Goal: Register for event/course: Sign up to attend an event or enroll in a course

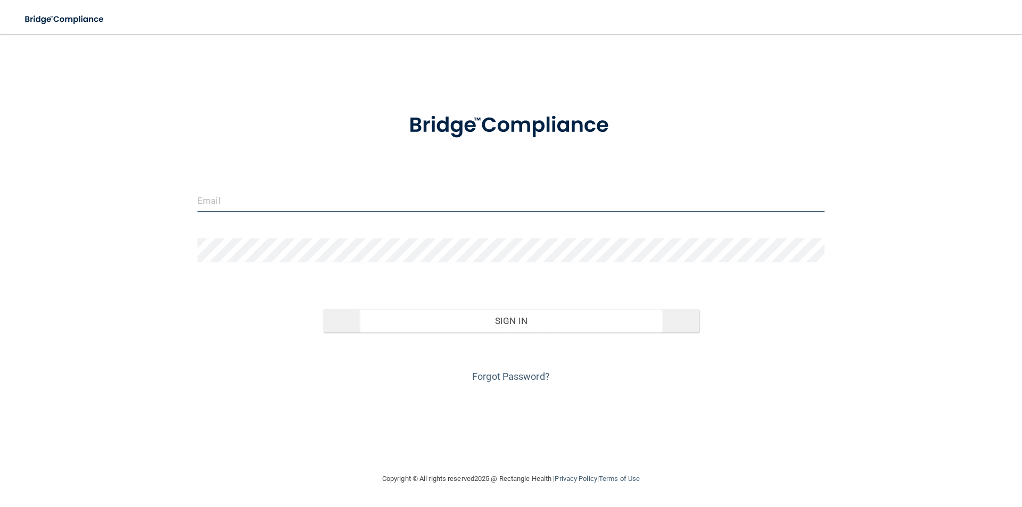
type input "[EMAIL_ADDRESS][DOMAIN_NAME]"
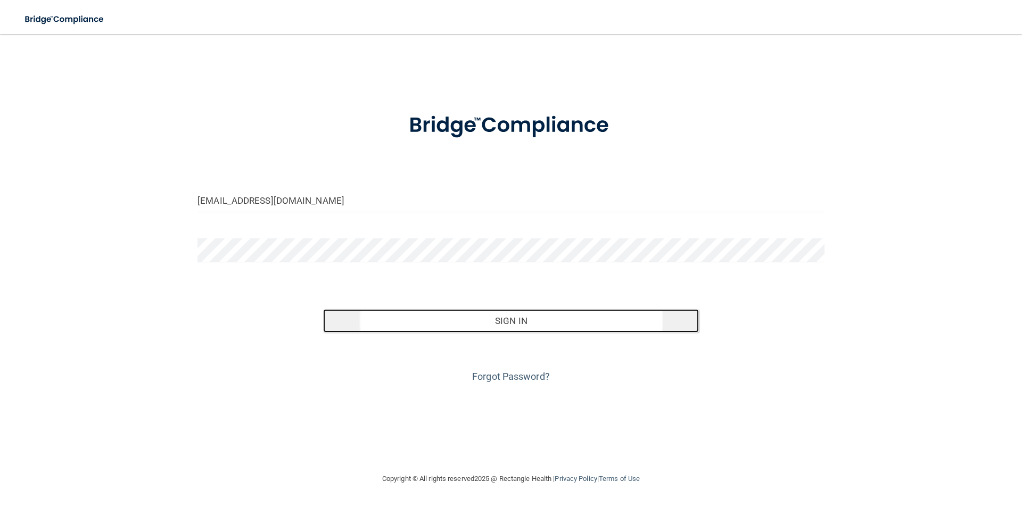
click at [505, 319] on button "Sign In" at bounding box center [511, 320] width 376 height 23
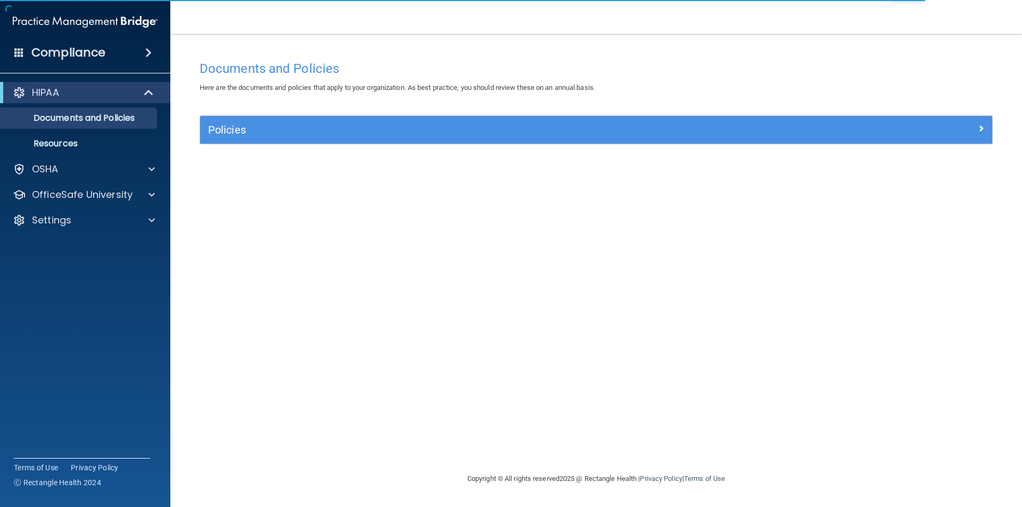
drag, startPoint x: 272, startPoint y: 249, endPoint x: 264, endPoint y: 269, distance: 22.0
click at [272, 249] on div "Documents and Policies Here are the documents and policies that apply to your o…" at bounding box center [596, 263] width 809 height 417
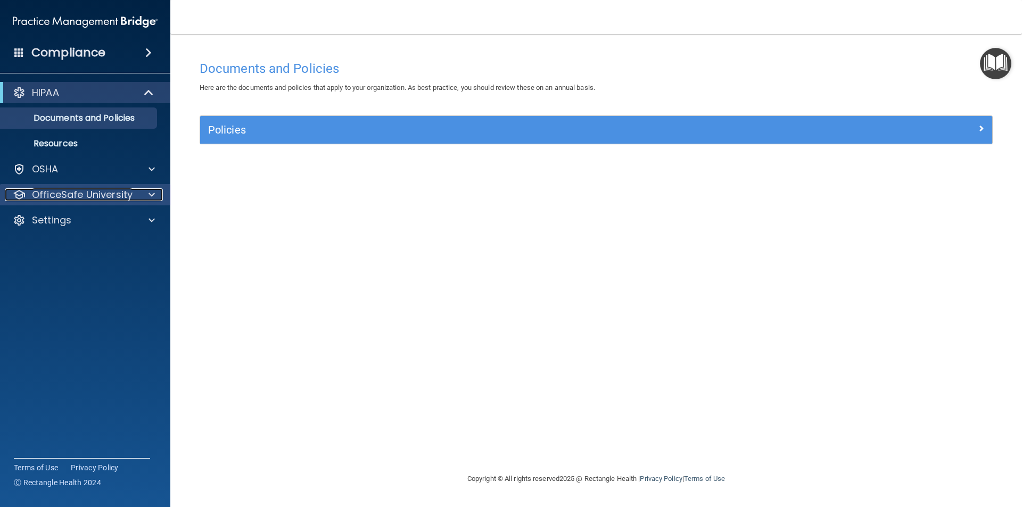
click at [129, 194] on p "OfficeSafe University" at bounding box center [82, 194] width 101 height 13
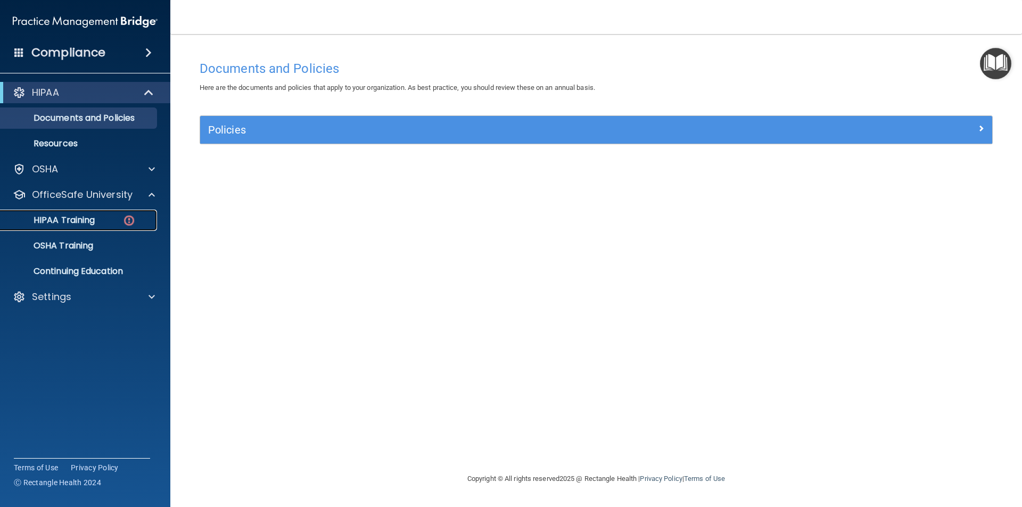
click at [89, 221] on p "HIPAA Training" at bounding box center [51, 220] width 88 height 11
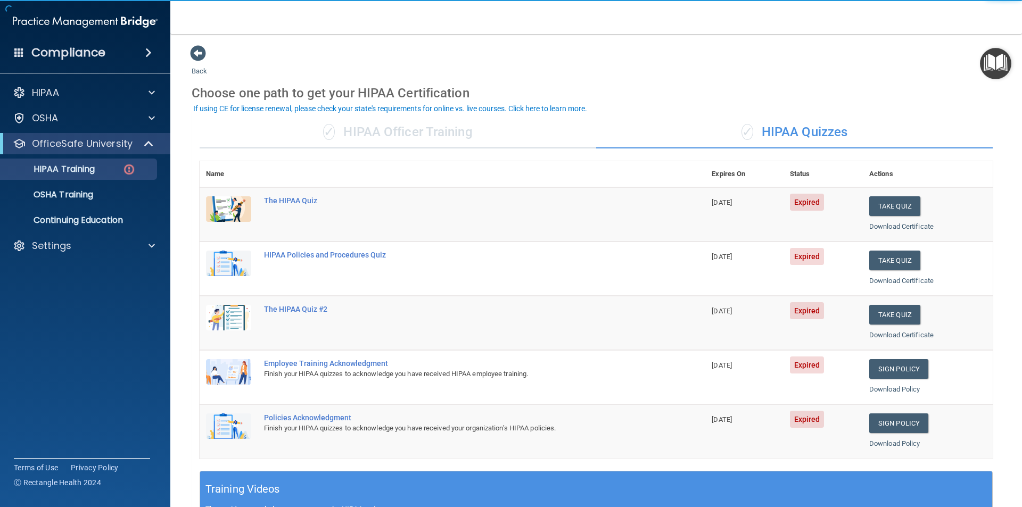
click at [892, 118] on div "✓ HIPAA Quizzes" at bounding box center [794, 133] width 397 height 32
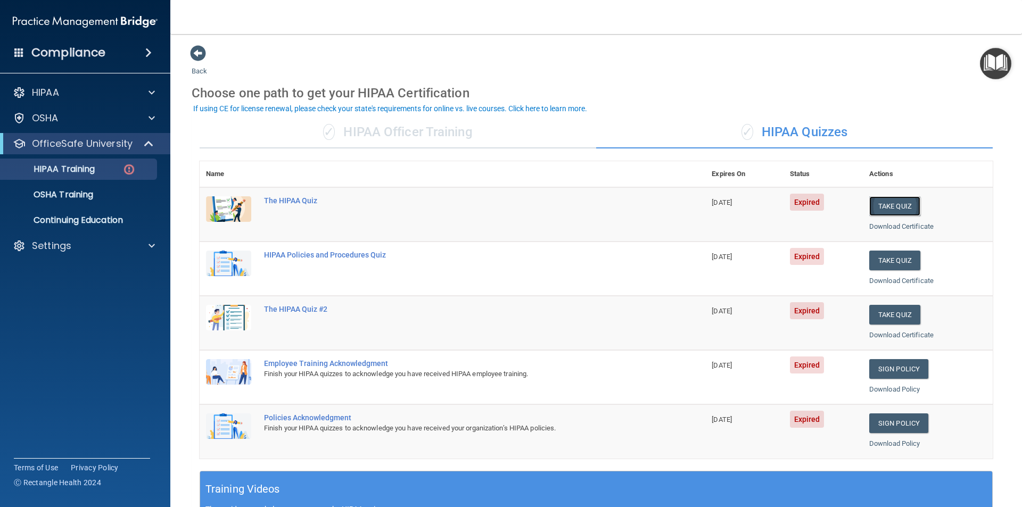
click at [898, 207] on button "Take Quiz" at bounding box center [894, 206] width 51 height 20
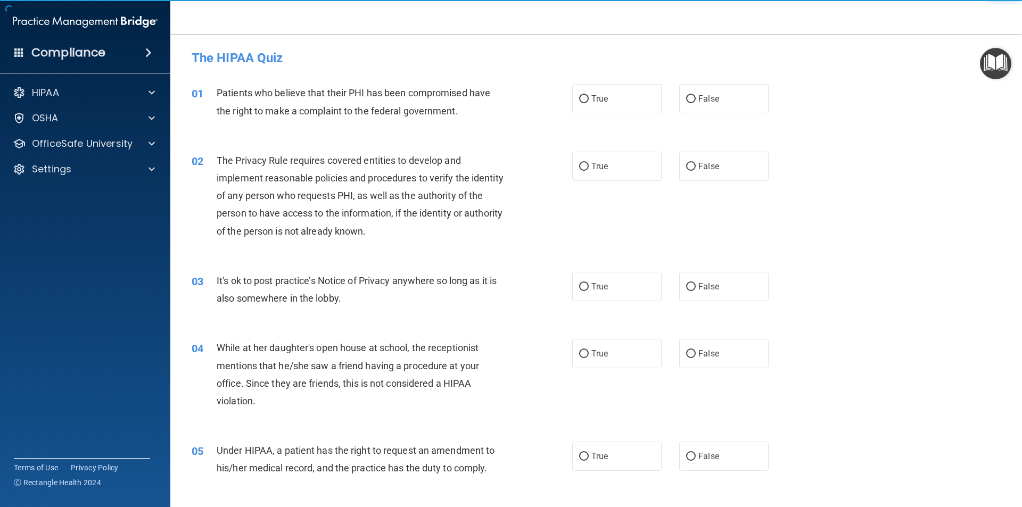
click at [877, 144] on div "02 The Privacy Rule requires covered entities to develop and implement reasonab…" at bounding box center [596, 198] width 825 height 120
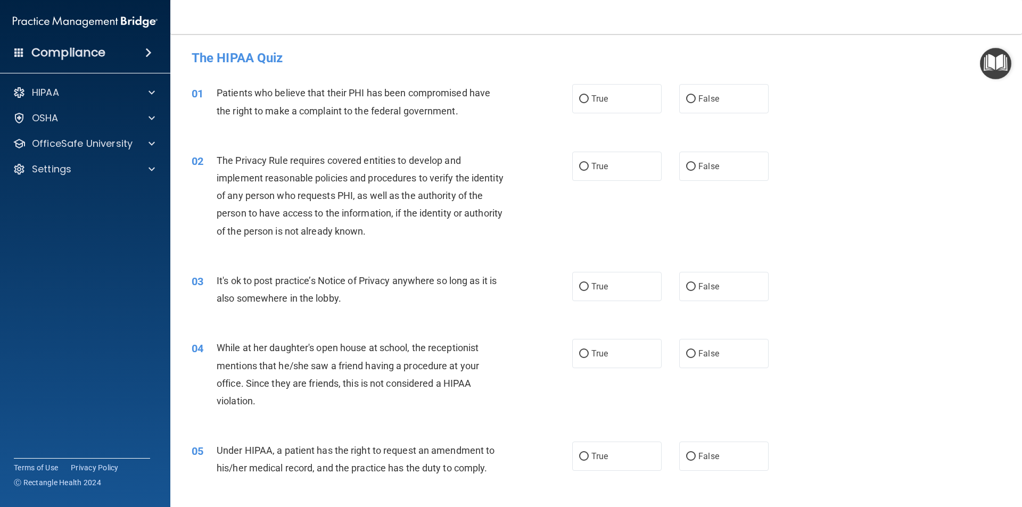
click at [341, 136] on div "01 Patients who believe that their PHI has been compromised have the right to m…" at bounding box center [596, 104] width 825 height 67
click at [883, 178] on div "02 The Privacy Rule requires covered entities to develop and implement reasonab…" at bounding box center [596, 198] width 825 height 120
click at [833, 166] on div "02 The Privacy Rule requires covered entities to develop and implement reasonab…" at bounding box center [596, 198] width 825 height 120
click at [581, 95] on input "True" at bounding box center [584, 99] width 10 height 8
radio input "true"
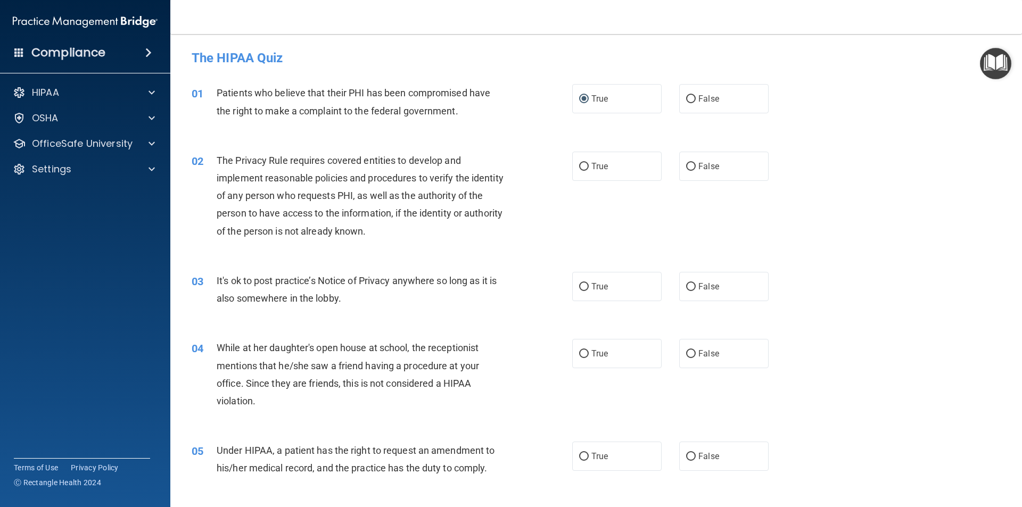
scroll to position [53, 0]
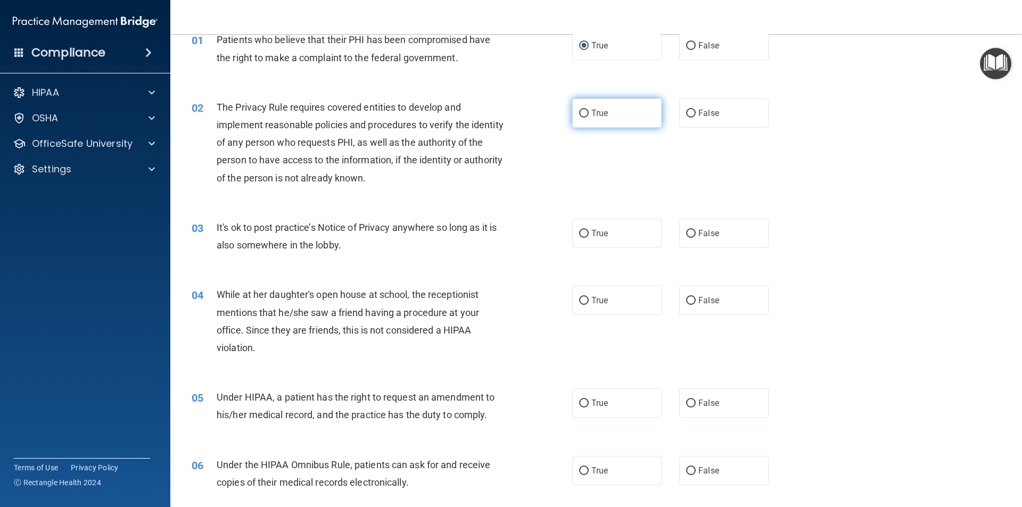
click at [604, 104] on label "True" at bounding box center [616, 112] width 89 height 29
click at [589, 110] on input "True" at bounding box center [584, 114] width 10 height 8
radio input "true"
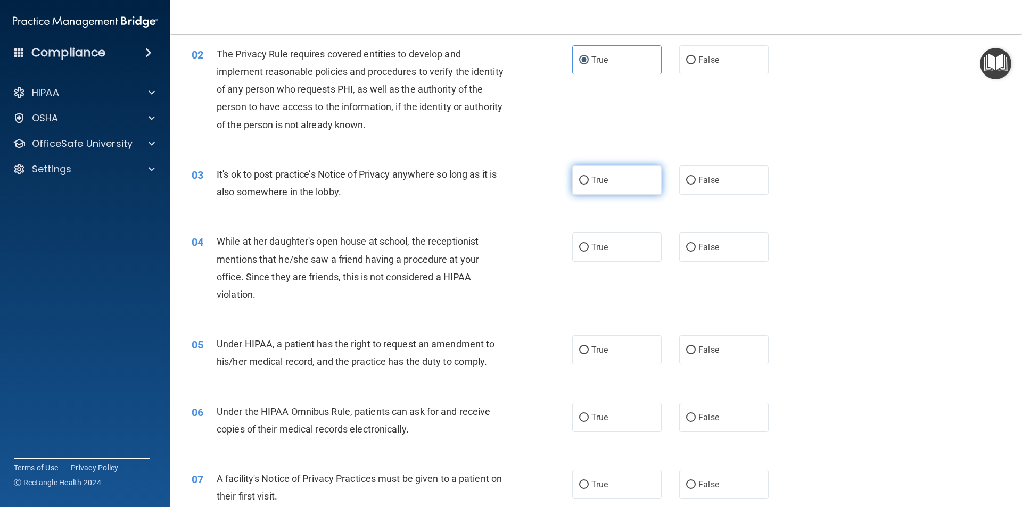
click at [622, 170] on label "True" at bounding box center [616, 180] width 89 height 29
click at [589, 177] on input "True" at bounding box center [584, 181] width 10 height 8
radio input "true"
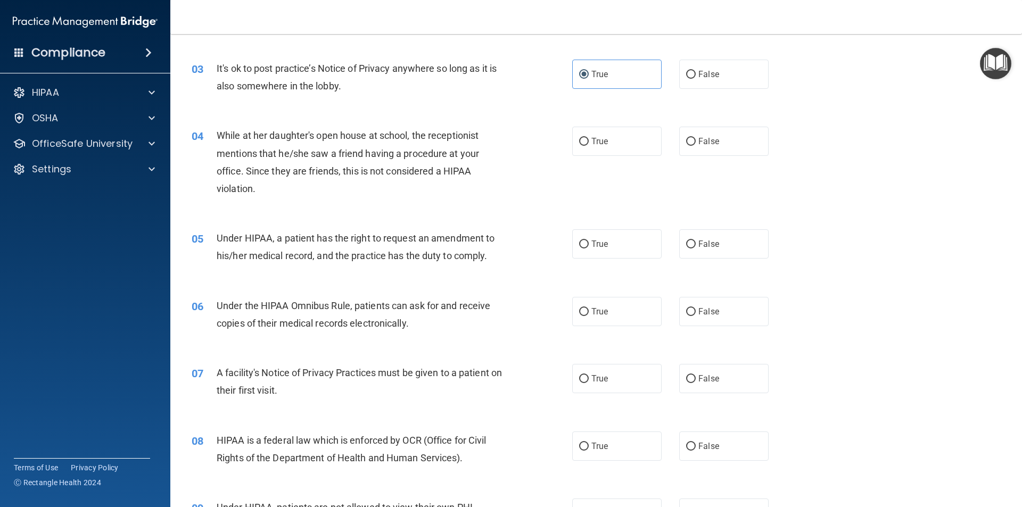
scroll to position [213, 0]
click at [683, 149] on label "False" at bounding box center [723, 140] width 89 height 29
click at [686, 145] on input "False" at bounding box center [691, 141] width 10 height 8
radio input "true"
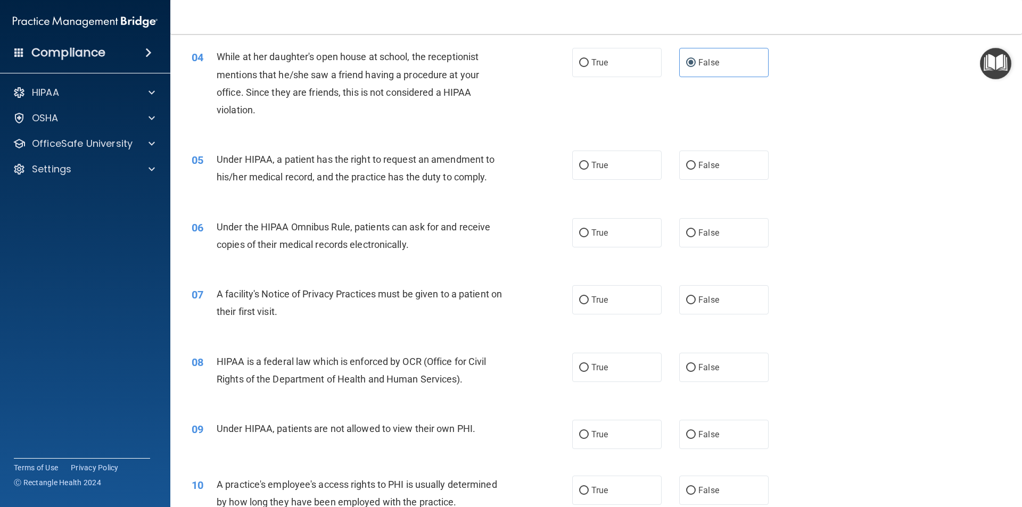
scroll to position [319, 0]
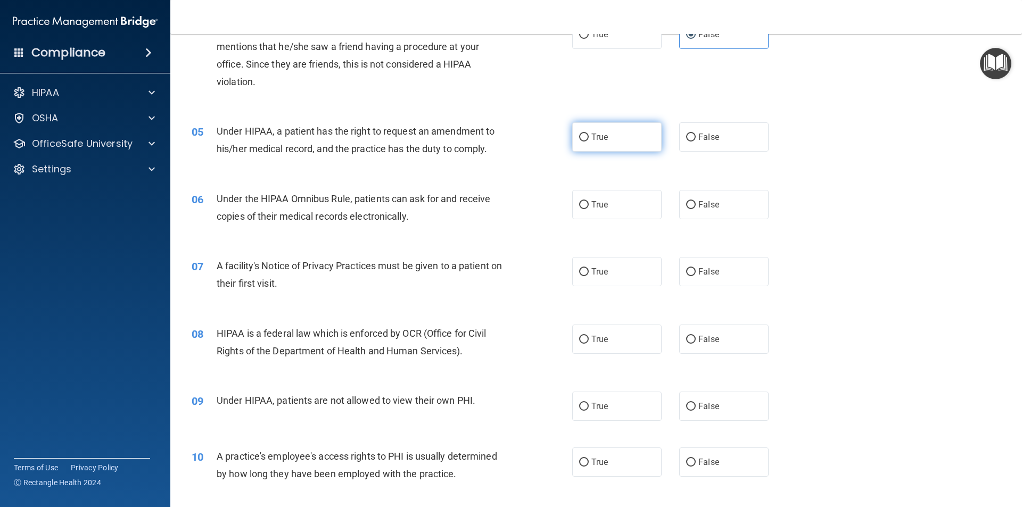
click at [610, 139] on label "True" at bounding box center [616, 136] width 89 height 29
click at [589, 139] on input "True" at bounding box center [584, 138] width 10 height 8
radio input "true"
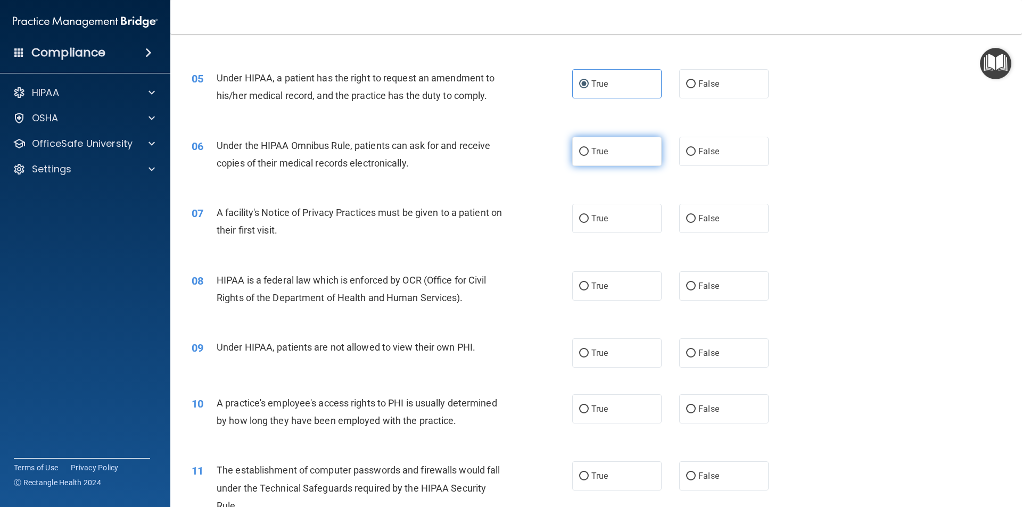
click at [593, 146] on span "True" at bounding box center [600, 151] width 17 height 10
click at [589, 148] on input "True" at bounding box center [584, 152] width 10 height 8
radio input "true"
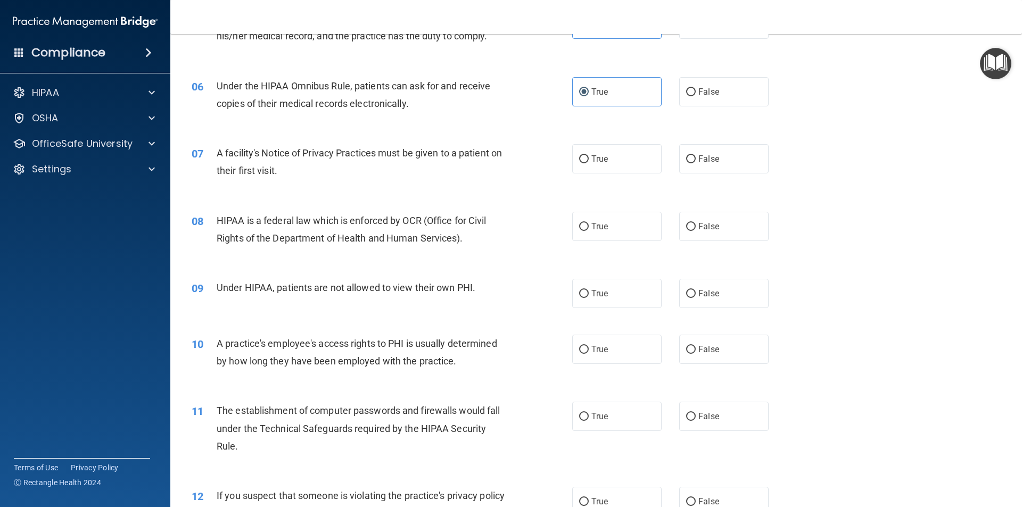
scroll to position [479, 0]
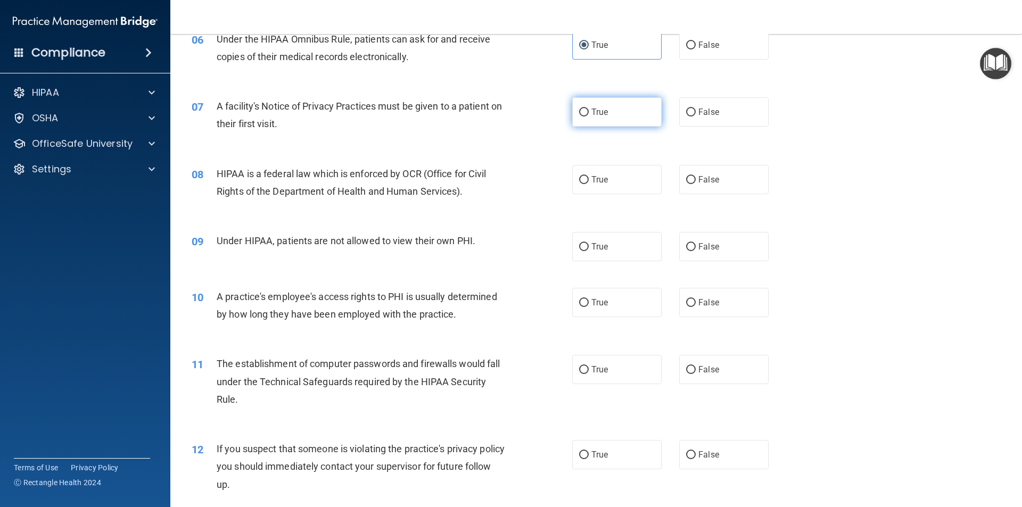
click at [586, 104] on label "True" at bounding box center [616, 111] width 89 height 29
click at [586, 109] on input "True" at bounding box center [584, 113] width 10 height 8
radio input "true"
click at [692, 181] on label "False" at bounding box center [723, 179] width 89 height 29
click at [692, 181] on input "False" at bounding box center [691, 180] width 10 height 8
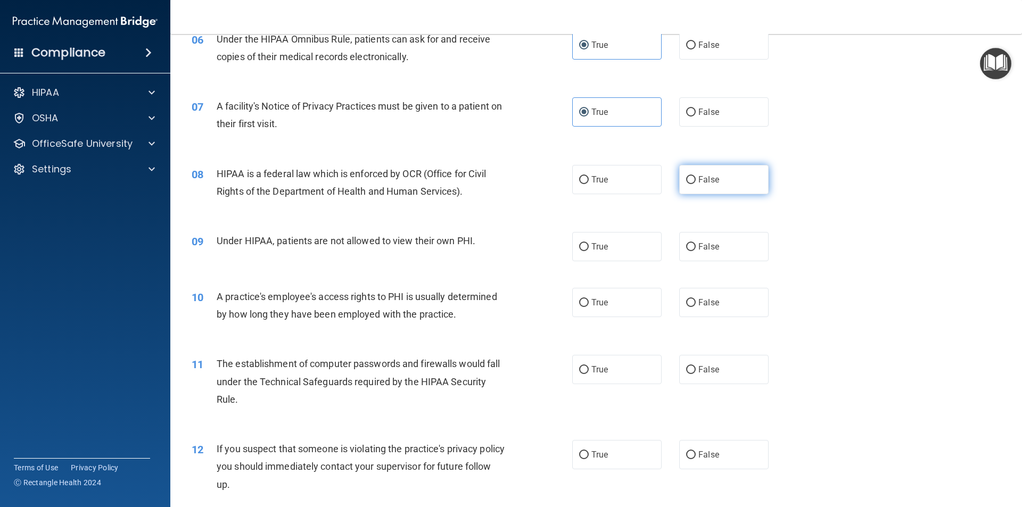
radio input "true"
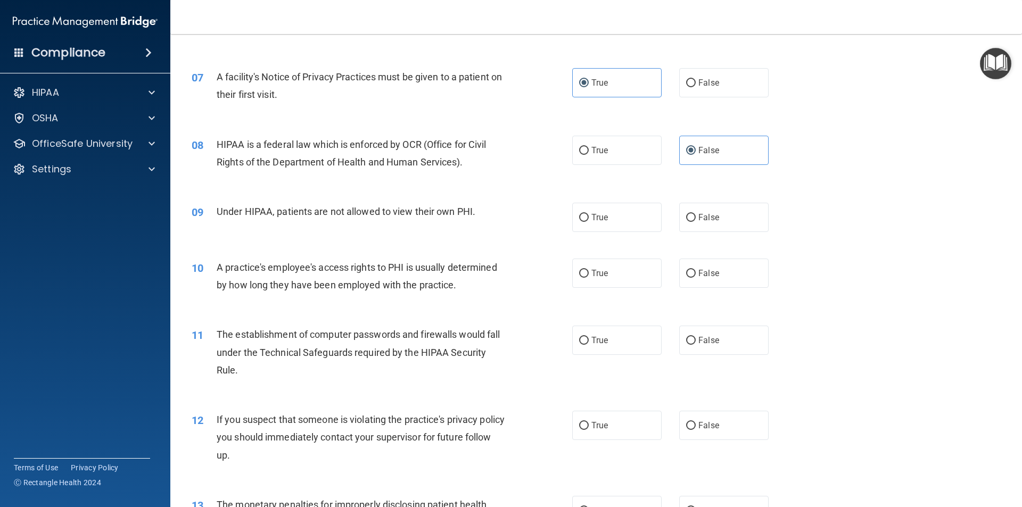
scroll to position [532, 0]
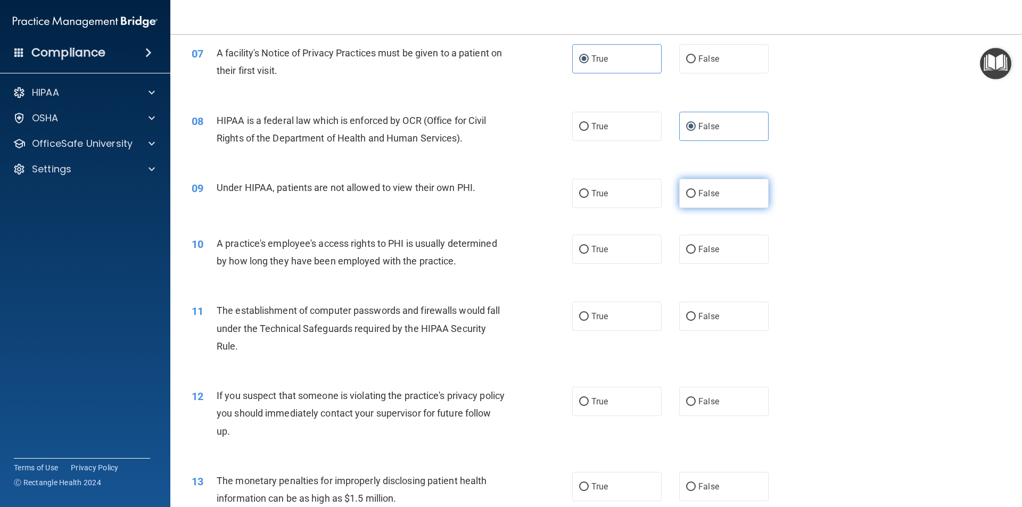
click at [704, 194] on span "False" at bounding box center [709, 193] width 21 height 10
click at [696, 194] on input "False" at bounding box center [691, 194] width 10 height 8
radio input "true"
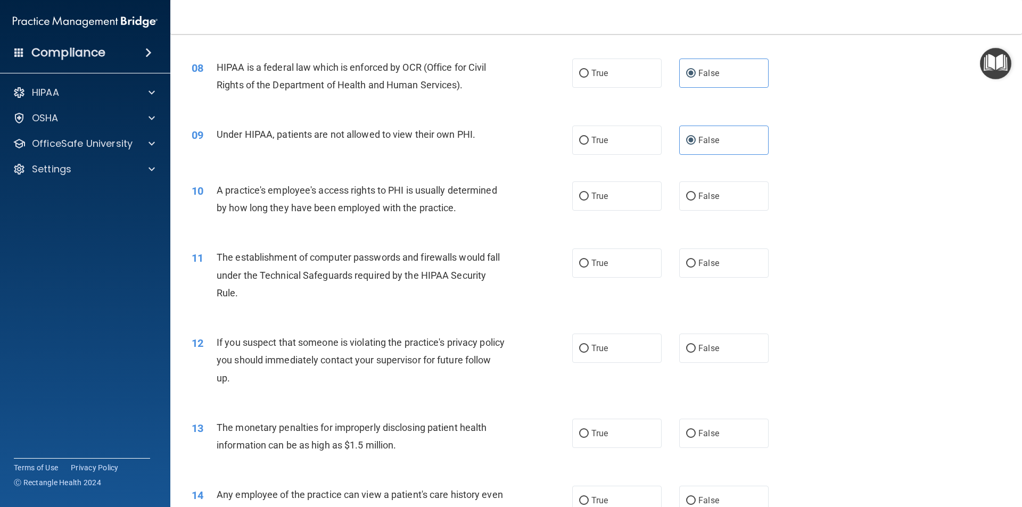
scroll to position [639, 0]
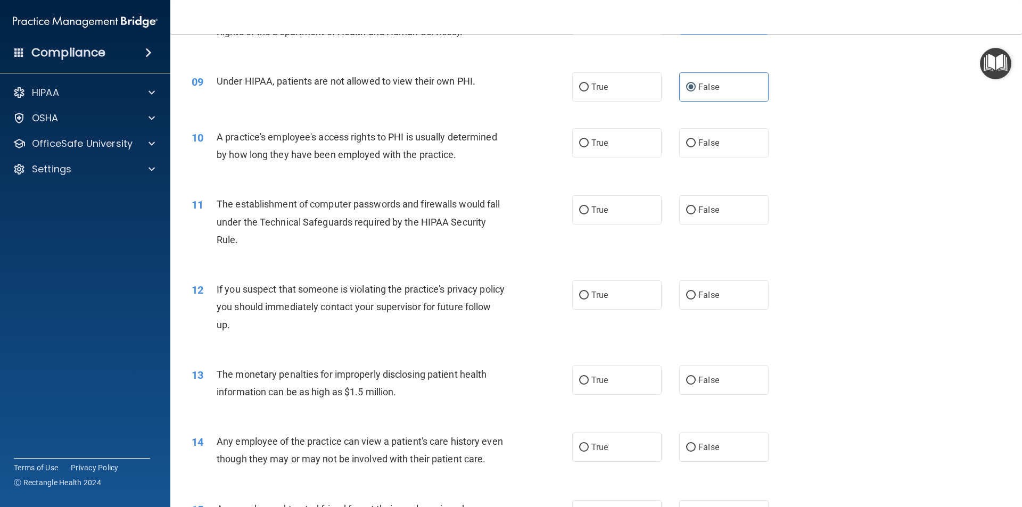
click at [695, 158] on div "10 A practice's employee's access rights to PHI is usually determined by how lo…" at bounding box center [596, 148] width 825 height 67
click at [691, 149] on label "False" at bounding box center [723, 142] width 89 height 29
click at [691, 147] on input "False" at bounding box center [691, 143] width 10 height 8
radio input "true"
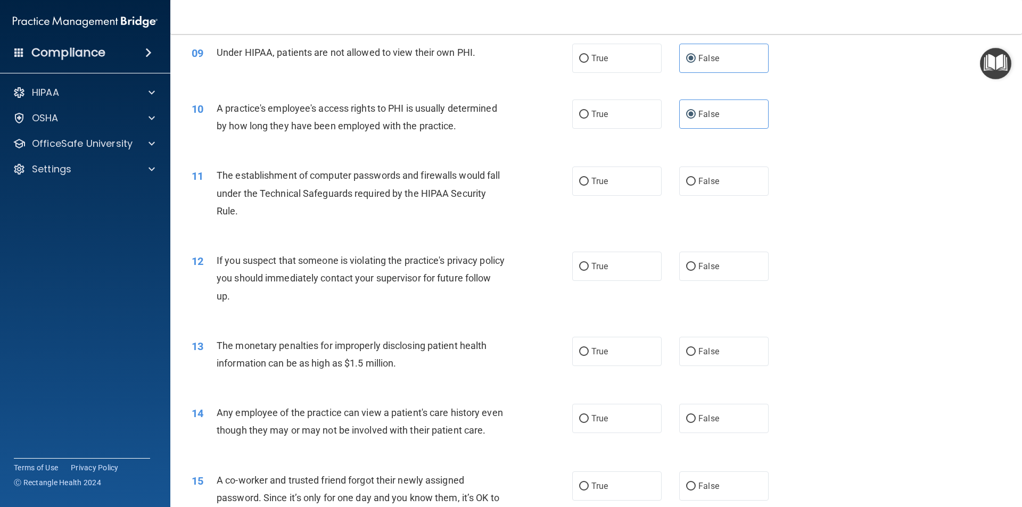
scroll to position [692, 0]
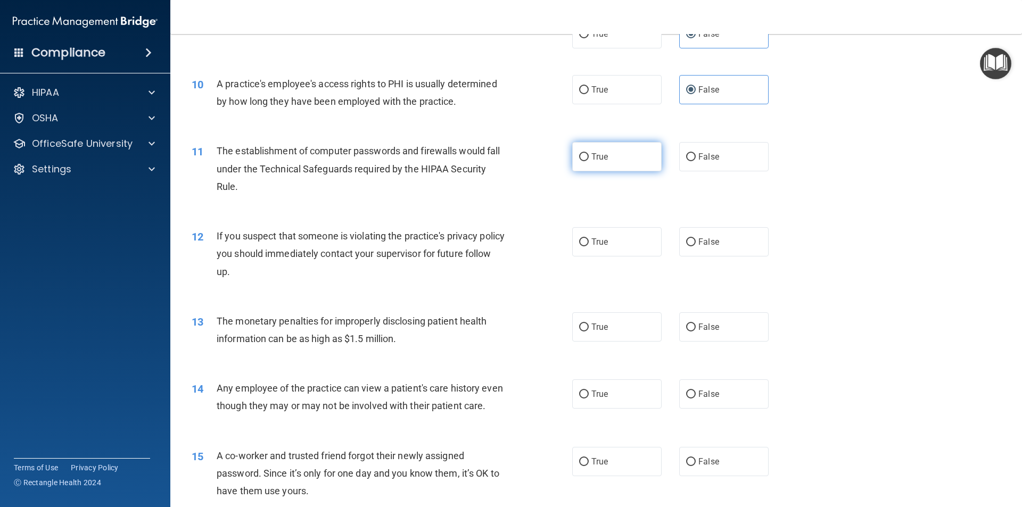
click at [603, 153] on span "True" at bounding box center [600, 157] width 17 height 10
click at [589, 153] on input "True" at bounding box center [584, 157] width 10 height 8
radio input "true"
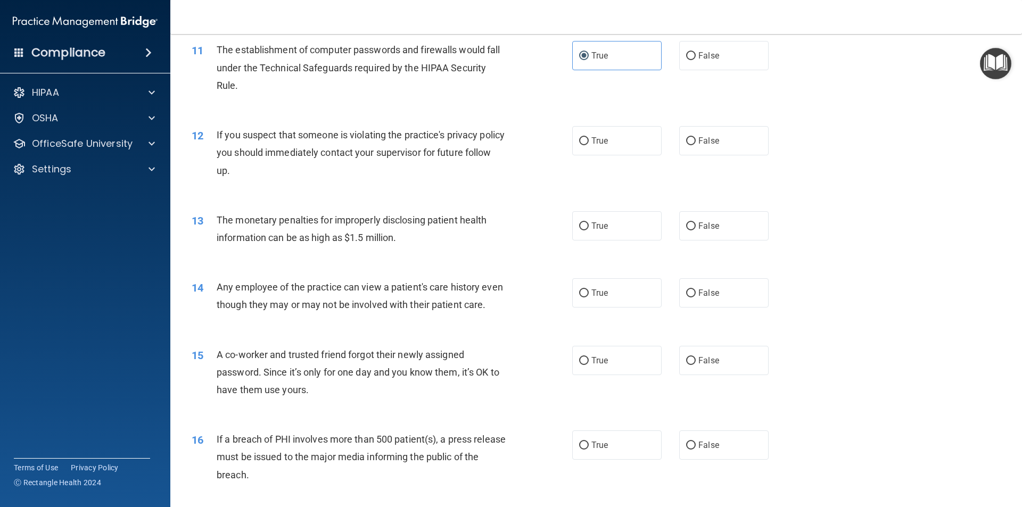
scroll to position [799, 0]
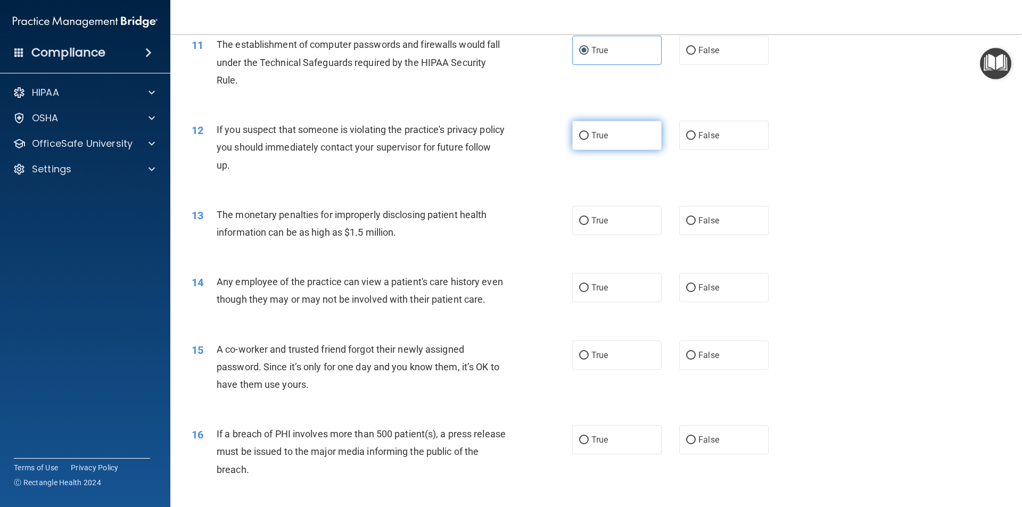
click at [582, 133] on input "True" at bounding box center [584, 136] width 10 height 8
radio input "true"
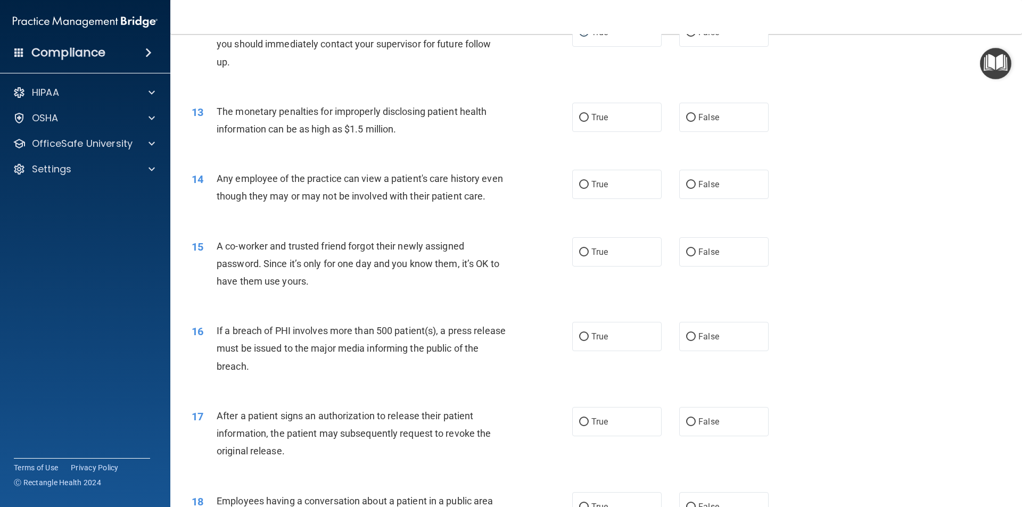
scroll to position [905, 0]
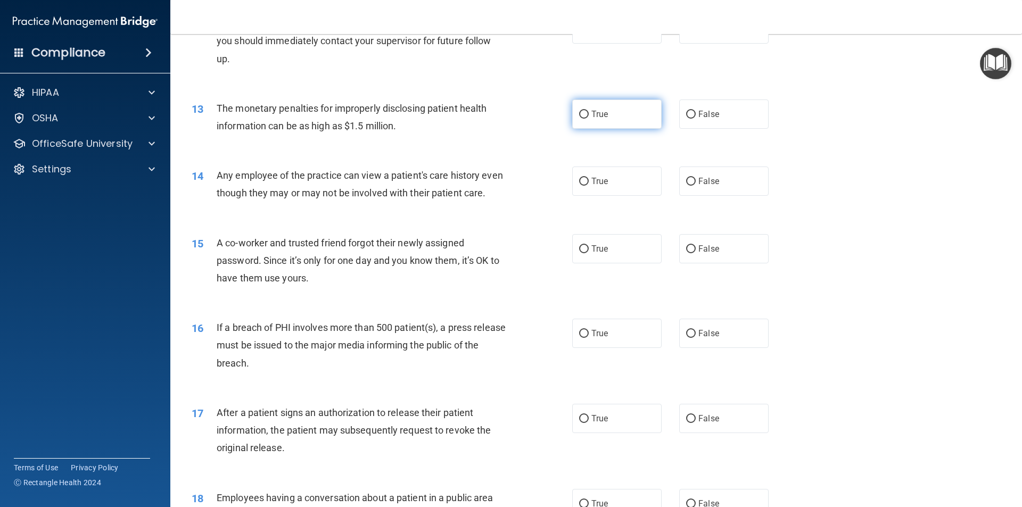
click at [598, 105] on label "True" at bounding box center [616, 114] width 89 height 29
click at [589, 111] on input "True" at bounding box center [584, 115] width 10 height 8
radio input "true"
drag, startPoint x: 735, startPoint y: 179, endPoint x: 848, endPoint y: 223, distance: 120.3
click at [735, 180] on label "False" at bounding box center [723, 181] width 89 height 29
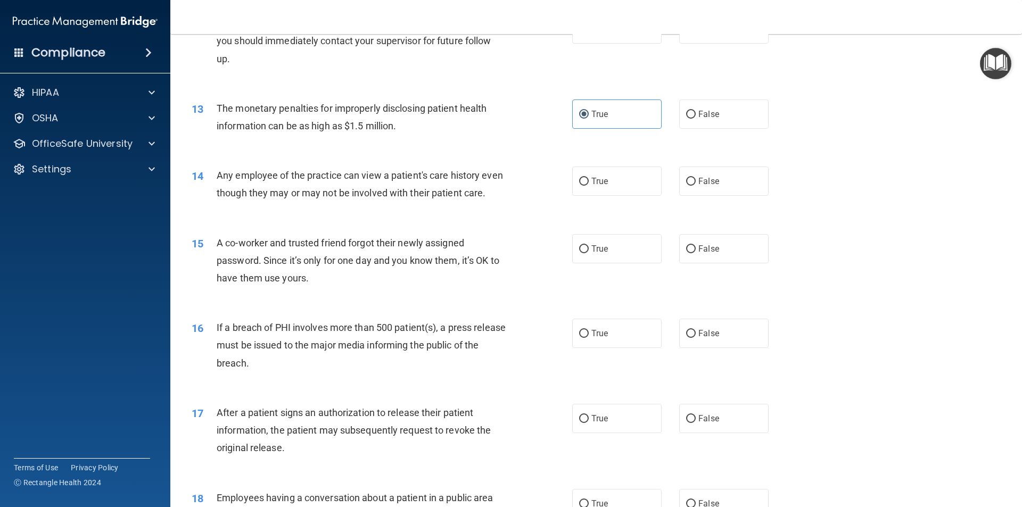
click at [696, 180] on input "False" at bounding box center [691, 182] width 10 height 8
radio input "true"
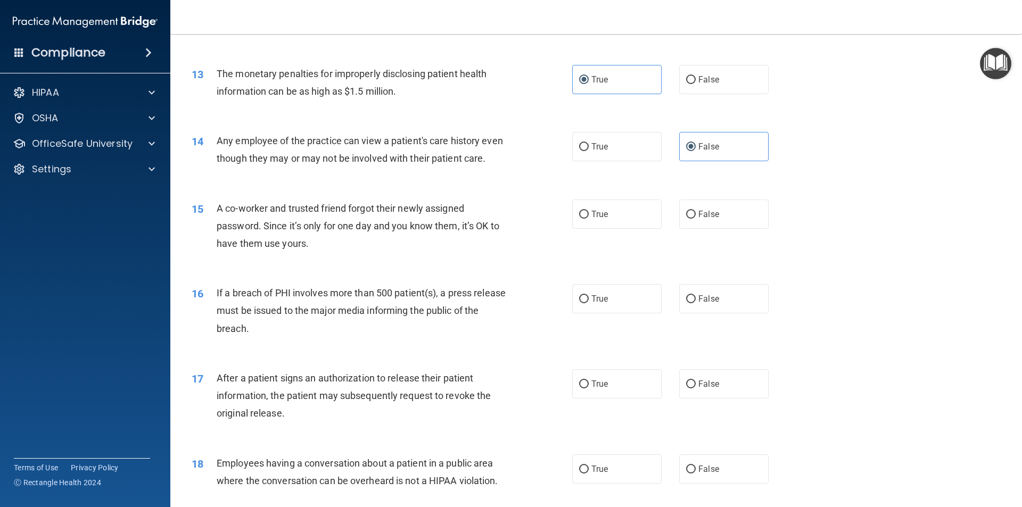
scroll to position [958, 0]
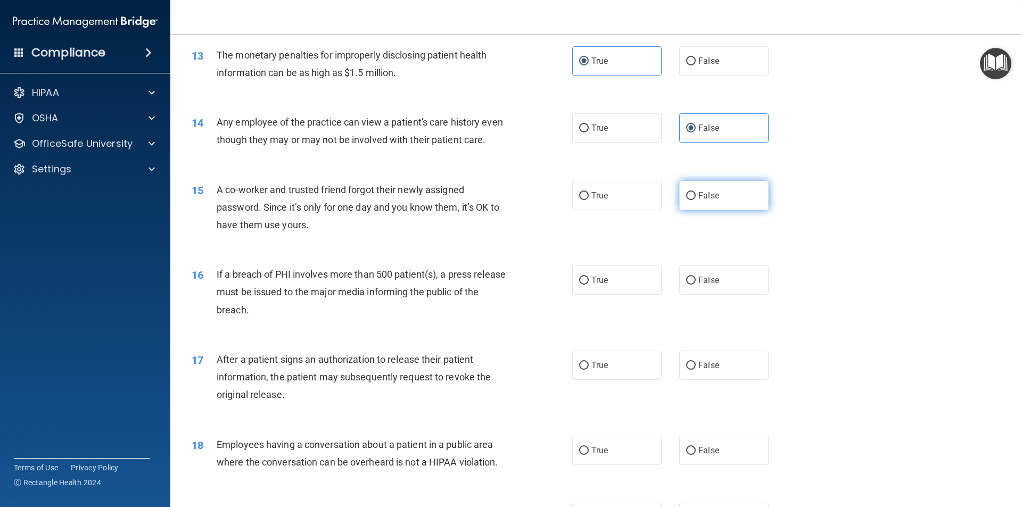
click at [700, 210] on label "False" at bounding box center [723, 195] width 89 height 29
click at [696, 200] on input "False" at bounding box center [691, 196] width 10 height 8
radio input "true"
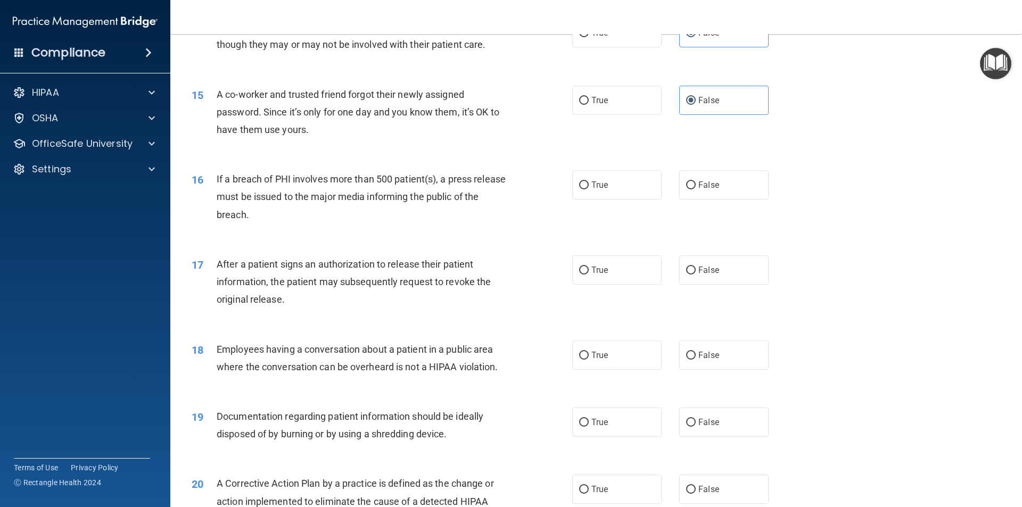
scroll to position [1065, 0]
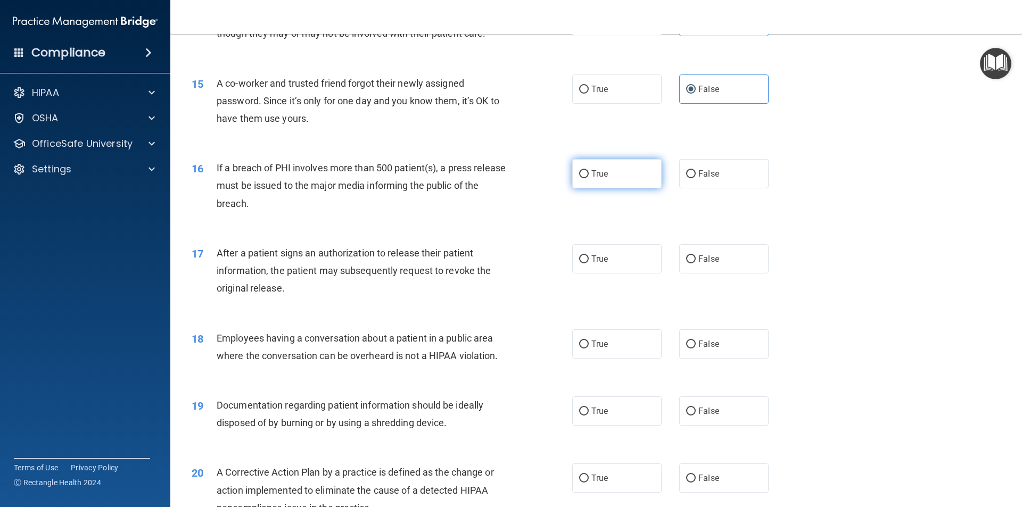
click at [585, 188] on label "True" at bounding box center [616, 173] width 89 height 29
click at [585, 178] on input "True" at bounding box center [584, 174] width 10 height 8
radio input "true"
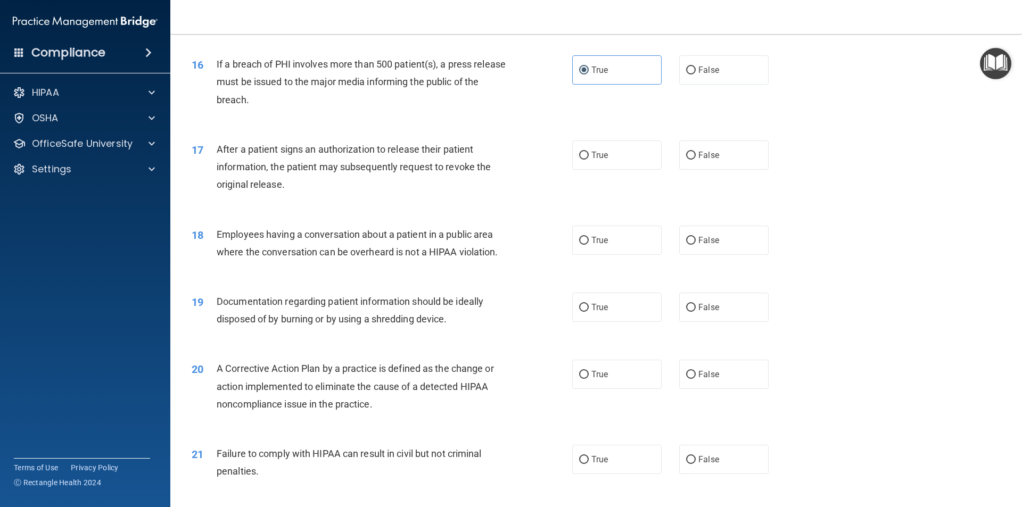
scroll to position [1171, 0]
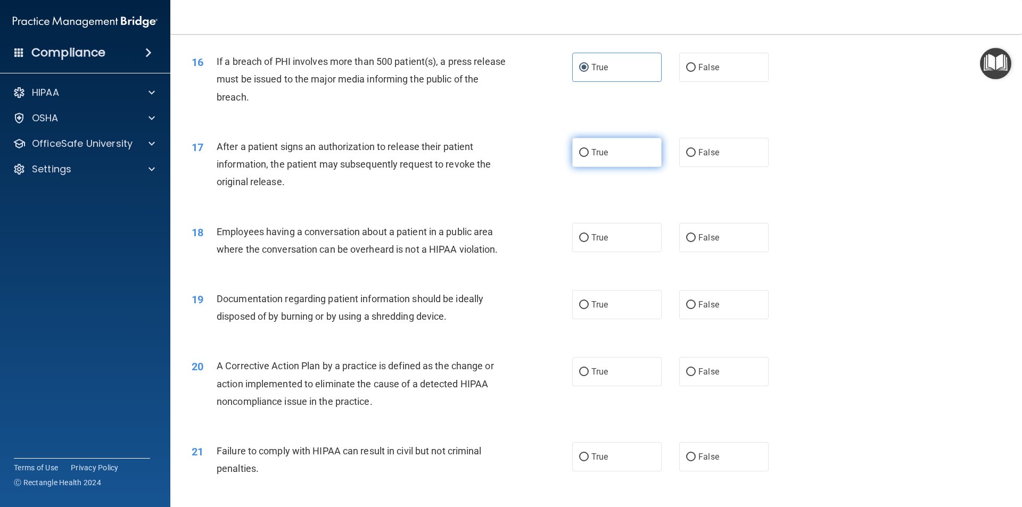
click at [606, 167] on label "True" at bounding box center [616, 152] width 89 height 29
click at [589, 157] on input "True" at bounding box center [584, 153] width 10 height 8
radio input "true"
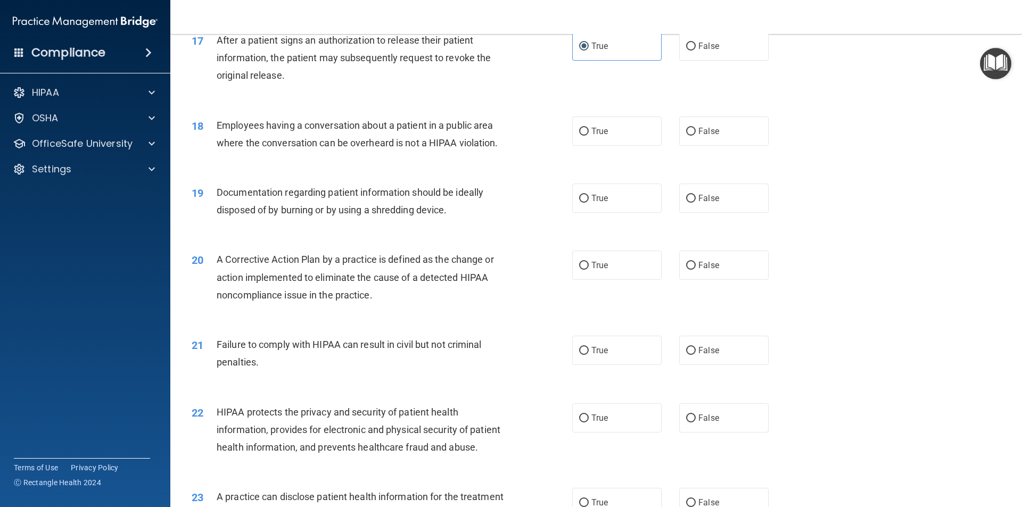
scroll to position [1331, 0]
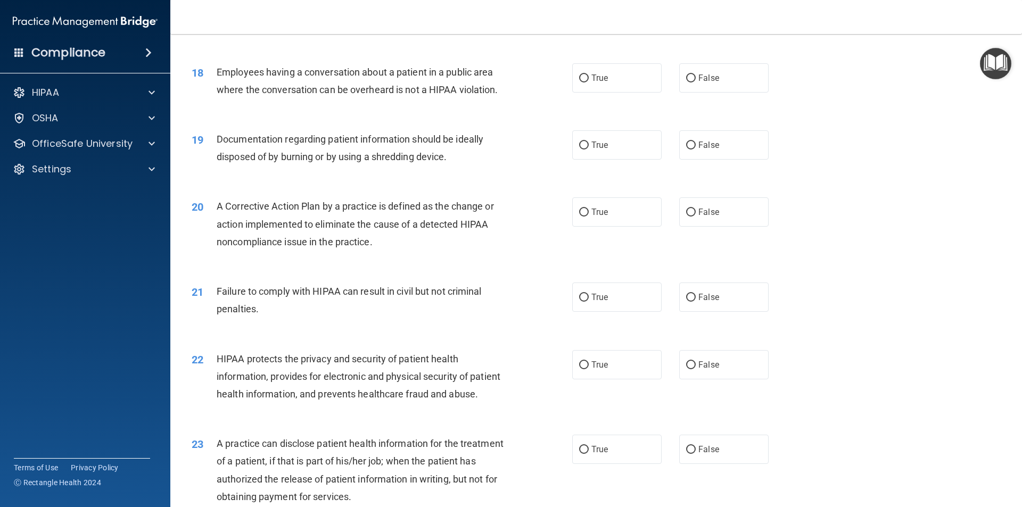
click at [796, 114] on div "18 Employees having a conversation about a patient in a public area where the c…" at bounding box center [596, 83] width 825 height 67
click at [699, 83] on span "False" at bounding box center [709, 78] width 21 height 10
click at [696, 83] on input "False" at bounding box center [691, 79] width 10 height 8
radio input "true"
click at [603, 150] on span "True" at bounding box center [600, 145] width 17 height 10
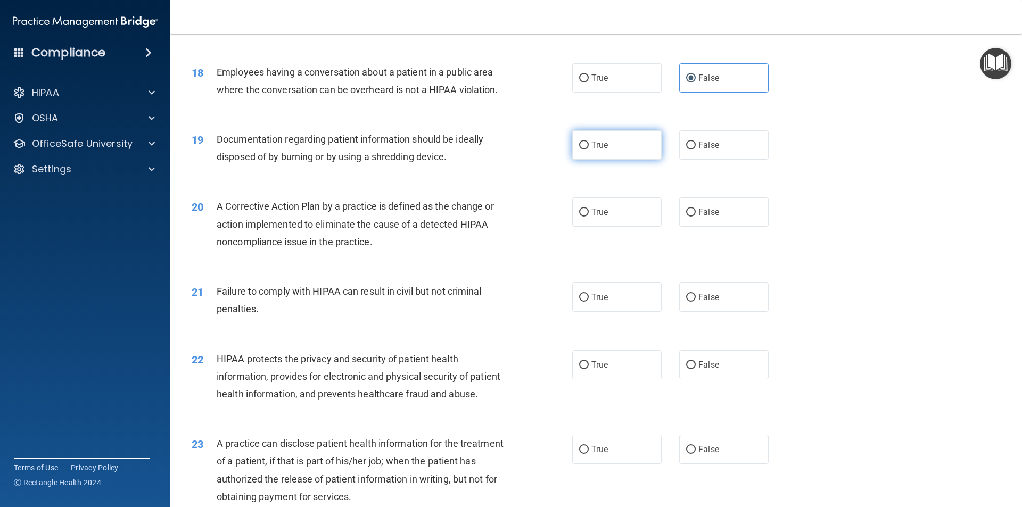
click at [589, 150] on input "True" at bounding box center [584, 146] width 10 height 8
radio input "true"
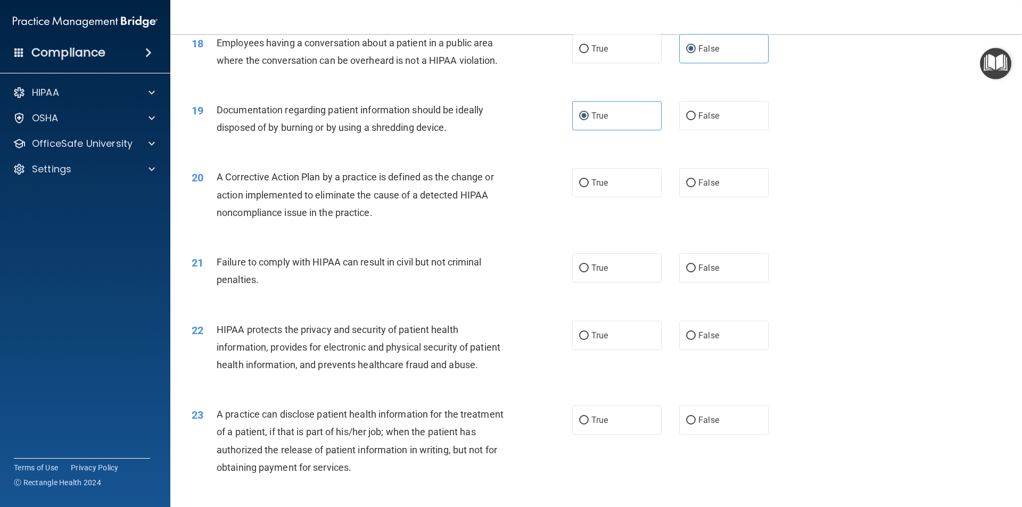
scroll to position [1384, 0]
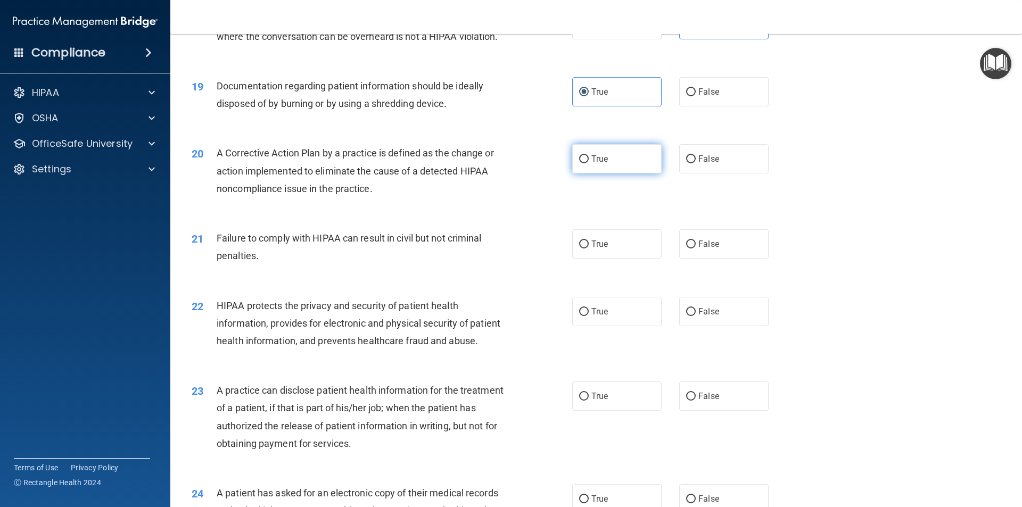
click at [587, 173] on label "True" at bounding box center [616, 158] width 89 height 29
click at [587, 163] on input "True" at bounding box center [584, 159] width 10 height 8
radio input "true"
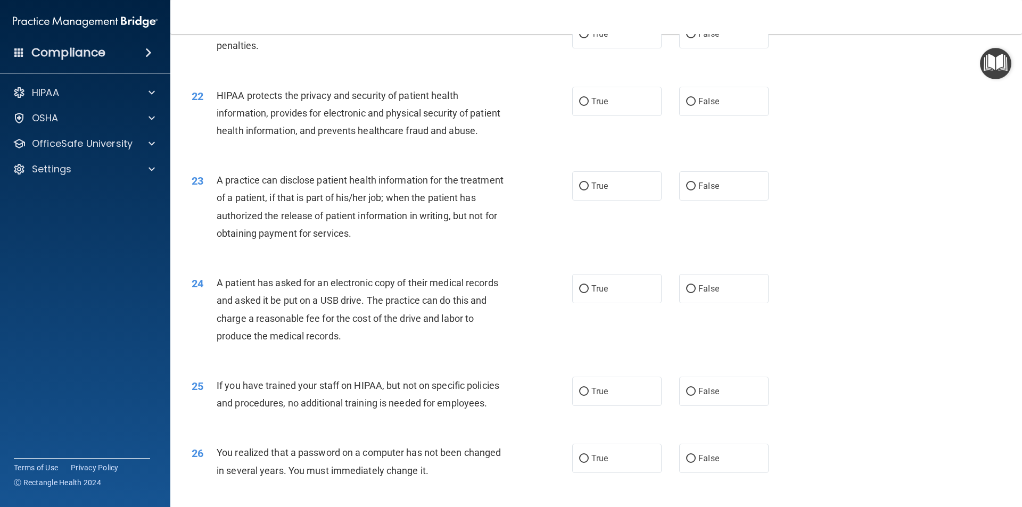
scroll to position [1480, 0]
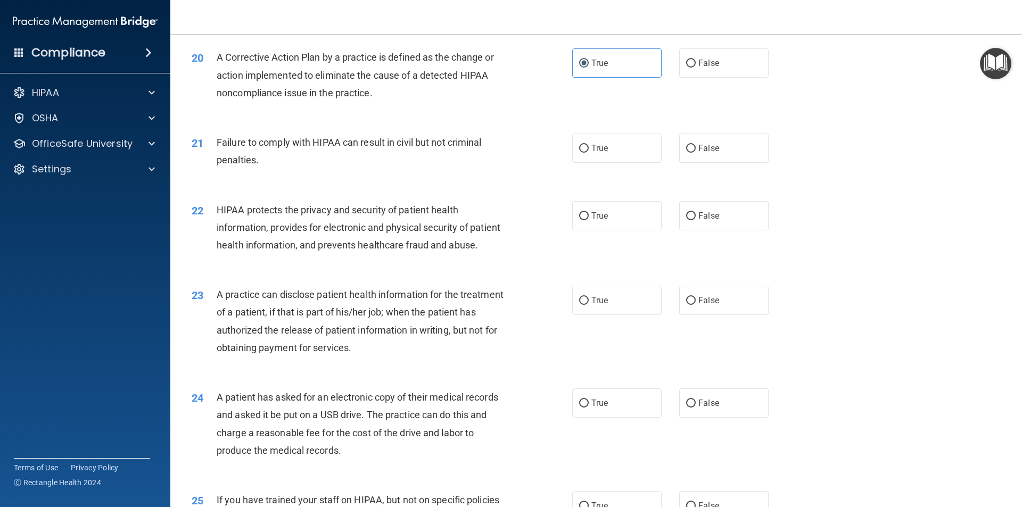
drag, startPoint x: 689, startPoint y: 167, endPoint x: 736, endPoint y: 184, distance: 50.5
click at [689, 153] on input "False" at bounding box center [691, 149] width 10 height 8
radio input "true"
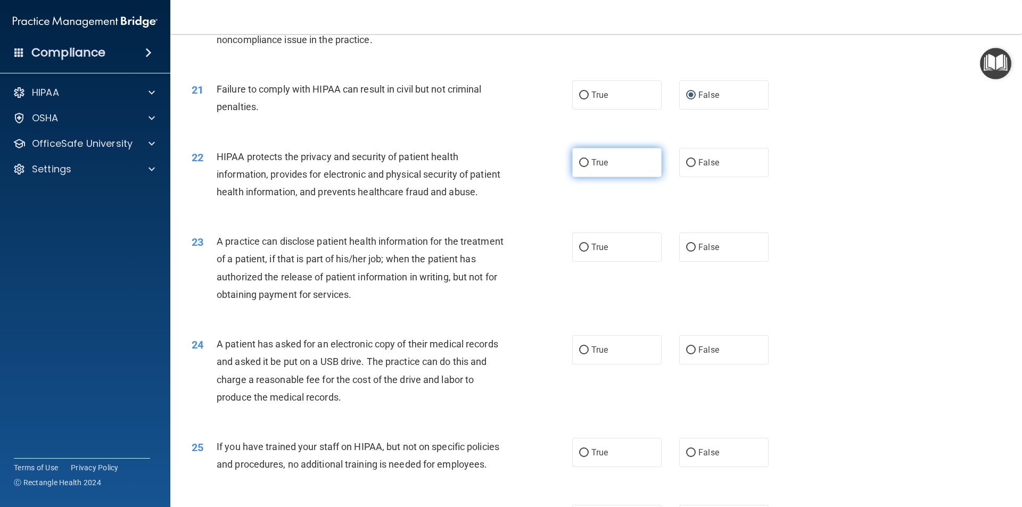
click at [590, 177] on label "True" at bounding box center [616, 162] width 89 height 29
click at [589, 167] on input "True" at bounding box center [584, 163] width 10 height 8
radio input "true"
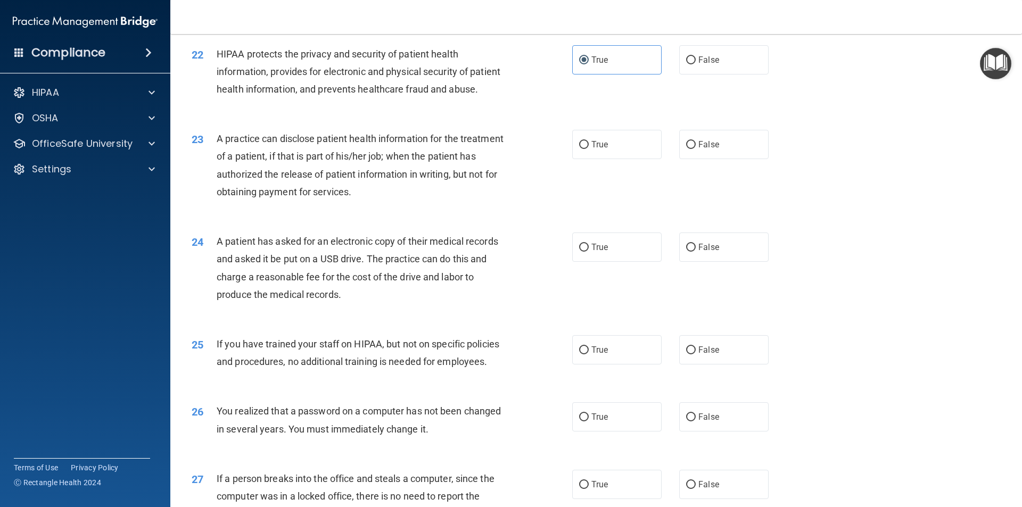
scroll to position [1640, 0]
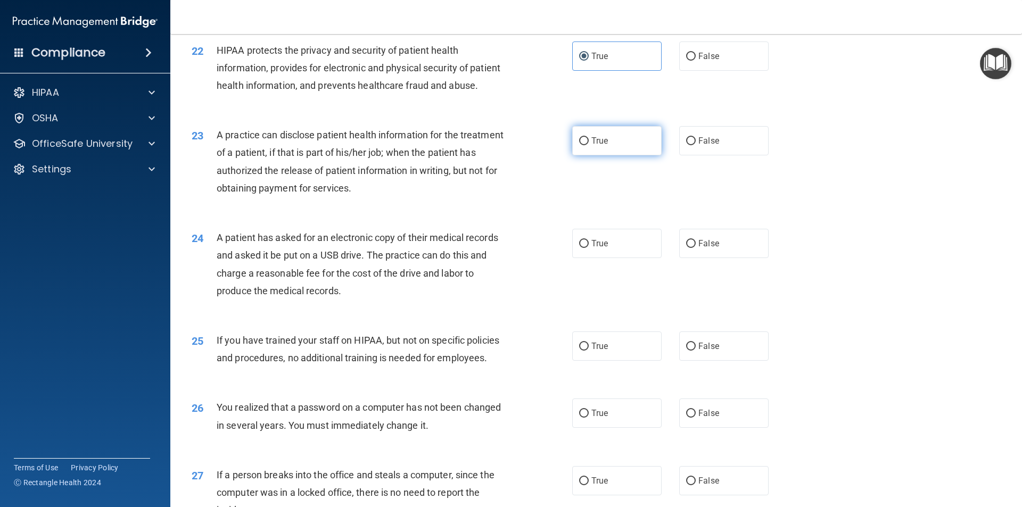
click at [586, 155] on label "True" at bounding box center [616, 140] width 89 height 29
click at [586, 145] on input "True" at bounding box center [584, 141] width 10 height 8
radio input "true"
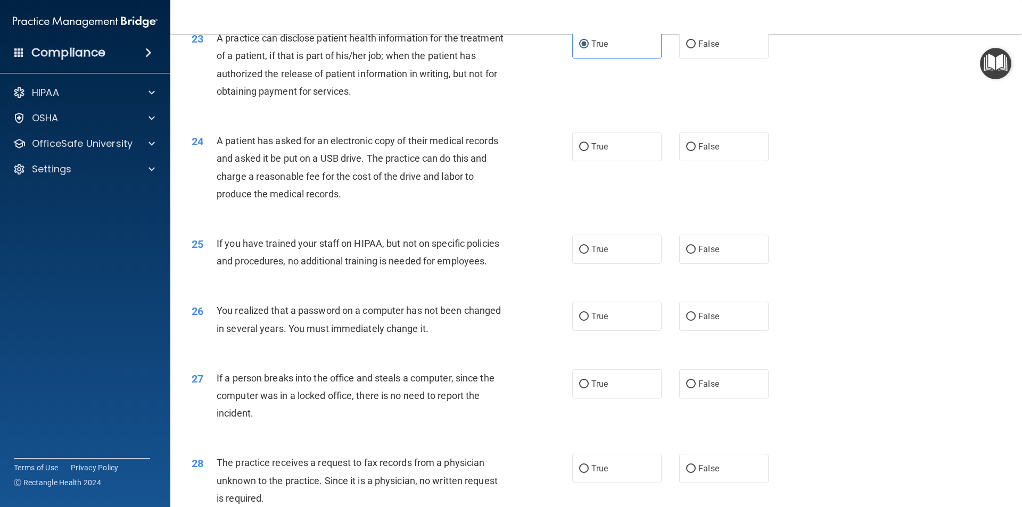
scroll to position [1746, 0]
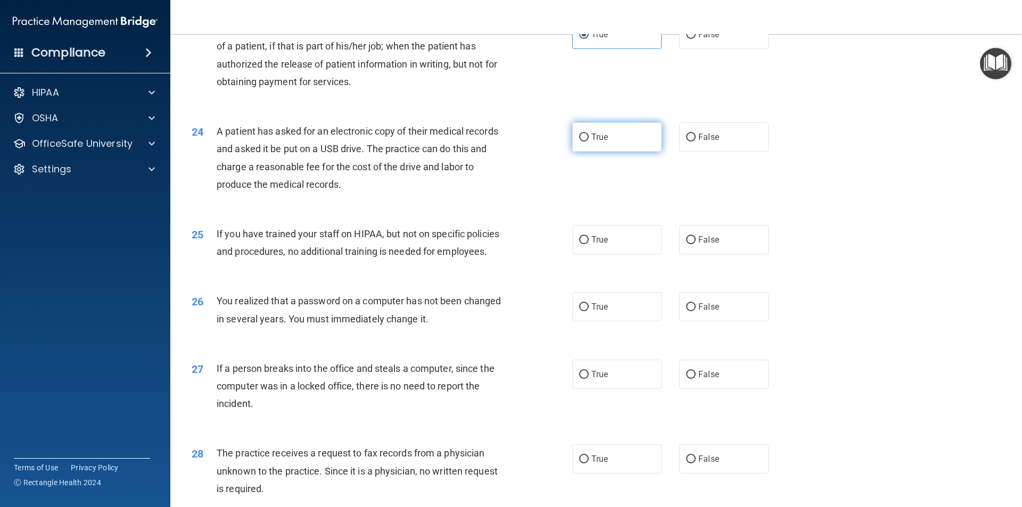
click at [579, 142] on input "True" at bounding box center [584, 138] width 10 height 8
radio input "true"
click at [699, 142] on span "False" at bounding box center [709, 137] width 21 height 10
click at [696, 142] on input "False" at bounding box center [691, 138] width 10 height 8
radio input "true"
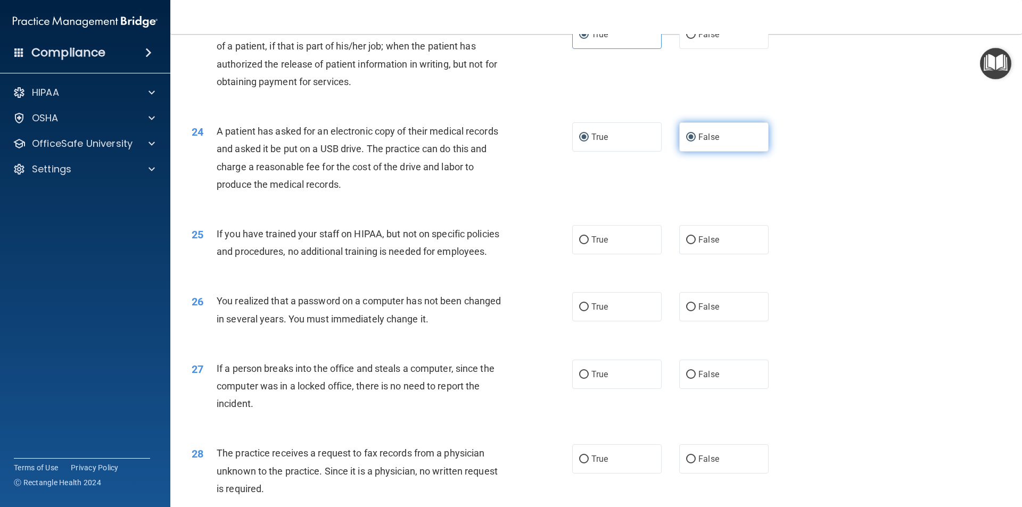
radio input "false"
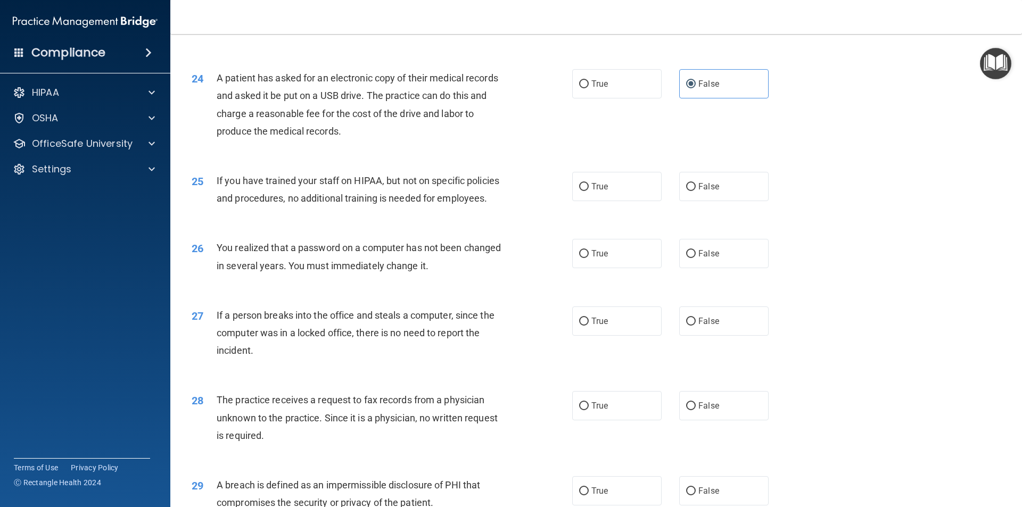
scroll to position [1853, 0]
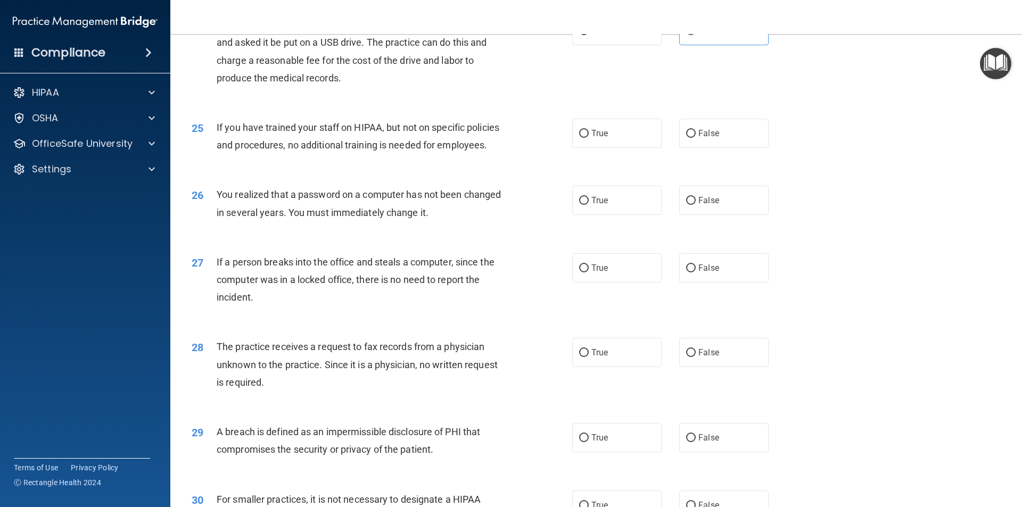
click at [701, 173] on div "25 If you have trained your staff on HIPAA, but not on specific policies and pr…" at bounding box center [596, 138] width 825 height 67
click at [699, 138] on span "False" at bounding box center [709, 133] width 21 height 10
click at [686, 138] on input "False" at bounding box center [691, 134] width 10 height 8
radio input "true"
click at [812, 214] on div "26 You realized that a password on a computer has not been changed in several y…" at bounding box center [596, 206] width 825 height 67
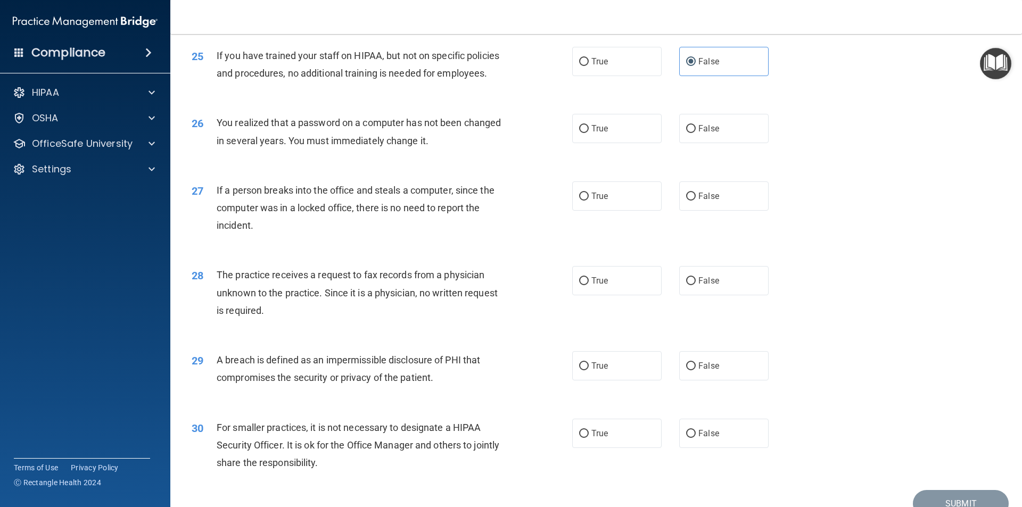
scroll to position [1959, 0]
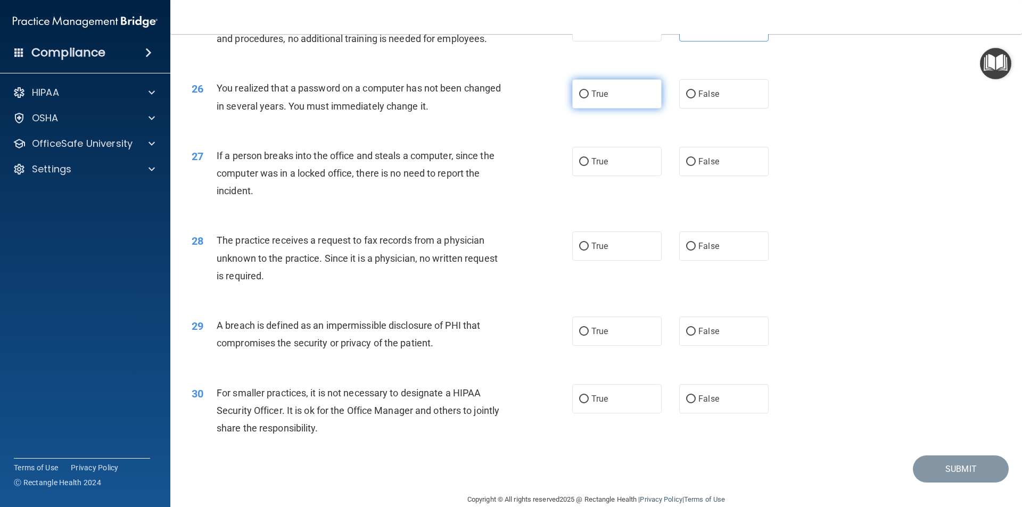
click at [581, 109] on label "True" at bounding box center [616, 93] width 89 height 29
click at [581, 98] on input "True" at bounding box center [584, 95] width 10 height 8
radio input "true"
click at [723, 176] on label "False" at bounding box center [723, 161] width 89 height 29
click at [696, 166] on input "False" at bounding box center [691, 162] width 10 height 8
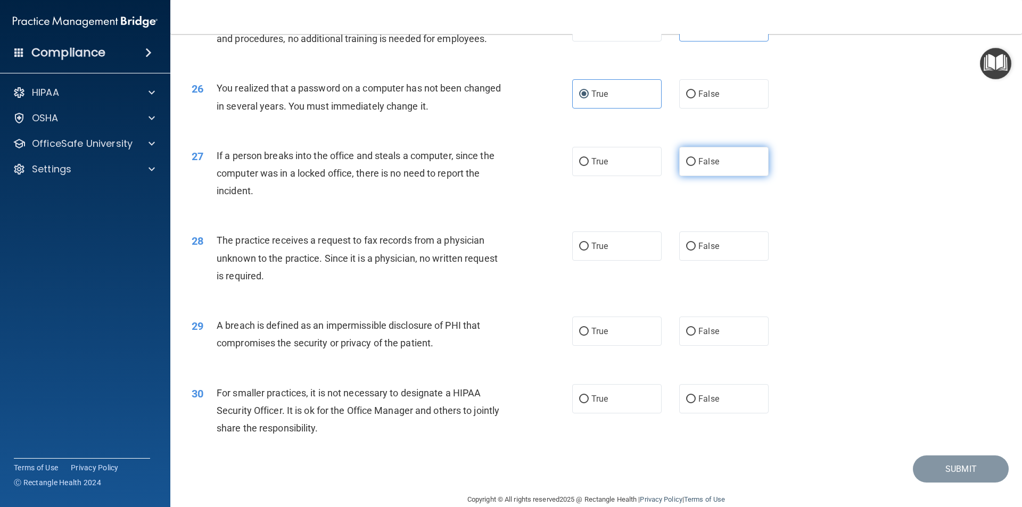
radio input "true"
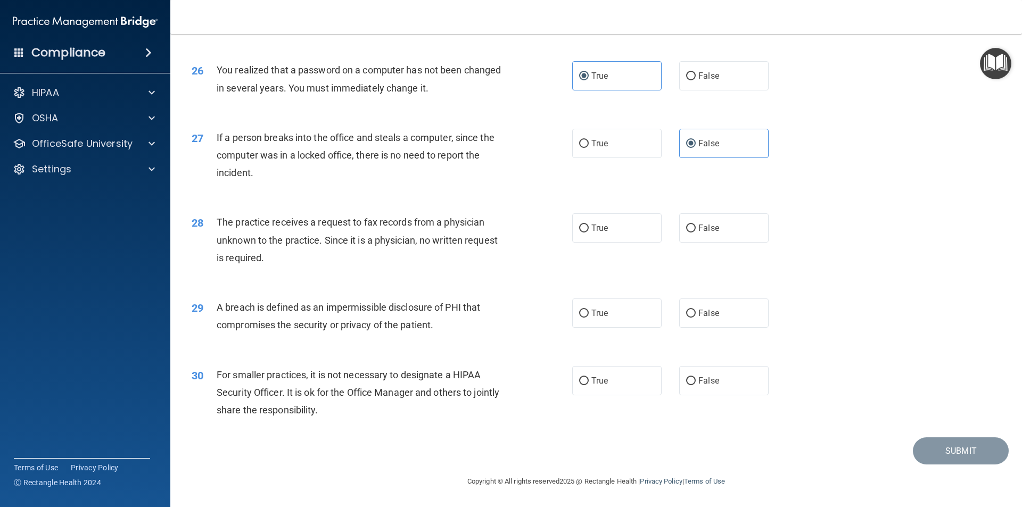
scroll to position [2013, 0]
click at [706, 223] on label "False" at bounding box center [723, 227] width 89 height 29
click at [696, 225] on input "False" at bounding box center [691, 229] width 10 height 8
radio input "true"
click at [592, 311] on span "True" at bounding box center [600, 313] width 17 height 10
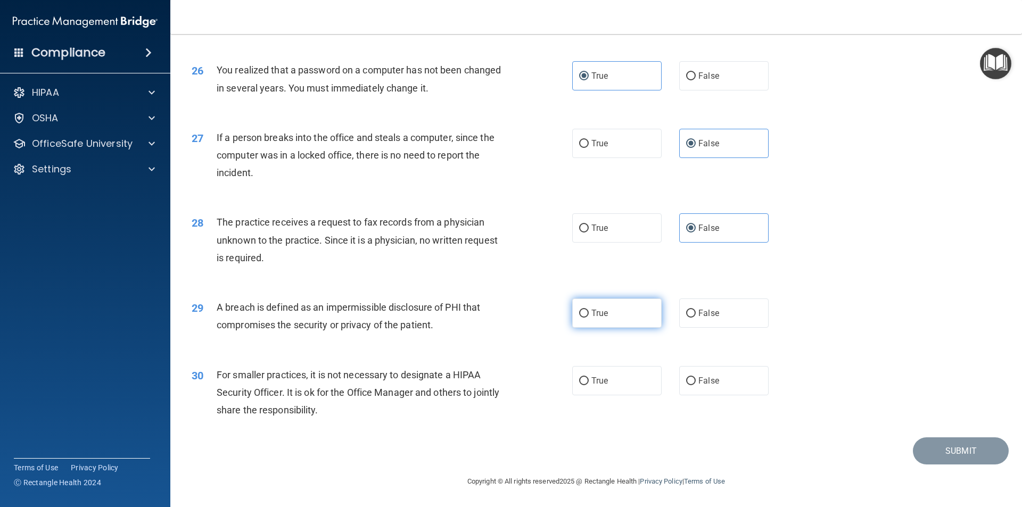
click at [589, 311] on input "True" at bounding box center [584, 314] width 10 height 8
radio input "true"
click at [695, 390] on label "False" at bounding box center [723, 380] width 89 height 29
click at [695, 385] on input "False" at bounding box center [691, 381] width 10 height 8
radio input "true"
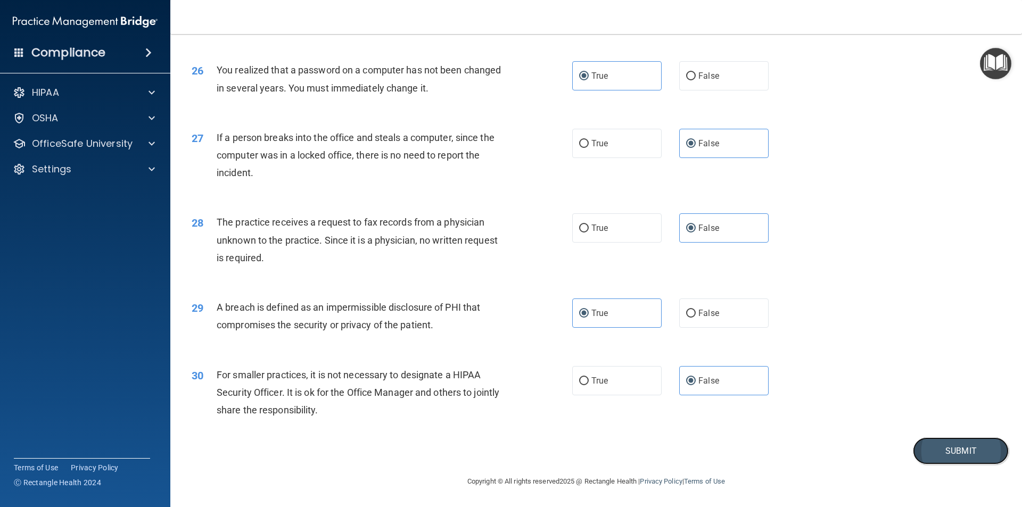
click at [936, 457] on button "Submit" at bounding box center [961, 451] width 96 height 27
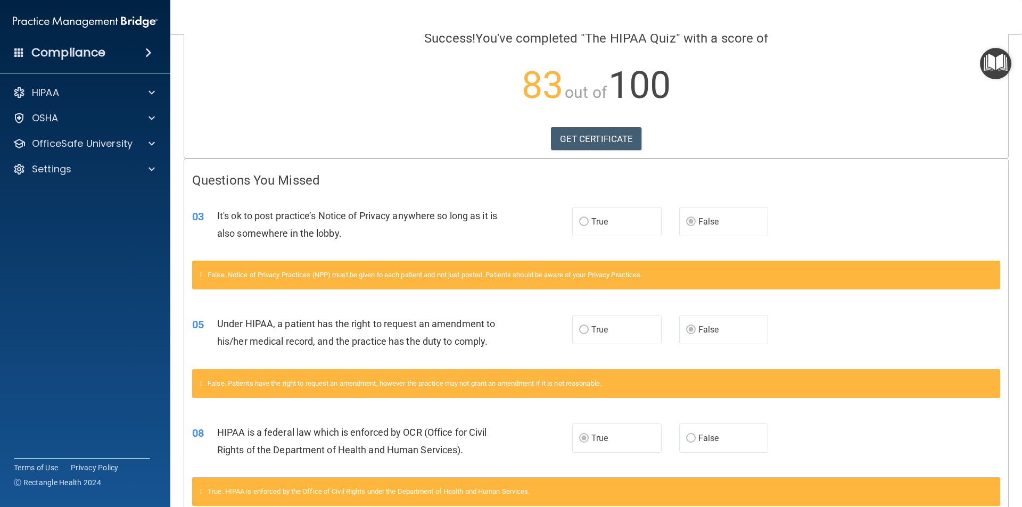
scroll to position [106, 0]
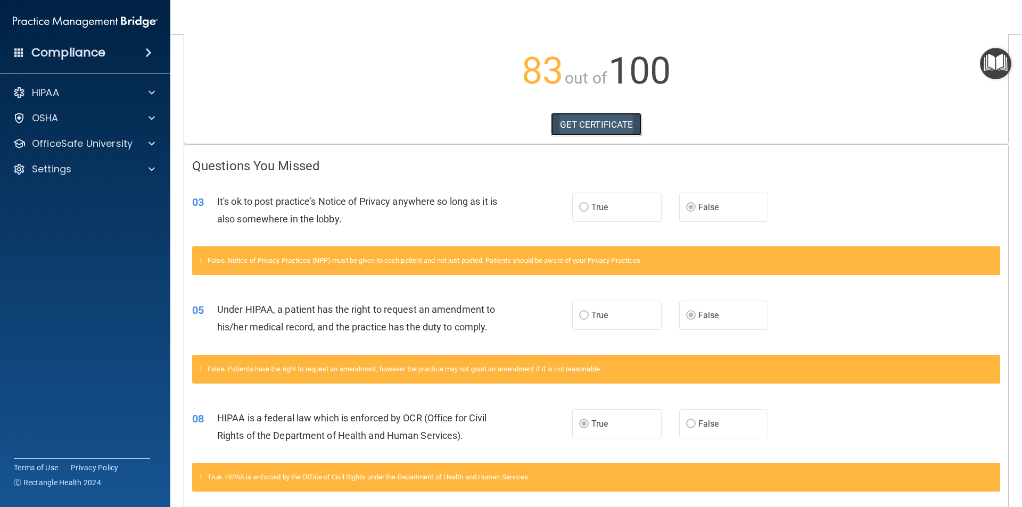
click at [590, 116] on link "GET CERTIFICATE" at bounding box center [596, 124] width 91 height 23
click at [154, 144] on span at bounding box center [152, 143] width 6 height 13
click at [119, 160] on link "HIPAA Training" at bounding box center [73, 169] width 168 height 21
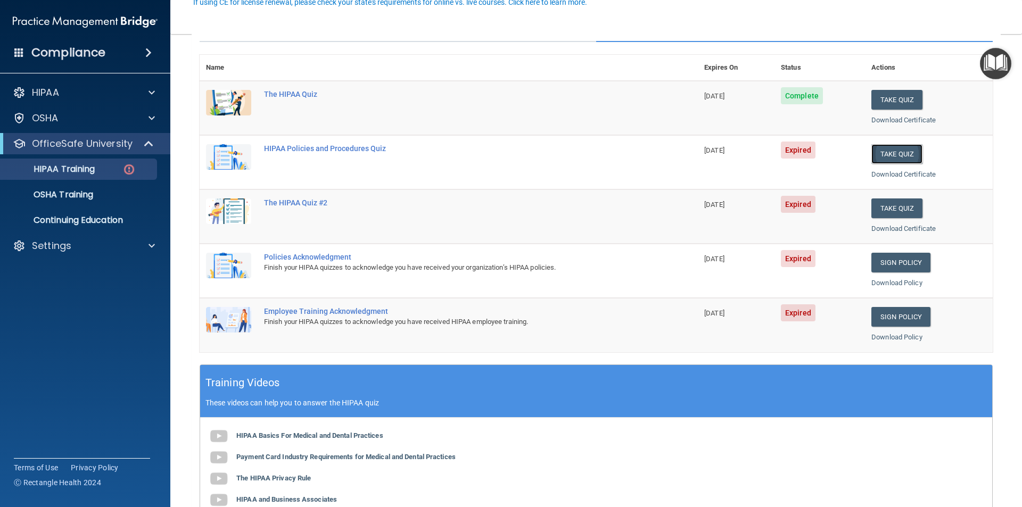
click at [884, 153] on button "Take Quiz" at bounding box center [897, 154] width 51 height 20
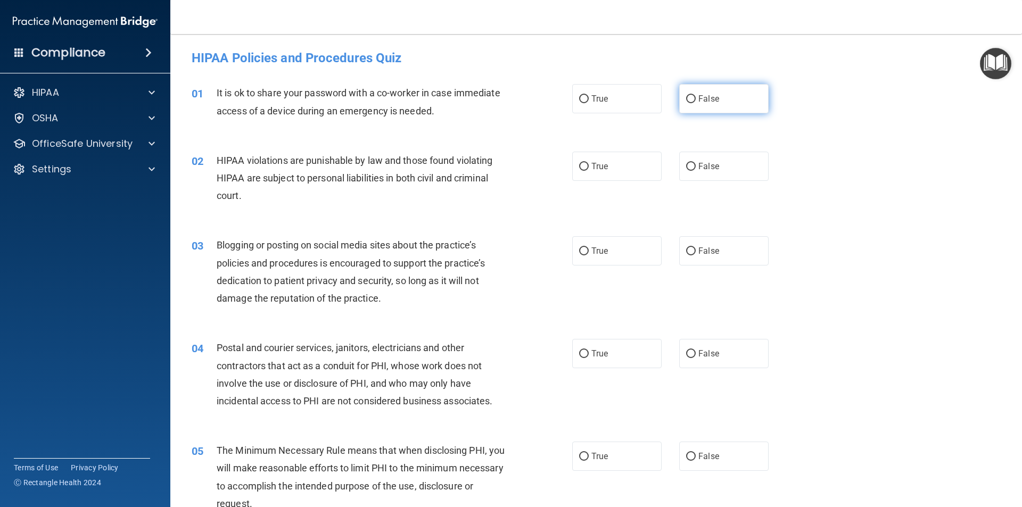
click at [699, 100] on span "False" at bounding box center [709, 99] width 21 height 10
click at [695, 100] on input "False" at bounding box center [691, 99] width 10 height 8
radio input "true"
click at [606, 169] on label "True" at bounding box center [616, 166] width 89 height 29
click at [589, 169] on input "True" at bounding box center [584, 167] width 10 height 8
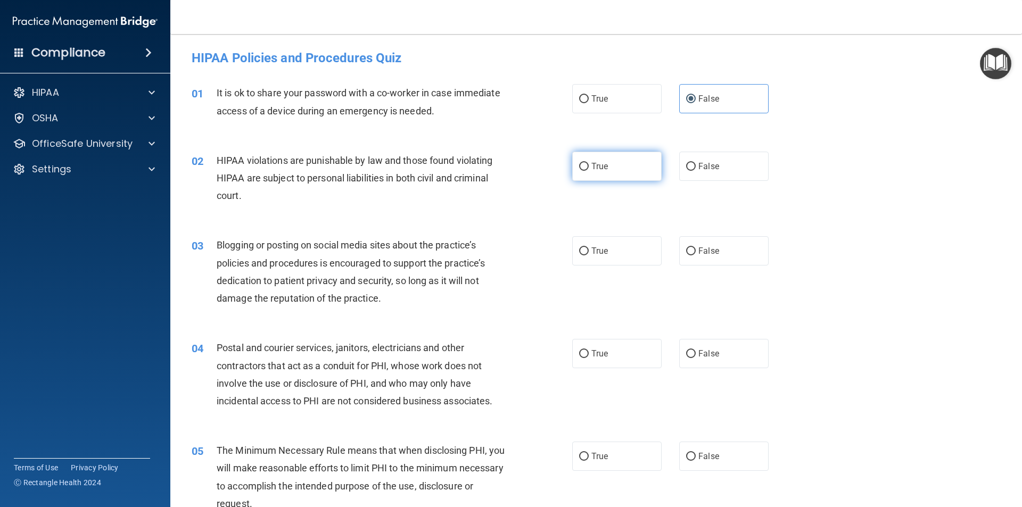
radio input "true"
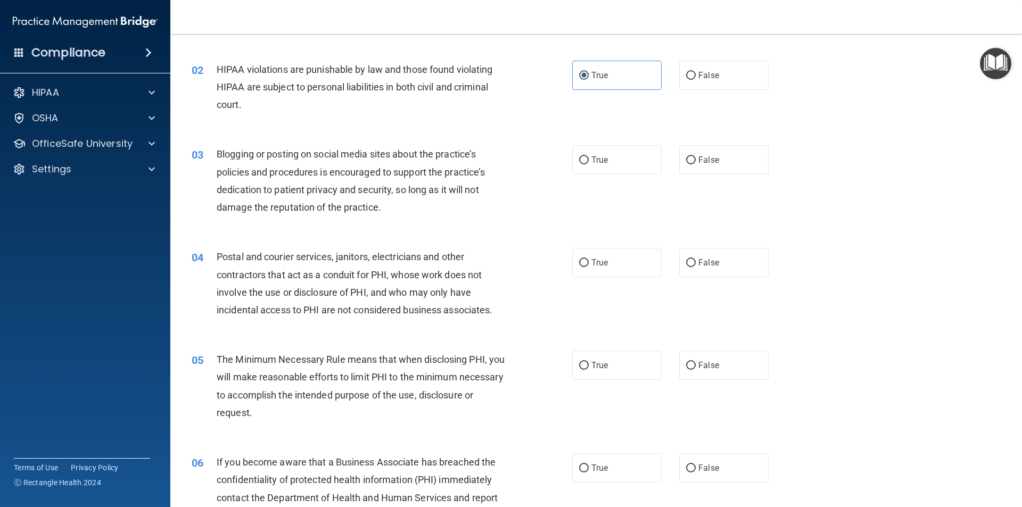
scroll to position [106, 0]
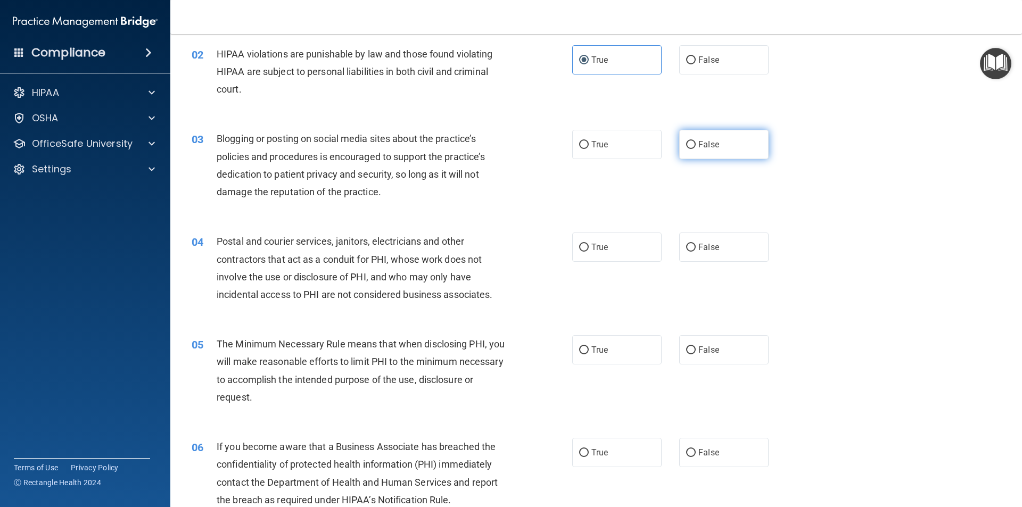
click at [699, 142] on span "False" at bounding box center [709, 144] width 21 height 10
click at [696, 142] on input "False" at bounding box center [691, 145] width 10 height 8
radio input "true"
click at [595, 153] on label "True" at bounding box center [616, 144] width 89 height 29
click at [589, 149] on input "True" at bounding box center [584, 145] width 10 height 8
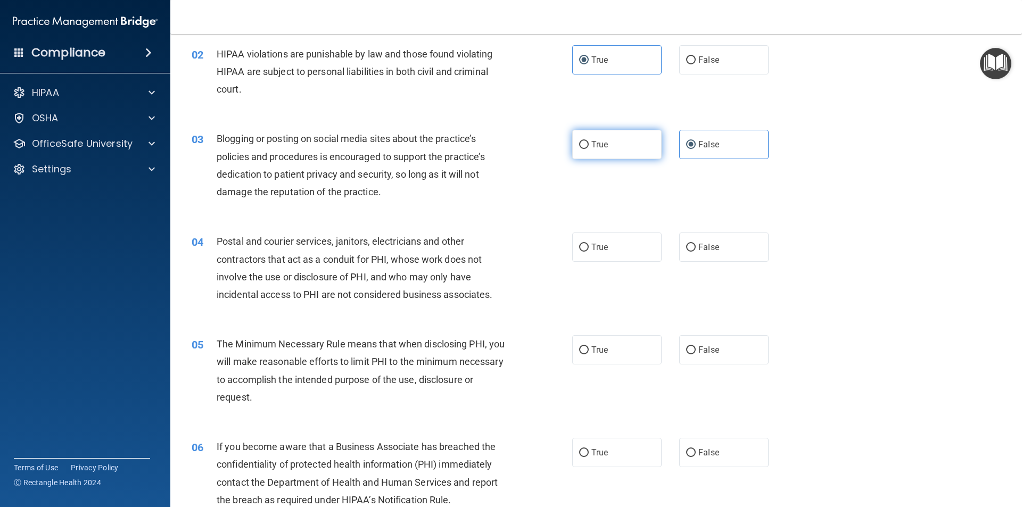
radio input "true"
radio input "false"
drag, startPoint x: 702, startPoint y: 147, endPoint x: 737, endPoint y: 151, distance: 34.9
click at [705, 150] on label "False" at bounding box center [723, 144] width 89 height 29
click at [788, 168] on div "03 Blogging or posting on social media sites about the practice’s policies and …" at bounding box center [596, 168] width 825 height 103
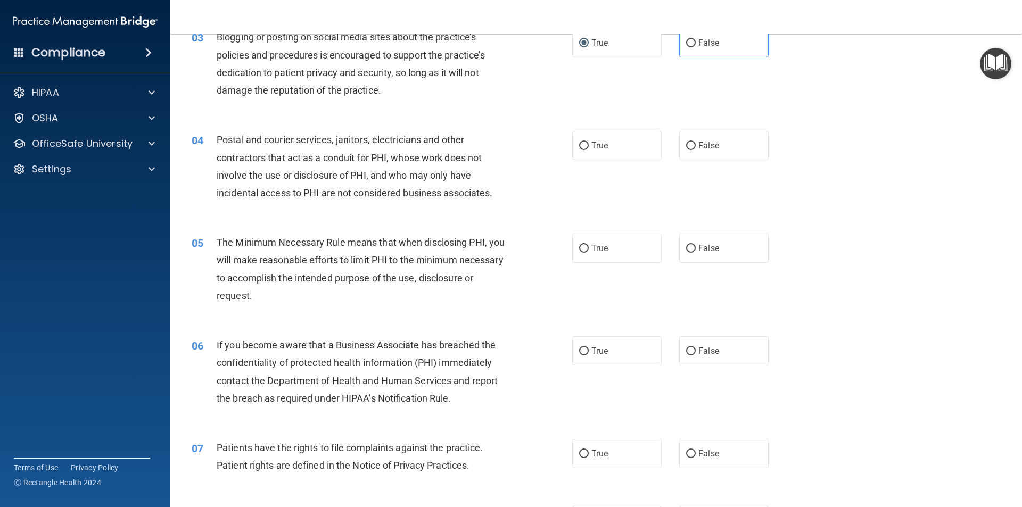
scroll to position [213, 0]
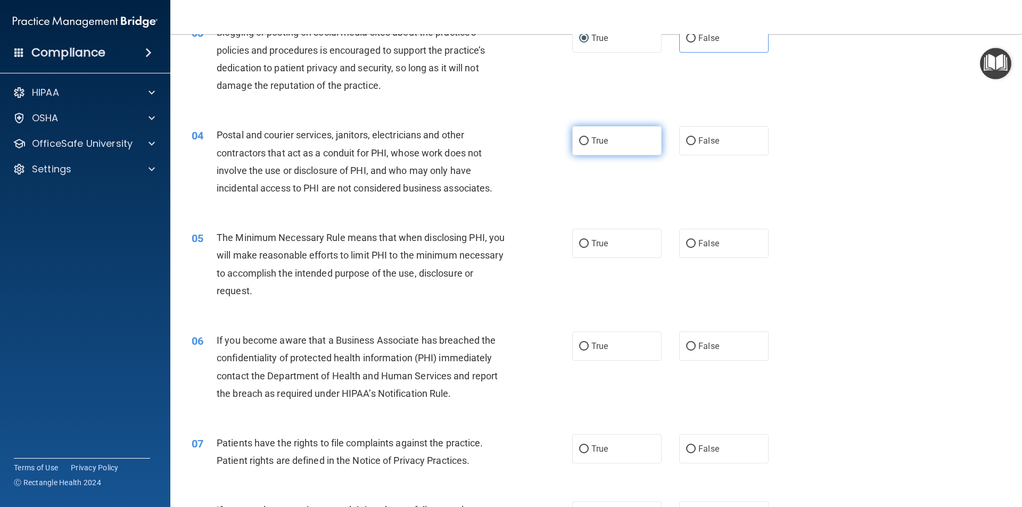
click at [612, 149] on label "True" at bounding box center [616, 140] width 89 height 29
click at [589, 145] on input "True" at bounding box center [584, 141] width 10 height 8
radio input "true"
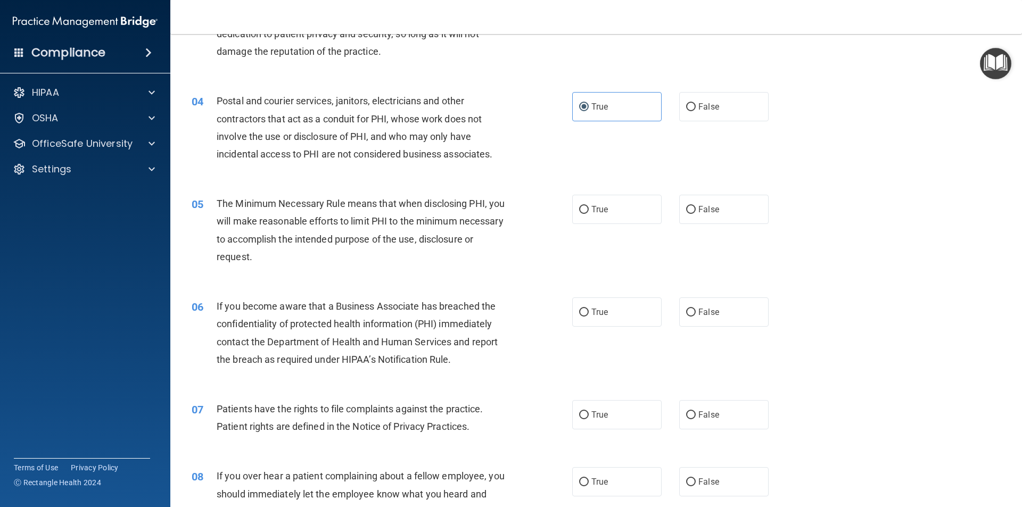
scroll to position [266, 0]
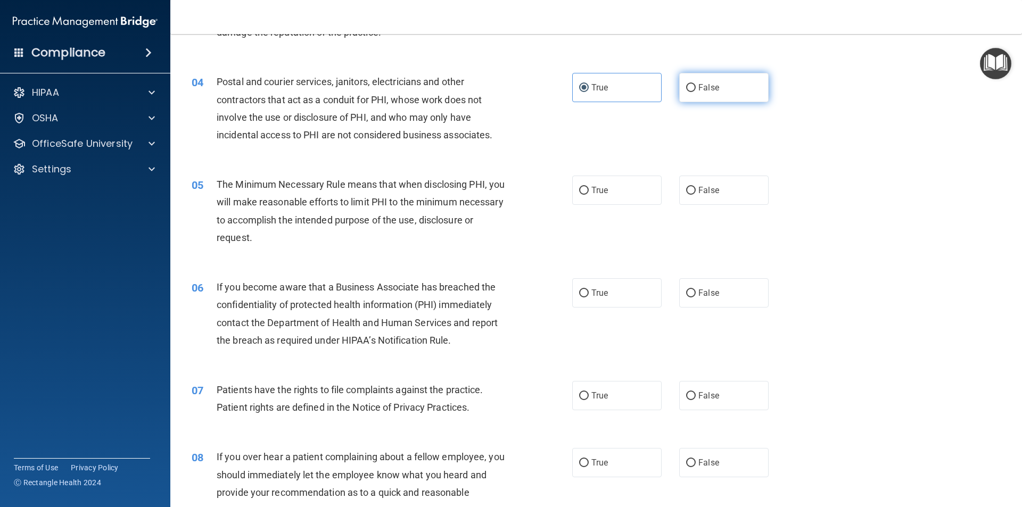
click at [690, 88] on input "False" at bounding box center [691, 88] width 10 height 8
radio input "true"
radio input "false"
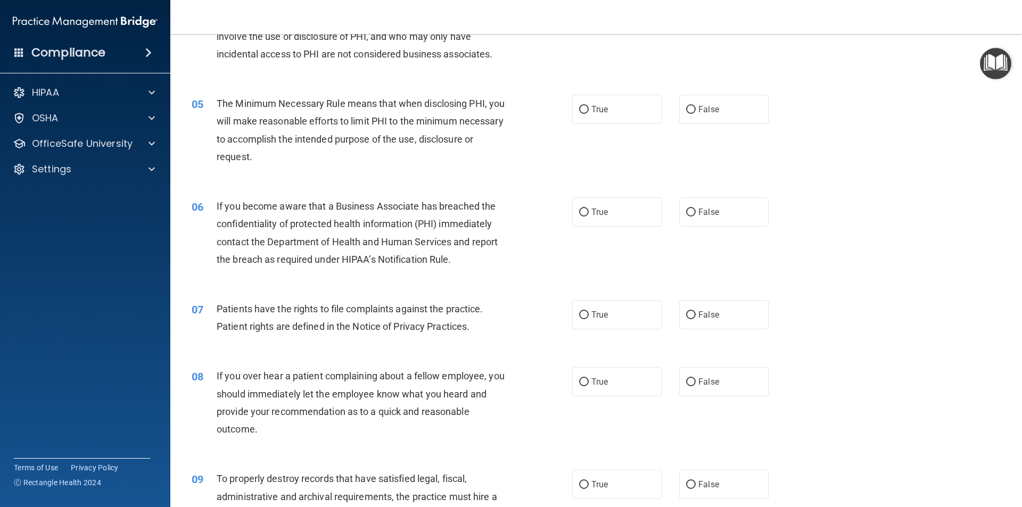
scroll to position [373, 0]
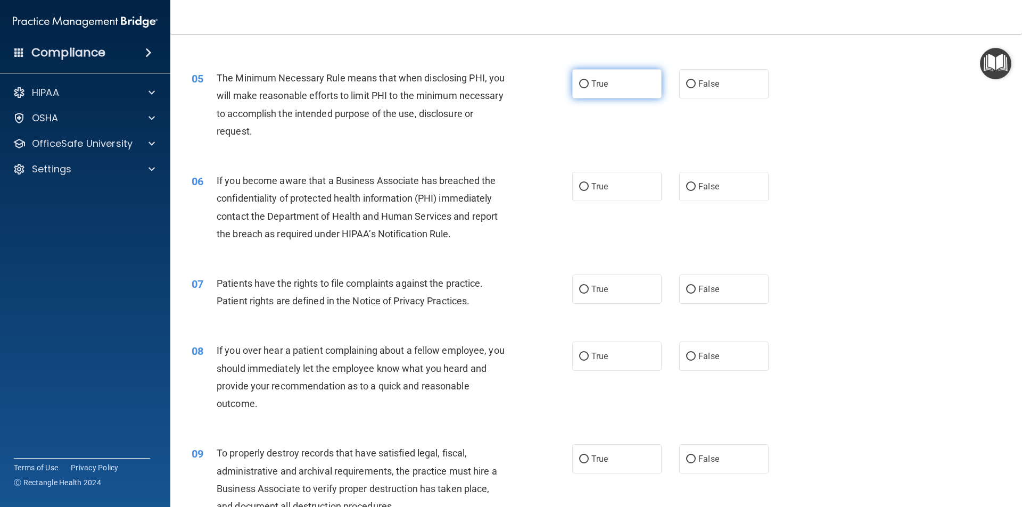
click at [583, 81] on input "True" at bounding box center [584, 84] width 10 height 8
radio input "true"
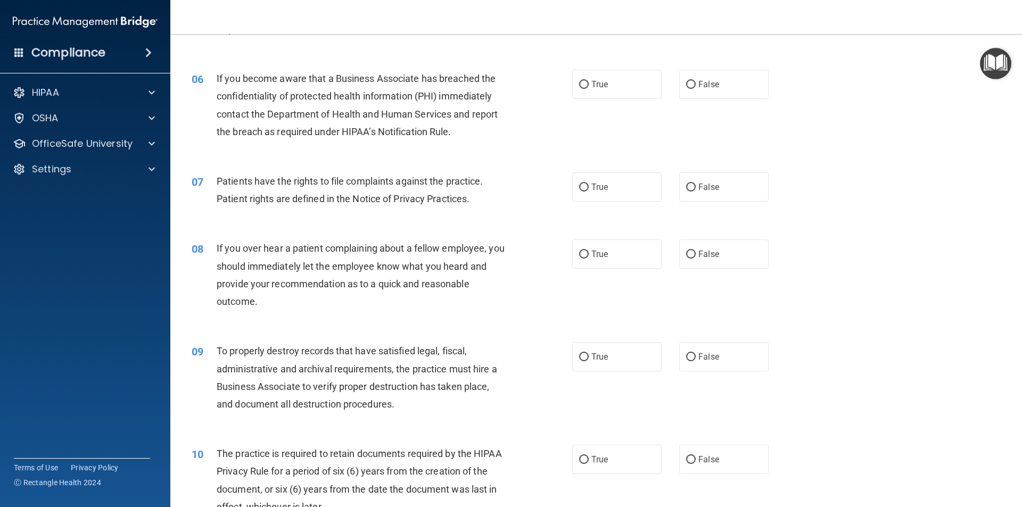
scroll to position [479, 0]
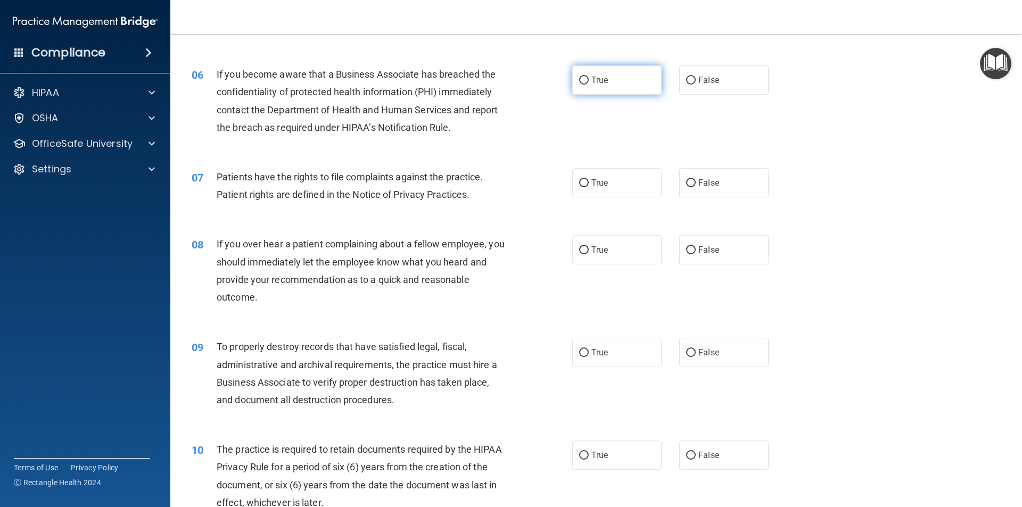
click at [587, 79] on label "True" at bounding box center [616, 79] width 89 height 29
click at [587, 79] on input "True" at bounding box center [584, 81] width 10 height 8
radio input "true"
click at [574, 188] on label "True" at bounding box center [616, 182] width 89 height 29
click at [579, 187] on input "True" at bounding box center [584, 183] width 10 height 8
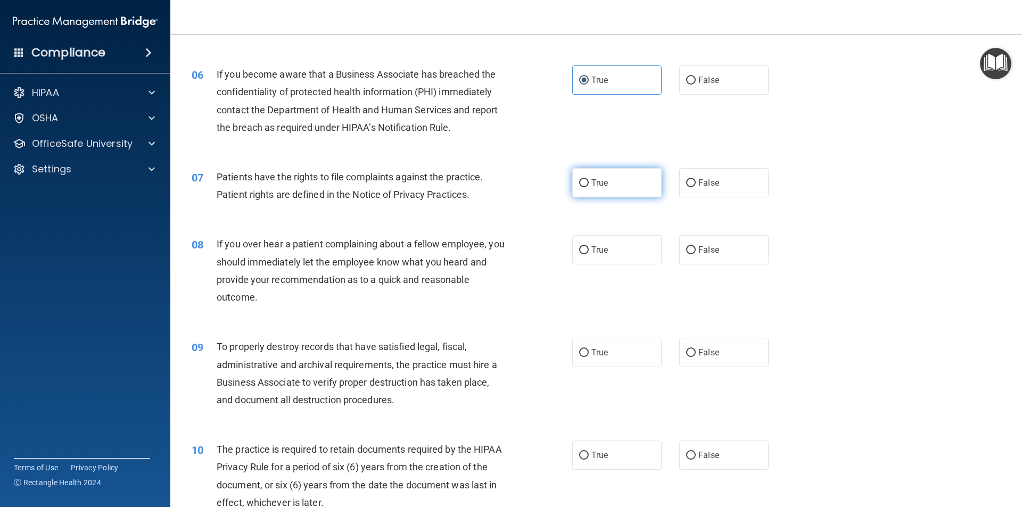
radio input "true"
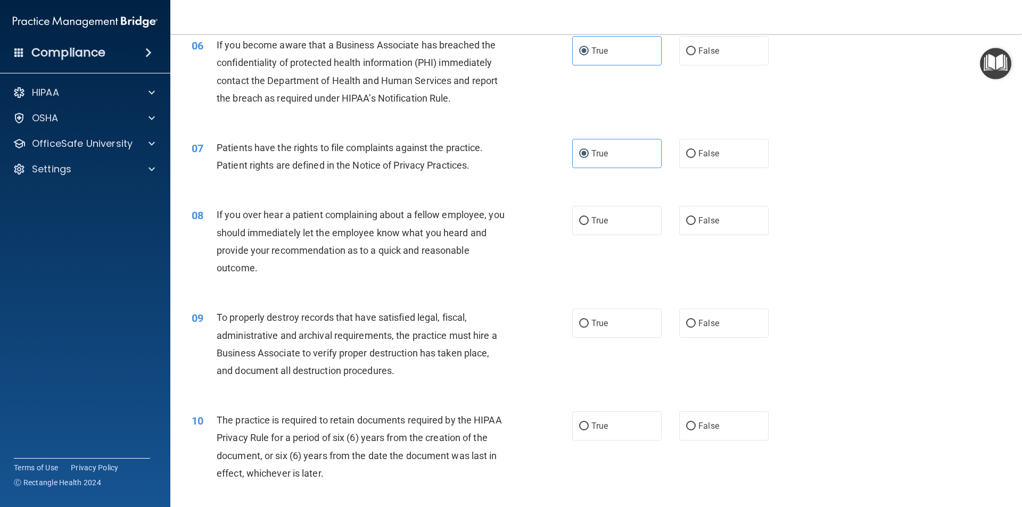
scroll to position [586, 0]
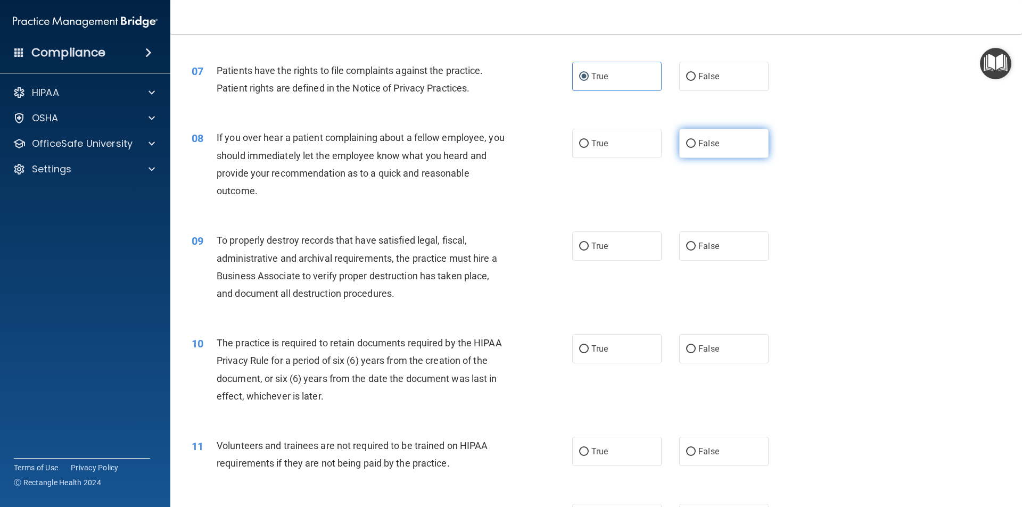
click at [684, 151] on label "False" at bounding box center [723, 143] width 89 height 29
click at [686, 148] on input "False" at bounding box center [691, 144] width 10 height 8
radio input "true"
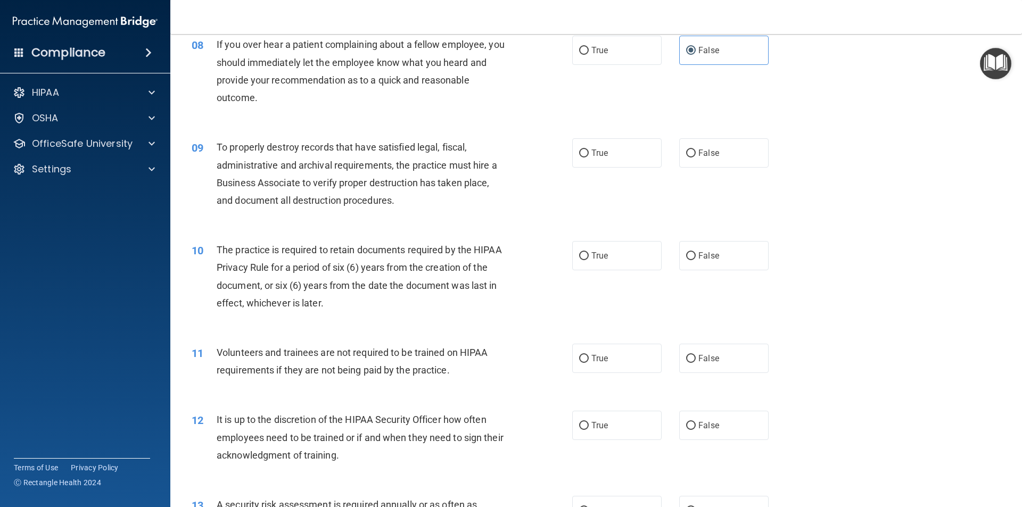
scroll to position [692, 0]
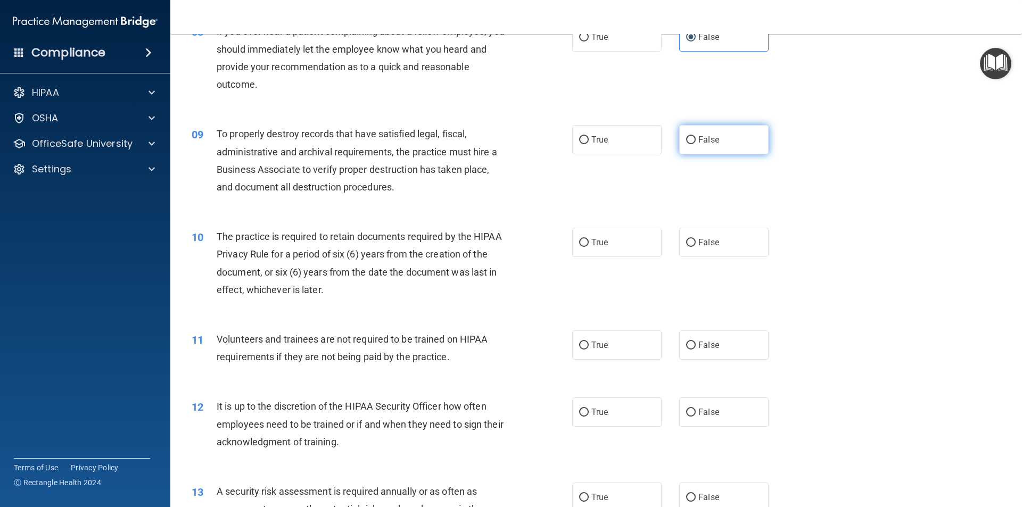
click at [712, 146] on label "False" at bounding box center [723, 139] width 89 height 29
click at [696, 144] on input "False" at bounding box center [691, 140] width 10 height 8
radio input "true"
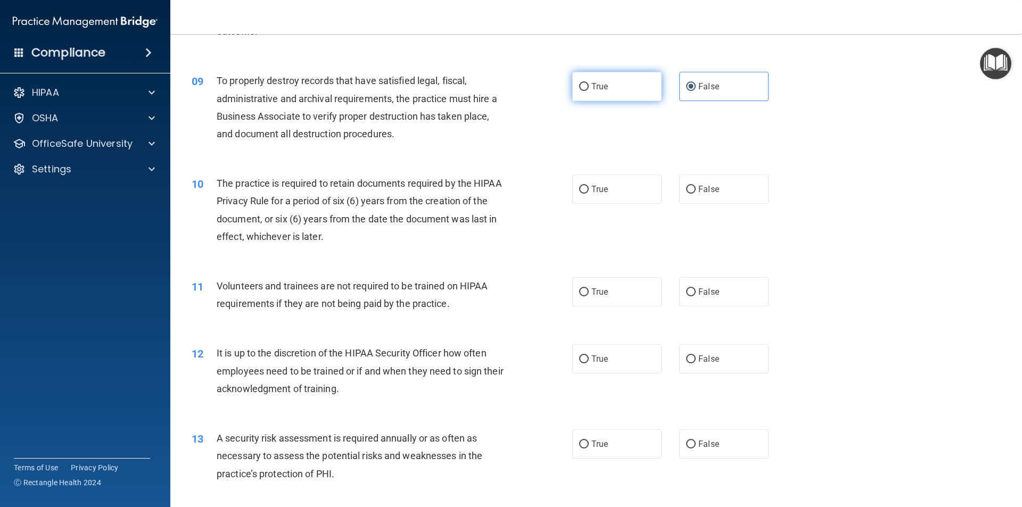
drag, startPoint x: 618, startPoint y: 84, endPoint x: 720, endPoint y: 117, distance: 107.4
click at [619, 83] on label "True" at bounding box center [616, 86] width 89 height 29
click at [589, 83] on input "True" at bounding box center [584, 87] width 10 height 8
radio input "true"
radio input "false"
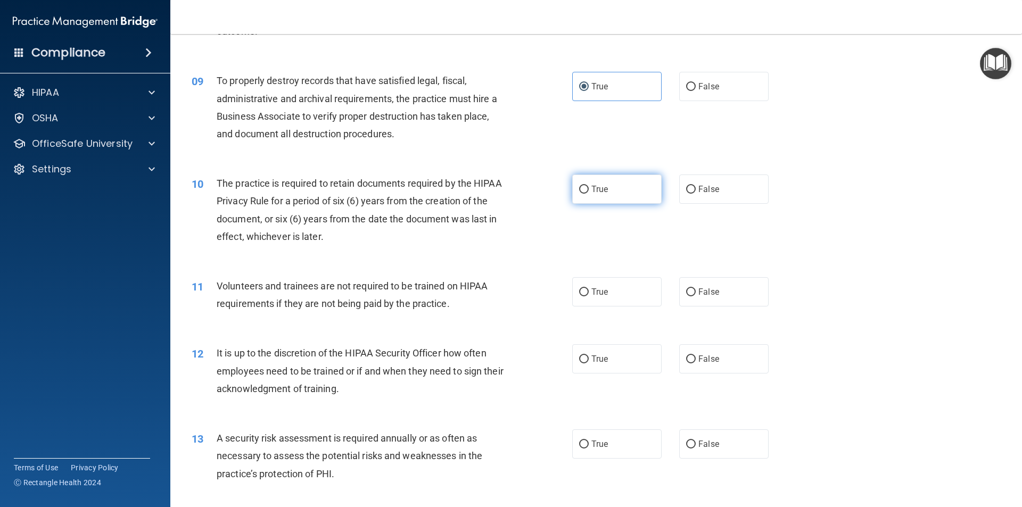
click at [579, 192] on input "True" at bounding box center [584, 190] width 10 height 8
radio input "true"
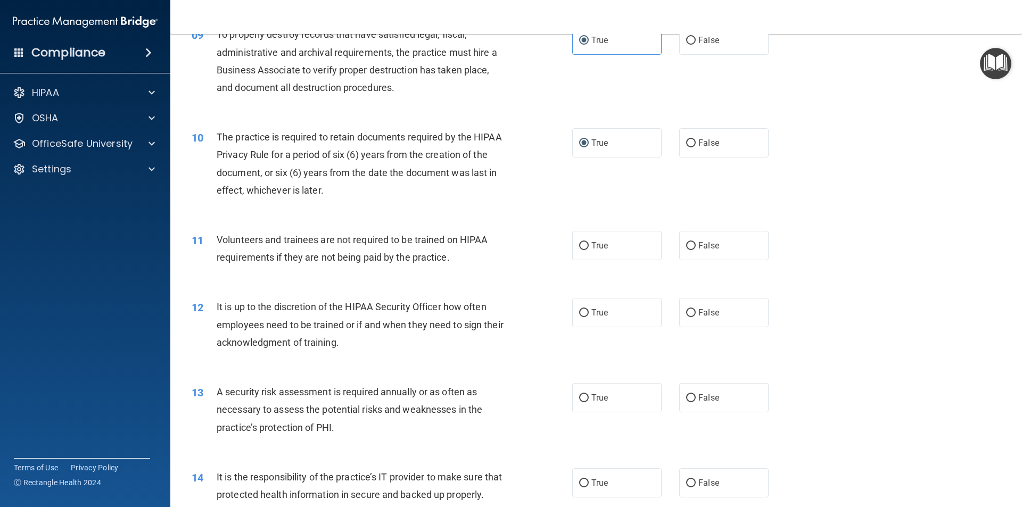
scroll to position [852, 0]
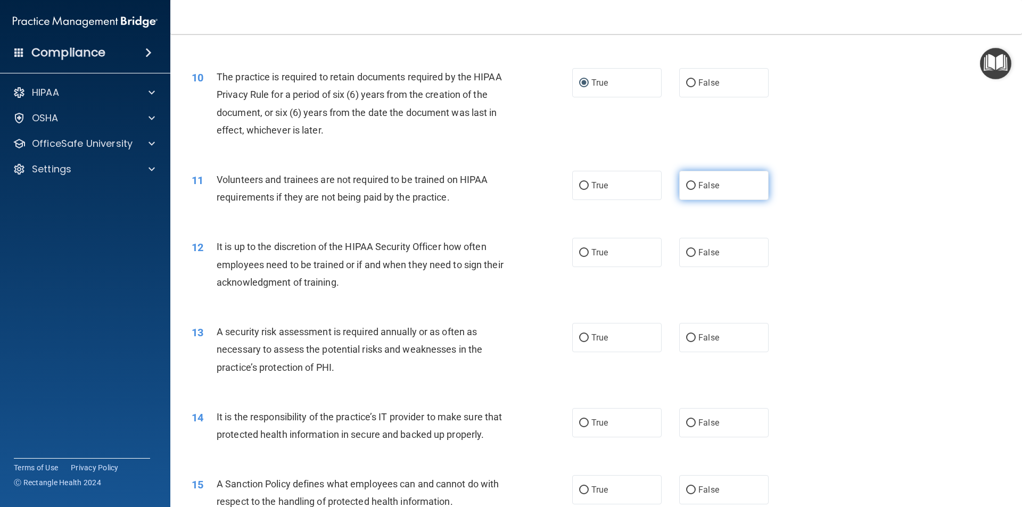
click at [711, 175] on label "False" at bounding box center [723, 185] width 89 height 29
click at [696, 182] on input "False" at bounding box center [691, 186] width 10 height 8
radio input "true"
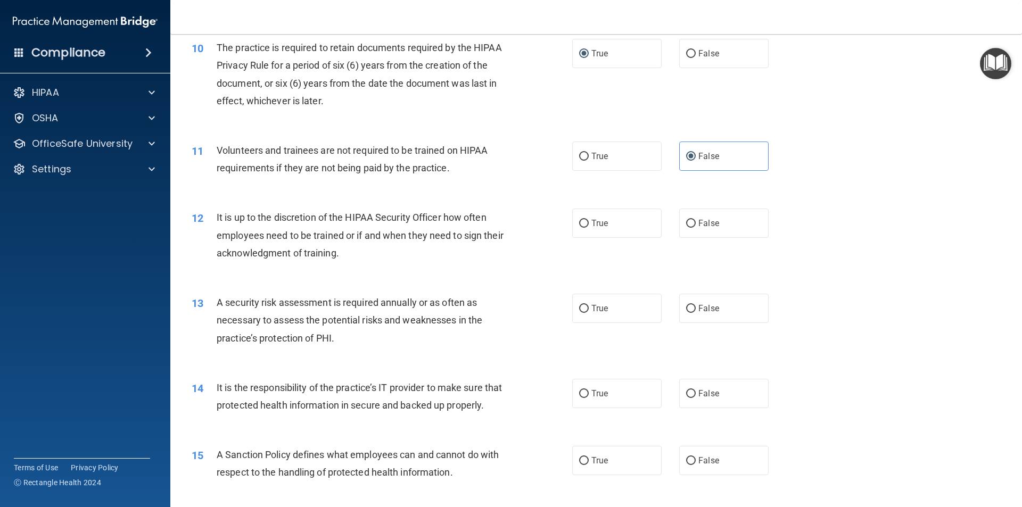
scroll to position [905, 0]
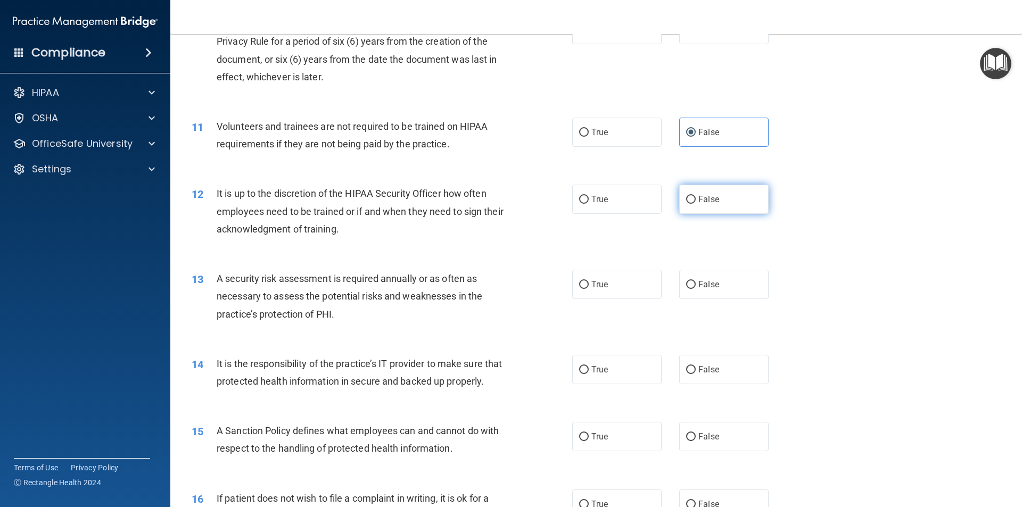
click at [715, 208] on label "False" at bounding box center [723, 199] width 89 height 29
click at [696, 204] on input "False" at bounding box center [691, 200] width 10 height 8
radio input "true"
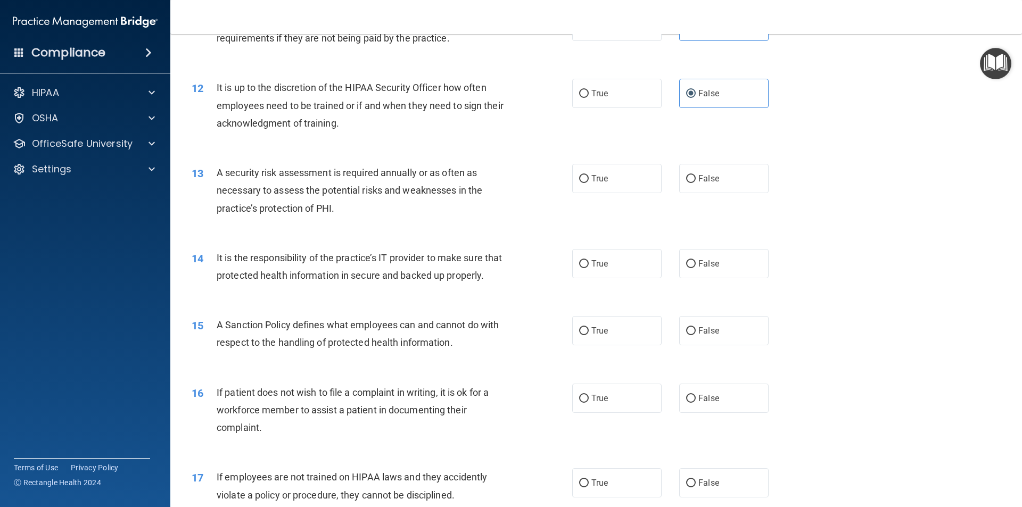
scroll to position [1012, 0]
click at [614, 175] on label "True" at bounding box center [616, 177] width 89 height 29
click at [589, 175] on input "True" at bounding box center [584, 179] width 10 height 8
radio input "true"
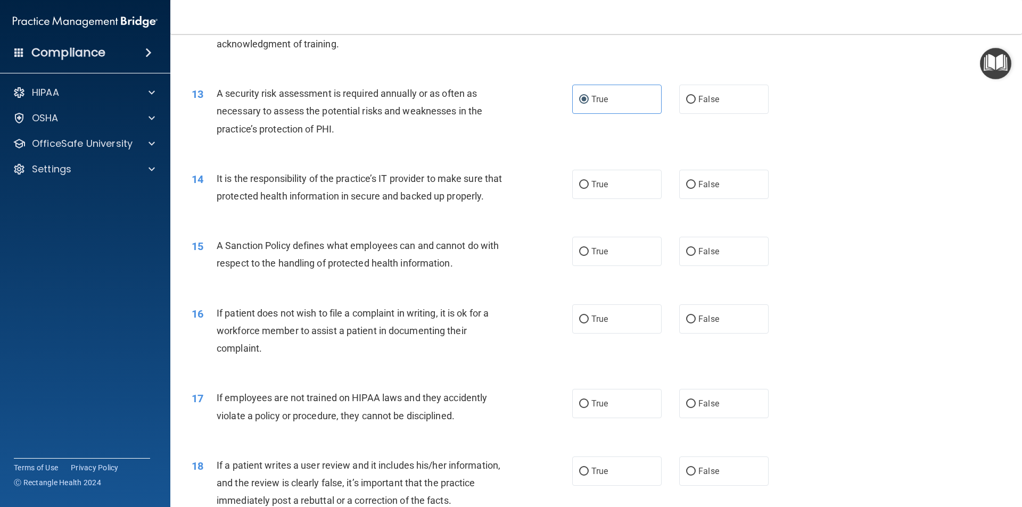
scroll to position [1118, 0]
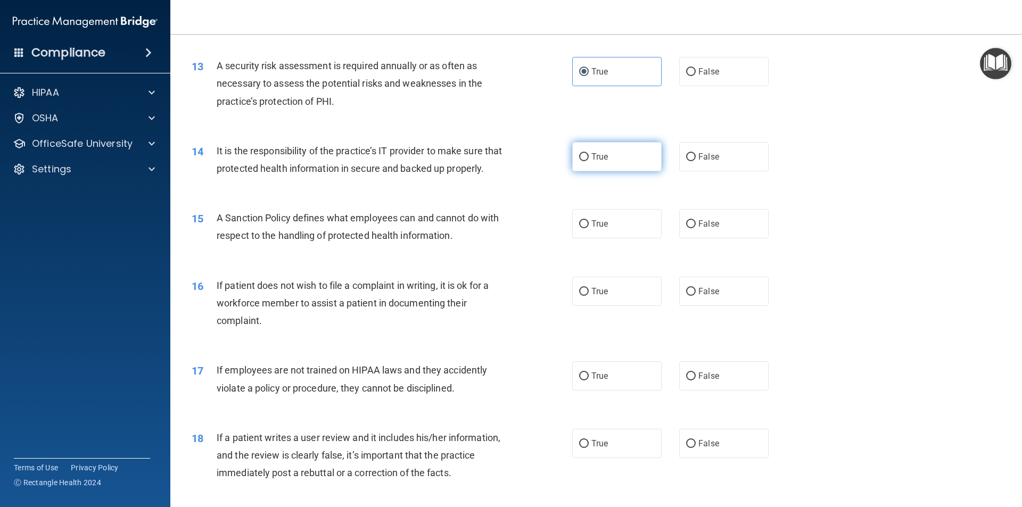
click at [592, 160] on span "True" at bounding box center [600, 157] width 17 height 10
click at [588, 160] on input "True" at bounding box center [584, 157] width 10 height 8
radio input "true"
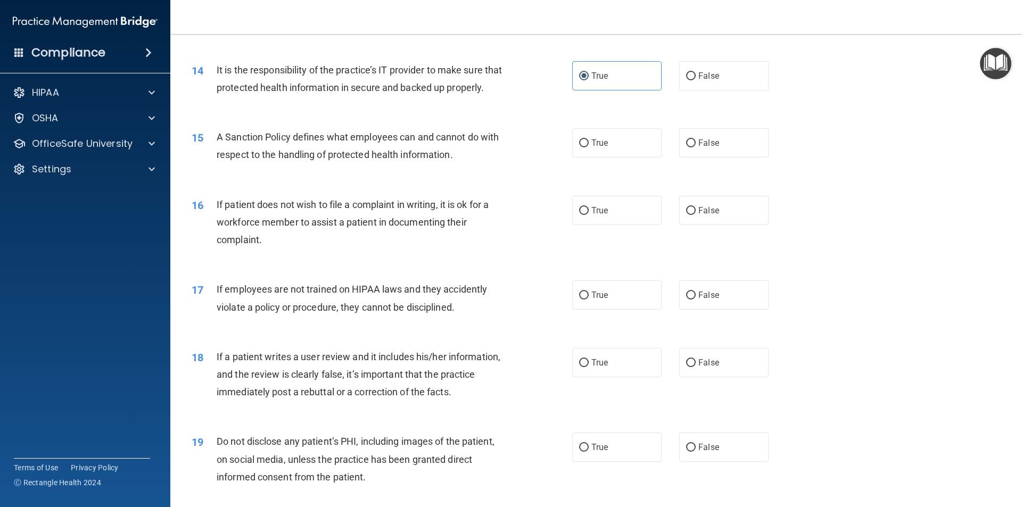
scroll to position [1225, 0]
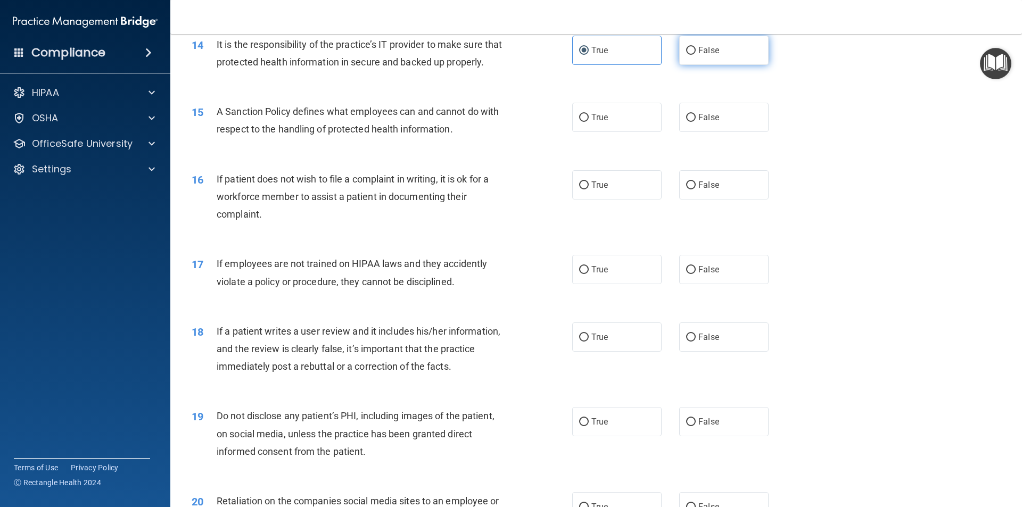
click at [715, 47] on label "False" at bounding box center [723, 50] width 89 height 29
click at [696, 47] on input "False" at bounding box center [691, 51] width 10 height 8
radio input "true"
radio input "false"
click at [587, 132] on label "True" at bounding box center [616, 117] width 89 height 29
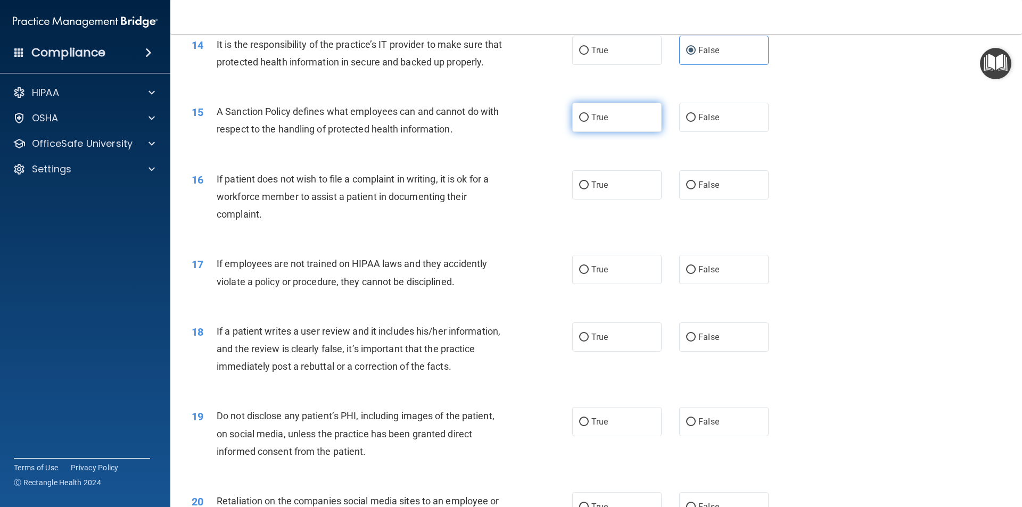
click at [587, 122] on input "True" at bounding box center [584, 118] width 10 height 8
radio input "true"
drag, startPoint x: 714, startPoint y: 140, endPoint x: 844, endPoint y: 162, distance: 131.7
click at [715, 132] on label "False" at bounding box center [723, 117] width 89 height 29
click at [696, 122] on input "False" at bounding box center [691, 118] width 10 height 8
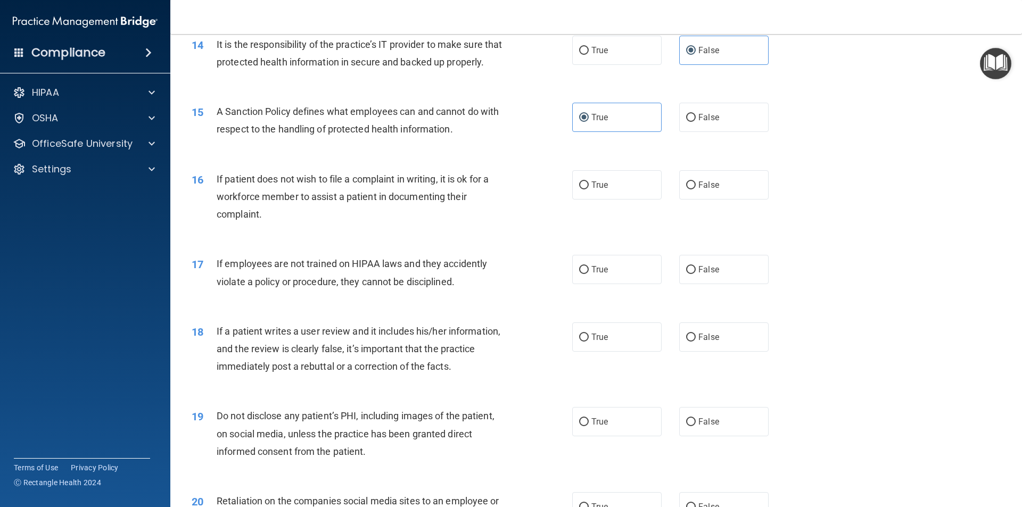
radio input "true"
radio input "false"
drag, startPoint x: 290, startPoint y: 129, endPoint x: 219, endPoint y: 133, distance: 70.9
click at [219, 133] on span "A Sanction Policy defines what employees can and cannot do with respect to the …" at bounding box center [358, 120] width 282 height 29
copy span "A Sanction Policy"
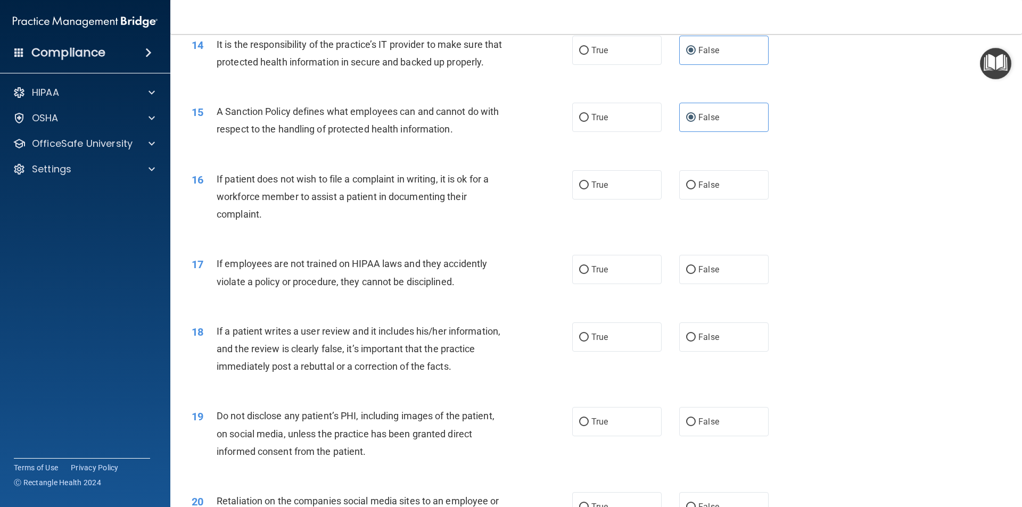
click at [493, 157] on div "15 A Sanction Policy defines what employees can and cannot do with respect to t…" at bounding box center [596, 122] width 825 height 67
click at [581, 190] on input "True" at bounding box center [584, 186] width 10 height 8
radio input "true"
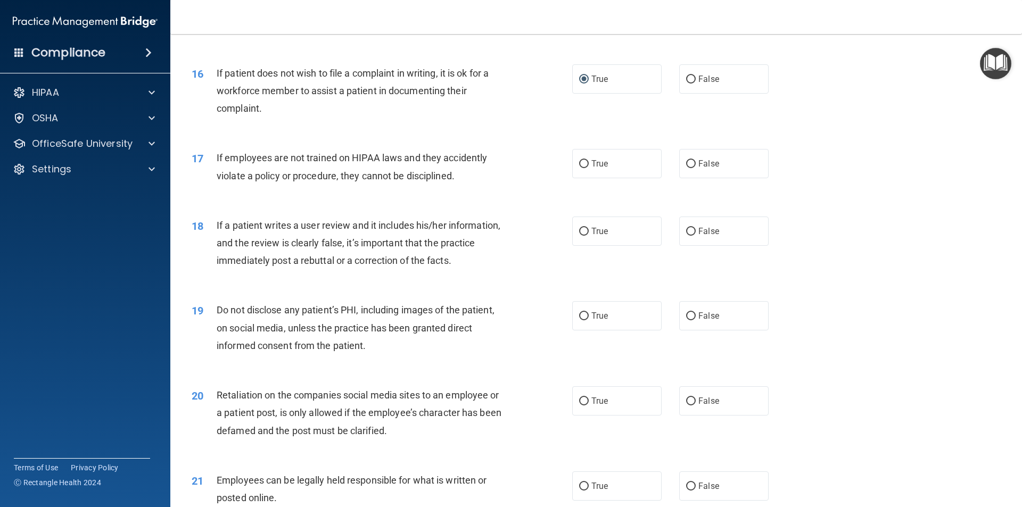
scroll to position [1331, 0]
click at [667, 178] on div "True False" at bounding box center [679, 163] width 215 height 29
click at [718, 176] on label "False" at bounding box center [723, 163] width 89 height 29
click at [696, 168] on input "False" at bounding box center [691, 164] width 10 height 8
radio input "true"
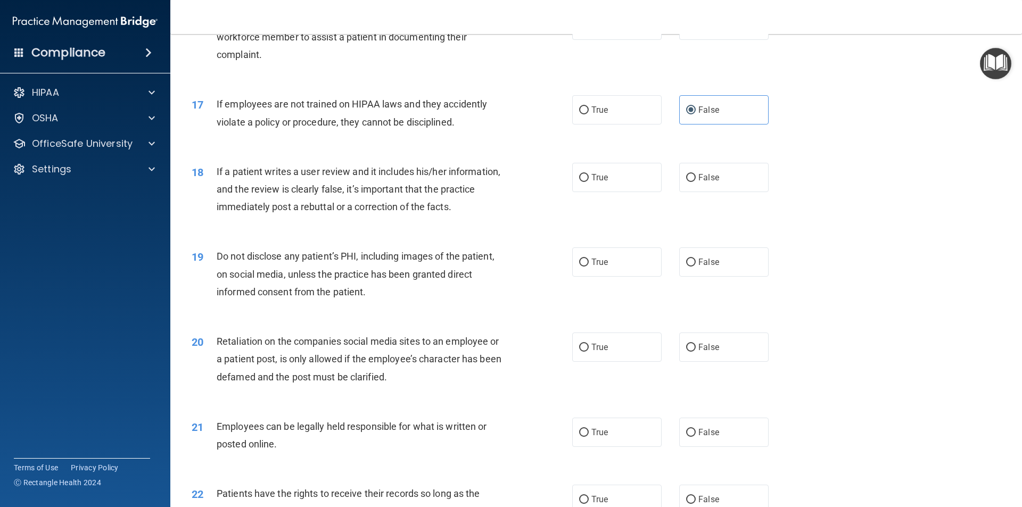
scroll to position [1438, 0]
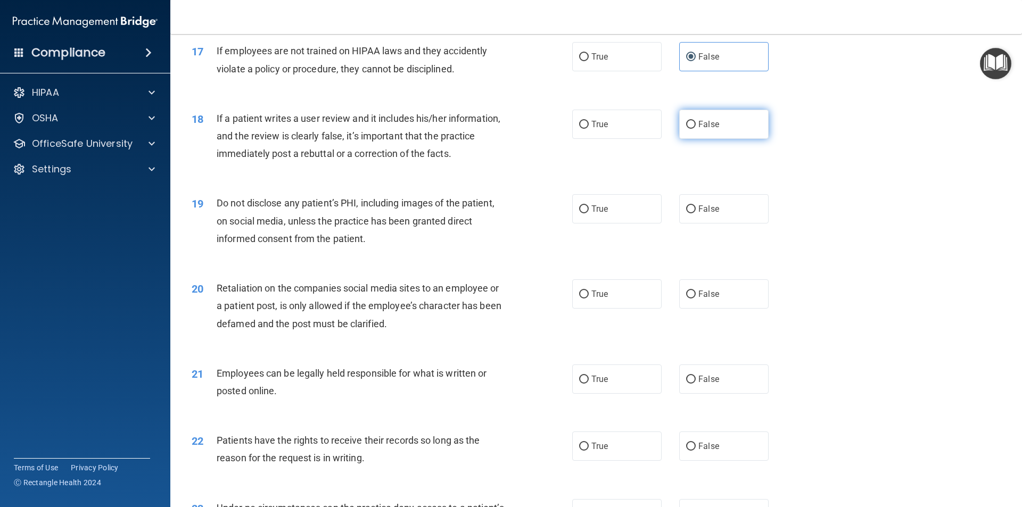
click at [704, 135] on label "False" at bounding box center [723, 124] width 89 height 29
click at [696, 129] on input "False" at bounding box center [691, 125] width 10 height 8
radio input "true"
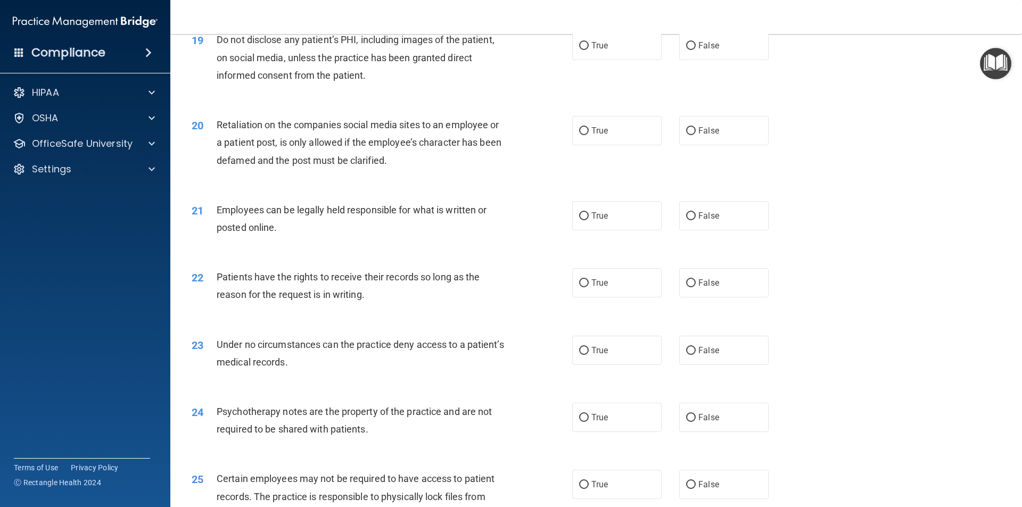
scroll to position [1544, 0]
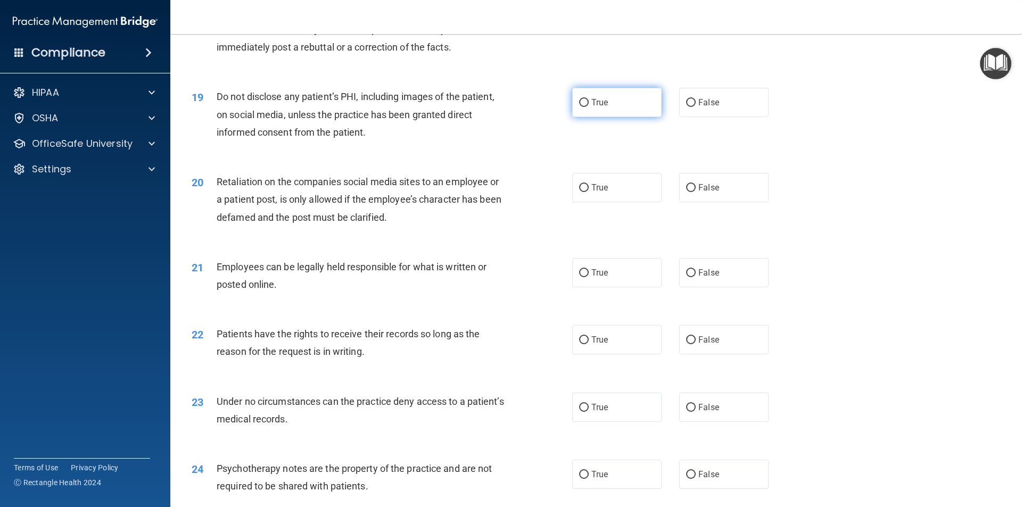
click at [579, 107] on input "True" at bounding box center [584, 103] width 10 height 8
radio input "true"
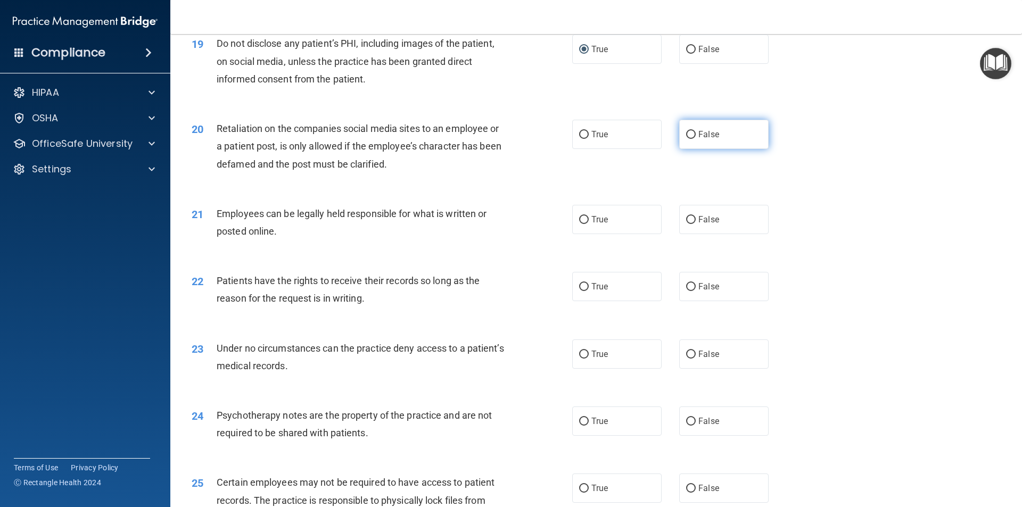
click at [706, 139] on span "False" at bounding box center [709, 134] width 21 height 10
click at [696, 139] on input "False" at bounding box center [691, 135] width 10 height 8
radio input "true"
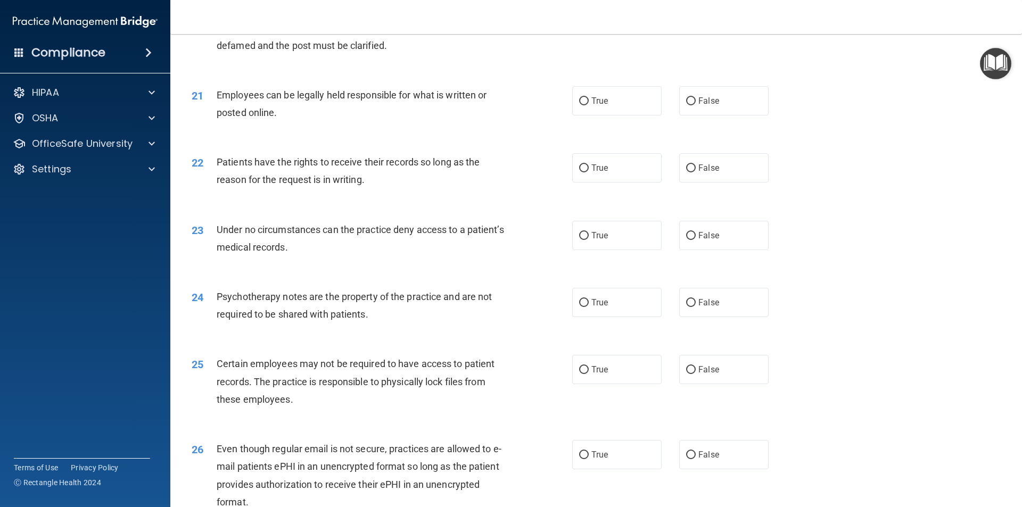
scroll to position [1650, 0]
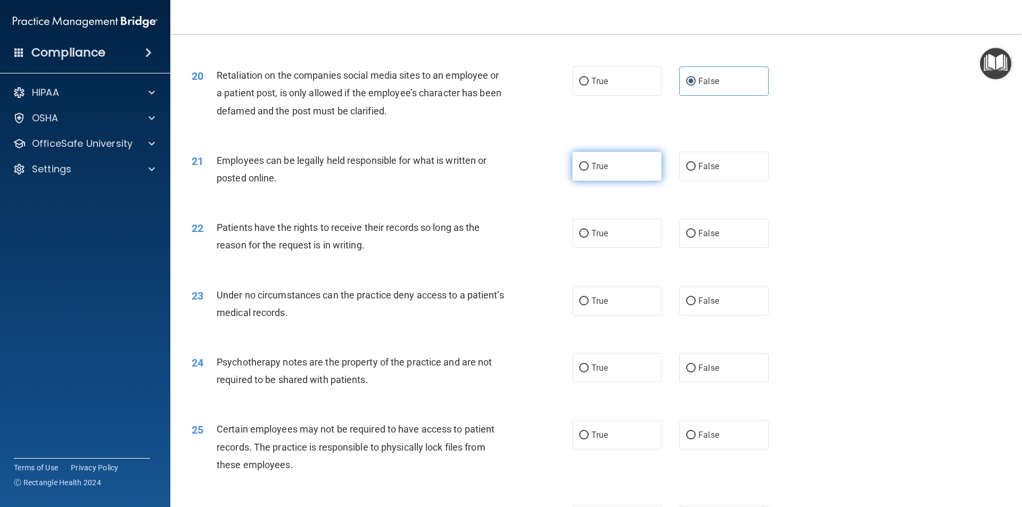
click at [634, 181] on label "True" at bounding box center [616, 166] width 89 height 29
click at [589, 171] on input "True" at bounding box center [584, 167] width 10 height 8
radio input "true"
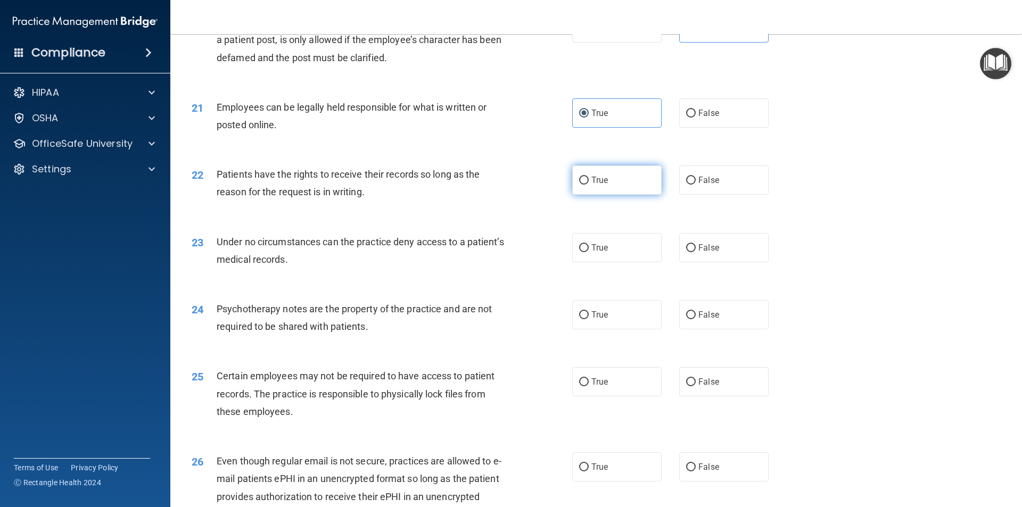
click at [581, 185] on input "True" at bounding box center [584, 181] width 10 height 8
radio input "true"
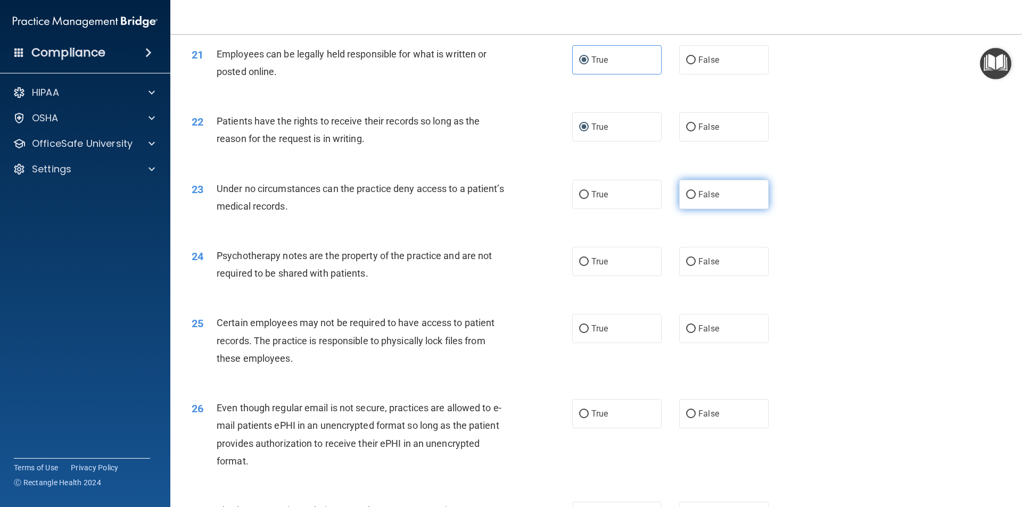
click at [710, 200] on span "False" at bounding box center [709, 195] width 21 height 10
click at [696, 199] on input "False" at bounding box center [691, 195] width 10 height 8
radio input "true"
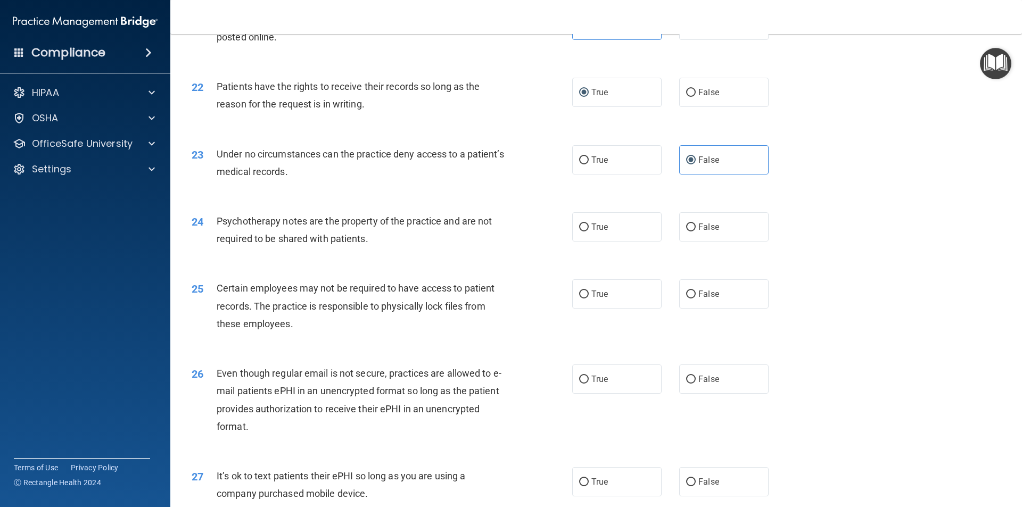
scroll to position [1810, 0]
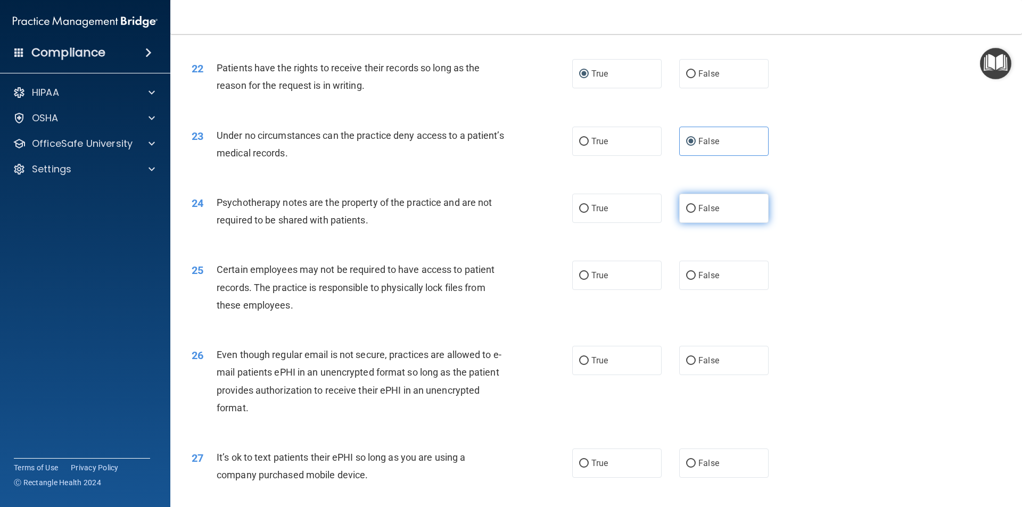
click at [722, 214] on label "False" at bounding box center [723, 208] width 89 height 29
click at [696, 213] on input "False" at bounding box center [691, 209] width 10 height 8
radio input "true"
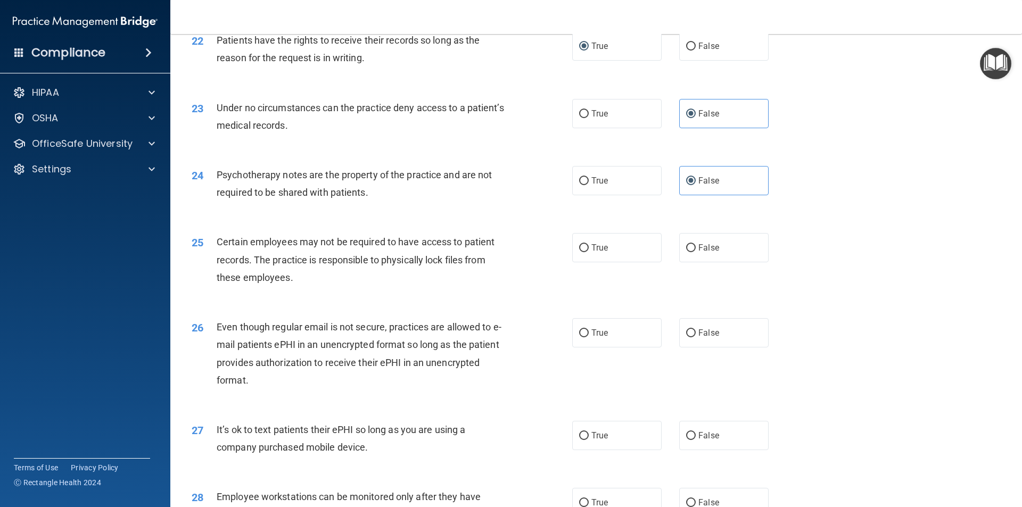
scroll to position [1863, 0]
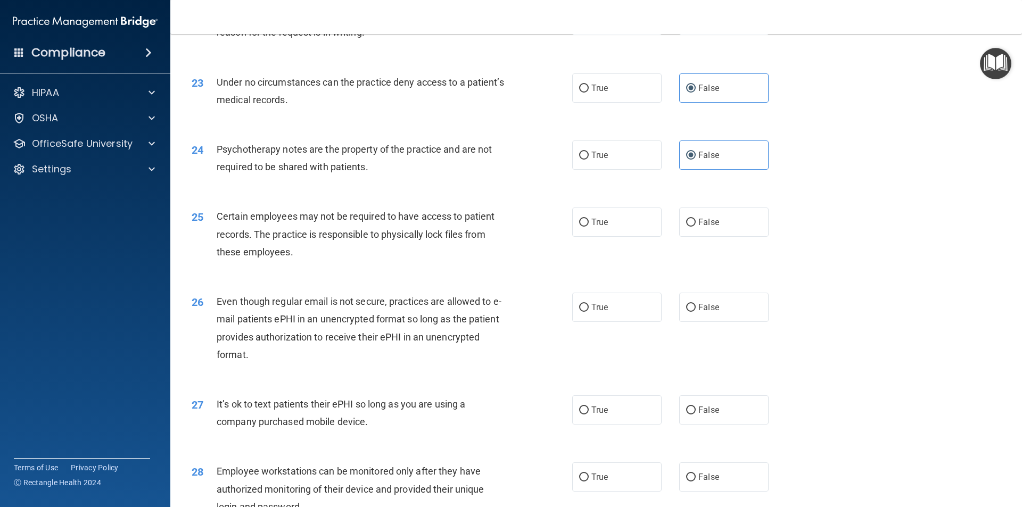
click at [591, 188] on div "24 Psychotherapy notes are the property of the practice and are not required to…" at bounding box center [596, 160] width 825 height 67
click at [588, 170] on label "True" at bounding box center [616, 155] width 89 height 29
click at [588, 160] on input "True" at bounding box center [584, 156] width 10 height 8
radio input "true"
radio input "false"
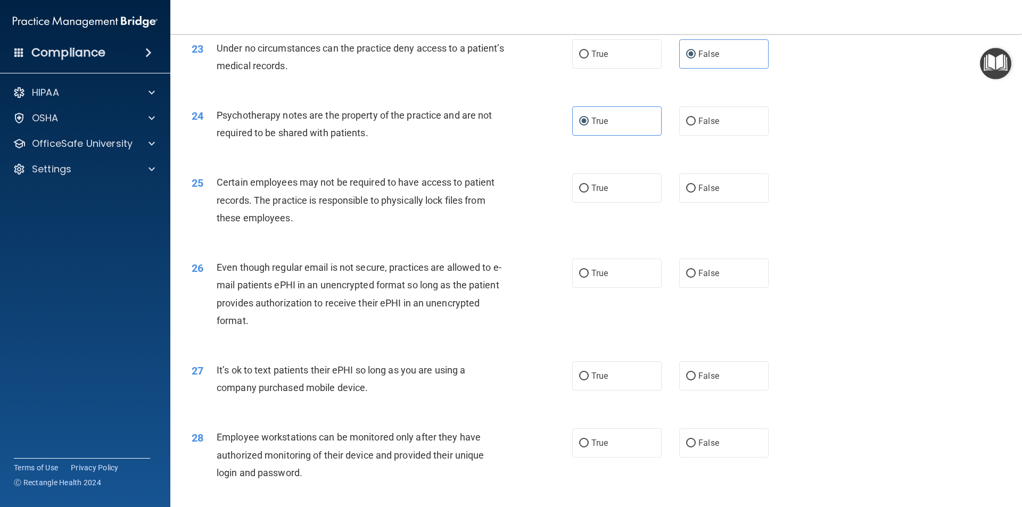
scroll to position [1917, 0]
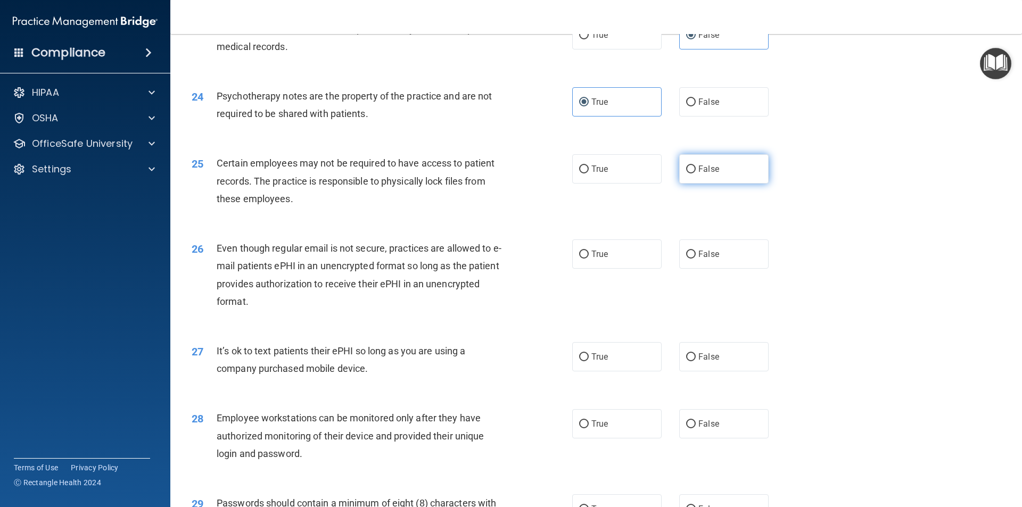
click at [699, 174] on span "False" at bounding box center [709, 169] width 21 height 10
click at [694, 174] on input "False" at bounding box center [691, 170] width 10 height 8
radio input "true"
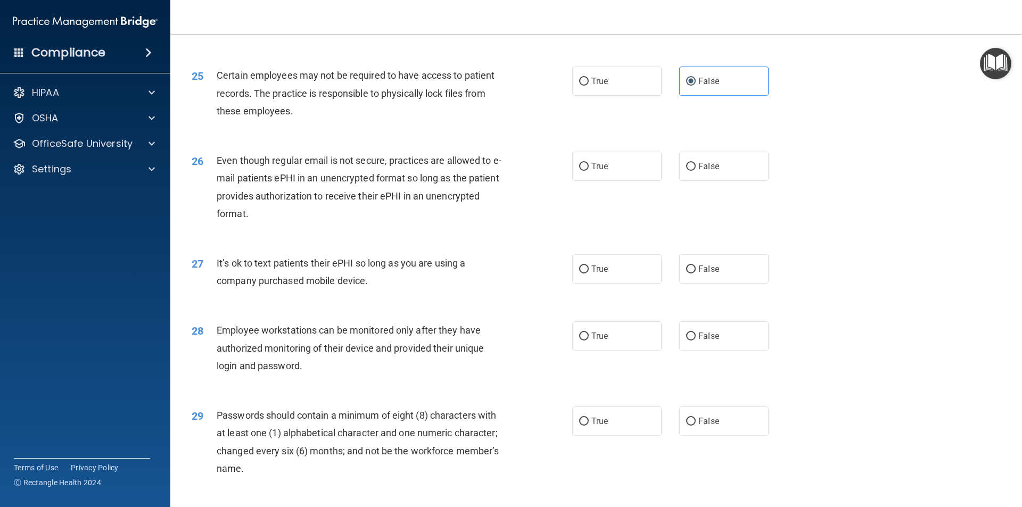
scroll to position [2023, 0]
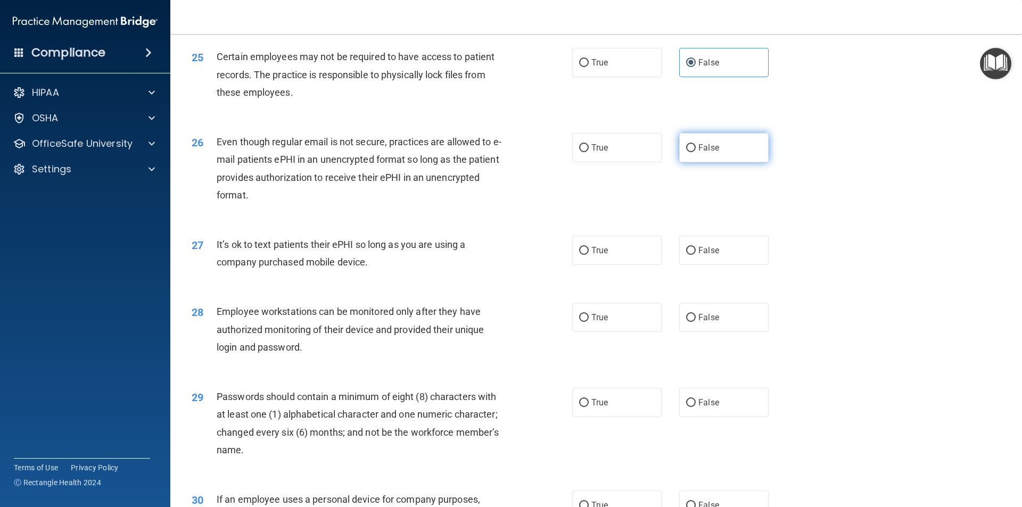
click at [694, 162] on label "False" at bounding box center [723, 147] width 89 height 29
click at [694, 152] on input "False" at bounding box center [691, 148] width 10 height 8
radio input "true"
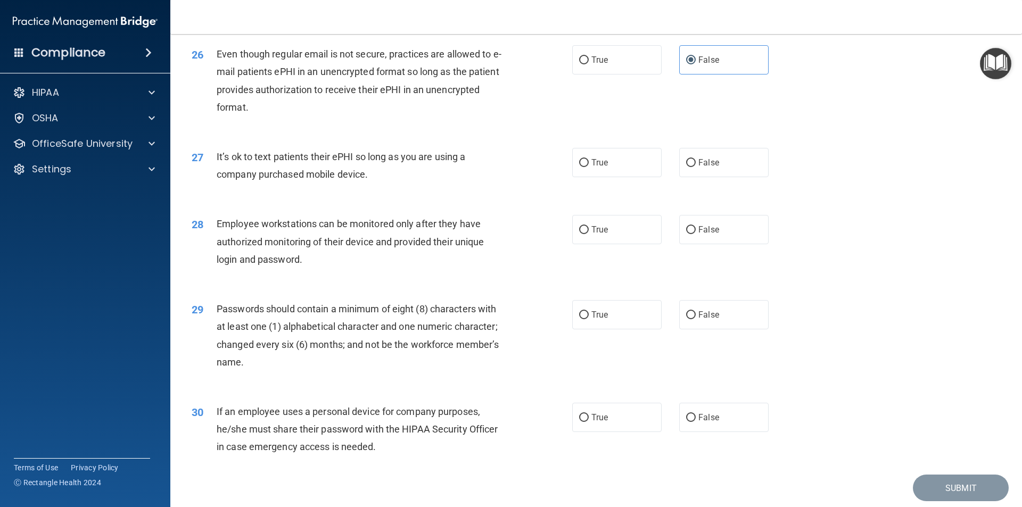
scroll to position [2130, 0]
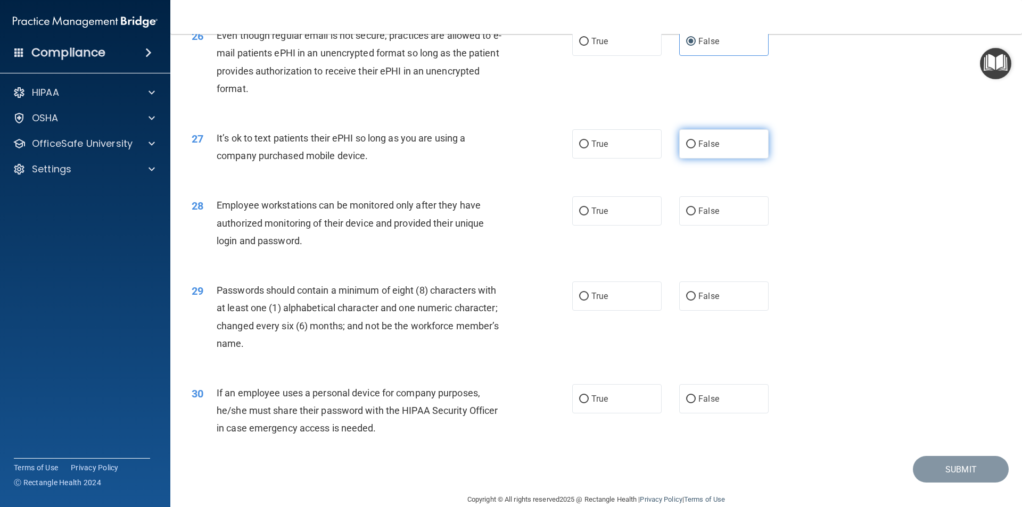
click at [679, 151] on label "False" at bounding box center [723, 143] width 89 height 29
click at [686, 149] on input "False" at bounding box center [691, 145] width 10 height 8
radio input "true"
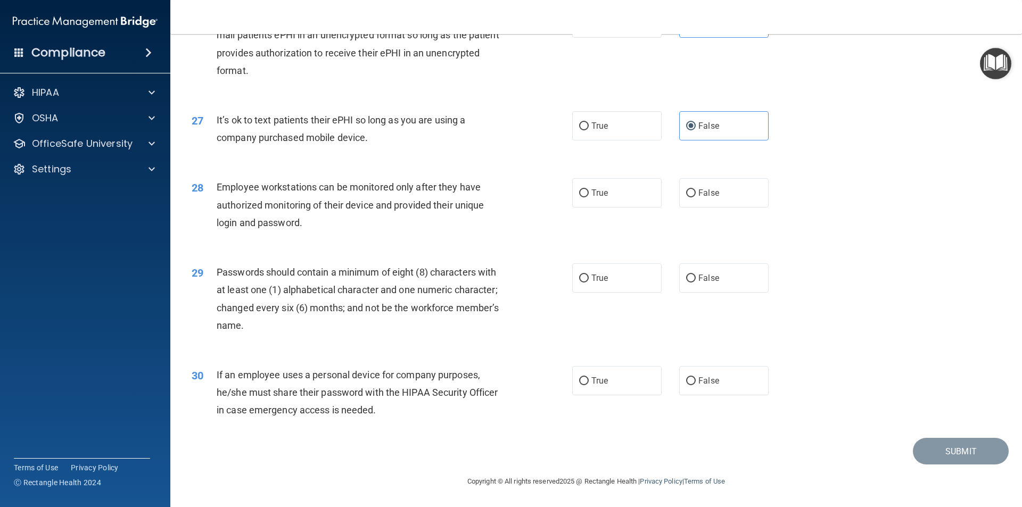
click at [568, 196] on div "28 Employee workstations can be monitored only after they have authorized monit…" at bounding box center [382, 207] width 413 height 59
click at [579, 193] on input "True" at bounding box center [584, 194] width 10 height 8
radio input "true"
click at [596, 289] on label "True" at bounding box center [616, 278] width 89 height 29
click at [589, 283] on input "True" at bounding box center [584, 279] width 10 height 8
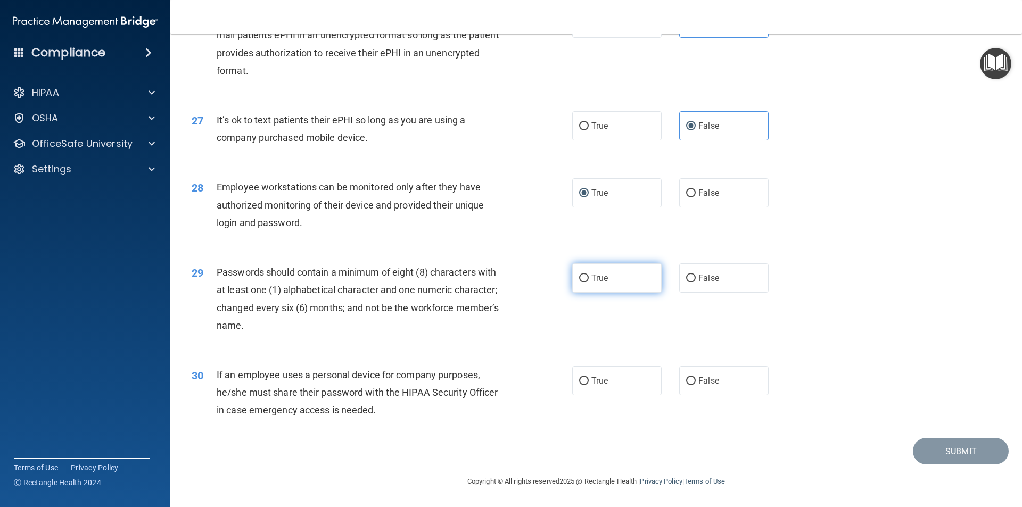
radio input "true"
click at [703, 394] on label "False" at bounding box center [723, 380] width 89 height 29
click at [696, 385] on input "False" at bounding box center [691, 381] width 10 height 8
radio input "true"
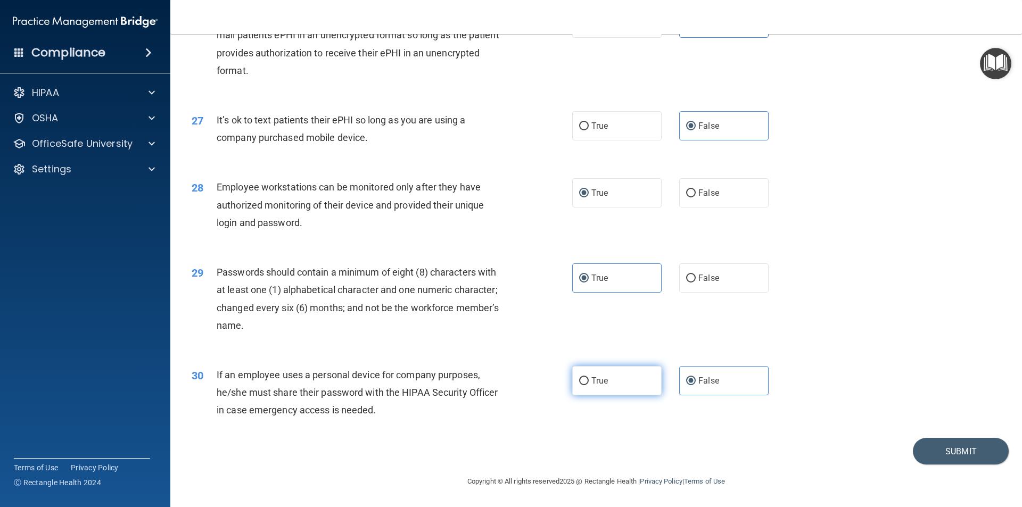
click at [579, 380] on input "True" at bounding box center [584, 381] width 10 height 8
radio input "true"
radio input "false"
click at [954, 446] on button "Submit" at bounding box center [961, 451] width 96 height 27
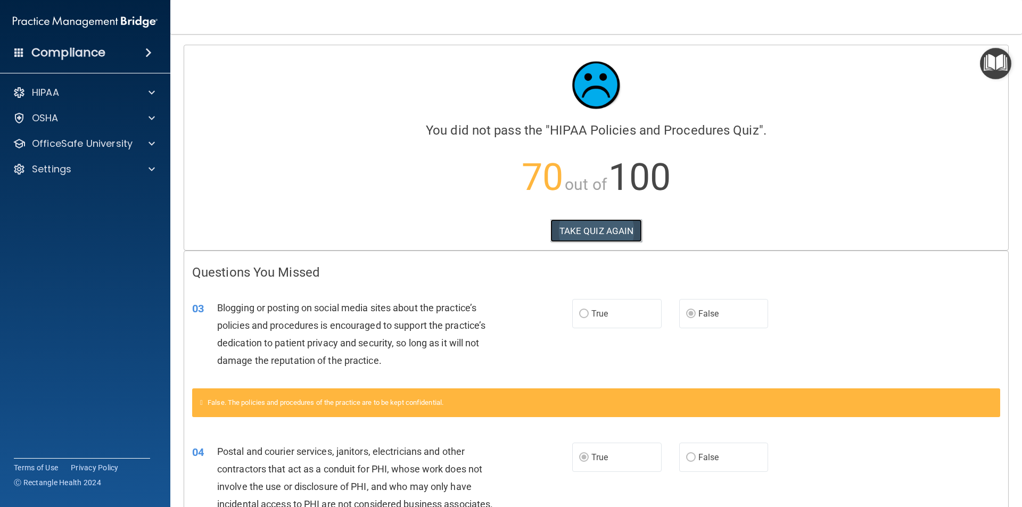
drag, startPoint x: 580, startPoint y: 223, endPoint x: 575, endPoint y: 231, distance: 9.3
click at [579, 223] on button "TAKE QUIZ AGAIN" at bounding box center [597, 230] width 92 height 23
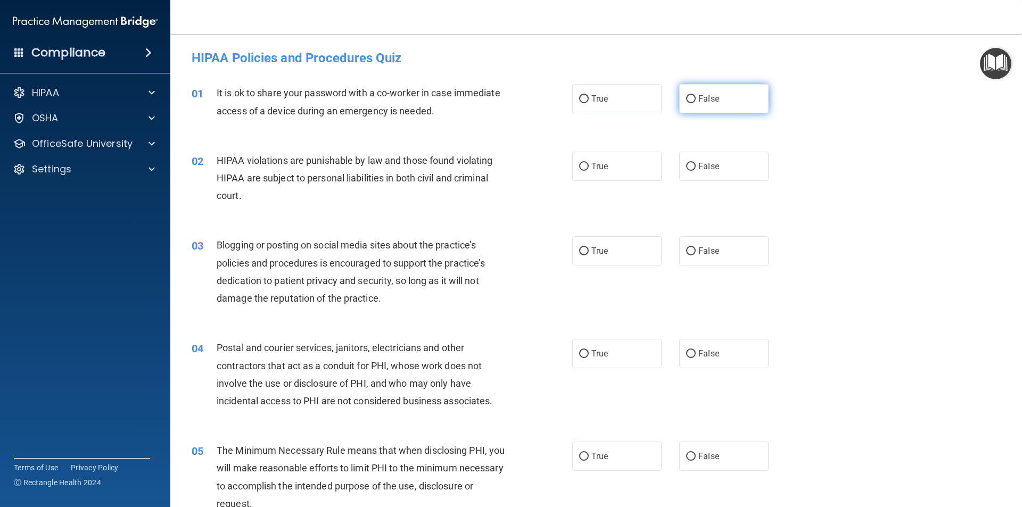
click at [701, 95] on span "False" at bounding box center [709, 99] width 21 height 10
click at [696, 95] on input "False" at bounding box center [691, 99] width 10 height 8
radio input "true"
click at [603, 177] on label "True" at bounding box center [616, 166] width 89 height 29
click at [589, 171] on input "True" at bounding box center [584, 167] width 10 height 8
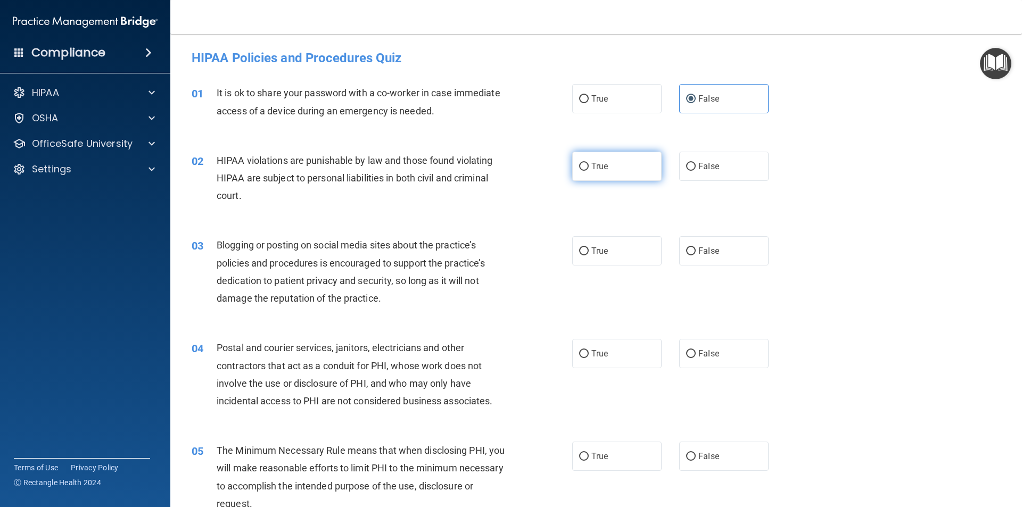
radio input "true"
click at [711, 243] on label "False" at bounding box center [723, 250] width 89 height 29
click at [696, 248] on input "False" at bounding box center [691, 252] width 10 height 8
radio input "true"
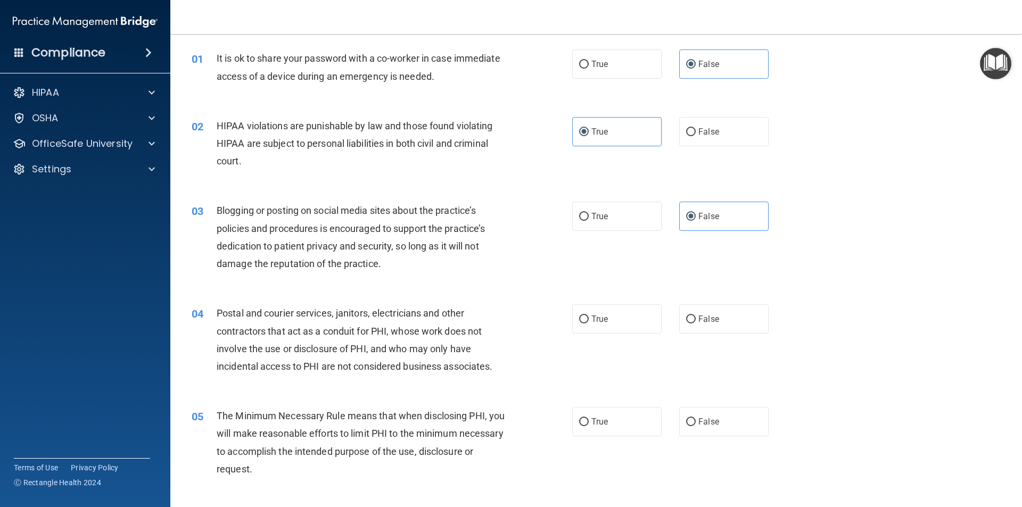
scroll to position [53, 0]
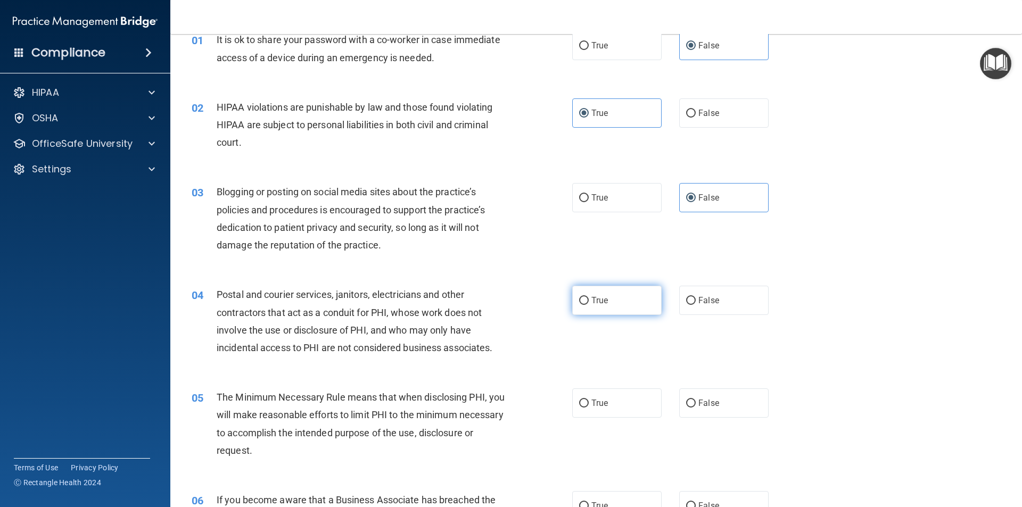
click at [587, 297] on label "True" at bounding box center [616, 300] width 89 height 29
click at [587, 297] on input "True" at bounding box center [584, 301] width 10 height 8
radio input "true"
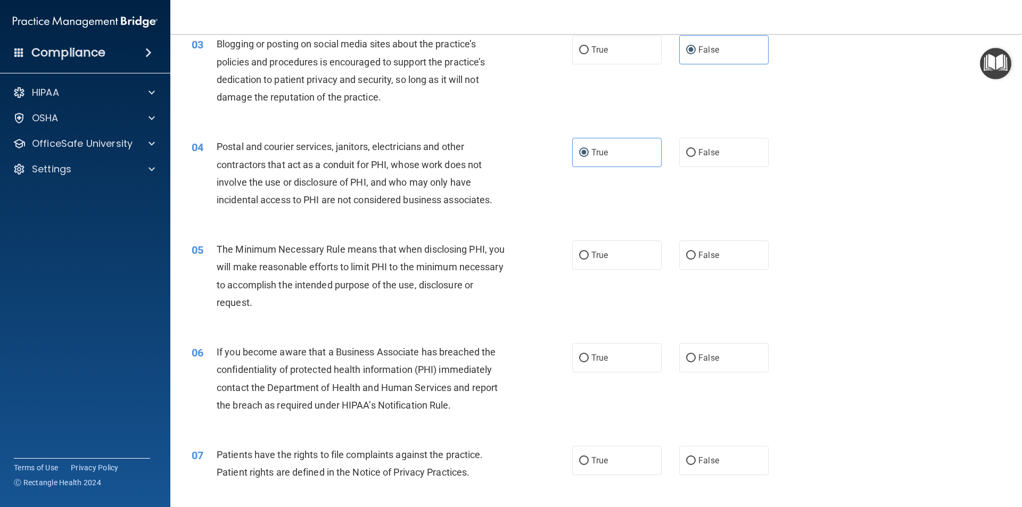
scroll to position [213, 0]
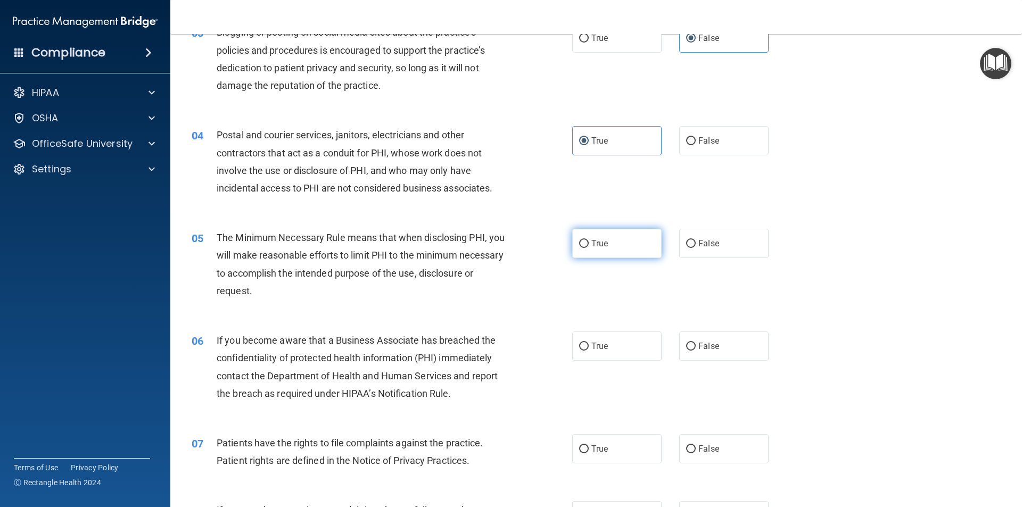
click at [603, 232] on label "True" at bounding box center [616, 243] width 89 height 29
click at [589, 240] on input "True" at bounding box center [584, 244] width 10 height 8
radio input "true"
click at [702, 346] on span "False" at bounding box center [709, 346] width 21 height 10
click at [696, 346] on input "False" at bounding box center [691, 347] width 10 height 8
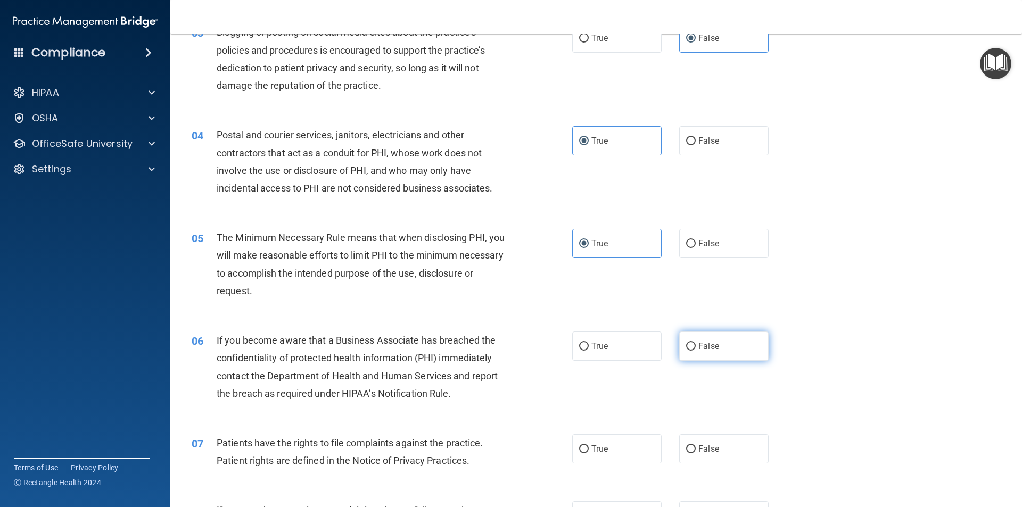
radio input "true"
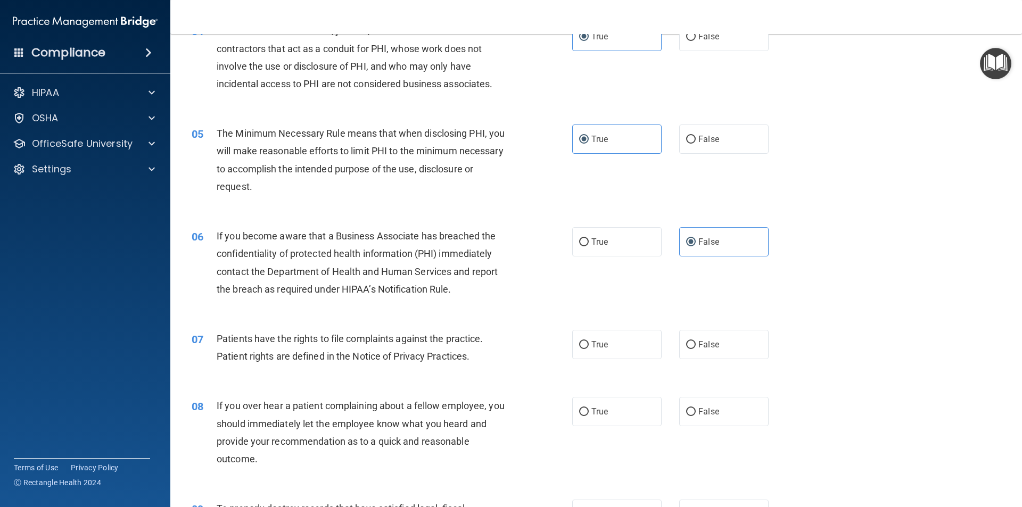
scroll to position [319, 0]
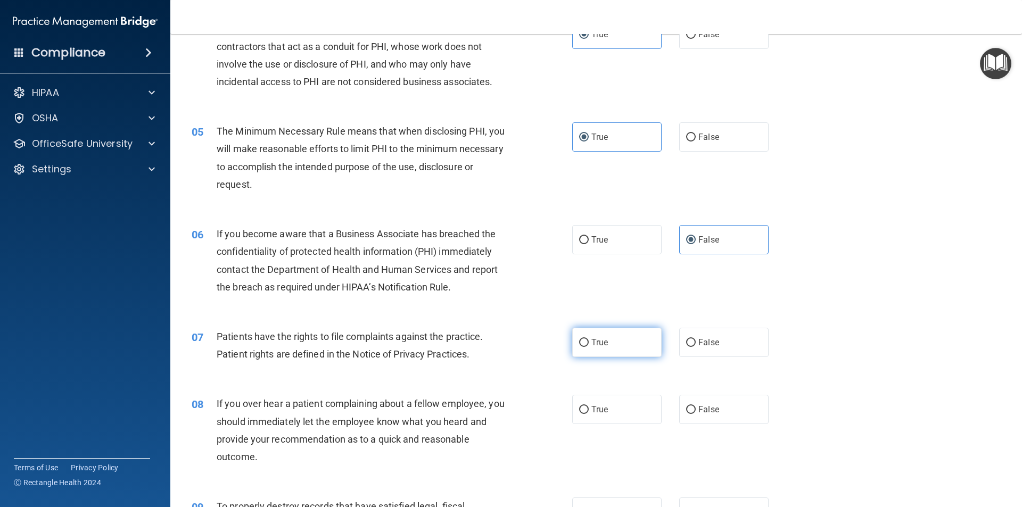
click at [585, 341] on label "True" at bounding box center [616, 342] width 89 height 29
click at [586, 347] on label "True" at bounding box center [616, 342] width 89 height 29
click at [586, 347] on input "True" at bounding box center [584, 343] width 10 height 8
radio input "true"
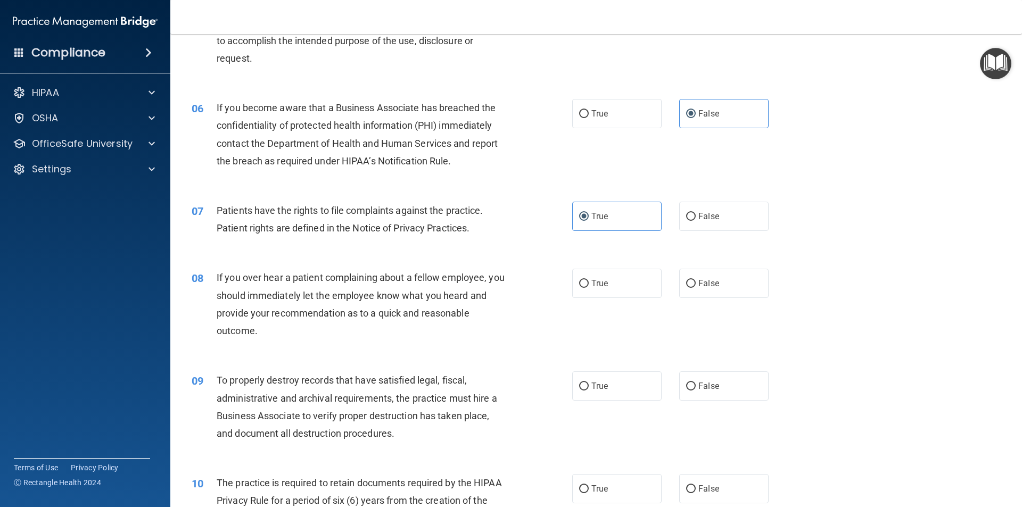
scroll to position [479, 0]
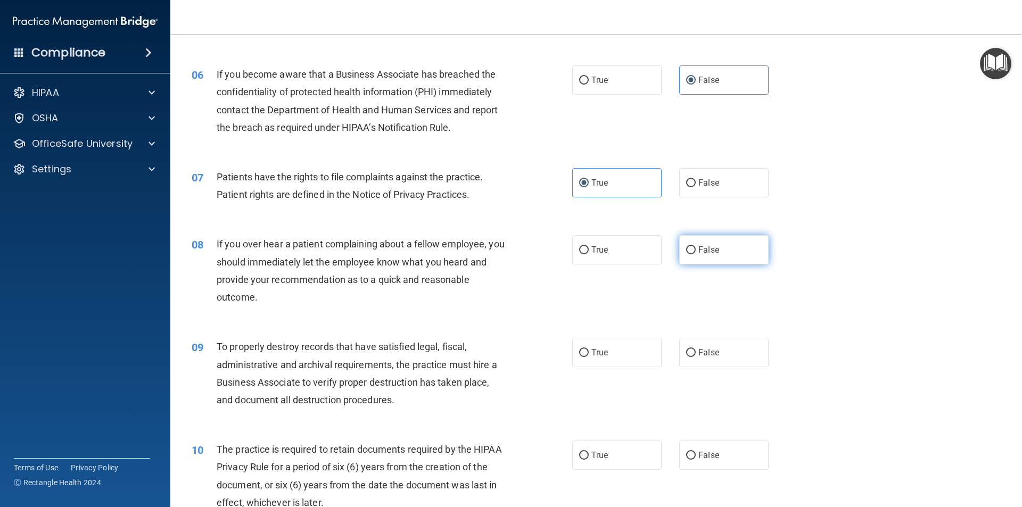
click at [709, 241] on label "False" at bounding box center [723, 249] width 89 height 29
click at [696, 247] on input "False" at bounding box center [691, 251] width 10 height 8
radio input "true"
click at [716, 357] on label "False" at bounding box center [723, 352] width 89 height 29
click at [696, 357] on input "False" at bounding box center [691, 353] width 10 height 8
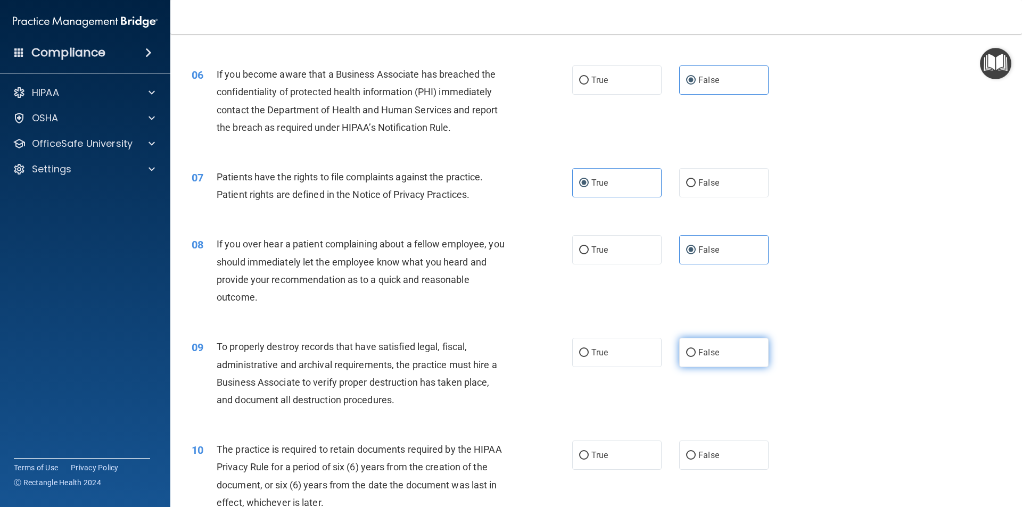
radio input "true"
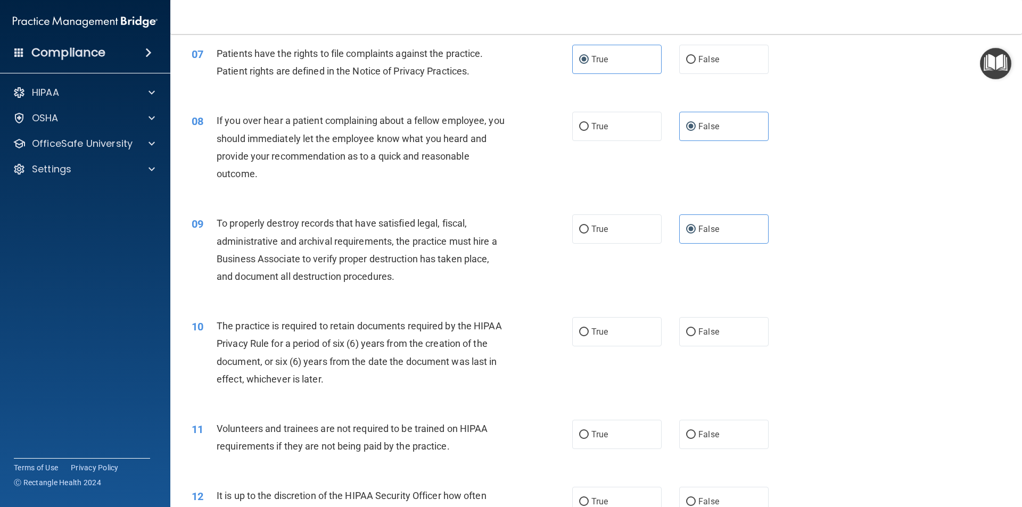
scroll to position [692, 0]
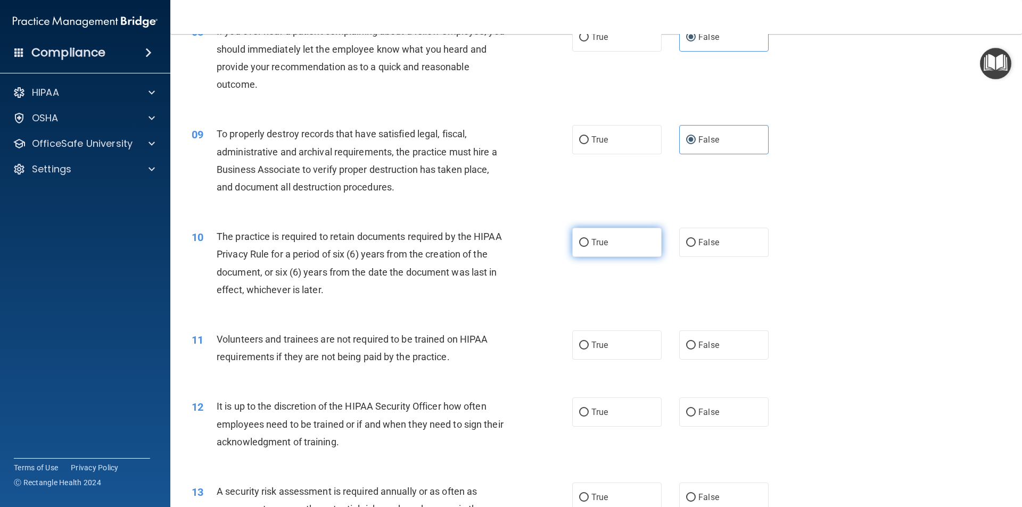
click at [607, 250] on label "True" at bounding box center [616, 242] width 89 height 29
click at [589, 247] on input "True" at bounding box center [584, 243] width 10 height 8
radio input "true"
click at [687, 364] on div "11 Volunteers and trainees are not required to be trained on HIPAA requirements…" at bounding box center [596, 350] width 825 height 67
click at [698, 340] on label "False" at bounding box center [723, 345] width 89 height 29
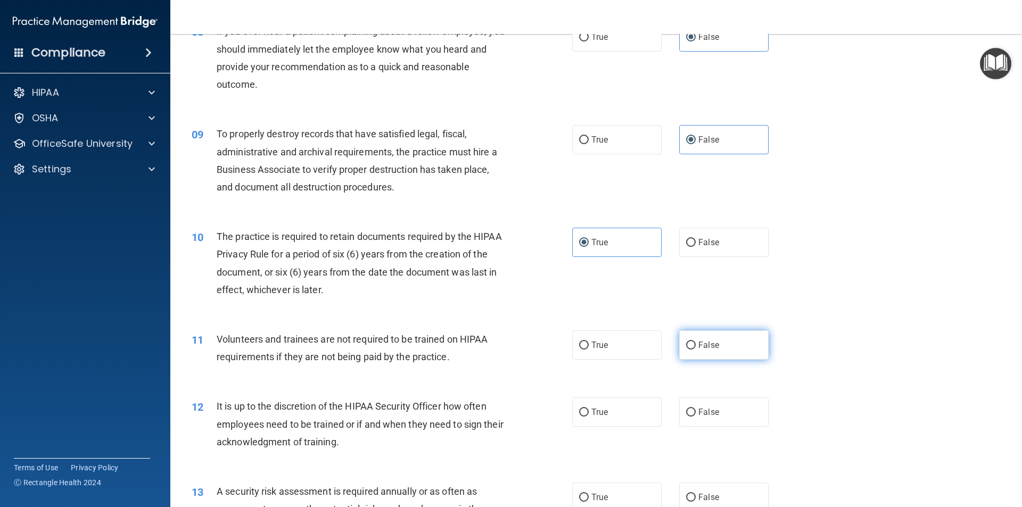
click at [696, 342] on input "False" at bounding box center [691, 346] width 10 height 8
radio input "true"
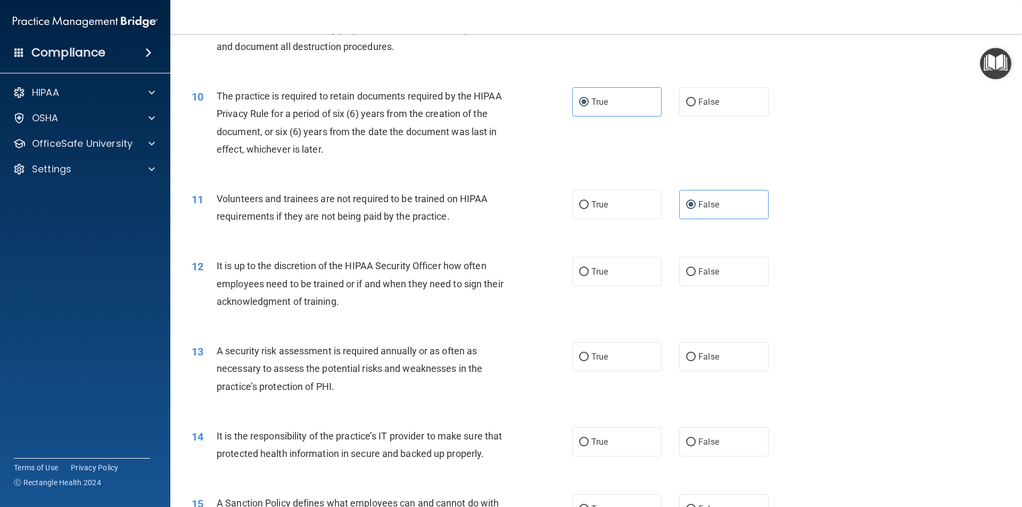
scroll to position [852, 0]
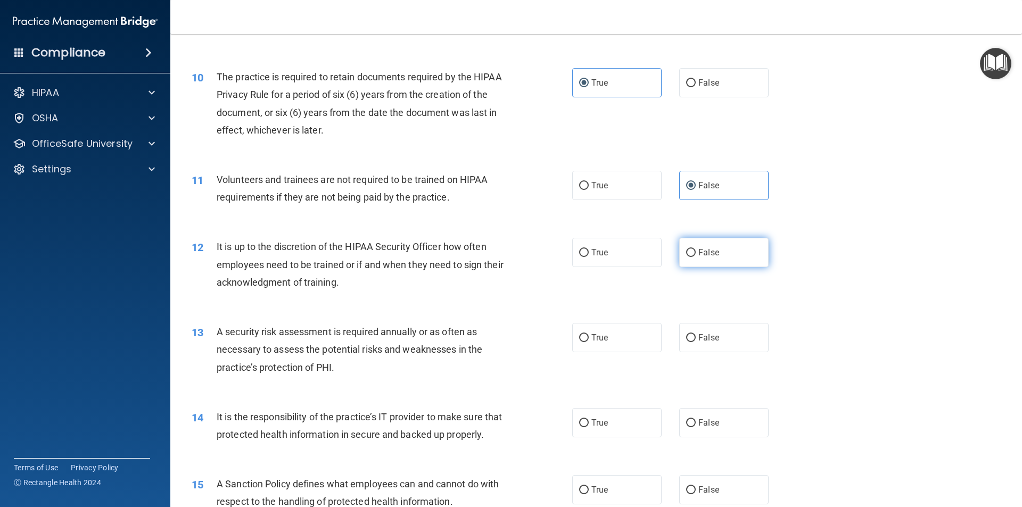
drag, startPoint x: 682, startPoint y: 249, endPoint x: 679, endPoint y: 256, distance: 6.9
click at [679, 254] on label "False" at bounding box center [723, 252] width 89 height 29
click at [686, 254] on input "False" at bounding box center [691, 253] width 10 height 8
radio input "true"
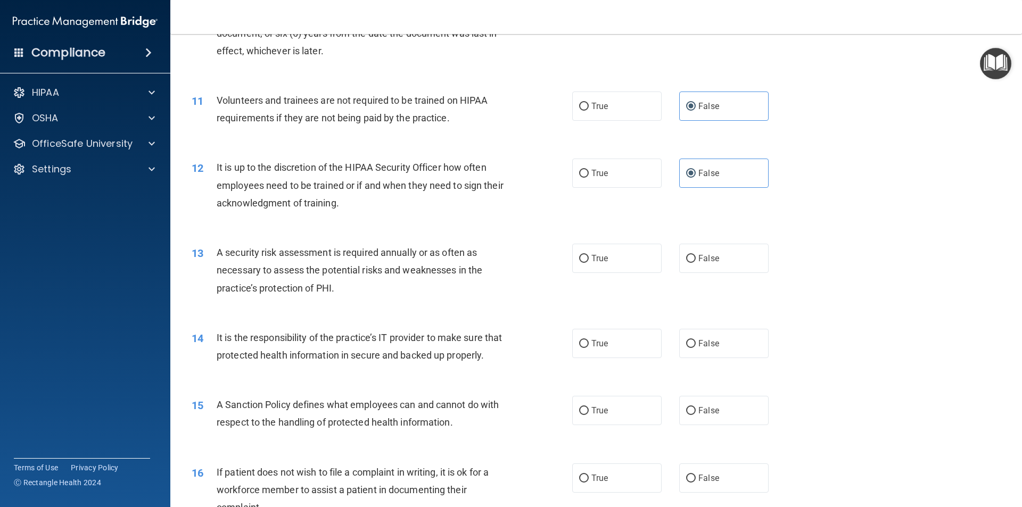
scroll to position [958, 0]
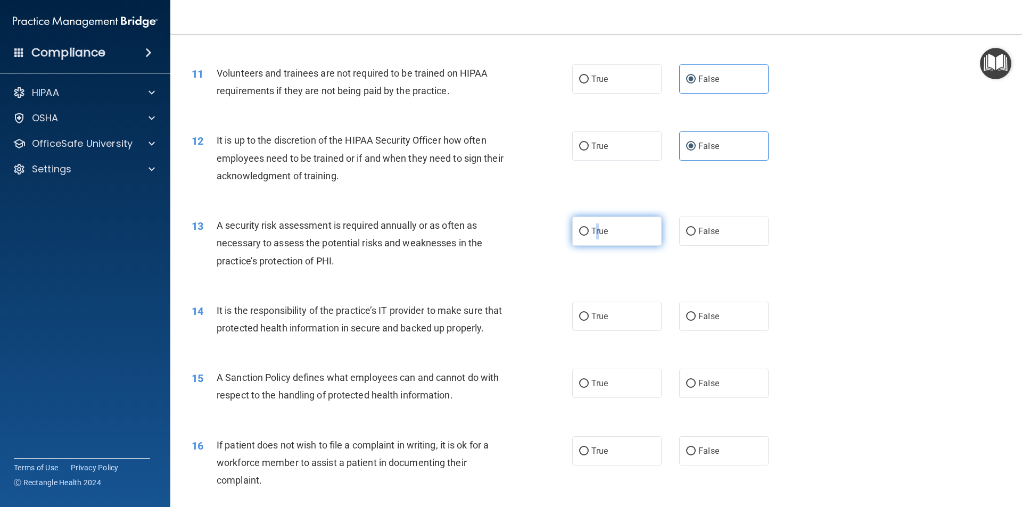
click at [594, 232] on span "True" at bounding box center [600, 231] width 17 height 10
click at [583, 229] on input "True" at bounding box center [584, 232] width 10 height 8
radio input "true"
click at [703, 314] on span "False" at bounding box center [709, 316] width 21 height 10
click at [696, 314] on input "False" at bounding box center [691, 317] width 10 height 8
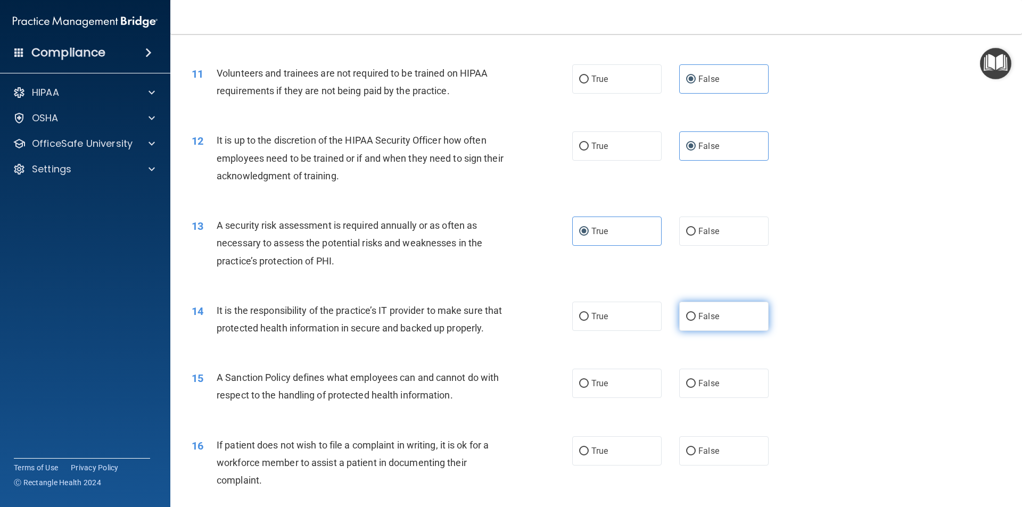
radio input "true"
click at [518, 342] on div "14 It is the responsibility of the practice’s IT provider to make sure that pro…" at bounding box center [382, 322] width 413 height 40
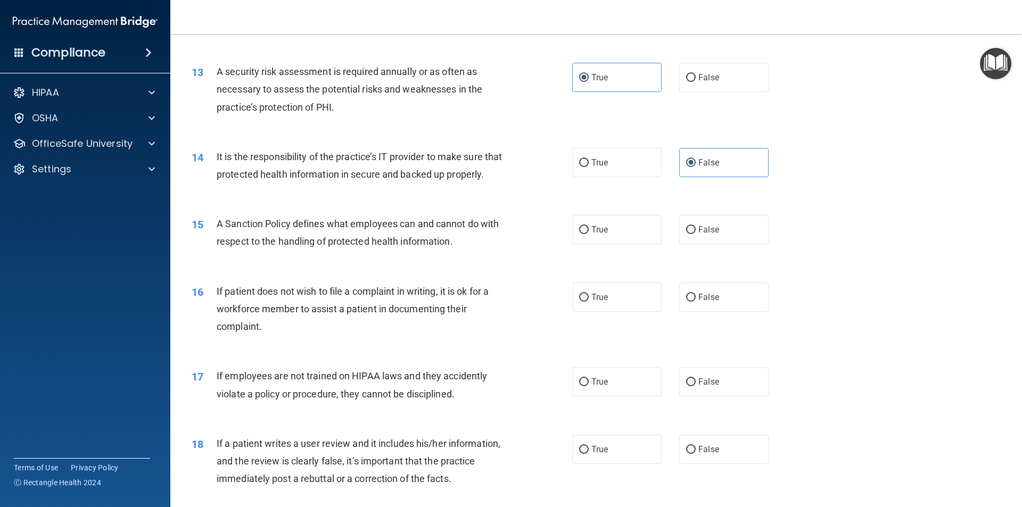
scroll to position [1118, 0]
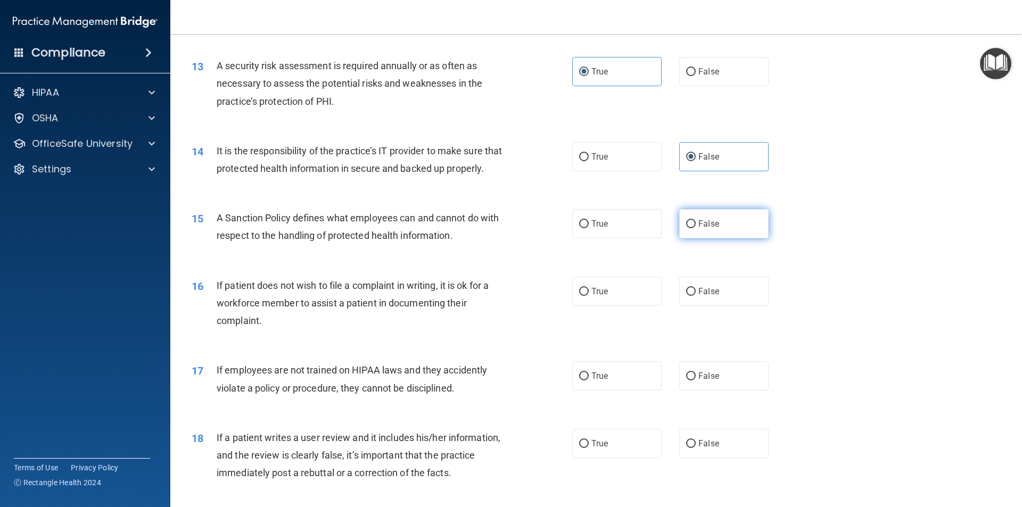
click at [688, 233] on label "False" at bounding box center [723, 223] width 89 height 29
click at [688, 228] on input "False" at bounding box center [691, 224] width 10 height 8
radio input "true"
click at [588, 301] on label "True" at bounding box center [616, 291] width 89 height 29
click at [588, 296] on input "True" at bounding box center [584, 292] width 10 height 8
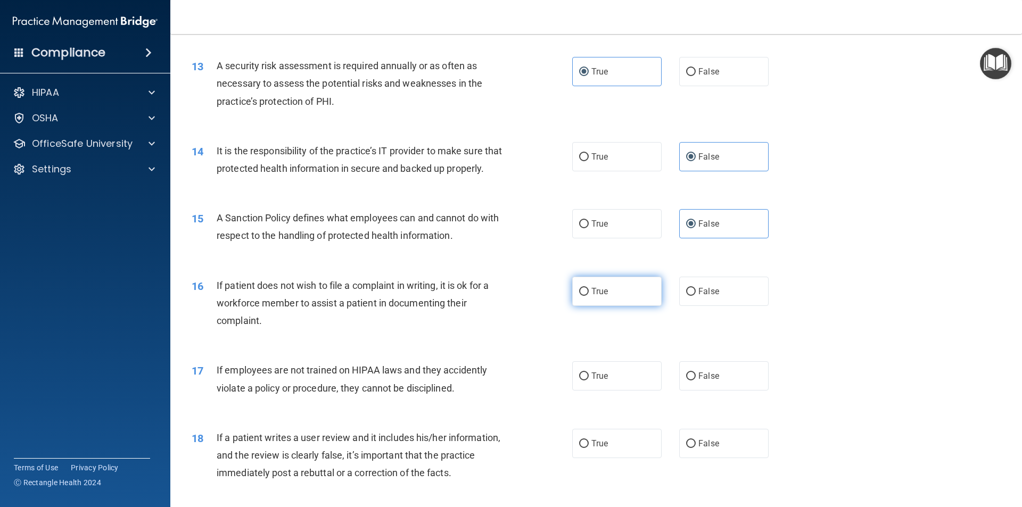
radio input "true"
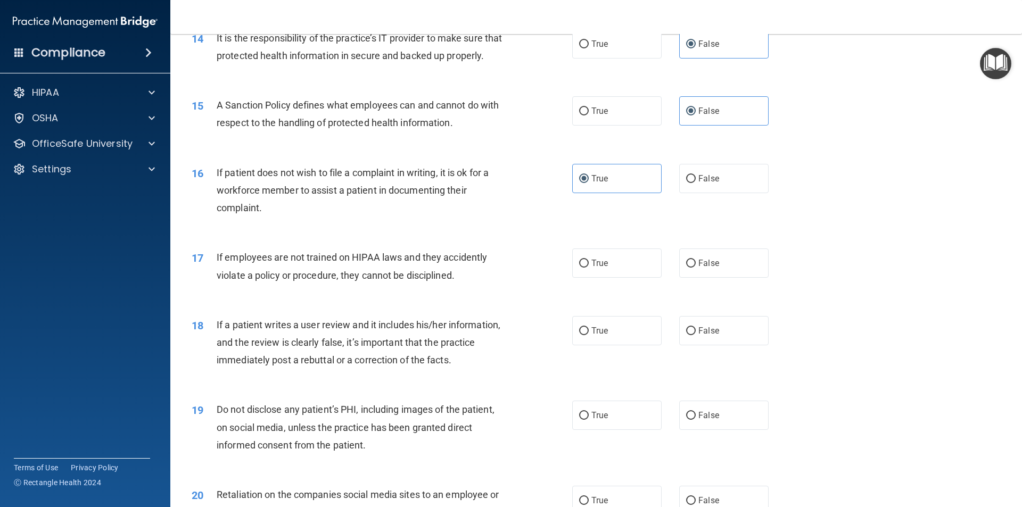
scroll to position [1278, 0]
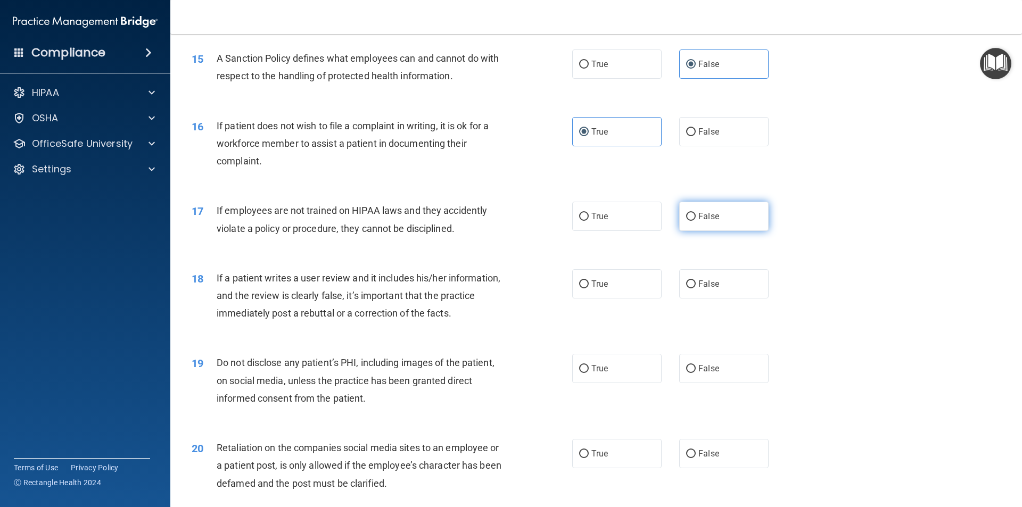
click at [700, 231] on label "False" at bounding box center [723, 216] width 89 height 29
click at [696, 221] on input "False" at bounding box center [691, 217] width 10 height 8
radio input "true"
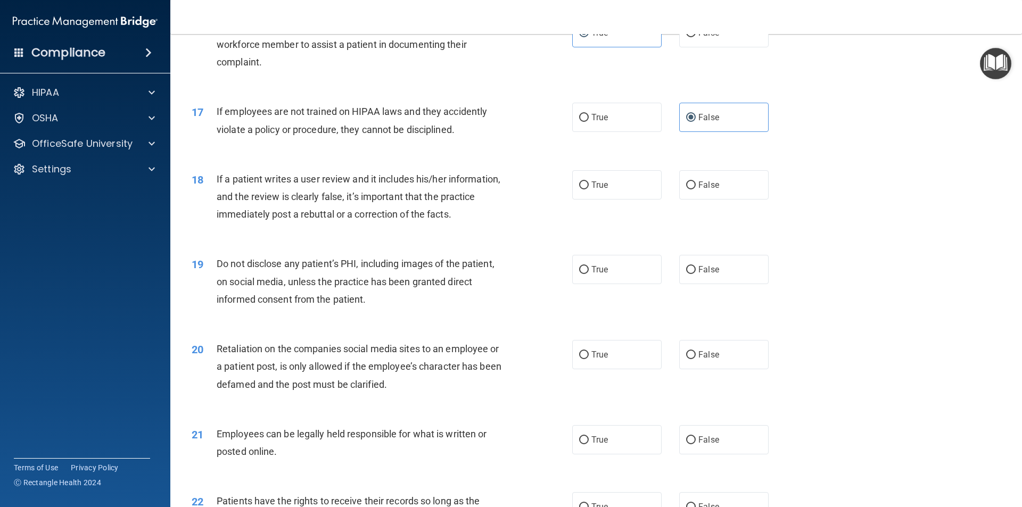
scroll to position [1384, 0]
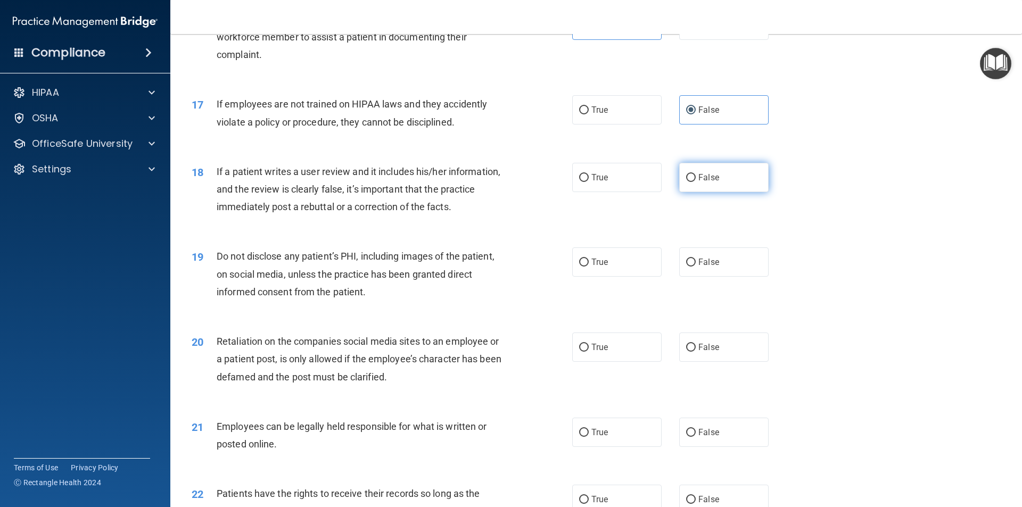
click at [731, 192] on label "False" at bounding box center [723, 177] width 89 height 29
click at [696, 182] on input "False" at bounding box center [691, 178] width 10 height 8
radio input "true"
click at [580, 267] on input "True" at bounding box center [584, 263] width 10 height 8
radio input "true"
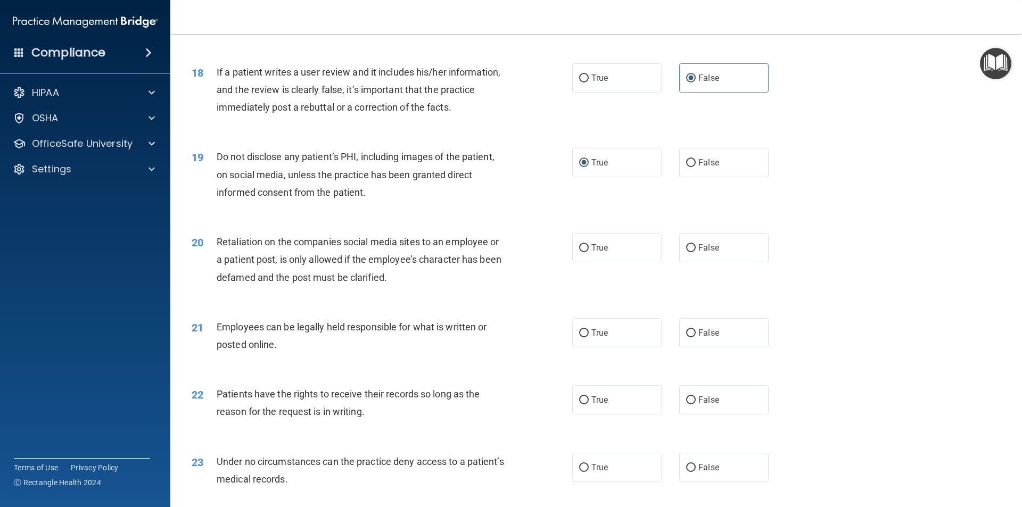
scroll to position [1491, 0]
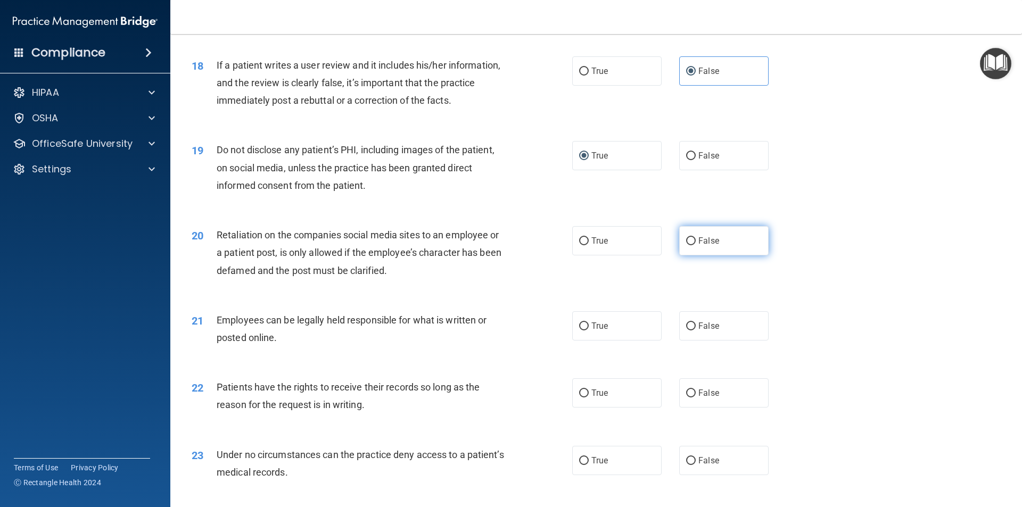
click at [708, 244] on label "False" at bounding box center [723, 240] width 89 height 29
click at [696, 244] on input "False" at bounding box center [691, 241] width 10 height 8
radio input "true"
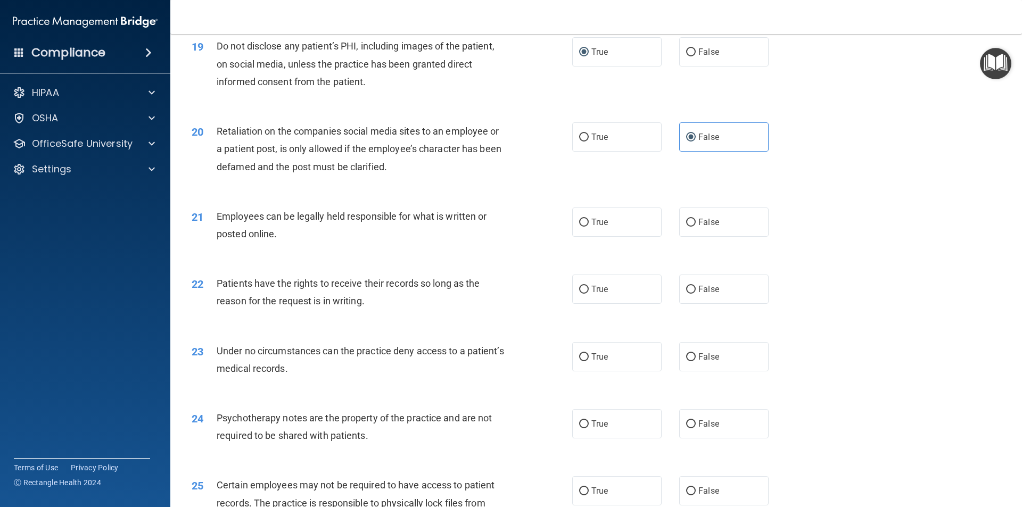
scroll to position [1597, 0]
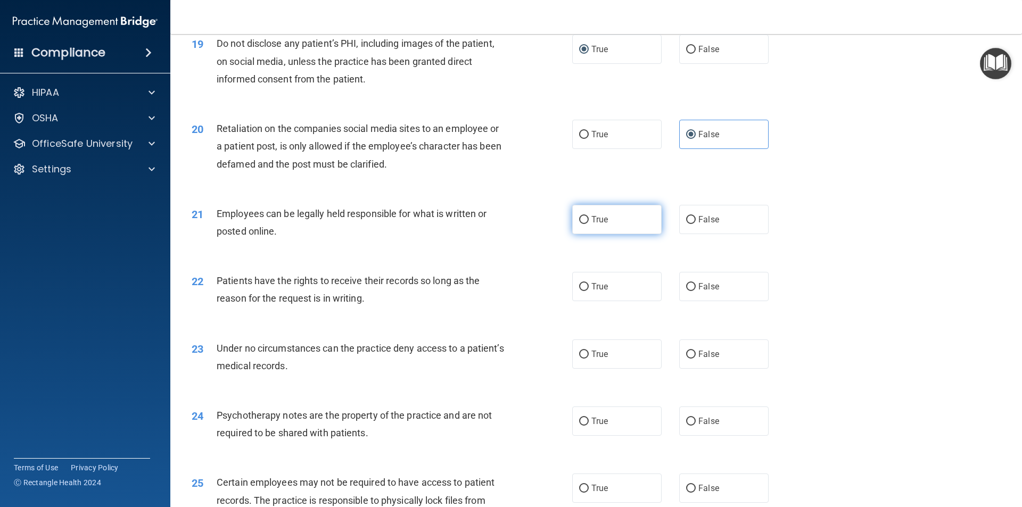
click at [622, 226] on label "True" at bounding box center [616, 219] width 89 height 29
click at [589, 224] on input "True" at bounding box center [584, 220] width 10 height 8
radio input "true"
click at [686, 291] on input "False" at bounding box center [691, 287] width 10 height 8
radio input "true"
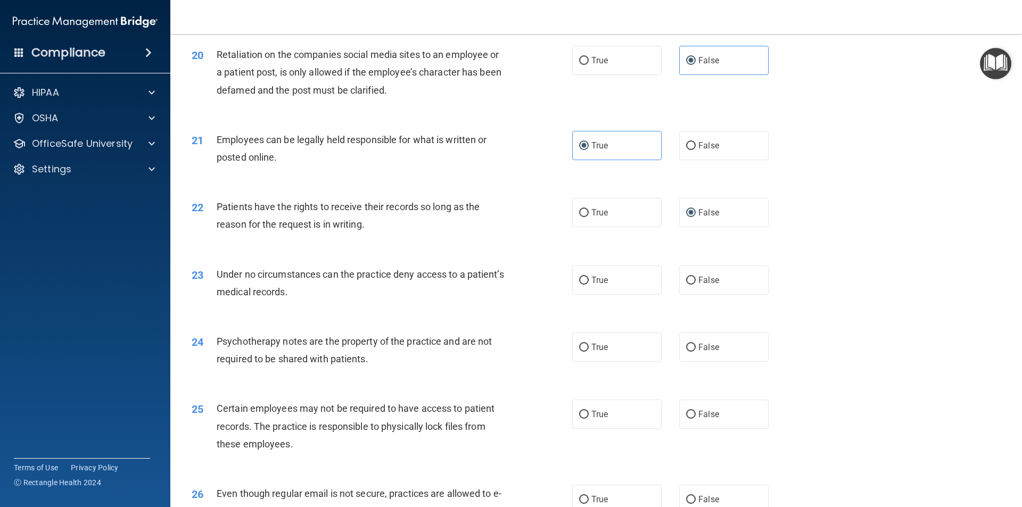
scroll to position [1704, 0]
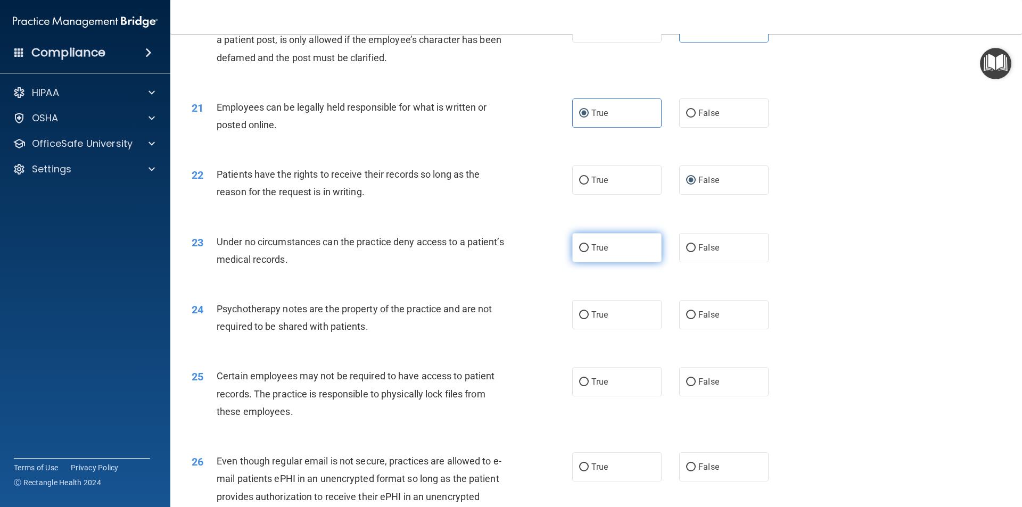
click at [578, 262] on label "True" at bounding box center [616, 247] width 89 height 29
click at [579, 252] on input "True" at bounding box center [584, 248] width 10 height 8
radio input "true"
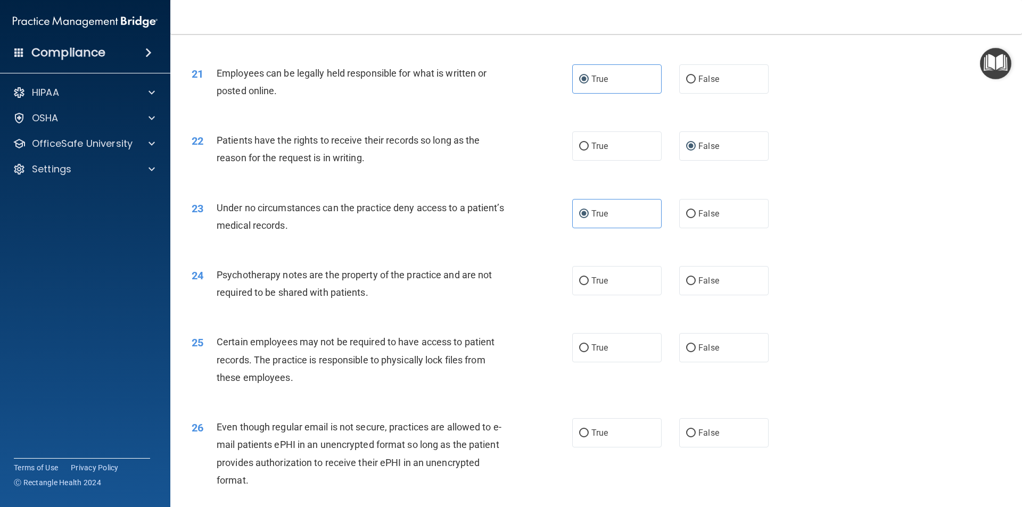
scroll to position [1757, 0]
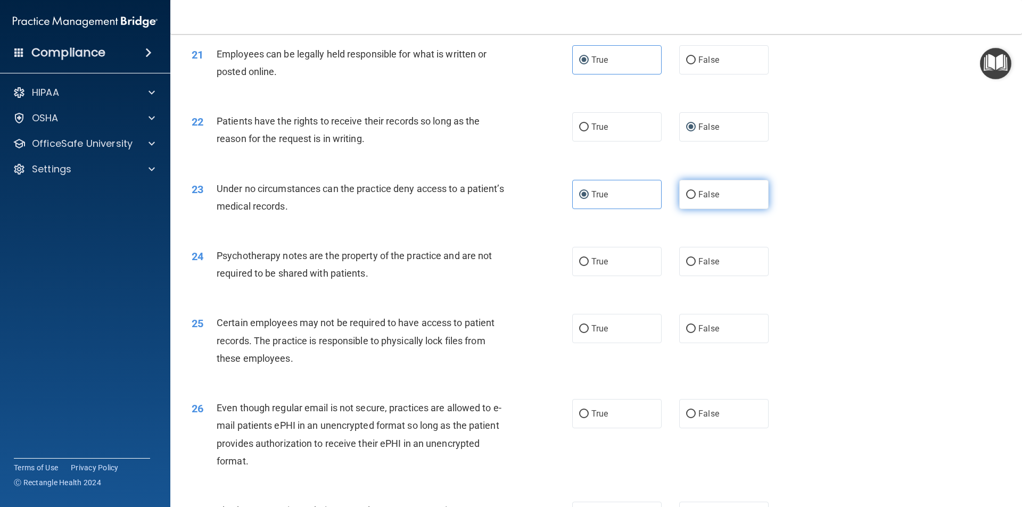
click at [708, 200] on span "False" at bounding box center [709, 195] width 21 height 10
click at [696, 199] on input "False" at bounding box center [691, 195] width 10 height 8
radio input "true"
radio input "false"
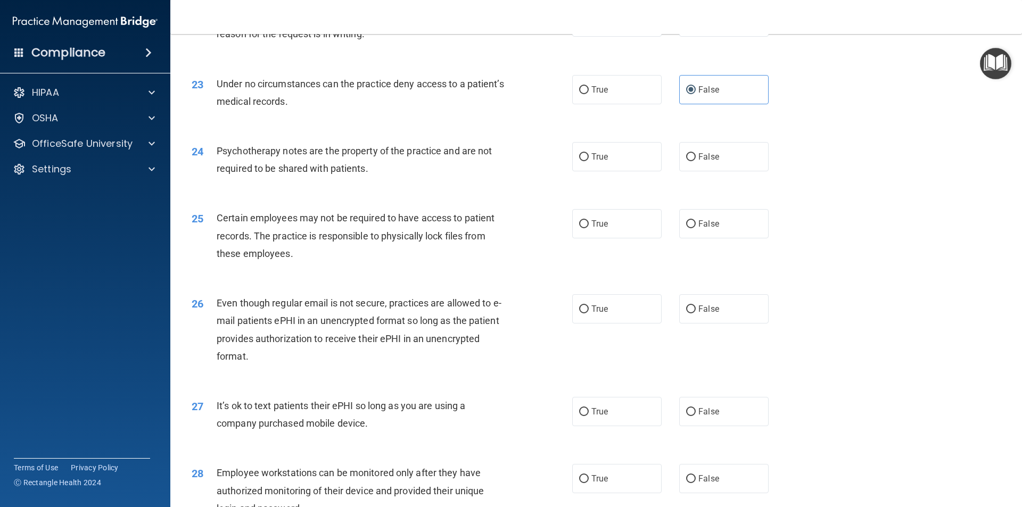
scroll to position [1863, 0]
click at [700, 160] on span "False" at bounding box center [709, 155] width 21 height 10
click at [696, 160] on input "False" at bounding box center [691, 156] width 10 height 8
radio input "true"
click at [599, 227] on span "True" at bounding box center [600, 222] width 17 height 10
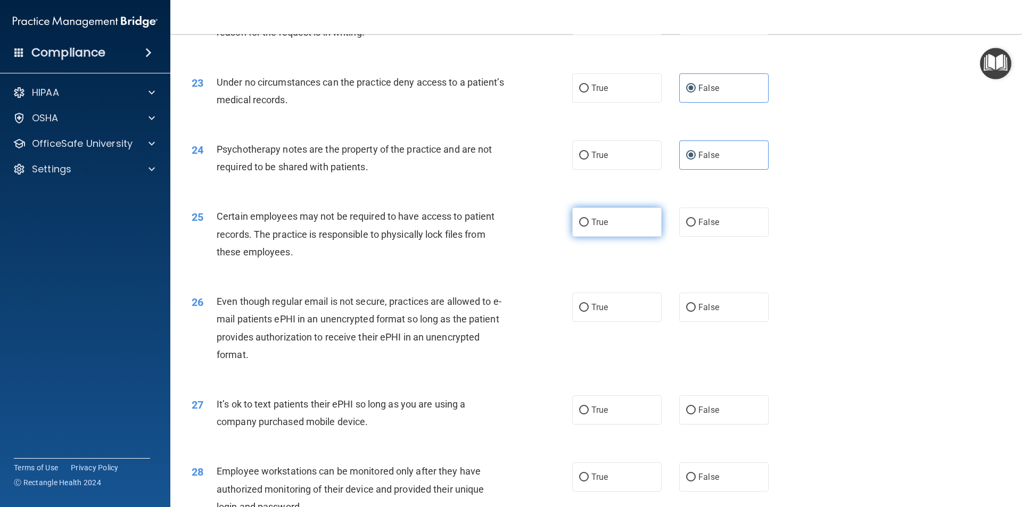
click at [589, 227] on input "True" at bounding box center [584, 223] width 10 height 8
radio input "true"
click at [603, 313] on span "True" at bounding box center [600, 307] width 17 height 10
click at [589, 312] on input "True" at bounding box center [584, 308] width 10 height 8
radio input "true"
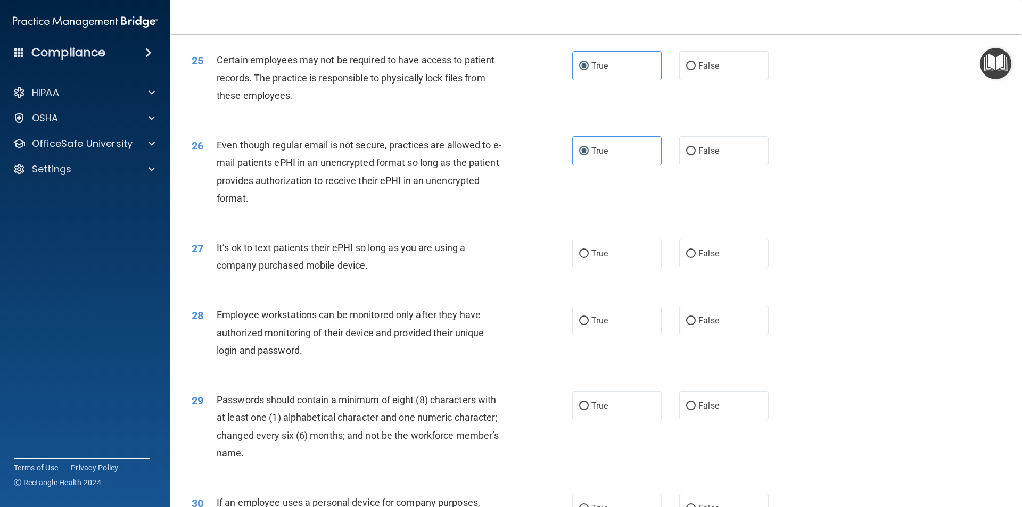
scroll to position [2023, 0]
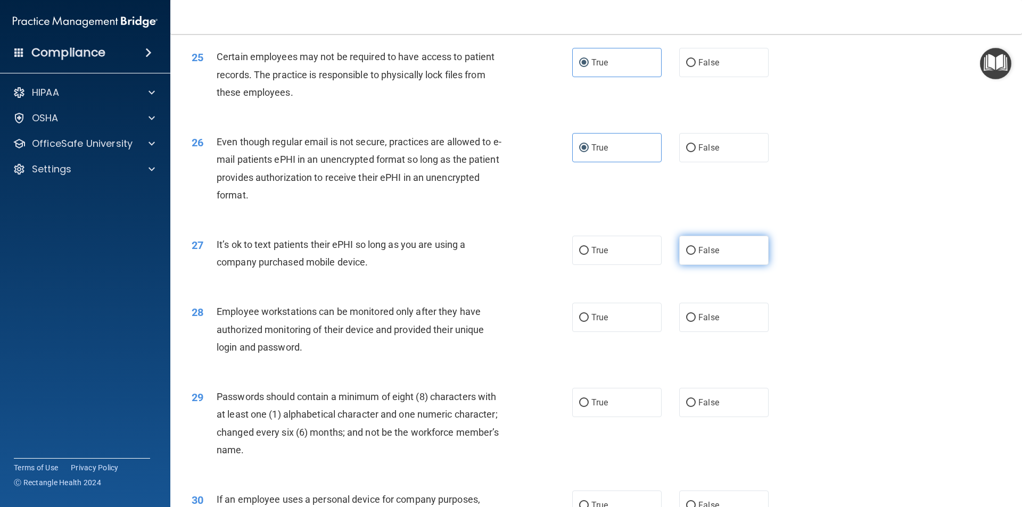
click at [699, 256] on span "False" at bounding box center [709, 250] width 21 height 10
click at [695, 255] on input "False" at bounding box center [691, 251] width 10 height 8
radio input "true"
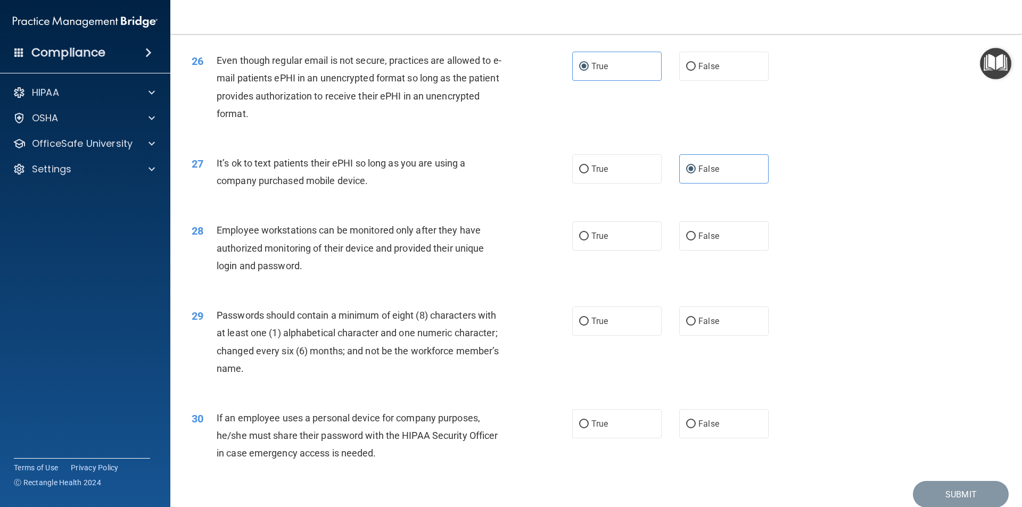
scroll to position [2130, 0]
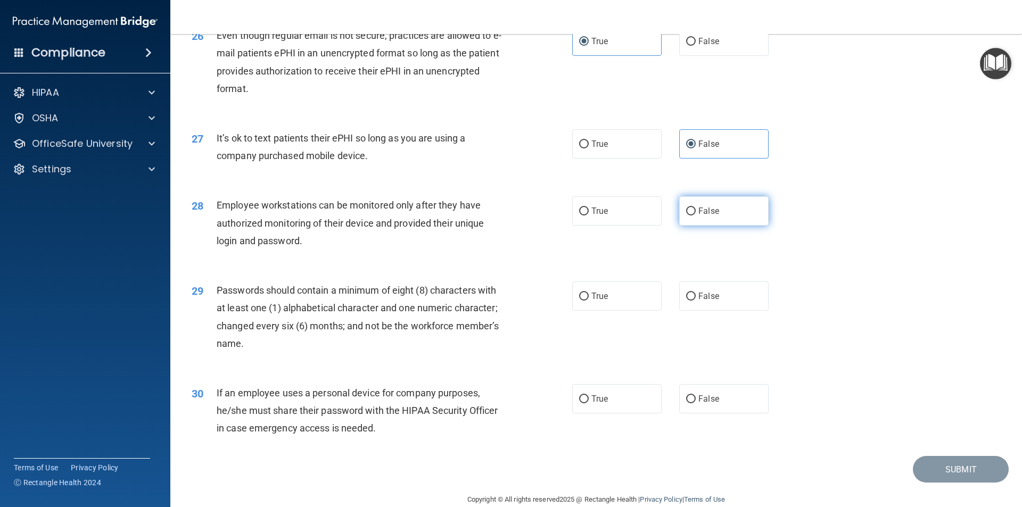
click at [716, 226] on label "False" at bounding box center [723, 210] width 89 height 29
click at [696, 216] on input "False" at bounding box center [691, 212] width 10 height 8
radio input "true"
click at [708, 404] on span "False" at bounding box center [709, 399] width 21 height 10
click at [696, 404] on input "False" at bounding box center [691, 400] width 10 height 8
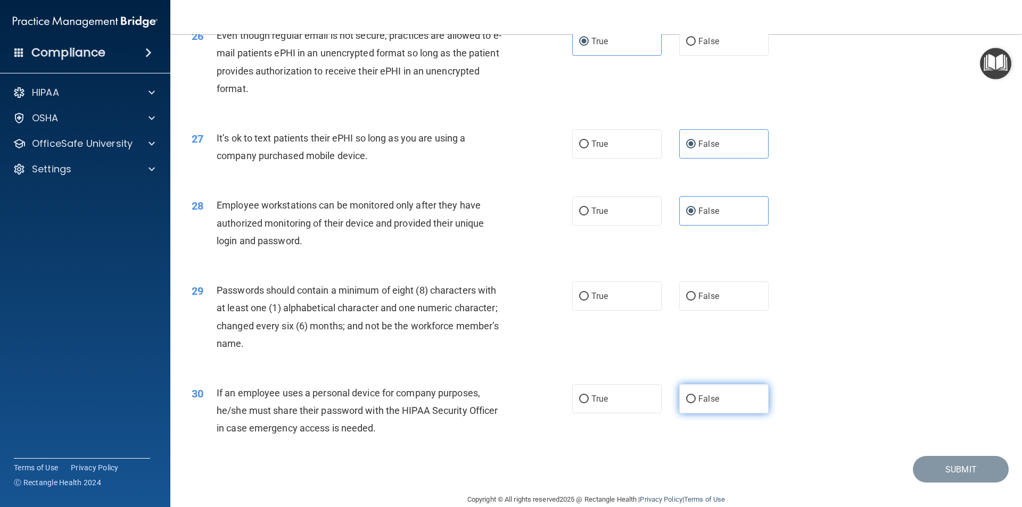
radio input "true"
click at [597, 305] on label "True" at bounding box center [616, 296] width 89 height 29
click at [589, 301] on input "True" at bounding box center [584, 297] width 10 height 8
radio input "true"
click at [963, 483] on button "Submit" at bounding box center [961, 469] width 96 height 27
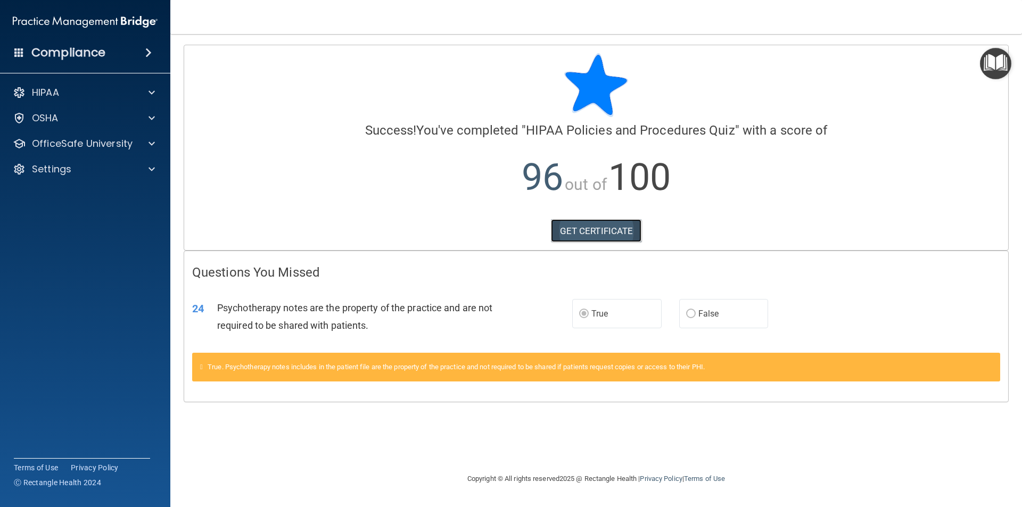
click at [577, 232] on link "GET CERTIFICATE" at bounding box center [596, 230] width 91 height 23
click at [71, 153] on div "OfficeSafe University" at bounding box center [85, 143] width 171 height 21
click at [150, 144] on span at bounding box center [152, 143] width 6 height 13
click at [112, 166] on div "HIPAA Training" at bounding box center [79, 169] width 145 height 11
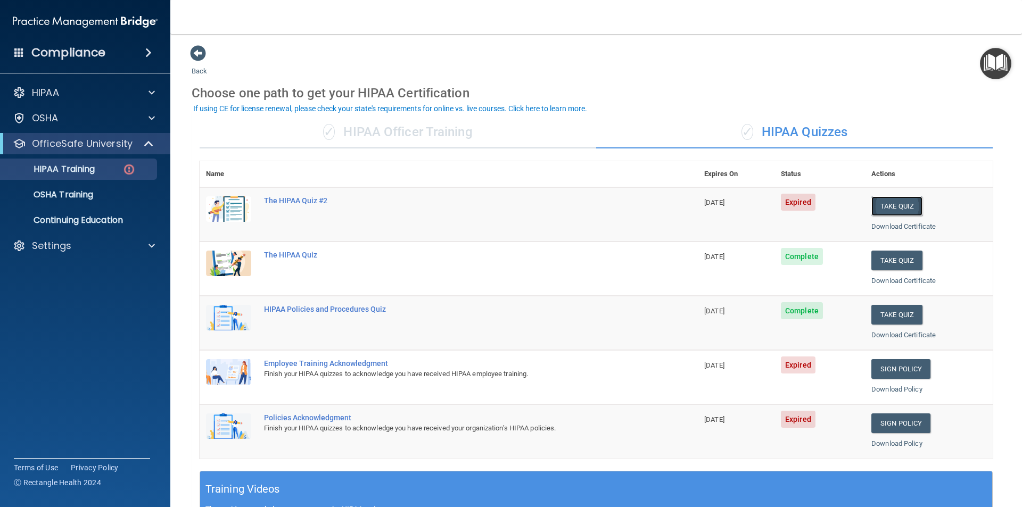
click at [902, 210] on button "Take Quiz" at bounding box center [897, 206] width 51 height 20
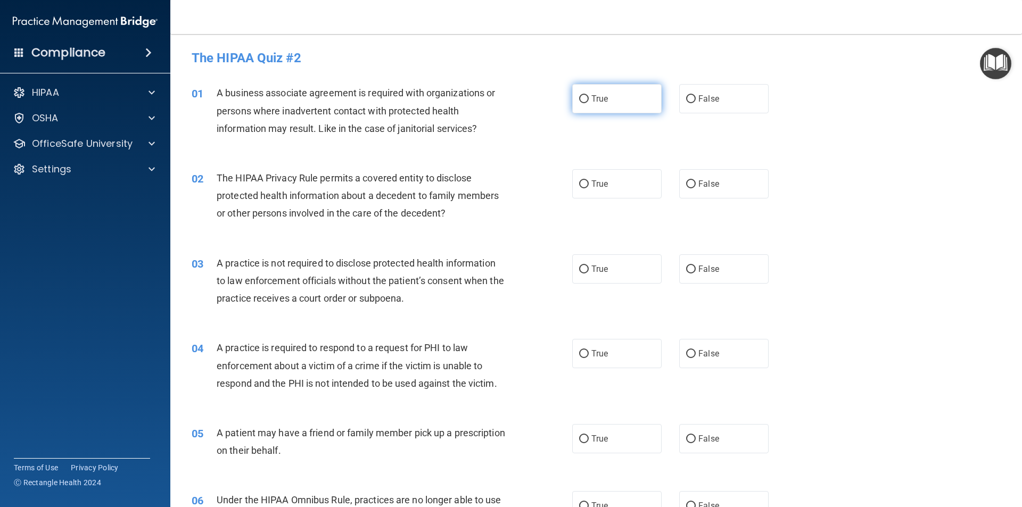
click at [592, 104] on label "True" at bounding box center [616, 98] width 89 height 29
click at [589, 103] on input "True" at bounding box center [584, 99] width 10 height 8
radio input "true"
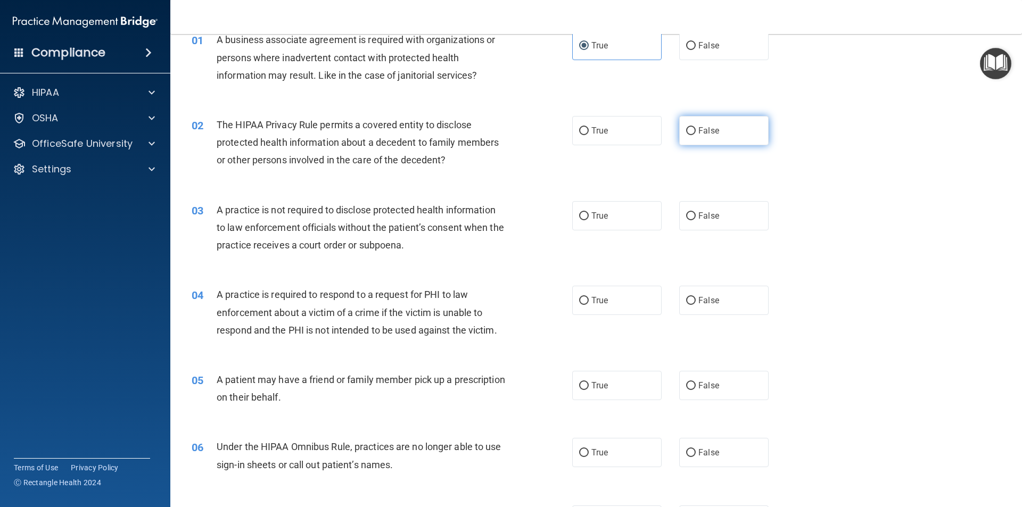
click at [714, 135] on label "False" at bounding box center [723, 130] width 89 height 29
click at [696, 135] on input "False" at bounding box center [691, 131] width 10 height 8
radio input "true"
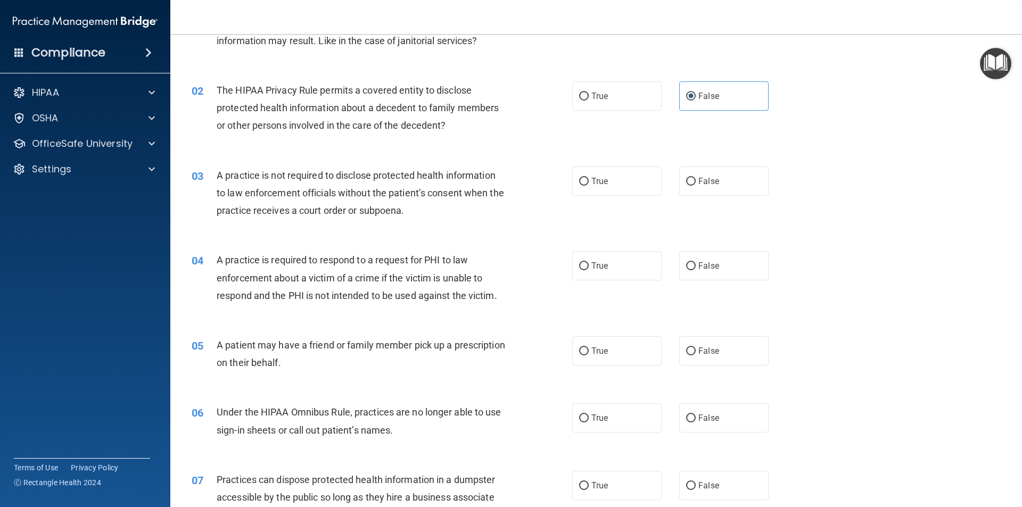
scroll to position [106, 0]
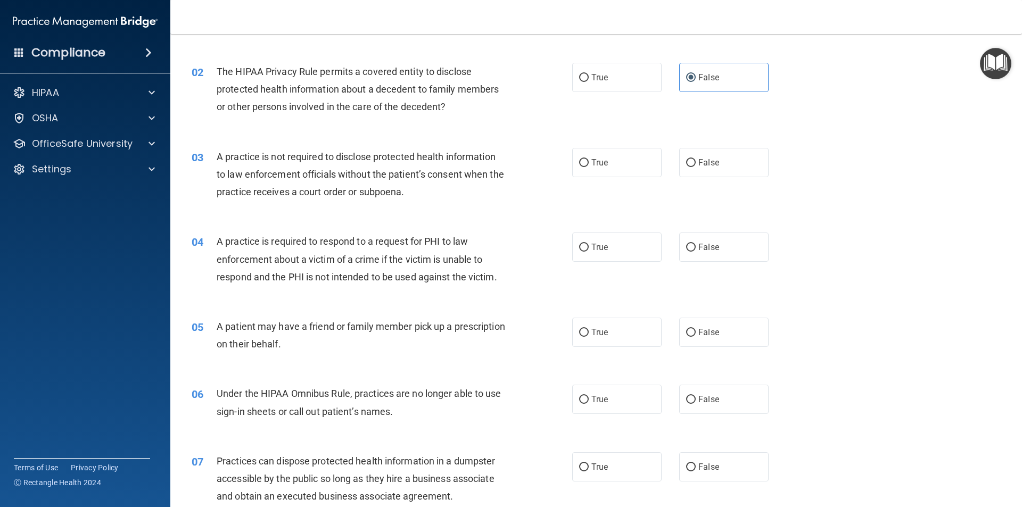
click at [737, 135] on div "03 A practice is not required to disclose protected health information to law e…" at bounding box center [596, 177] width 825 height 85
click at [733, 164] on label "False" at bounding box center [723, 162] width 89 height 29
click at [696, 164] on input "False" at bounding box center [691, 163] width 10 height 8
radio input "true"
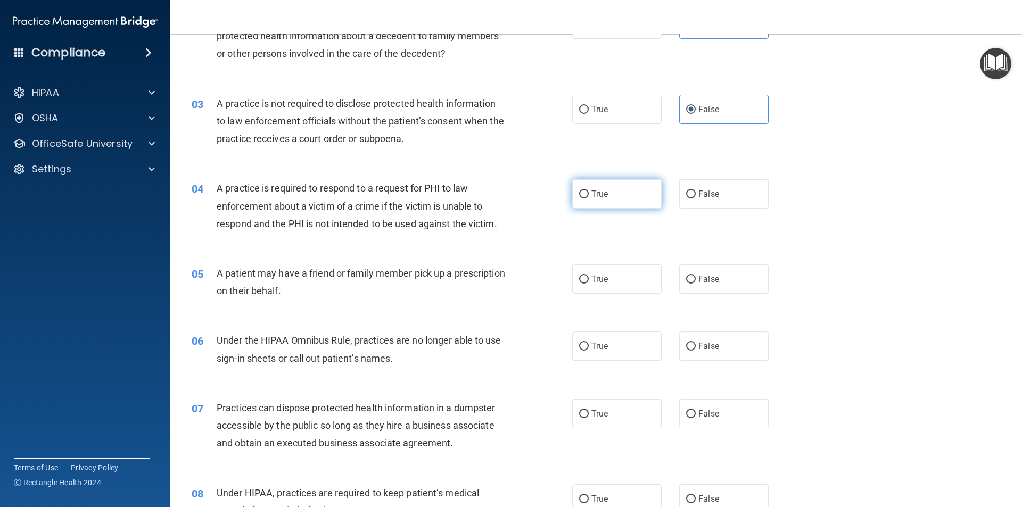
click at [597, 183] on label "True" at bounding box center [616, 193] width 89 height 29
click at [589, 191] on input "True" at bounding box center [584, 195] width 10 height 8
radio input "true"
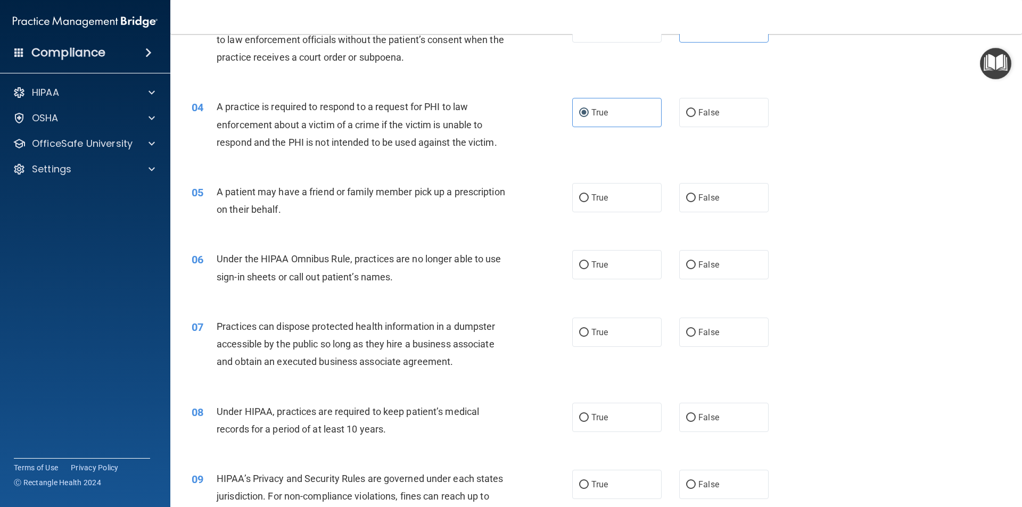
scroll to position [266, 0]
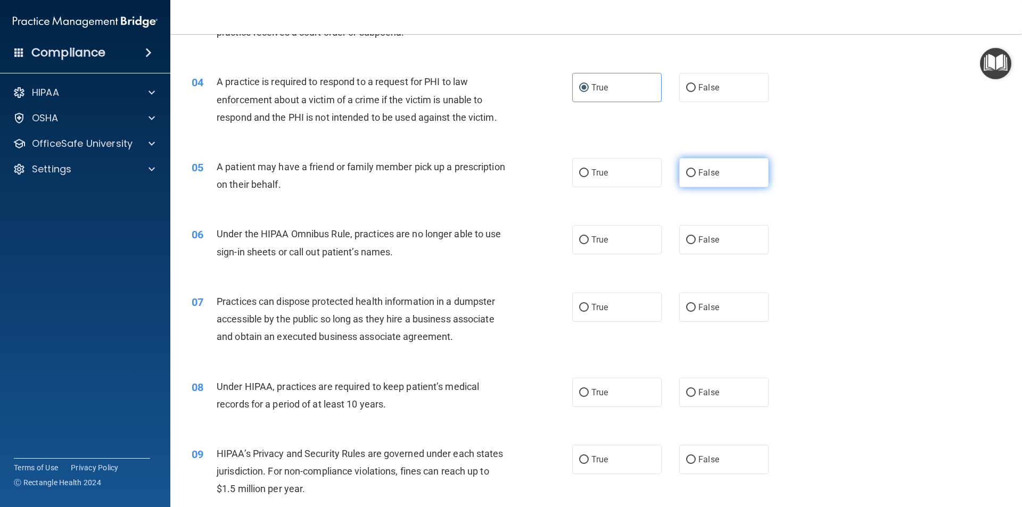
drag, startPoint x: 751, startPoint y: 156, endPoint x: 742, endPoint y: 167, distance: 14.0
click at [751, 157] on div "05 A patient may have a friend or family member pick up a prescription on their…" at bounding box center [596, 178] width 825 height 67
click at [742, 167] on label "False" at bounding box center [723, 172] width 89 height 29
click at [696, 169] on input "False" at bounding box center [691, 173] width 10 height 8
radio input "true"
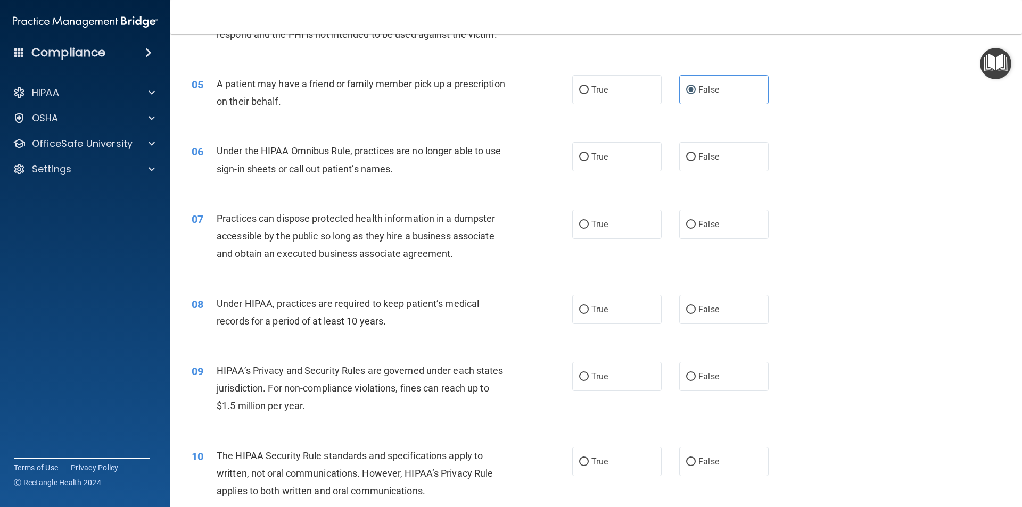
scroll to position [373, 0]
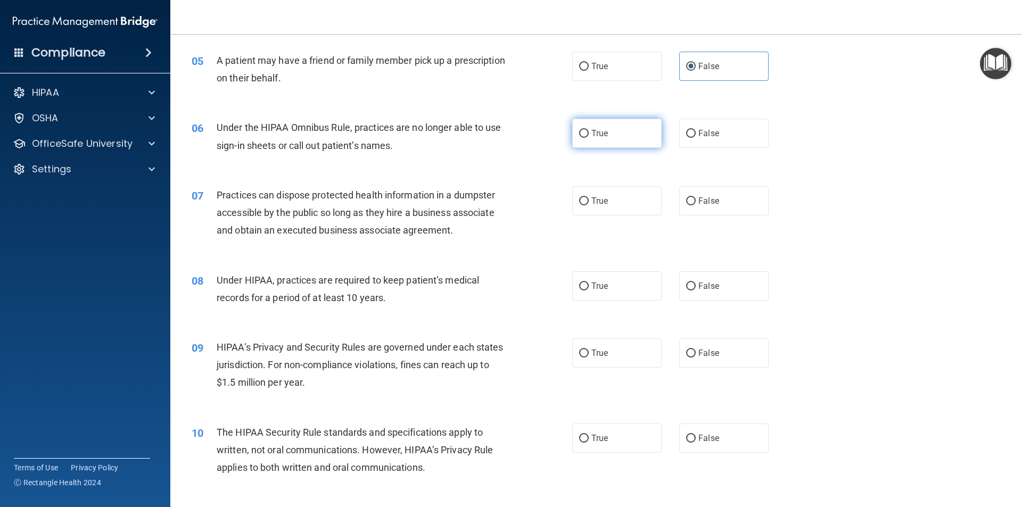
click at [581, 139] on label "True" at bounding box center [616, 133] width 89 height 29
click at [581, 138] on input "True" at bounding box center [584, 134] width 10 height 8
radio input "true"
click at [740, 199] on label "False" at bounding box center [723, 200] width 89 height 29
click at [696, 199] on input "False" at bounding box center [691, 202] width 10 height 8
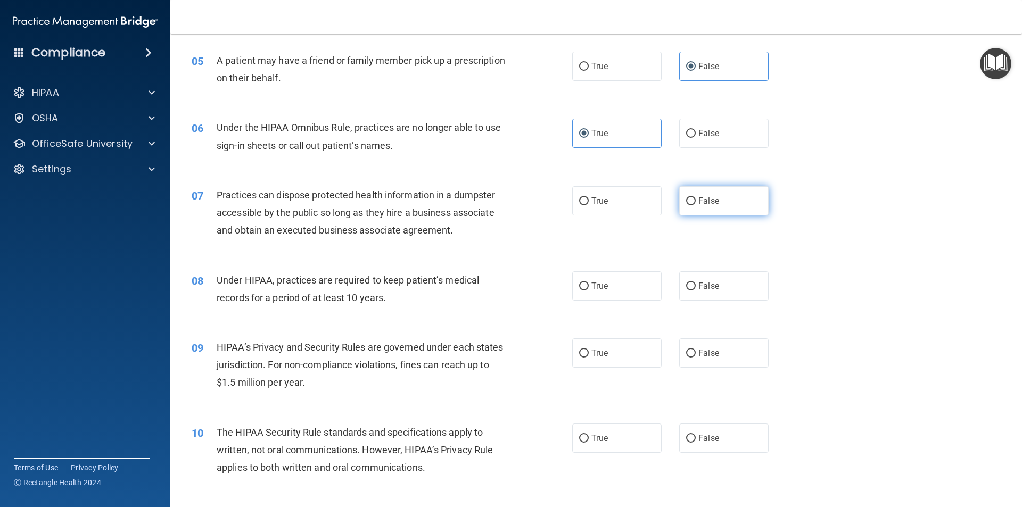
radio input "true"
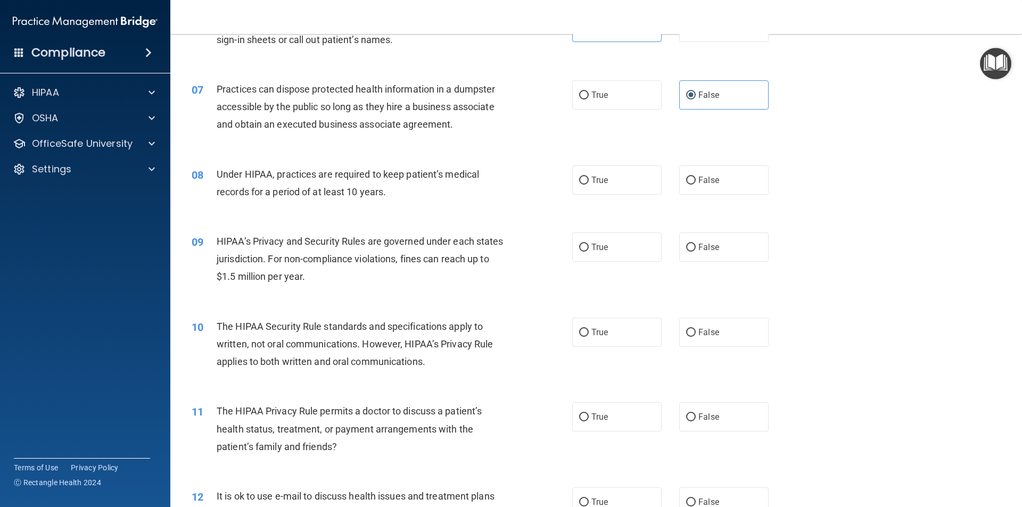
scroll to position [479, 0]
click at [611, 183] on label "True" at bounding box center [616, 179] width 89 height 29
click at [589, 183] on input "True" at bounding box center [584, 180] width 10 height 8
radio input "true"
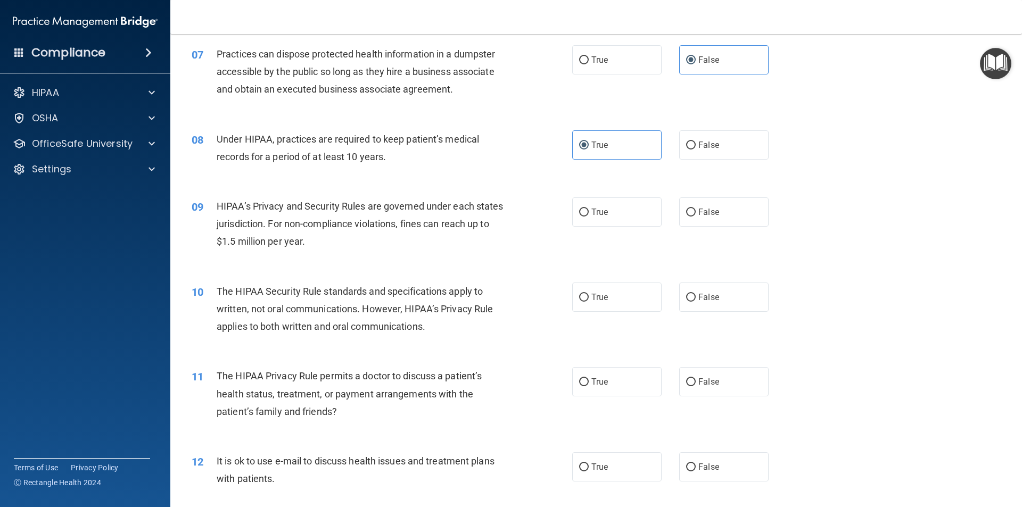
scroll to position [532, 0]
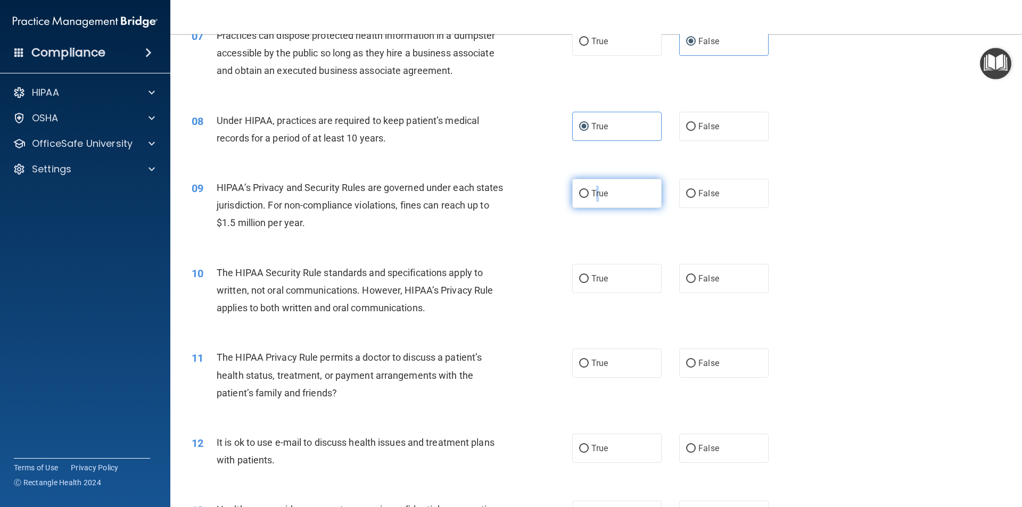
click at [595, 194] on span "True" at bounding box center [600, 193] width 17 height 10
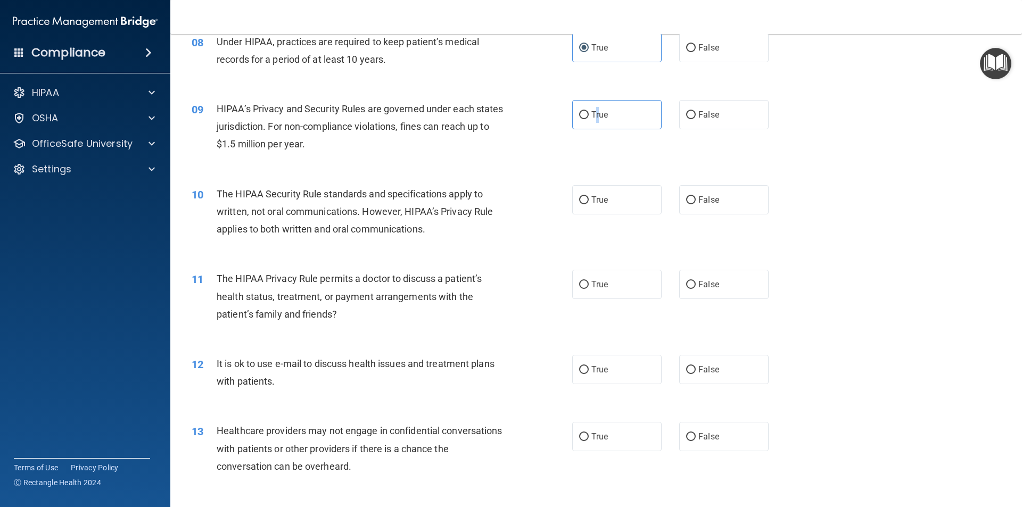
scroll to position [639, 0]
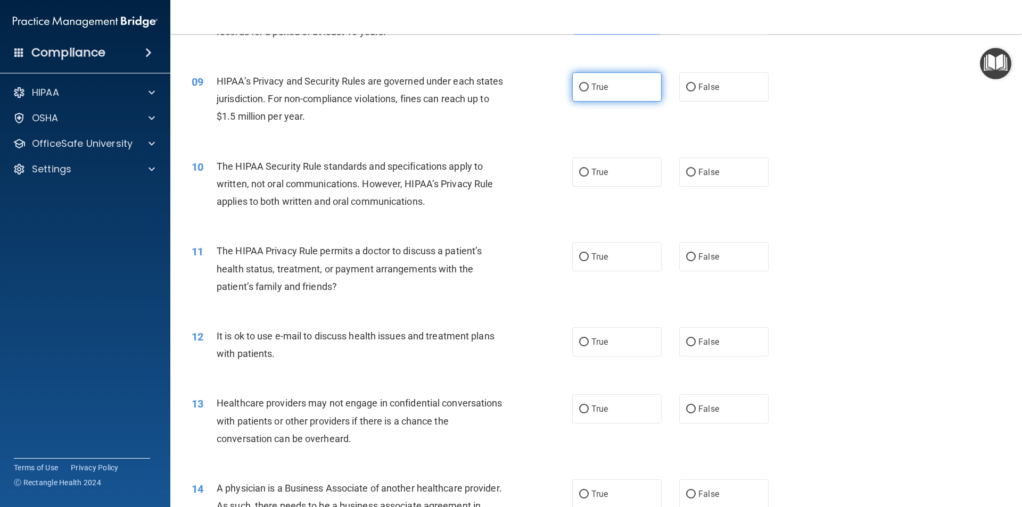
click at [572, 80] on label "True" at bounding box center [616, 86] width 89 height 29
click at [579, 84] on input "True" at bounding box center [584, 88] width 10 height 8
radio input "true"
click at [708, 179] on label "False" at bounding box center [723, 172] width 89 height 29
click at [696, 177] on input "False" at bounding box center [691, 173] width 10 height 8
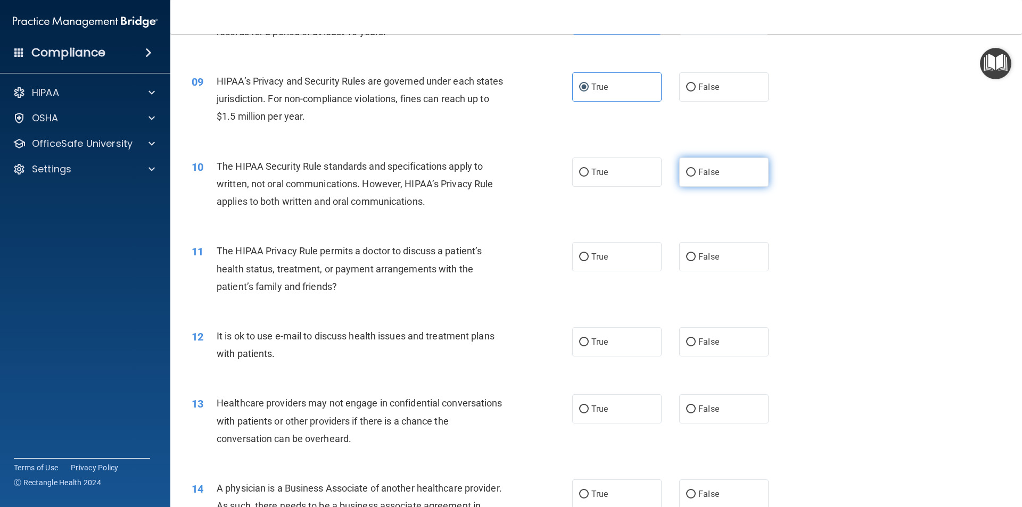
radio input "true"
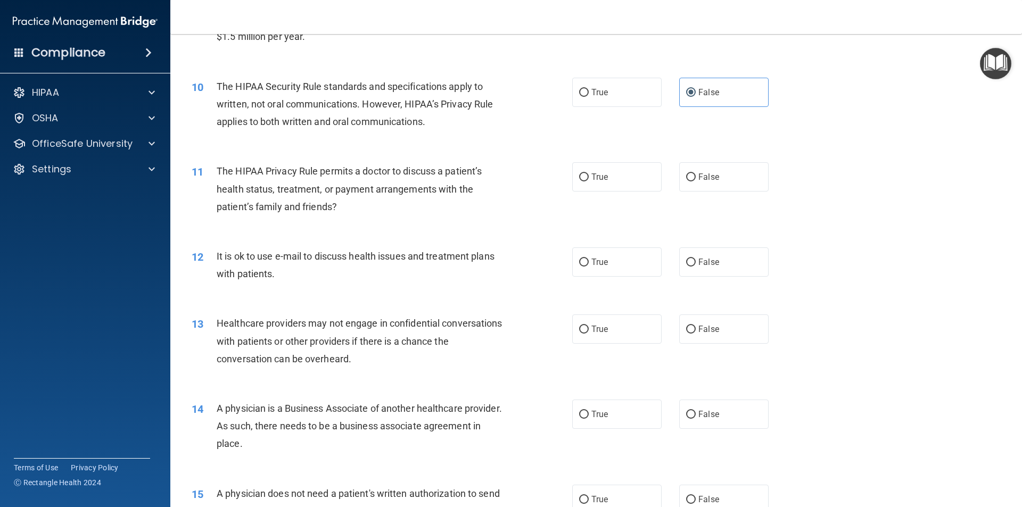
scroll to position [745, 0]
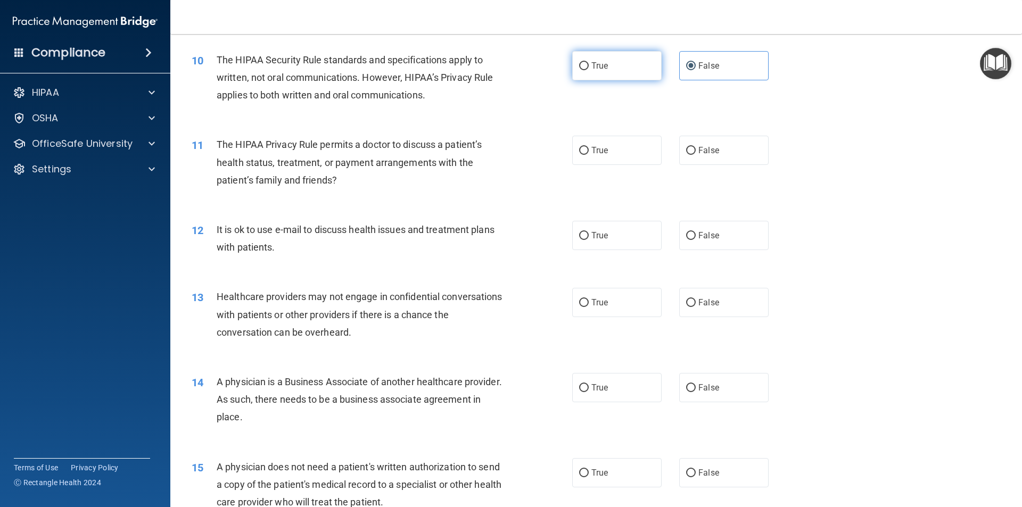
click at [609, 70] on label "True" at bounding box center [616, 65] width 89 height 29
click at [589, 70] on input "True" at bounding box center [584, 66] width 10 height 8
radio input "true"
radio input "false"
click at [572, 156] on label "True" at bounding box center [616, 150] width 89 height 29
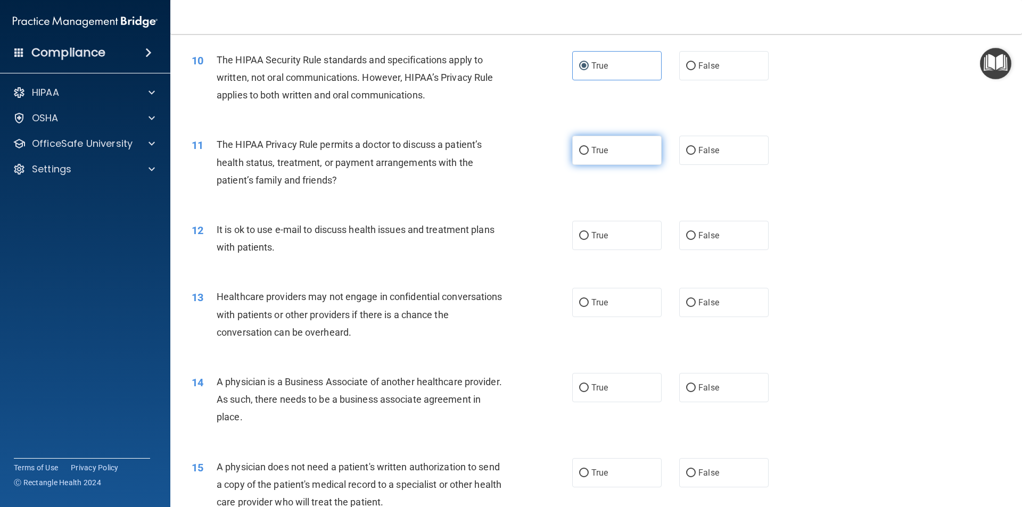
click at [579, 155] on input "True" at bounding box center [584, 151] width 10 height 8
radio input "true"
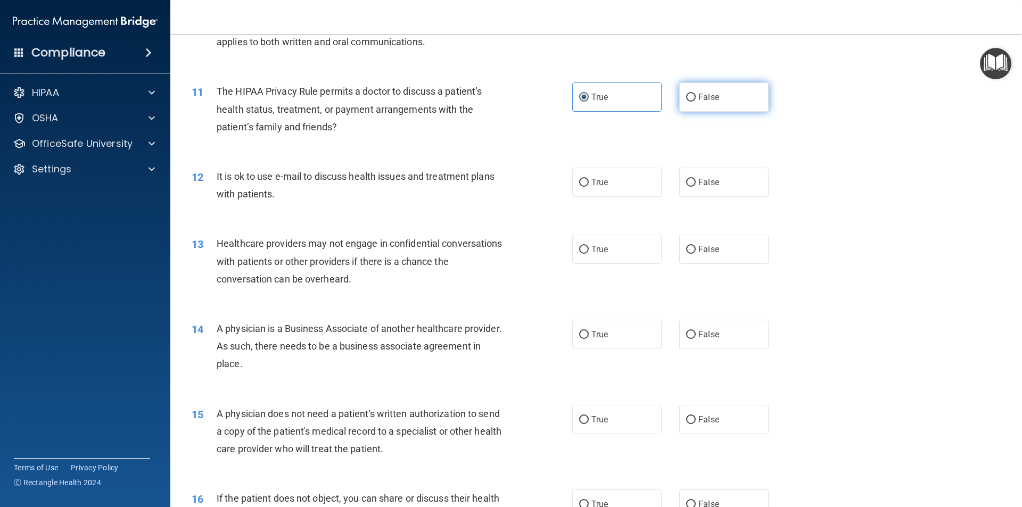
click at [713, 93] on span "False" at bounding box center [709, 97] width 21 height 10
click at [696, 94] on input "False" at bounding box center [691, 98] width 10 height 8
radio input "true"
radio input "false"
click at [707, 185] on span "False" at bounding box center [709, 182] width 21 height 10
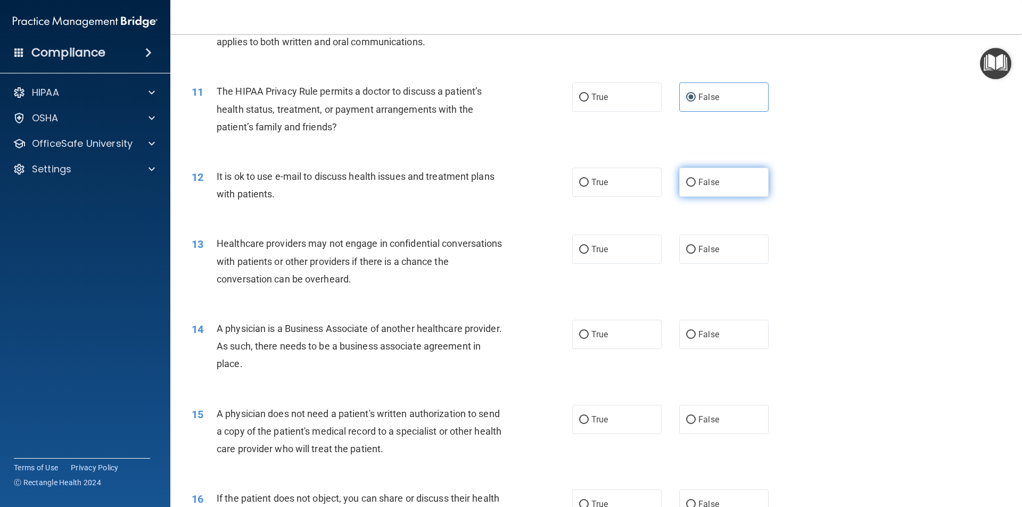
click at [696, 185] on input "False" at bounding box center [691, 183] width 10 height 8
radio input "true"
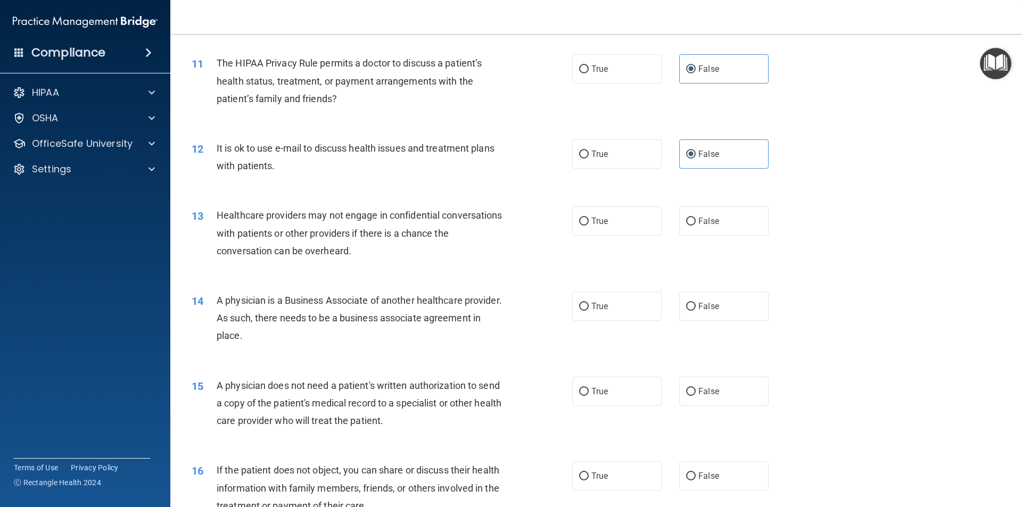
scroll to position [852, 0]
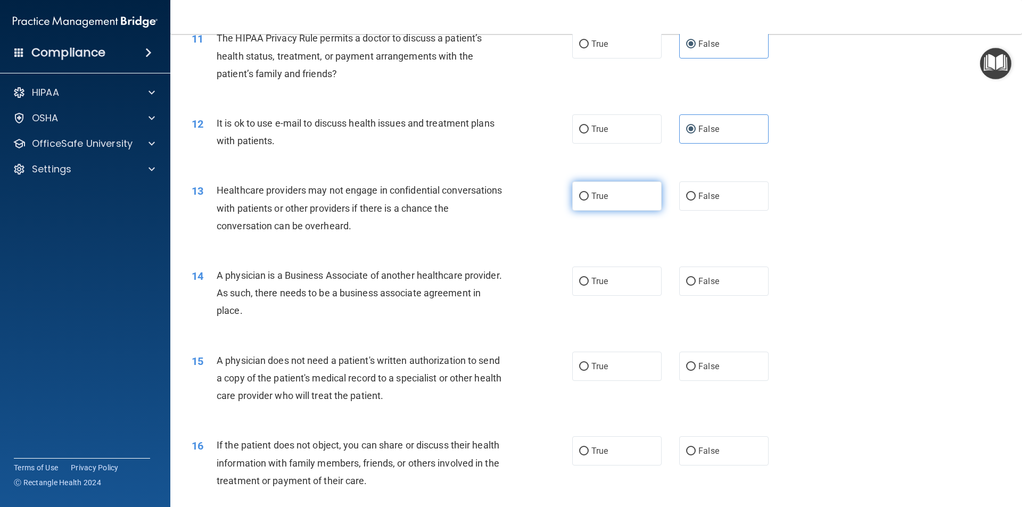
click at [600, 193] on span "True" at bounding box center [600, 196] width 17 height 10
click at [589, 193] on input "True" at bounding box center [584, 197] width 10 height 8
radio input "true"
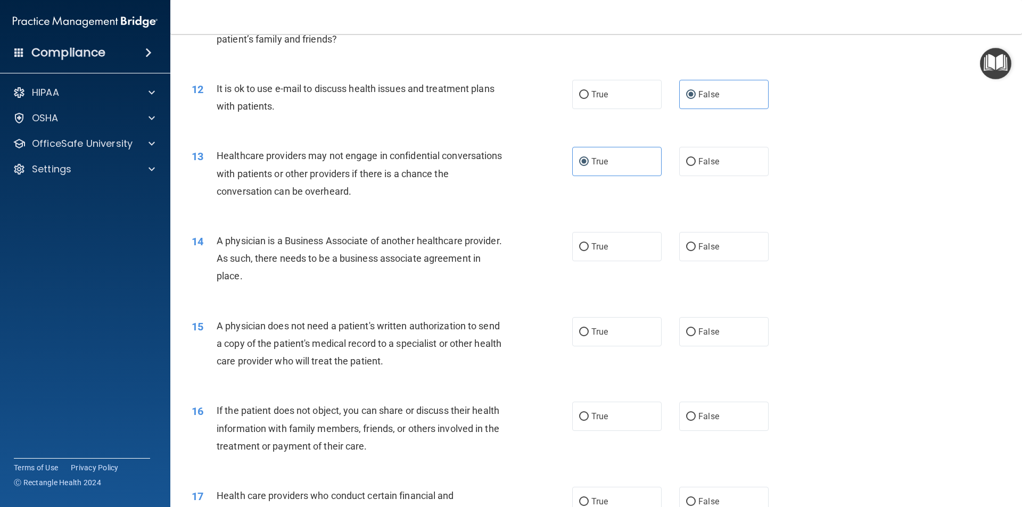
scroll to position [905, 0]
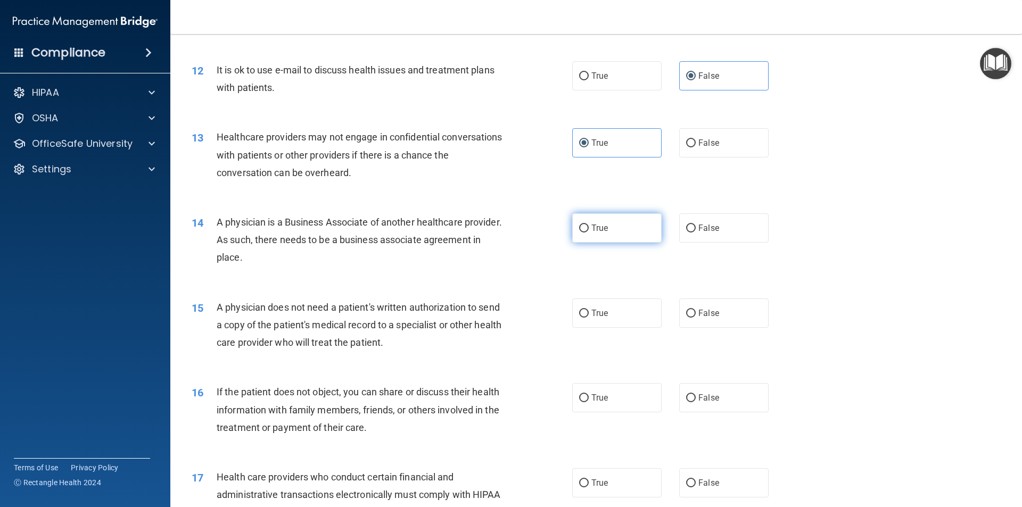
click at [610, 234] on label "True" at bounding box center [616, 227] width 89 height 29
click at [589, 233] on input "True" at bounding box center [584, 229] width 10 height 8
radio input "true"
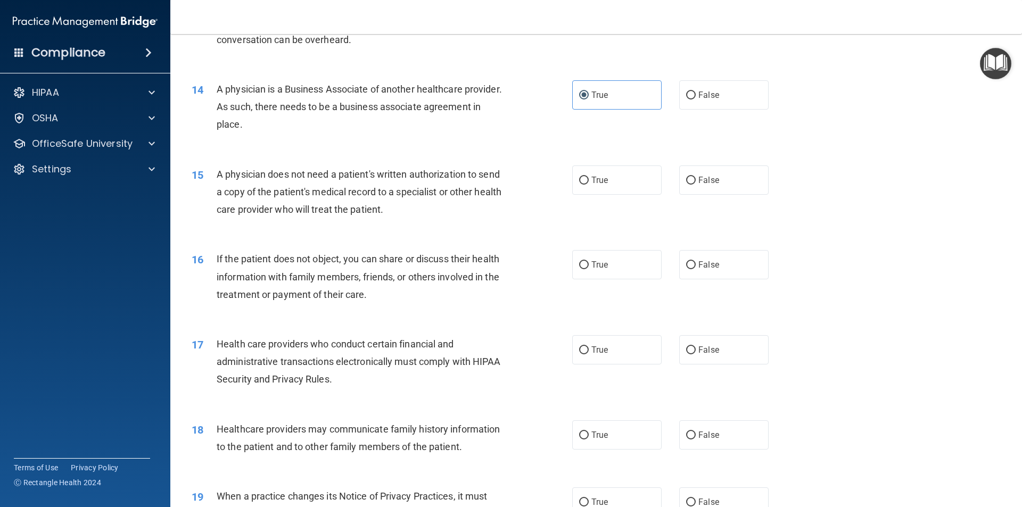
scroll to position [1065, 0]
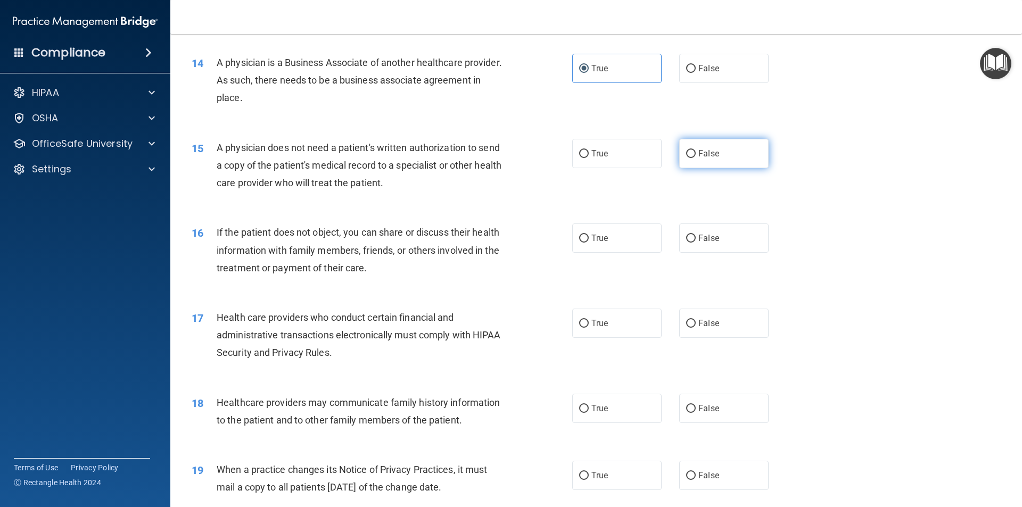
click at [703, 157] on span "False" at bounding box center [709, 154] width 21 height 10
click at [696, 157] on input "False" at bounding box center [691, 154] width 10 height 8
radio input "true"
click at [688, 241] on input "False" at bounding box center [691, 239] width 10 height 8
radio input "true"
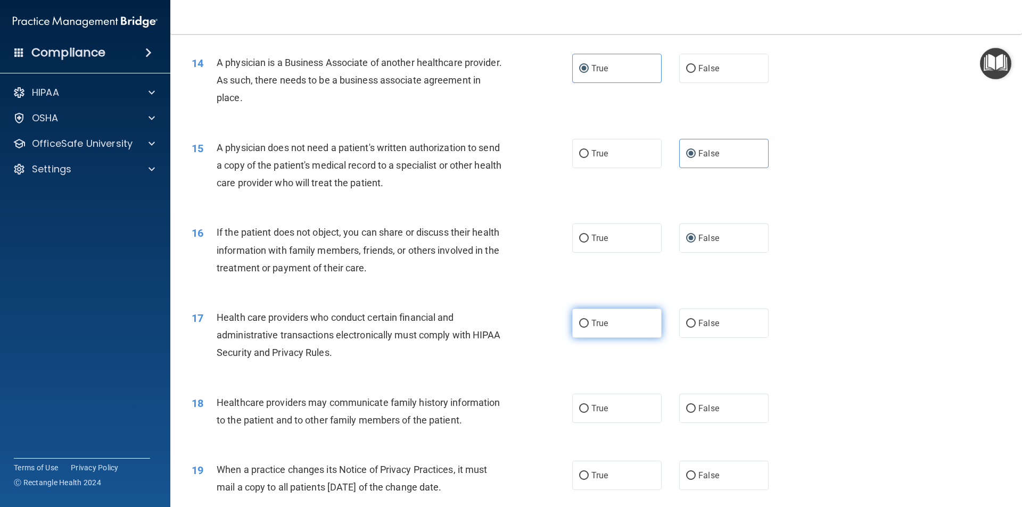
click at [610, 317] on label "True" at bounding box center [616, 323] width 89 height 29
click at [589, 320] on input "True" at bounding box center [584, 324] width 10 height 8
radio input "true"
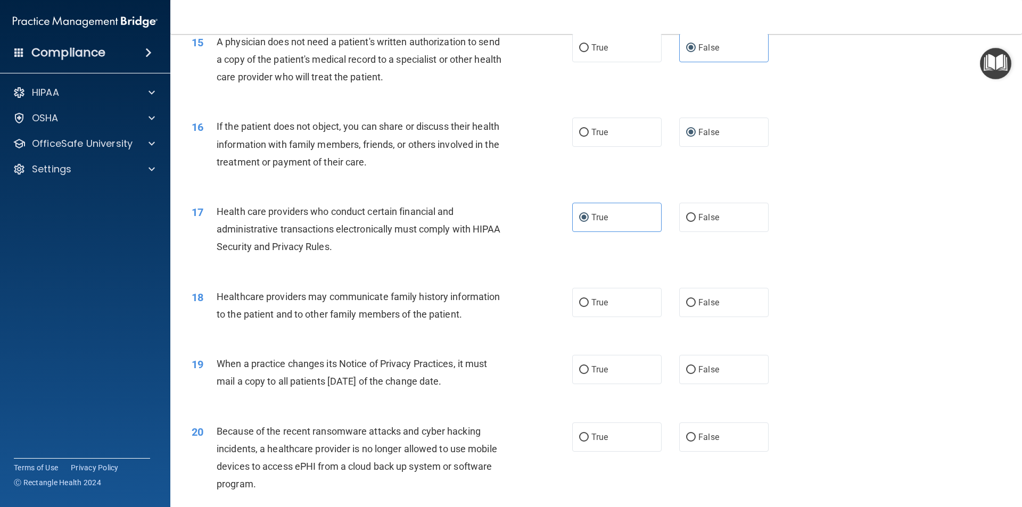
scroll to position [1171, 0]
click at [728, 298] on label "False" at bounding box center [723, 302] width 89 height 29
click at [696, 299] on input "False" at bounding box center [691, 303] width 10 height 8
radio input "true"
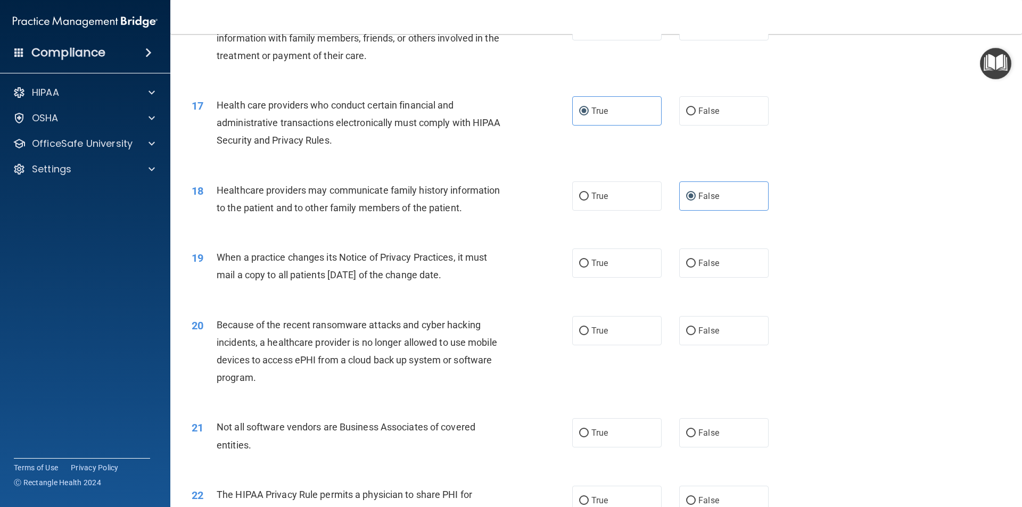
scroll to position [1278, 0]
click at [579, 260] on input "True" at bounding box center [584, 263] width 10 height 8
radio input "true"
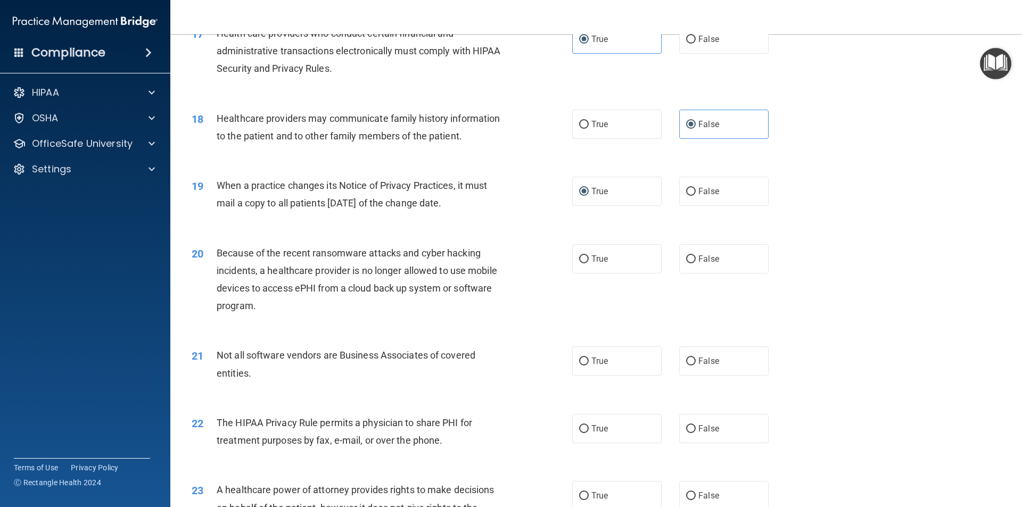
scroll to position [1384, 0]
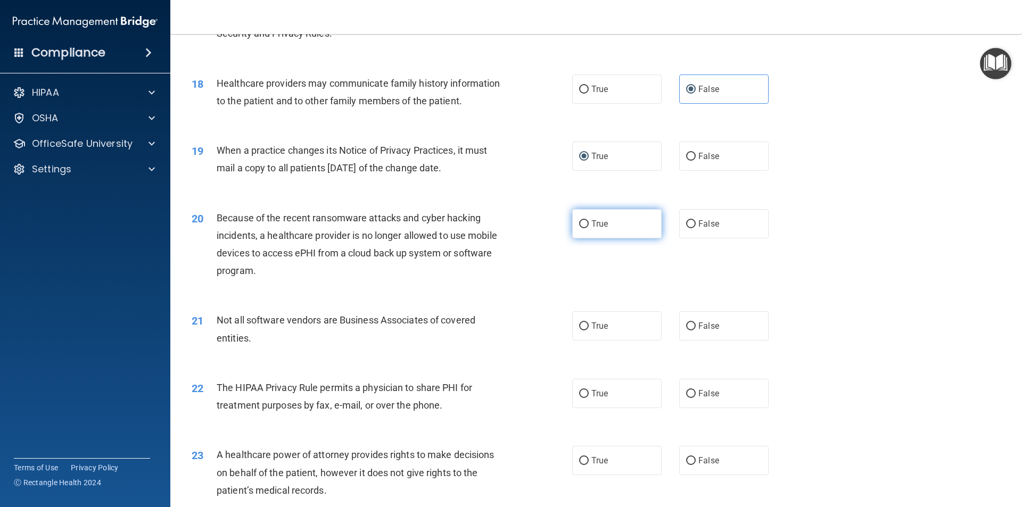
click at [593, 226] on span "True" at bounding box center [600, 224] width 17 height 10
click at [589, 226] on input "True" at bounding box center [584, 224] width 10 height 8
radio input "true"
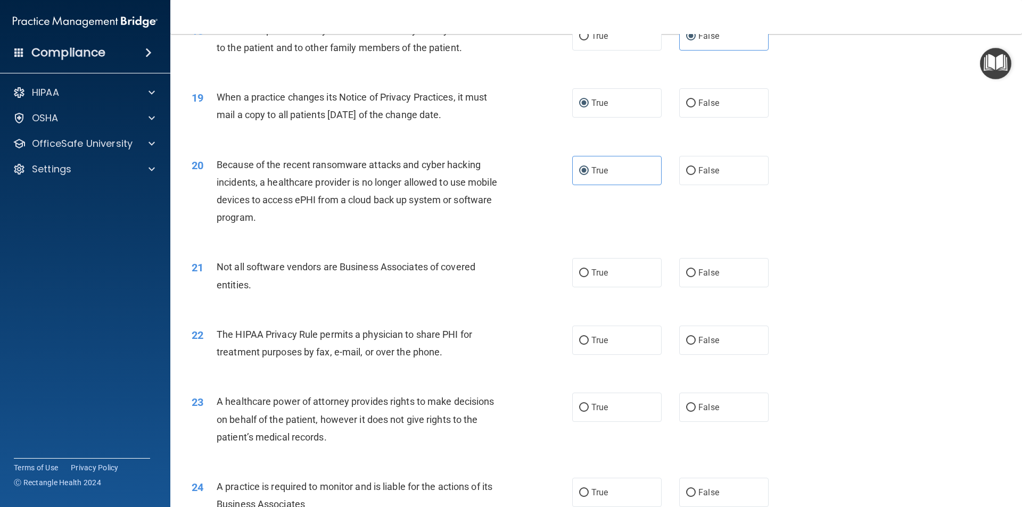
scroll to position [1491, 0]
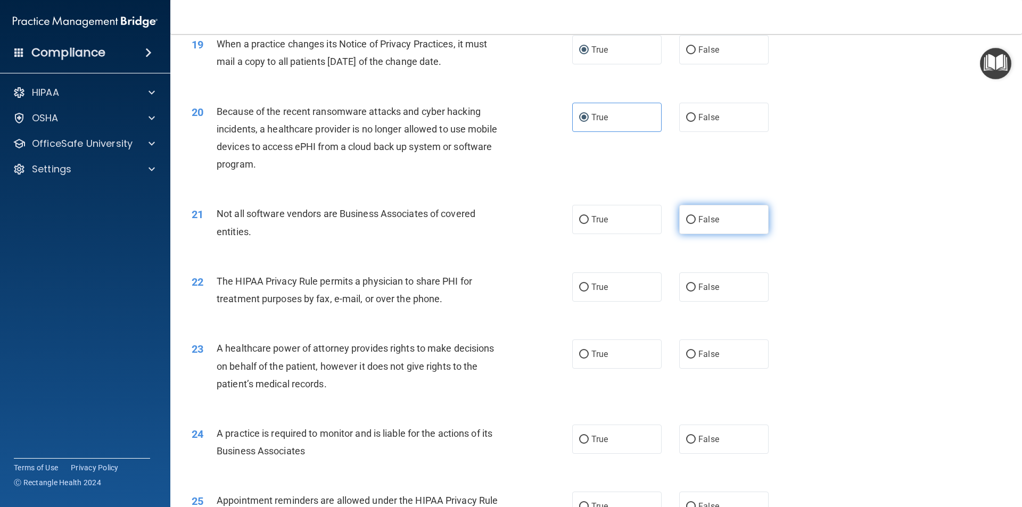
click at [717, 216] on label "False" at bounding box center [723, 219] width 89 height 29
click at [696, 216] on input "False" at bounding box center [691, 220] width 10 height 8
radio input "true"
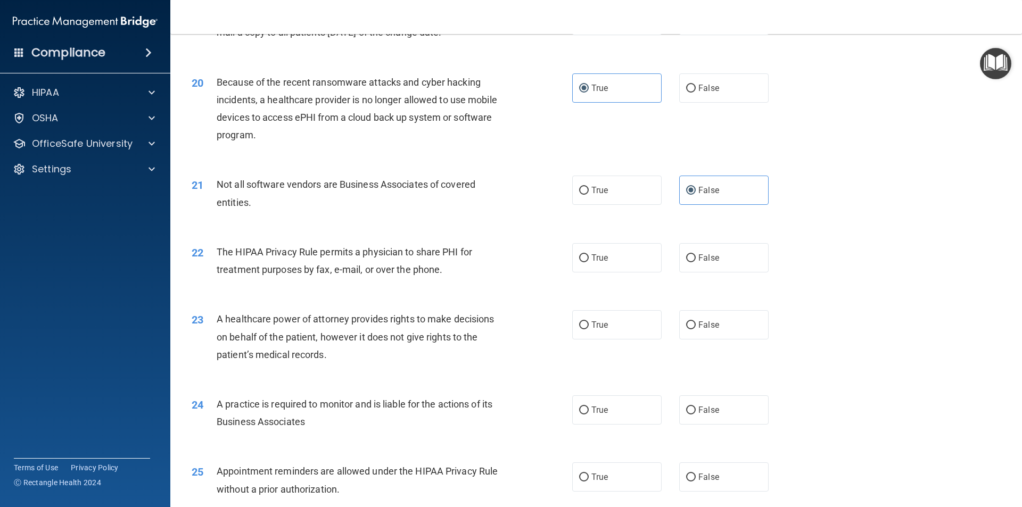
scroll to position [1544, 0]
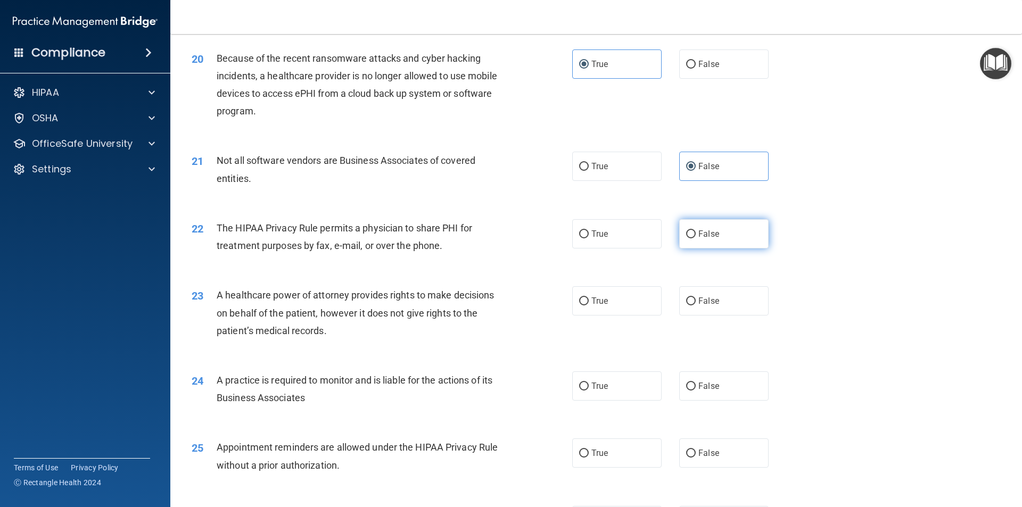
click at [706, 220] on label "False" at bounding box center [723, 233] width 89 height 29
click at [696, 231] on input "False" at bounding box center [691, 235] width 10 height 8
radio input "true"
click at [576, 308] on label "True" at bounding box center [616, 300] width 89 height 29
click at [579, 306] on input "True" at bounding box center [584, 302] width 10 height 8
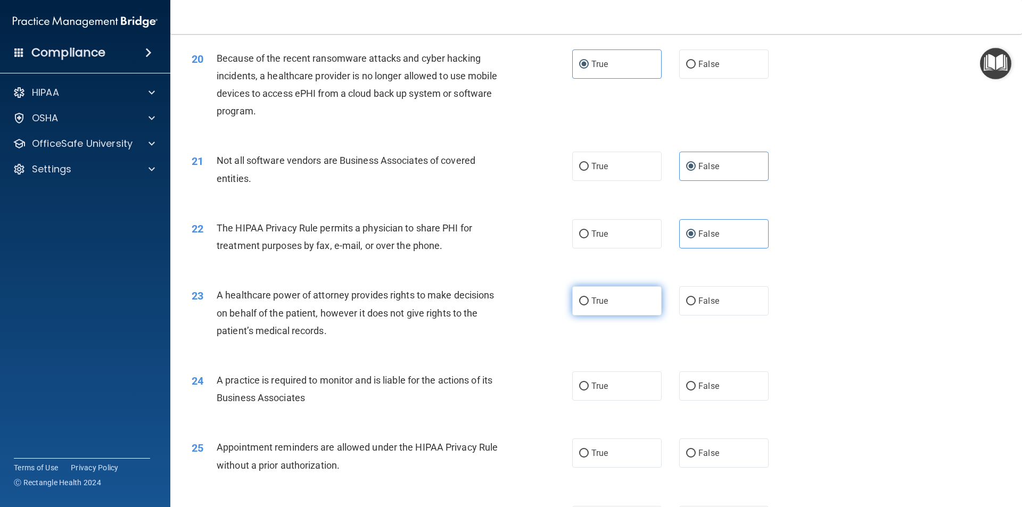
radio input "true"
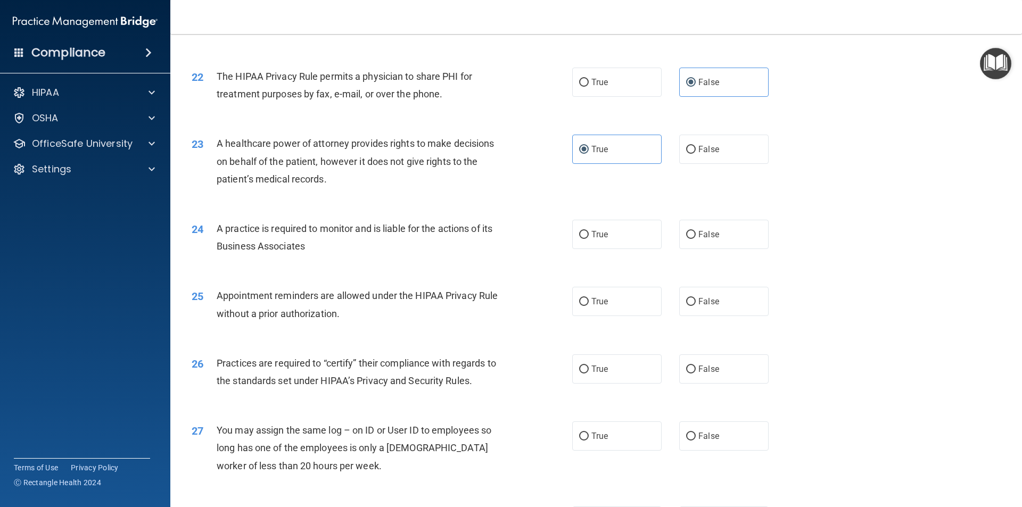
scroll to position [1704, 0]
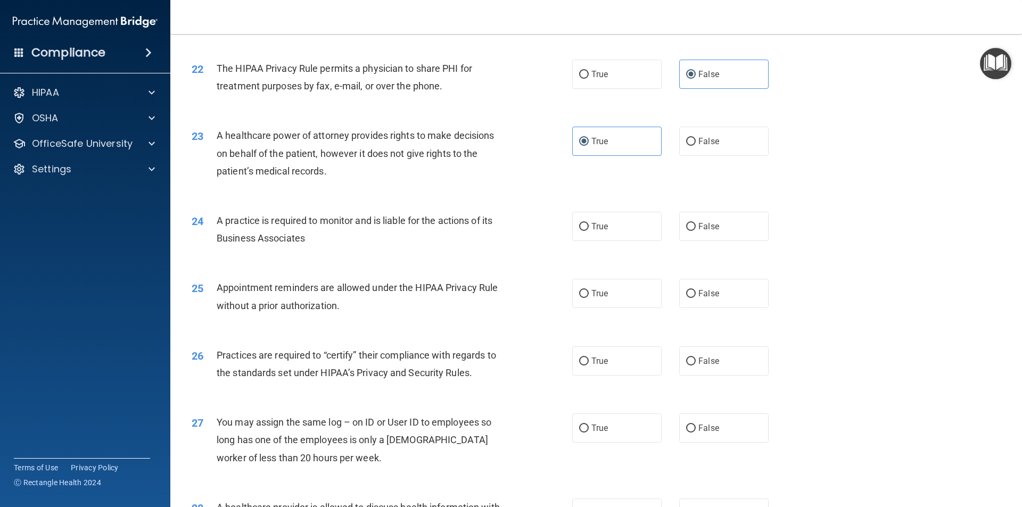
click at [592, 249] on div "24 A practice is required to monitor and is liable for the actions of its Busin…" at bounding box center [596, 232] width 825 height 67
click at [584, 221] on label "True" at bounding box center [616, 226] width 89 height 29
click at [584, 223] on input "True" at bounding box center [584, 227] width 10 height 8
radio input "true"
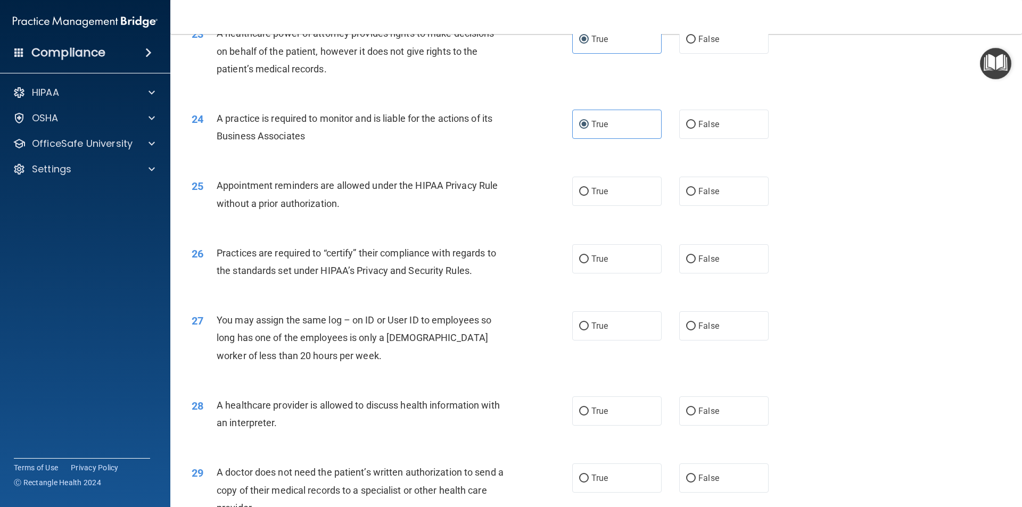
scroll to position [1810, 0]
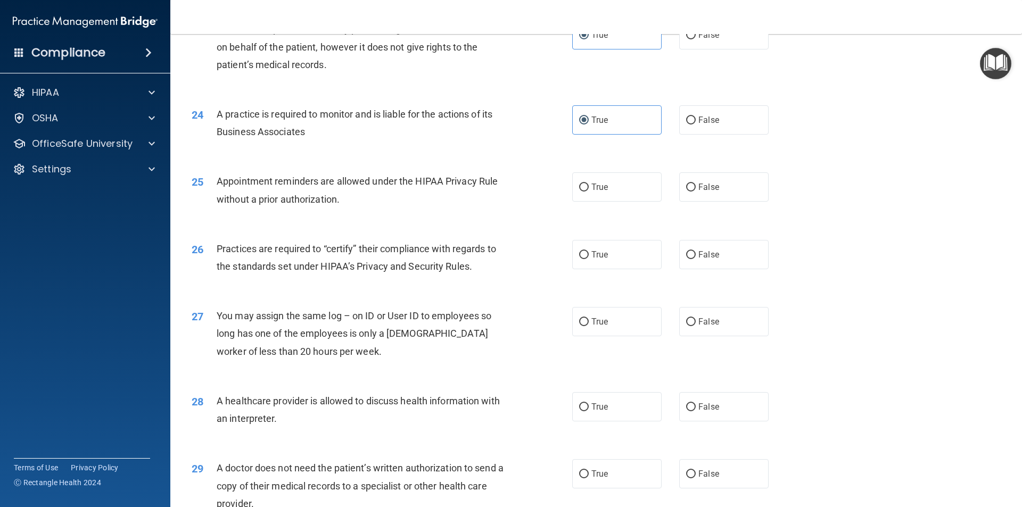
click at [706, 202] on div "25 Appointment reminders are allowed under the HIPAA Privacy Rule without a pri…" at bounding box center [596, 192] width 825 height 67
click at [701, 190] on span "False" at bounding box center [709, 187] width 21 height 10
click at [696, 190] on input "False" at bounding box center [691, 188] width 10 height 8
radio input "true"
click at [573, 266] on label "True" at bounding box center [616, 254] width 89 height 29
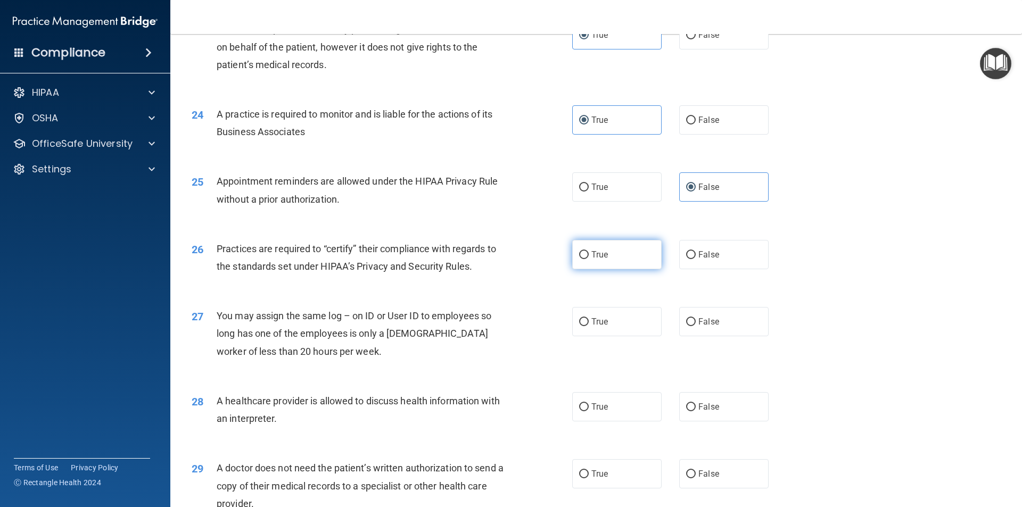
click at [579, 259] on input "True" at bounding box center [584, 255] width 10 height 8
radio input "true"
click at [697, 314] on label "False" at bounding box center [723, 321] width 89 height 29
click at [696, 318] on input "False" at bounding box center [691, 322] width 10 height 8
radio input "true"
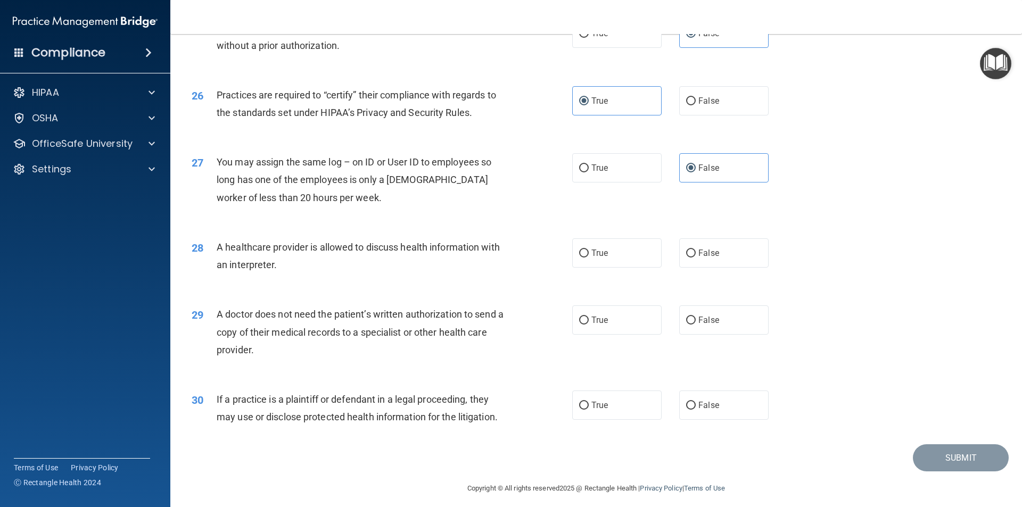
scroll to position [1970, 0]
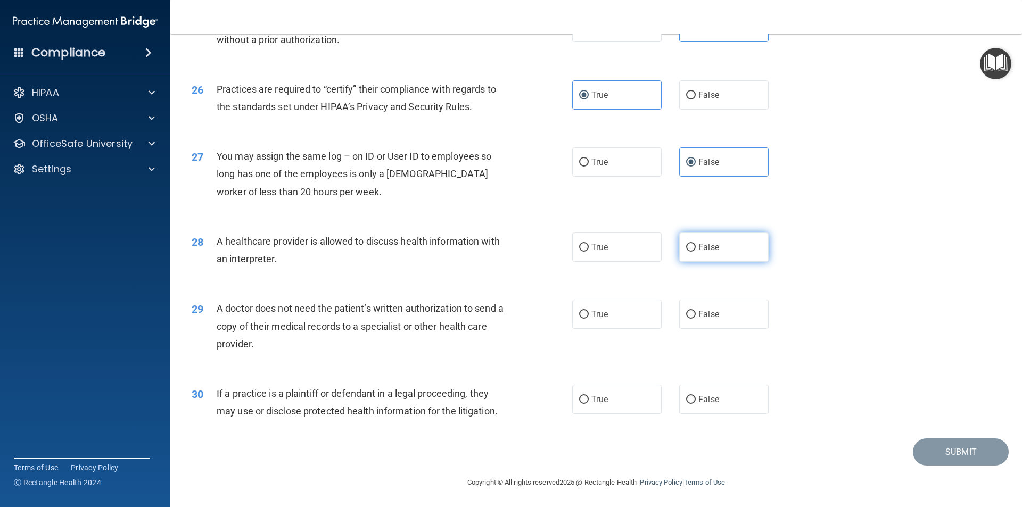
click at [703, 254] on label "False" at bounding box center [723, 247] width 89 height 29
click at [696, 252] on input "False" at bounding box center [691, 248] width 10 height 8
radio input "true"
click at [594, 259] on label "True" at bounding box center [616, 247] width 89 height 29
click at [589, 252] on input "True" at bounding box center [584, 248] width 10 height 8
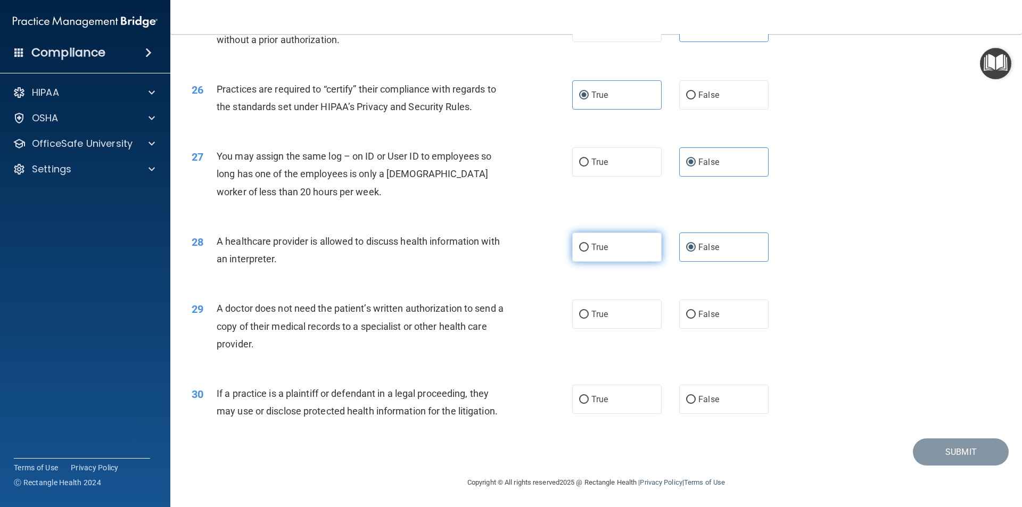
radio input "true"
radio input "false"
click at [703, 317] on span "False" at bounding box center [709, 314] width 21 height 10
click at [696, 317] on input "False" at bounding box center [691, 315] width 10 height 8
radio input "true"
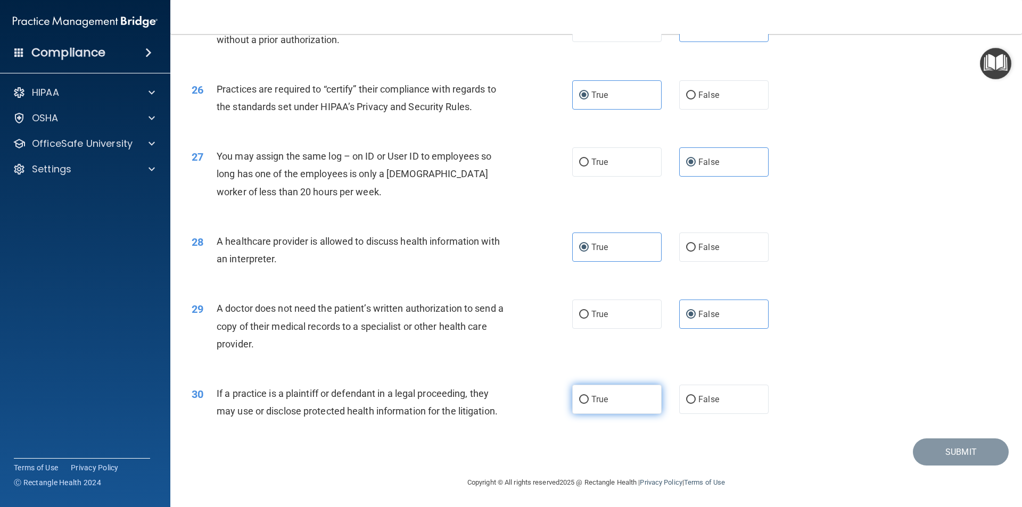
click at [600, 387] on label "True" at bounding box center [616, 399] width 89 height 29
click at [589, 396] on input "True" at bounding box center [584, 400] width 10 height 8
radio input "true"
click at [952, 454] on button "Submit" at bounding box center [961, 452] width 96 height 27
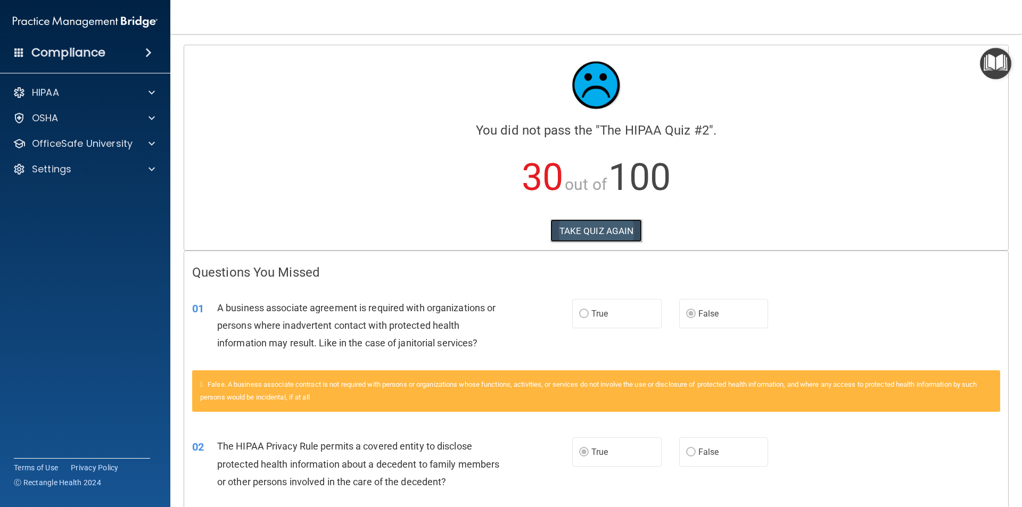
click at [597, 235] on button "TAKE QUIZ AGAIN" at bounding box center [597, 230] width 92 height 23
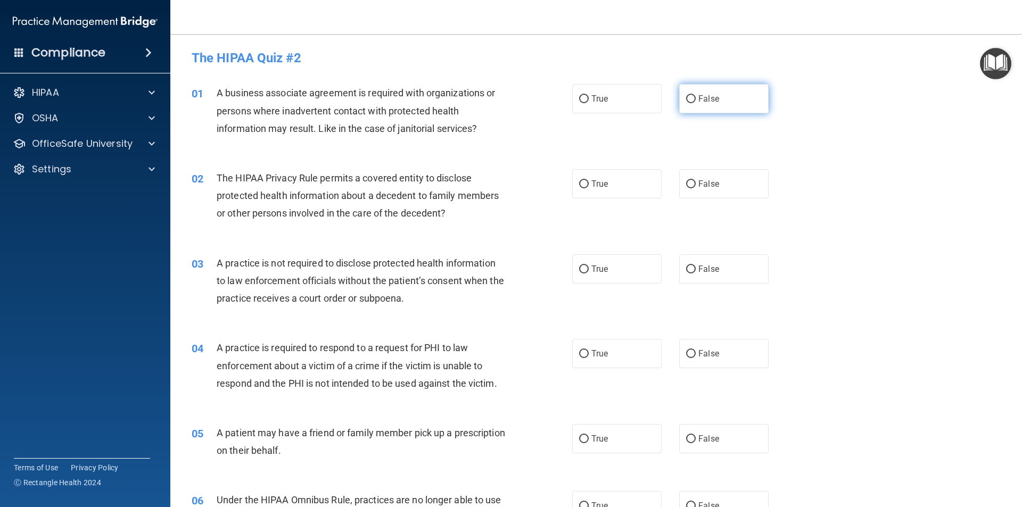
click at [693, 100] on label "False" at bounding box center [723, 98] width 89 height 29
click at [693, 100] on input "False" at bounding box center [691, 99] width 10 height 8
radio input "true"
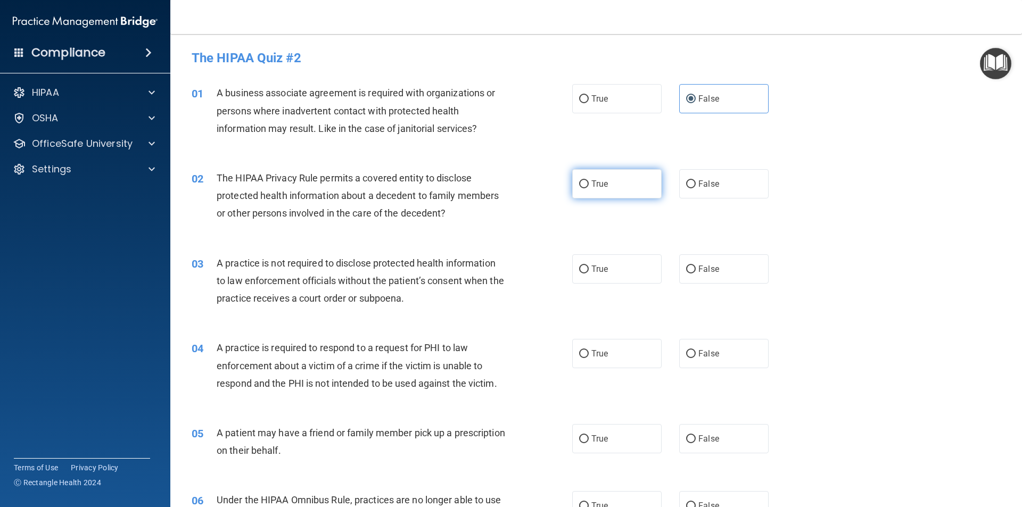
click at [607, 181] on label "True" at bounding box center [616, 183] width 89 height 29
click at [589, 181] on input "True" at bounding box center [584, 184] width 10 height 8
radio input "true"
click at [598, 441] on span "True" at bounding box center [600, 439] width 17 height 10
click at [589, 441] on input "True" at bounding box center [584, 440] width 10 height 8
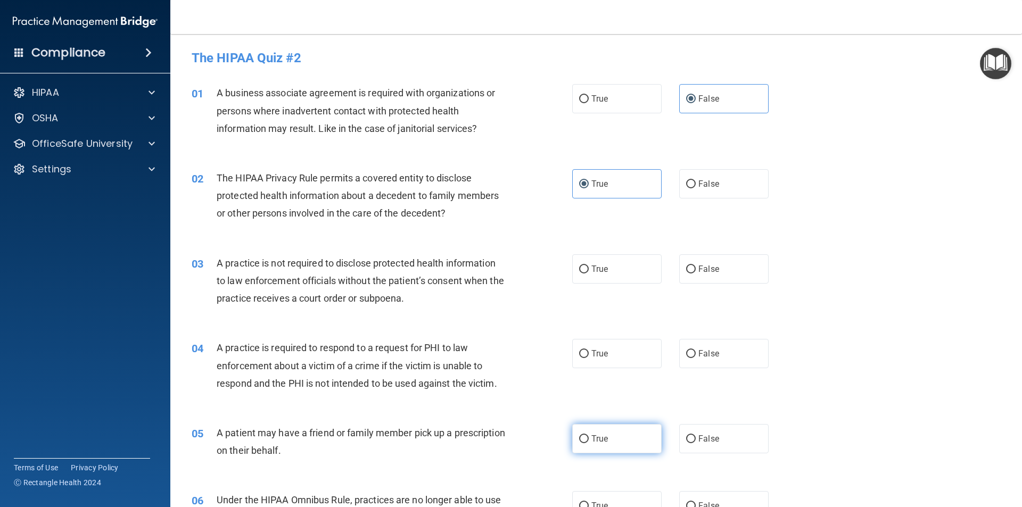
radio input "true"
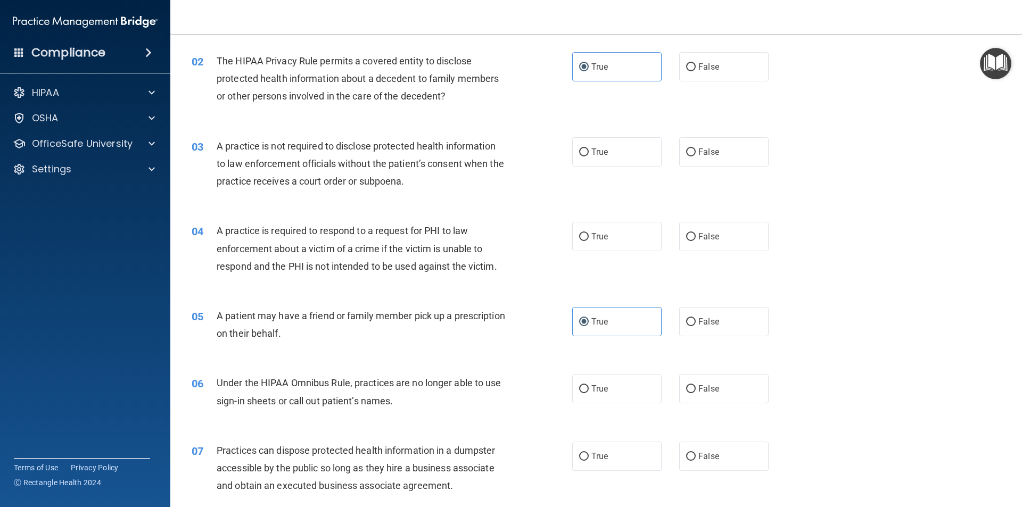
scroll to position [160, 0]
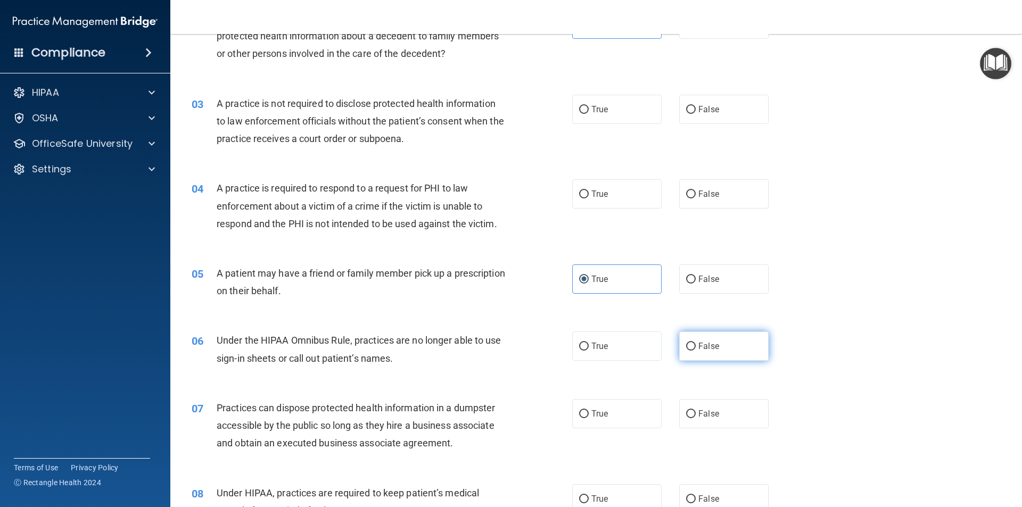
click at [717, 351] on label "False" at bounding box center [723, 346] width 89 height 29
click at [696, 351] on input "False" at bounding box center [691, 347] width 10 height 8
radio input "true"
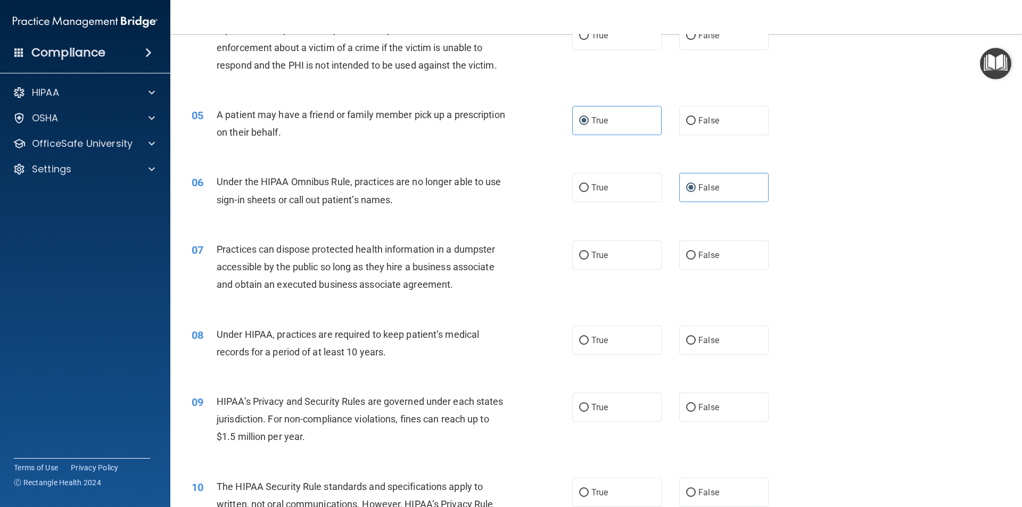
scroll to position [319, 0]
click at [717, 352] on label "False" at bounding box center [723, 339] width 89 height 29
click at [696, 344] on input "False" at bounding box center [691, 340] width 10 height 8
radio input "true"
click at [714, 405] on label "False" at bounding box center [723, 406] width 89 height 29
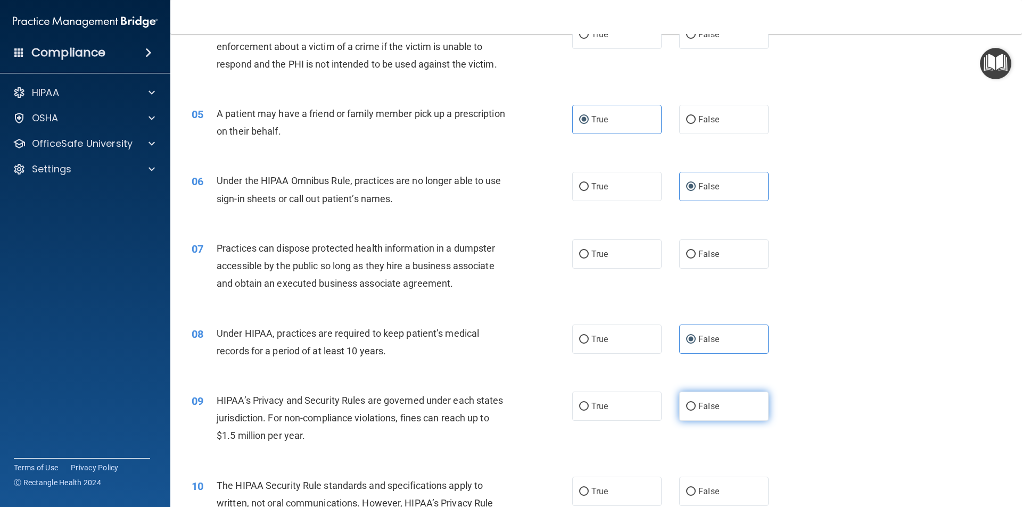
click at [696, 405] on input "False" at bounding box center [691, 407] width 10 height 8
radio input "true"
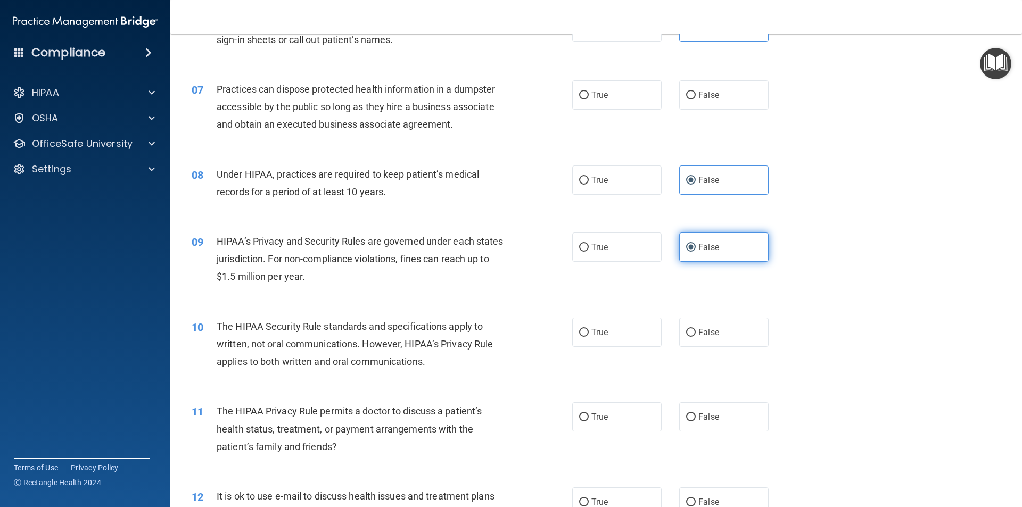
scroll to position [479, 0]
click at [603, 409] on label "True" at bounding box center [616, 416] width 89 height 29
click at [589, 413] on input "True" at bounding box center [584, 417] width 10 height 8
radio input "true"
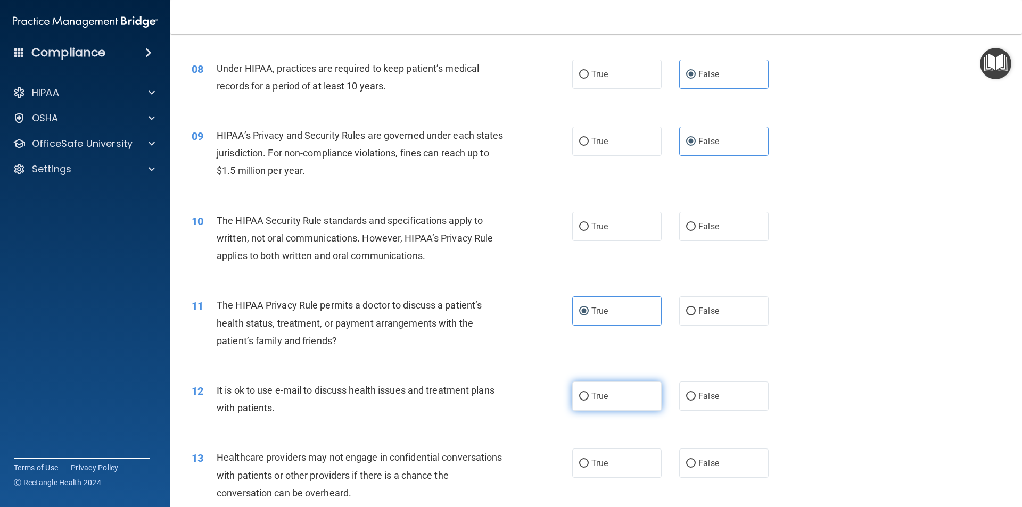
scroll to position [586, 0]
click at [609, 396] on label "True" at bounding box center [616, 395] width 89 height 29
click at [589, 396] on input "True" at bounding box center [584, 396] width 10 height 8
radio input "true"
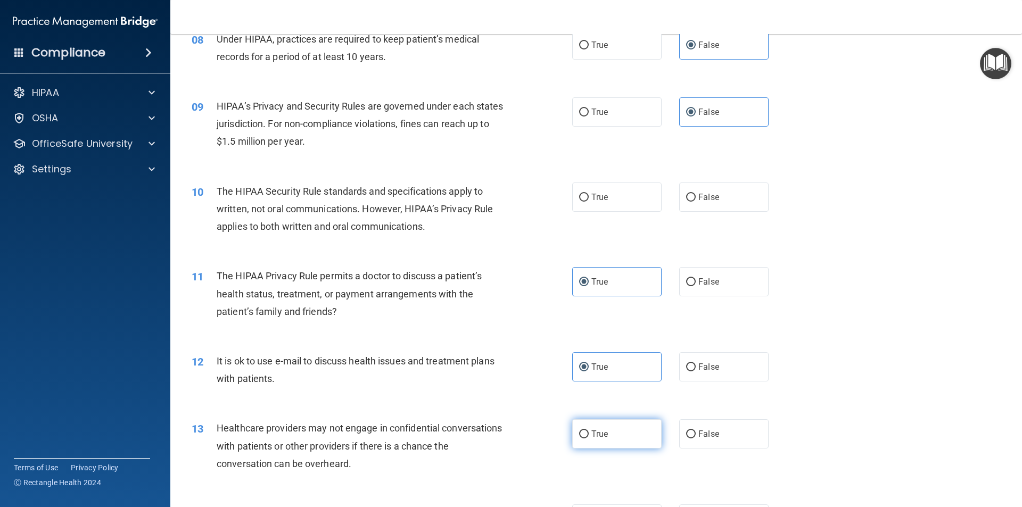
scroll to position [639, 0]
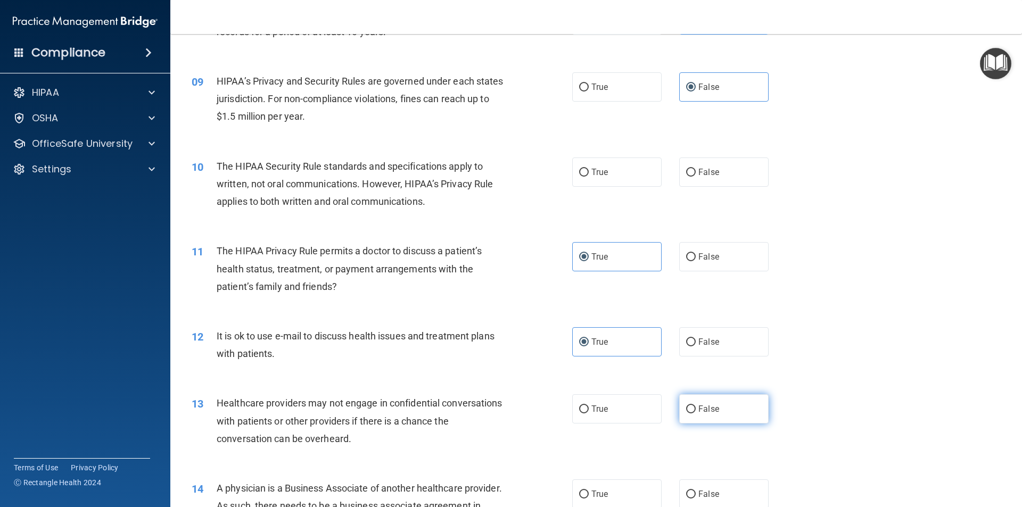
click at [696, 401] on label "False" at bounding box center [723, 409] width 89 height 29
click at [696, 406] on input "False" at bounding box center [691, 410] width 10 height 8
radio input "true"
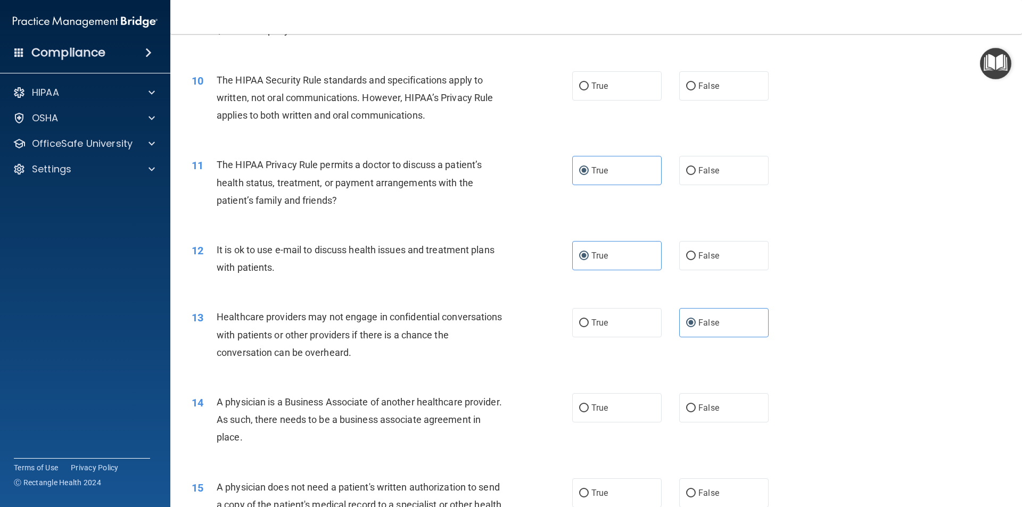
scroll to position [745, 0]
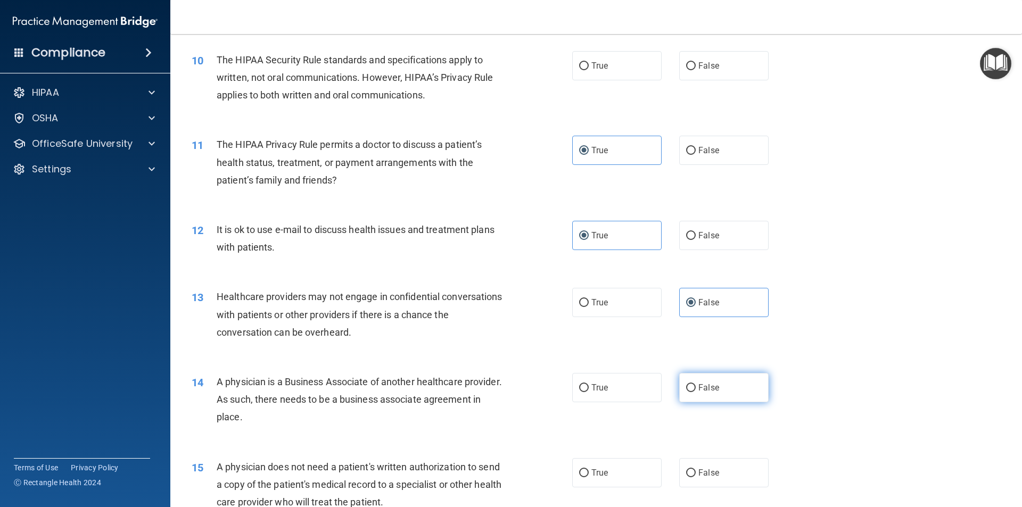
click at [697, 393] on label "False" at bounding box center [723, 387] width 89 height 29
click at [696, 392] on input "False" at bounding box center [691, 388] width 10 height 8
radio input "true"
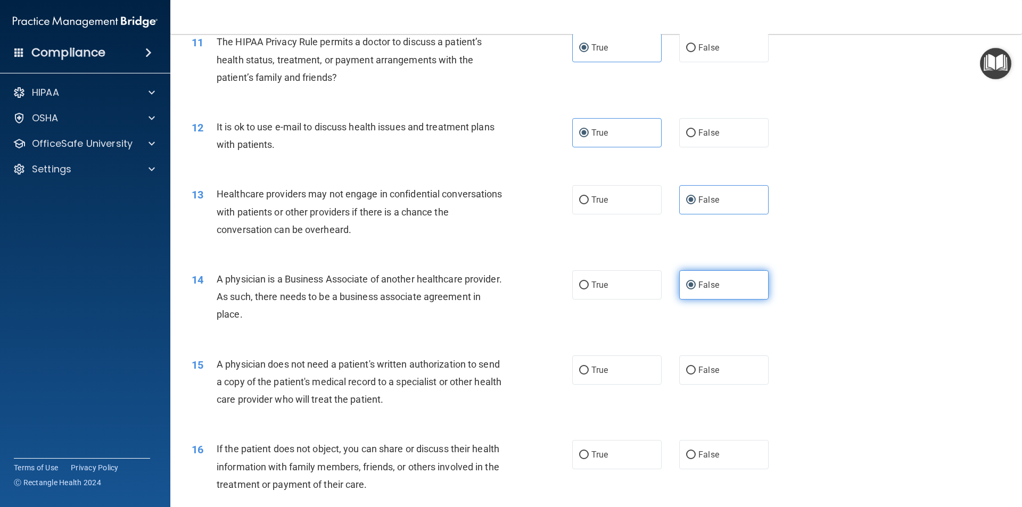
scroll to position [852, 0]
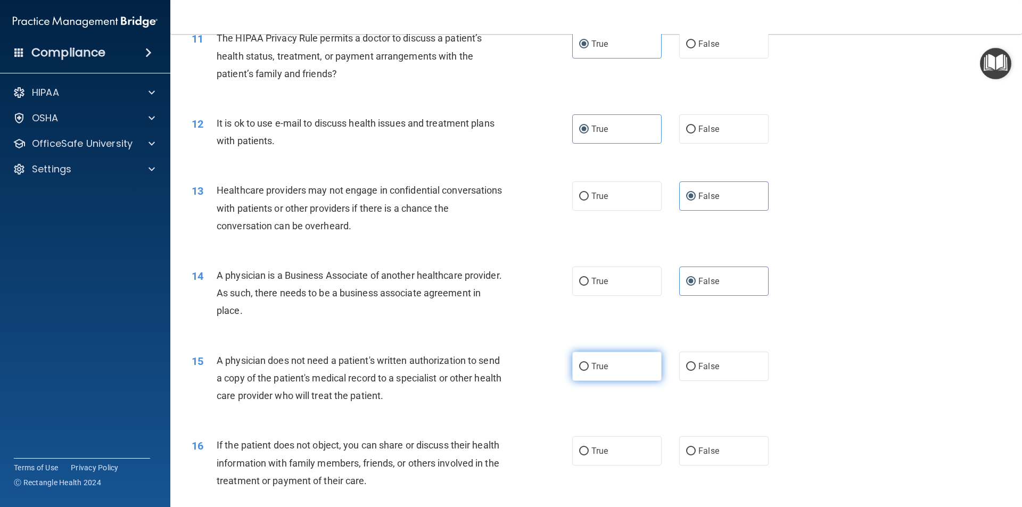
click at [621, 365] on label "True" at bounding box center [616, 366] width 89 height 29
click at [589, 365] on input "True" at bounding box center [584, 367] width 10 height 8
radio input "true"
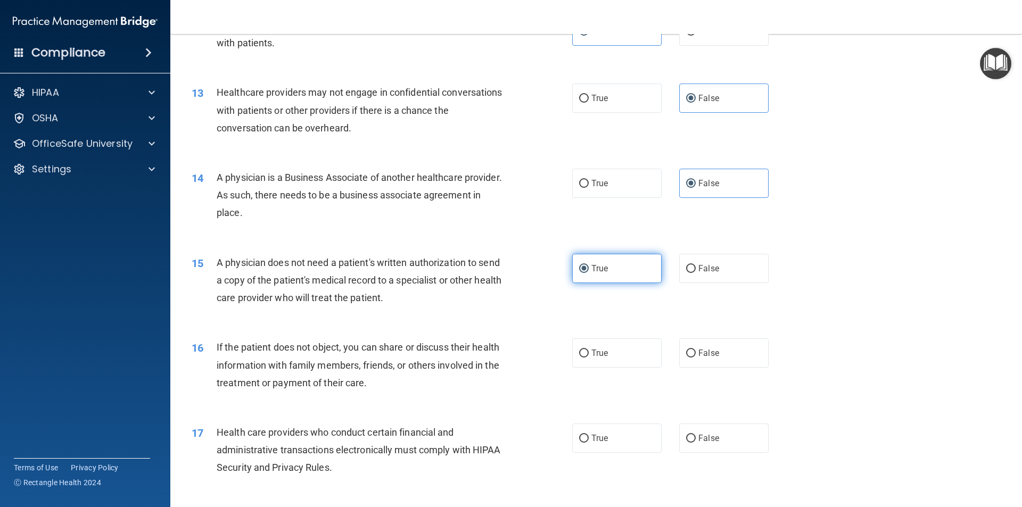
scroll to position [958, 0]
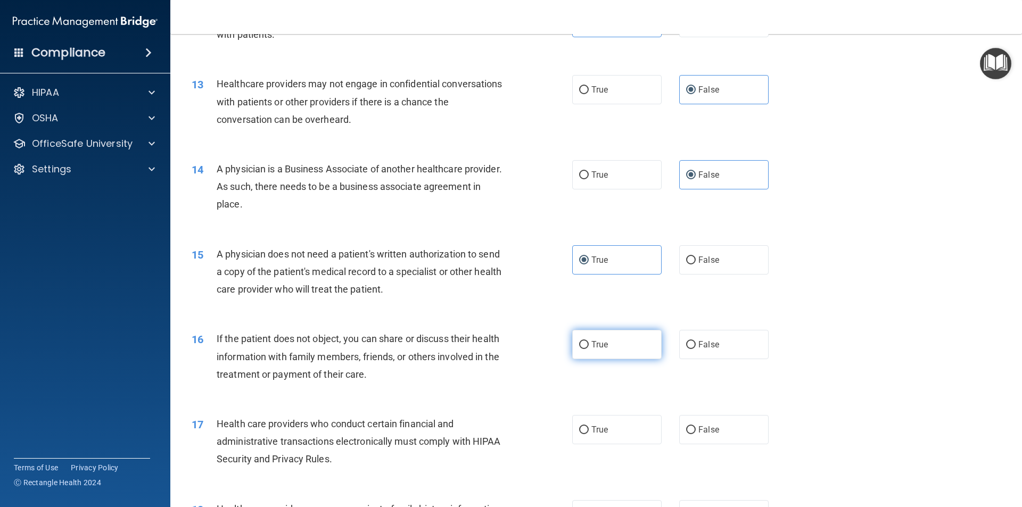
drag, startPoint x: 619, startPoint y: 365, endPoint x: 614, endPoint y: 355, distance: 11.4
click at [618, 360] on div "16 If the patient does not object, you can share or discuss their health inform…" at bounding box center [596, 359] width 825 height 85
click at [612, 352] on label "True" at bounding box center [616, 344] width 89 height 29
click at [589, 349] on input "True" at bounding box center [584, 345] width 10 height 8
radio input "true"
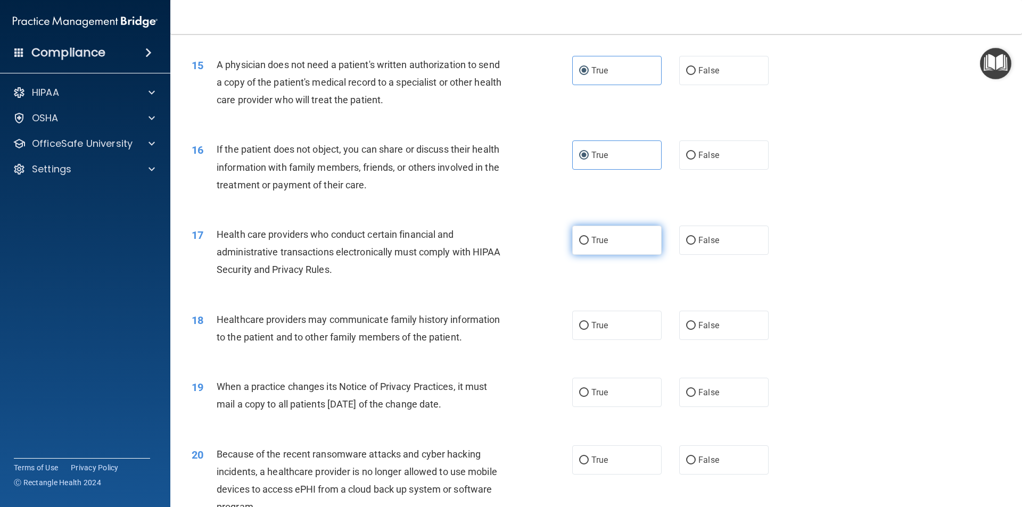
scroll to position [1171, 0]
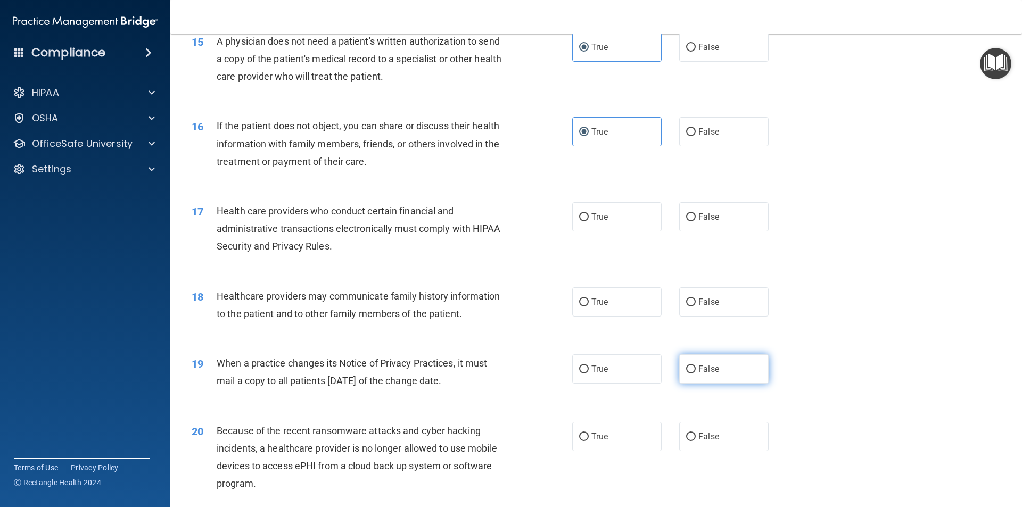
click at [700, 369] on span "False" at bounding box center [709, 369] width 21 height 10
click at [696, 369] on input "False" at bounding box center [691, 370] width 10 height 8
radio input "true"
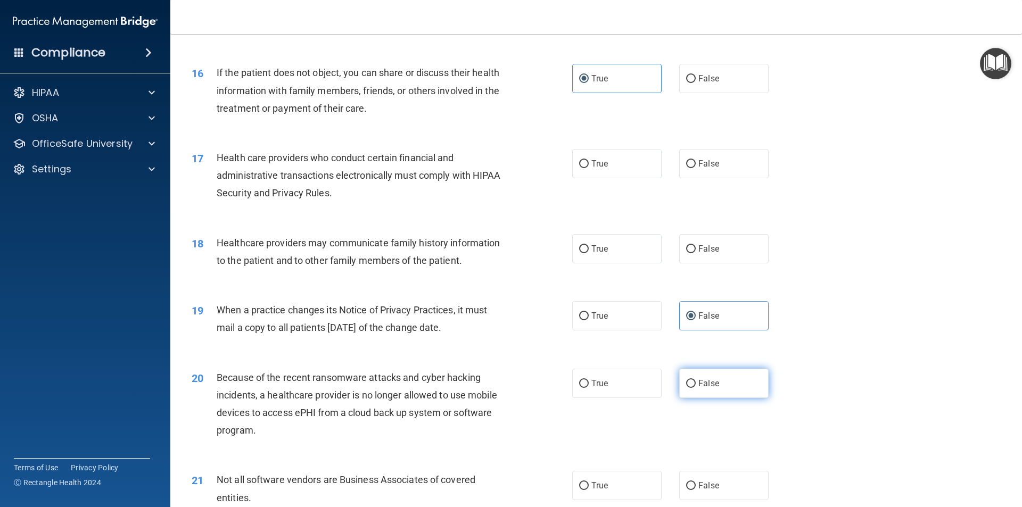
click at [704, 380] on span "False" at bounding box center [709, 384] width 21 height 10
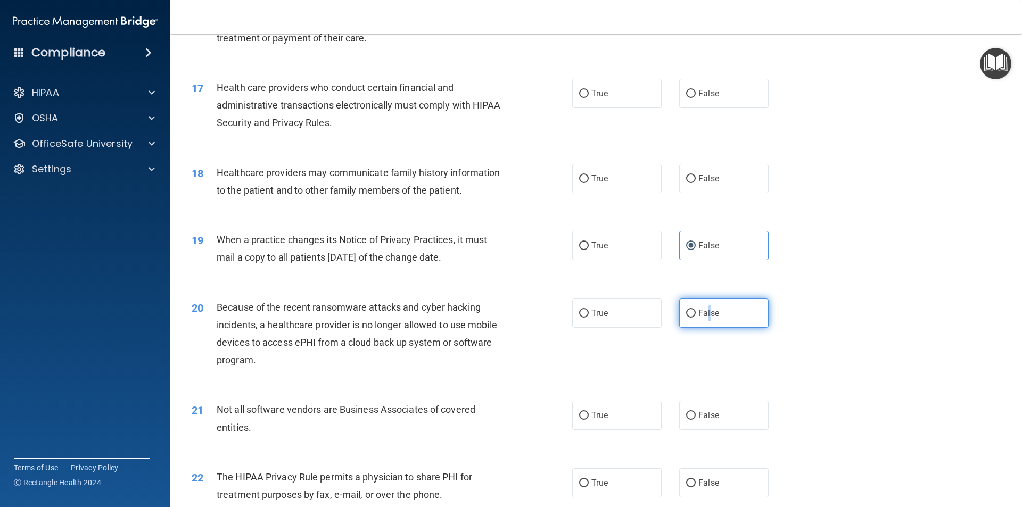
scroll to position [1331, 0]
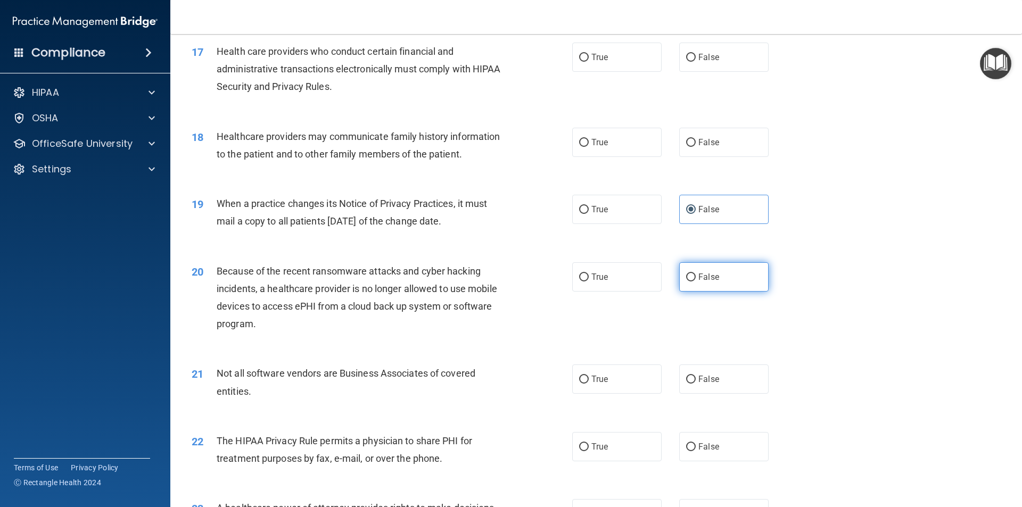
click at [699, 274] on span "False" at bounding box center [709, 277] width 21 height 10
click at [694, 274] on input "False" at bounding box center [691, 278] width 10 height 8
radio input "true"
click at [604, 381] on span "True" at bounding box center [600, 379] width 17 height 10
click at [589, 381] on input "True" at bounding box center [584, 380] width 10 height 8
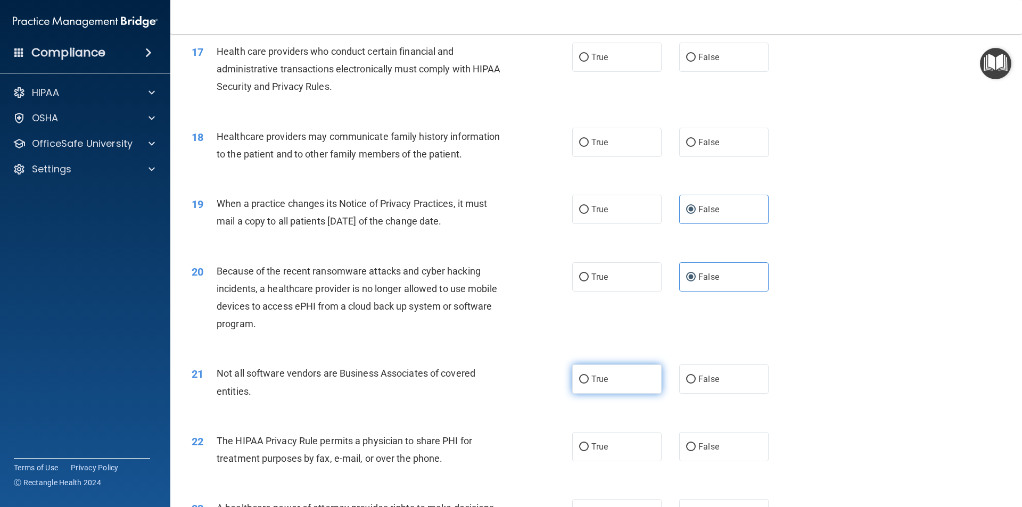
radio input "true"
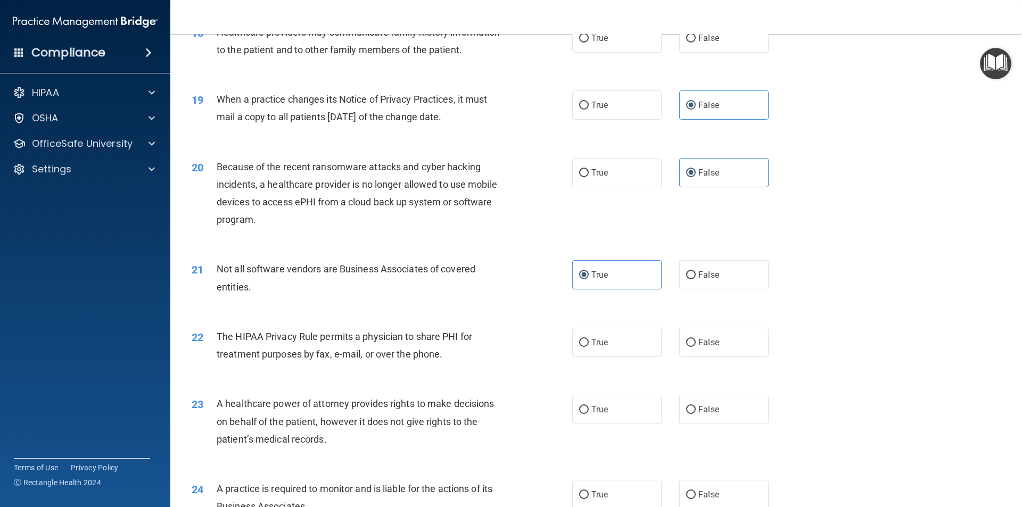
scroll to position [1438, 0]
click at [597, 342] on span "True" at bounding box center [600, 340] width 17 height 10
click at [589, 342] on input "True" at bounding box center [584, 341] width 10 height 8
radio input "true"
click at [713, 415] on label "False" at bounding box center [723, 407] width 89 height 29
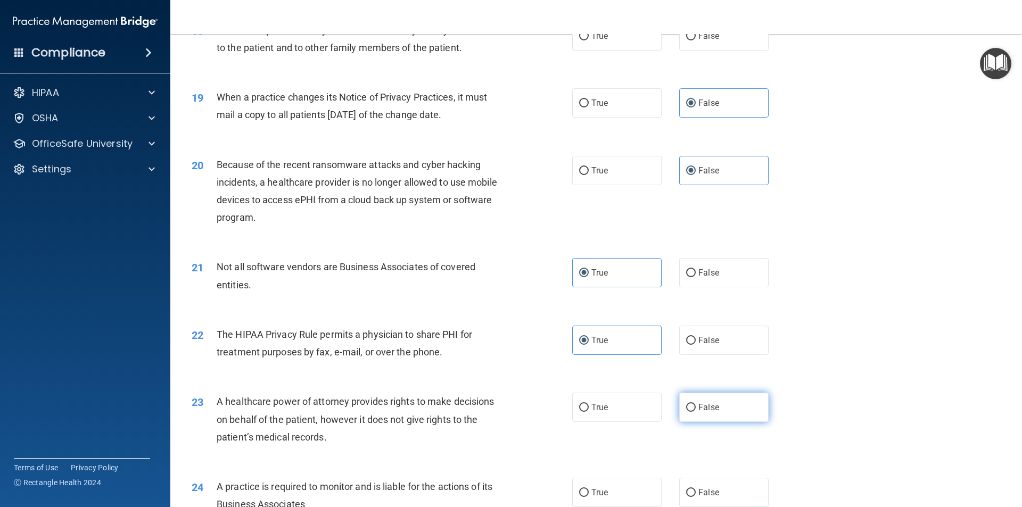
click at [696, 412] on input "False" at bounding box center [691, 408] width 10 height 8
radio input "true"
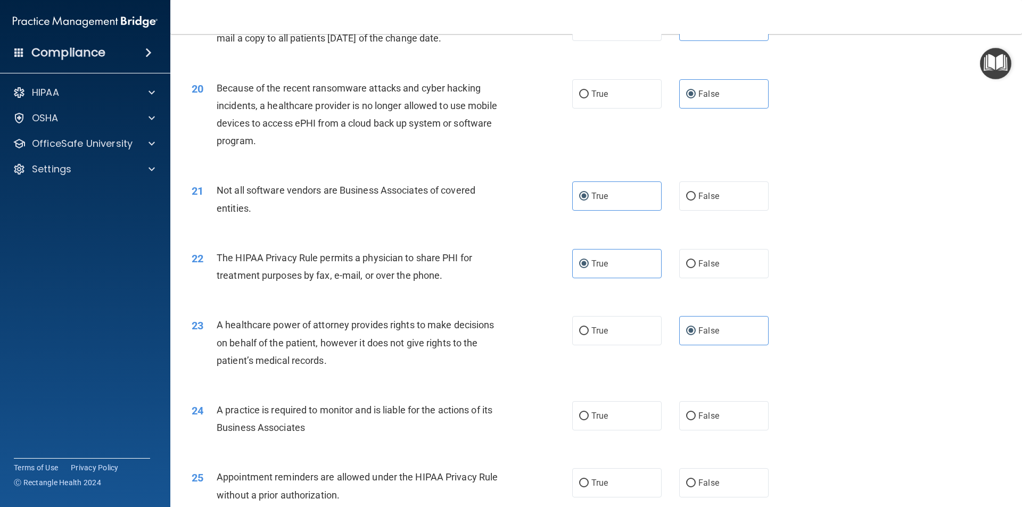
scroll to position [1544, 0]
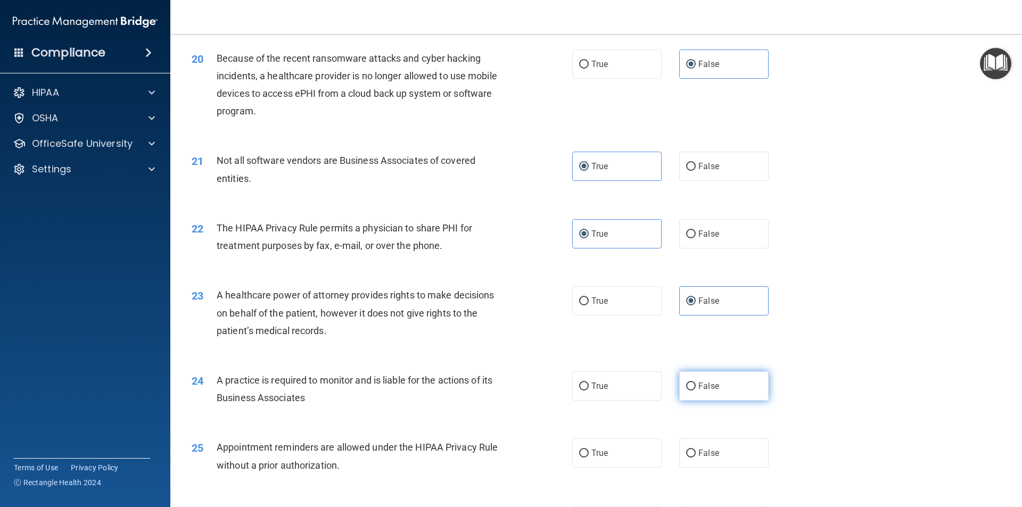
click at [716, 388] on label "False" at bounding box center [723, 386] width 89 height 29
click at [696, 388] on input "False" at bounding box center [691, 387] width 10 height 8
radio input "true"
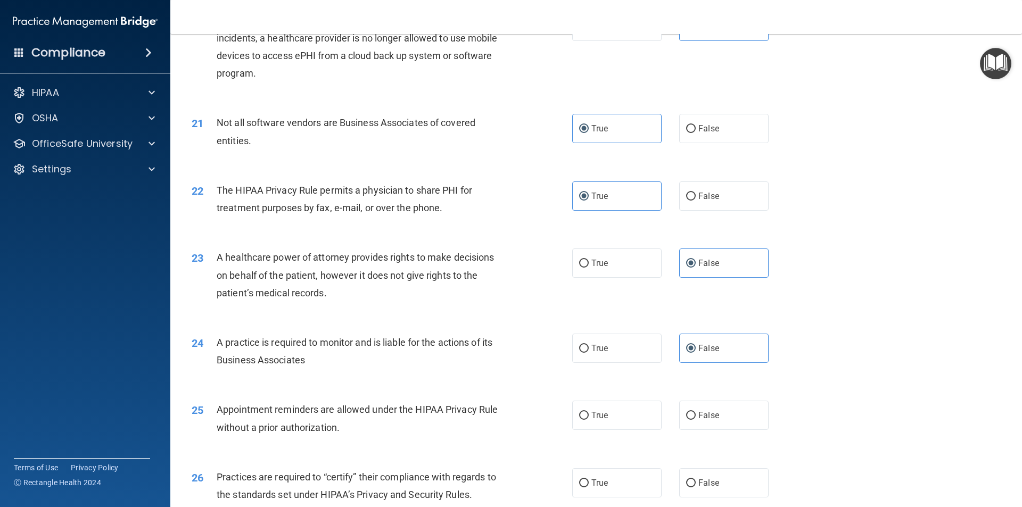
scroll to position [1650, 0]
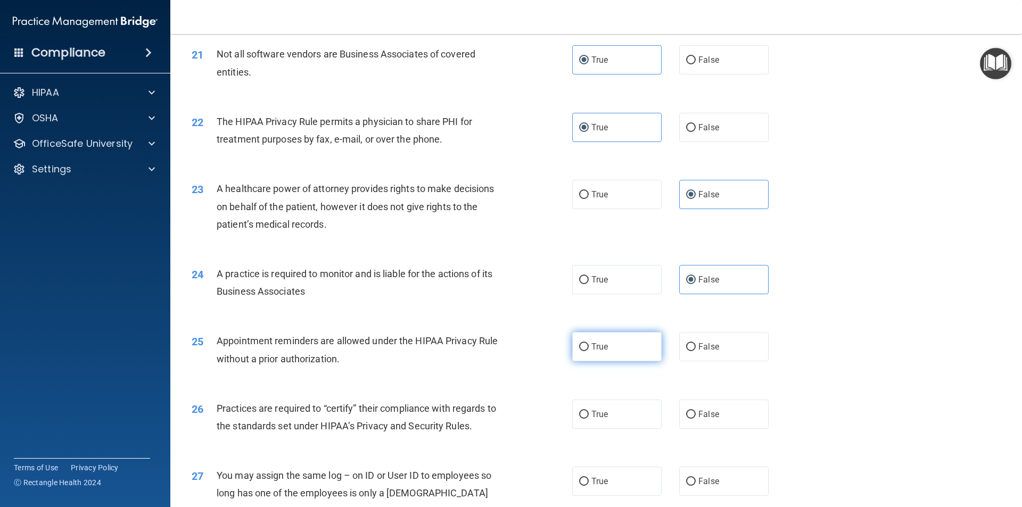
click at [604, 346] on span "True" at bounding box center [600, 347] width 17 height 10
click at [589, 346] on input "True" at bounding box center [584, 347] width 10 height 8
radio input "true"
click at [728, 409] on label "False" at bounding box center [723, 414] width 89 height 29
click at [696, 411] on input "False" at bounding box center [691, 415] width 10 height 8
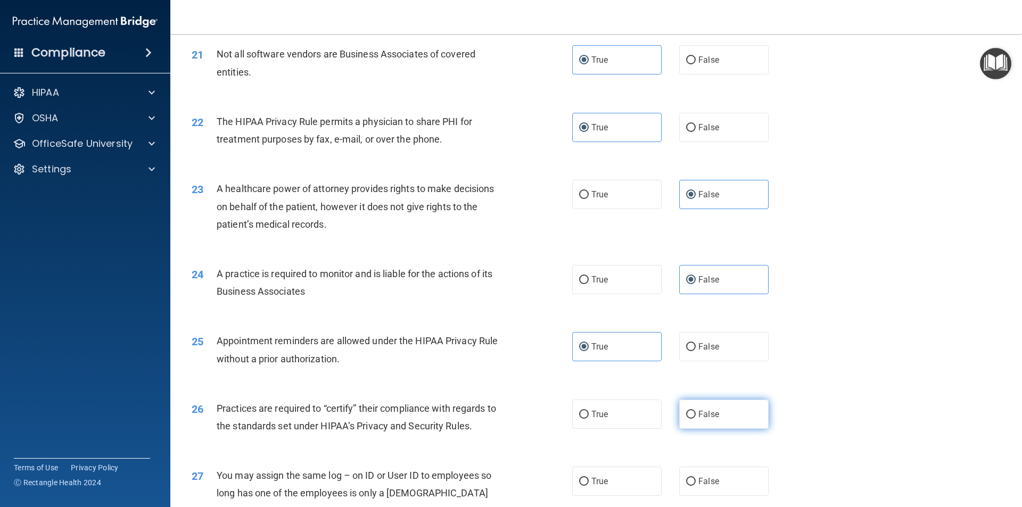
radio input "true"
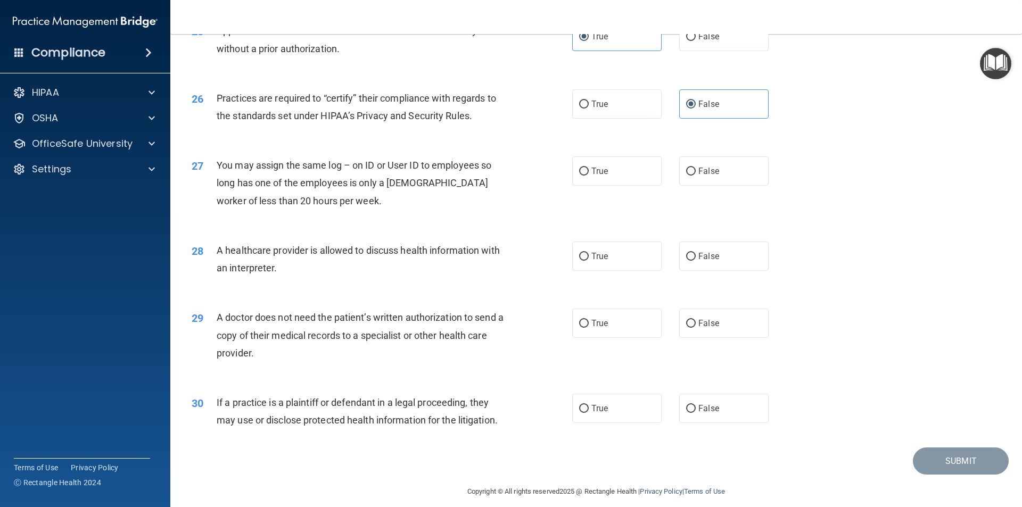
scroll to position [1970, 0]
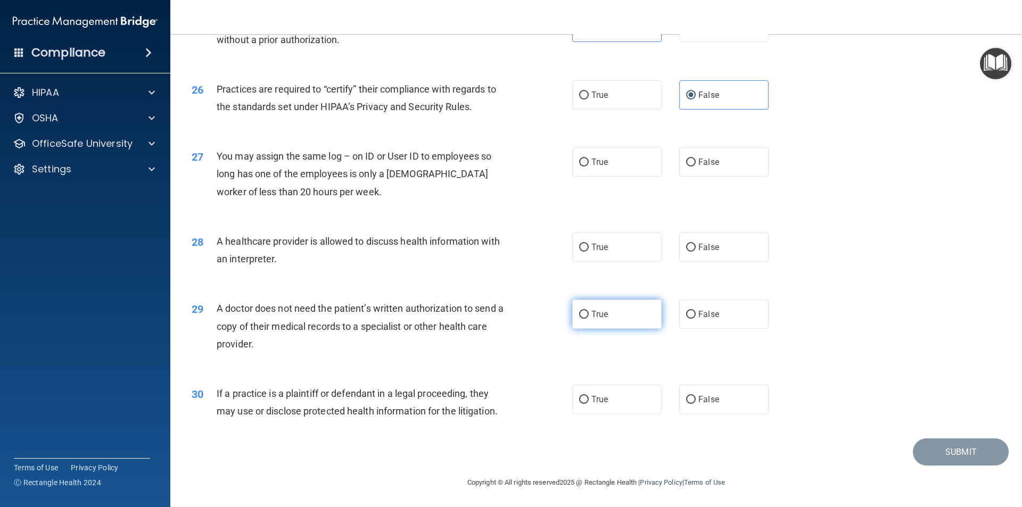
click at [596, 322] on label "True" at bounding box center [616, 314] width 89 height 29
click at [589, 319] on input "True" at bounding box center [584, 315] width 10 height 8
radio input "true"
click at [592, 399] on span "True" at bounding box center [600, 400] width 17 height 10
click at [588, 399] on input "True" at bounding box center [584, 400] width 10 height 8
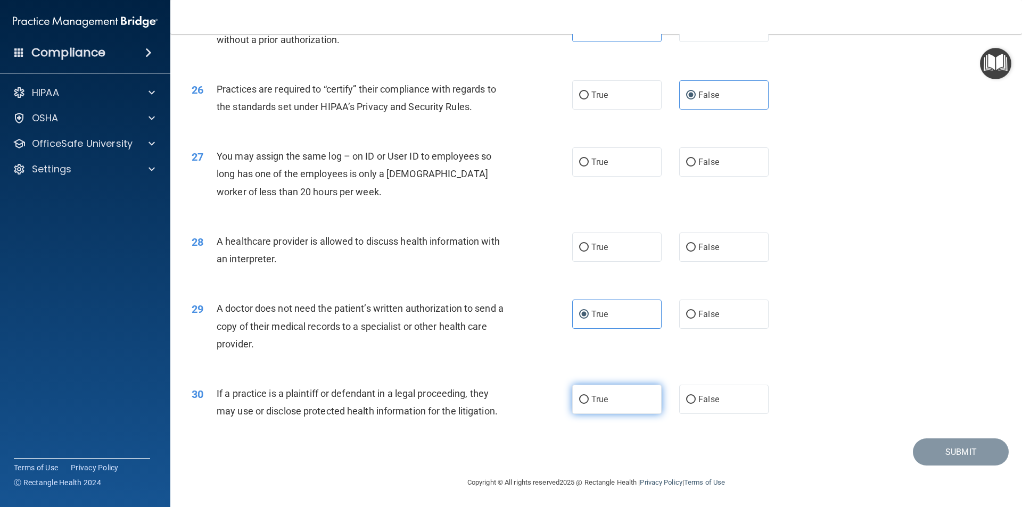
radio input "true"
click at [588, 239] on label "True" at bounding box center [616, 247] width 89 height 29
click at [588, 244] on input "True" at bounding box center [584, 248] width 10 height 8
radio input "true"
click at [699, 161] on span "False" at bounding box center [709, 162] width 21 height 10
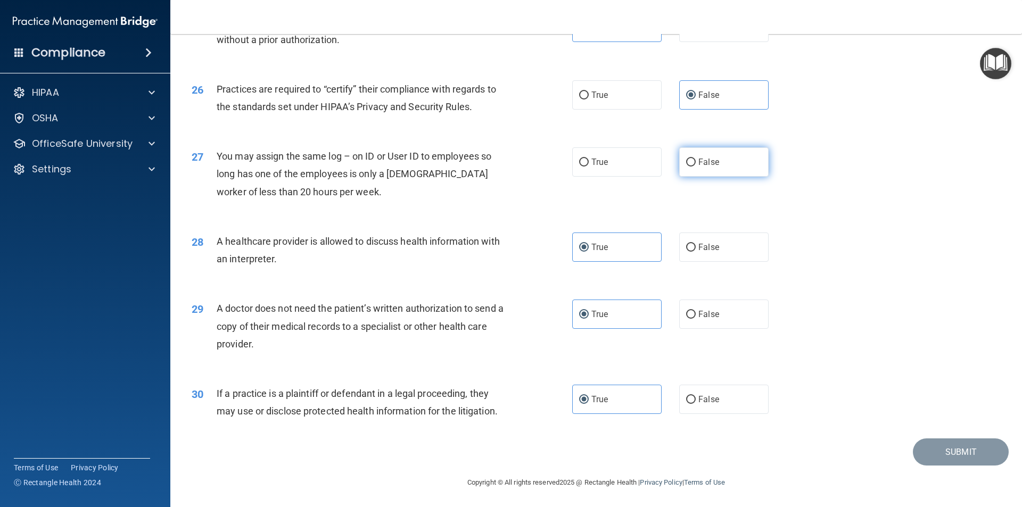
click at [695, 161] on input "False" at bounding box center [691, 163] width 10 height 8
radio input "true"
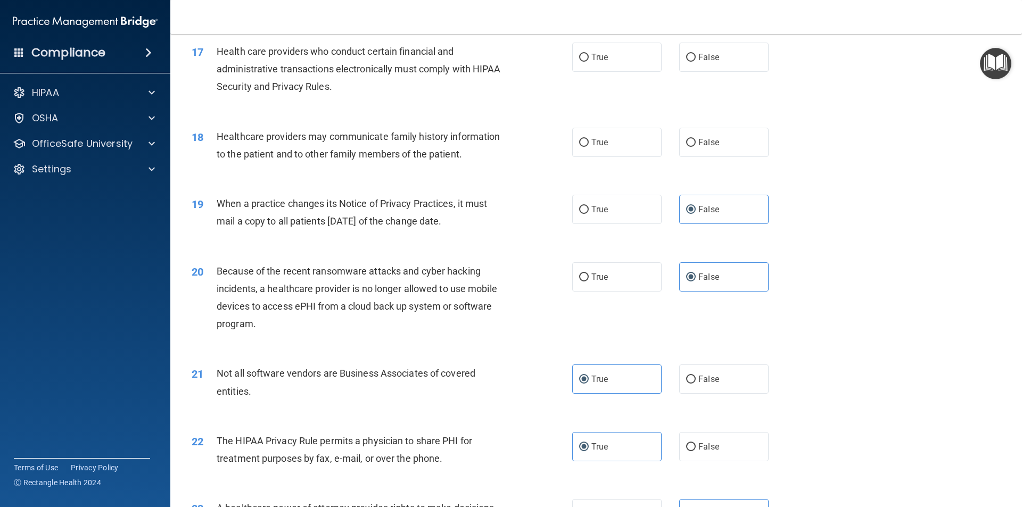
scroll to position [1278, 0]
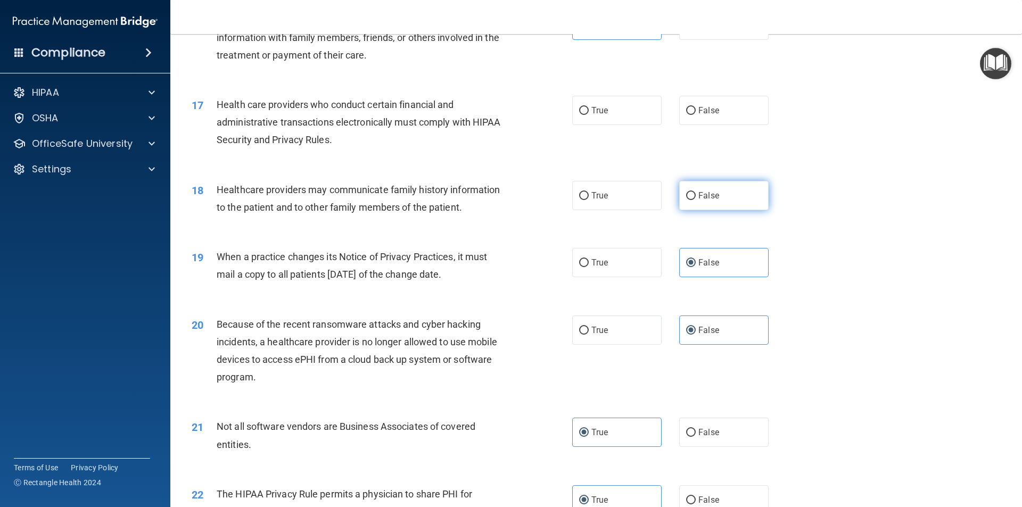
click at [716, 201] on label "False" at bounding box center [723, 195] width 89 height 29
click at [696, 200] on input "False" at bounding box center [691, 196] width 10 height 8
radio input "true"
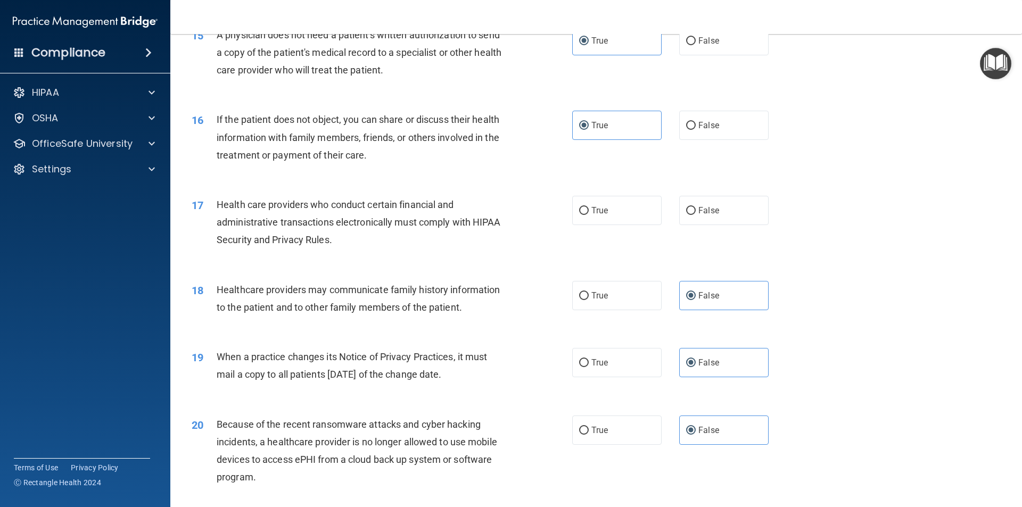
scroll to position [1171, 0]
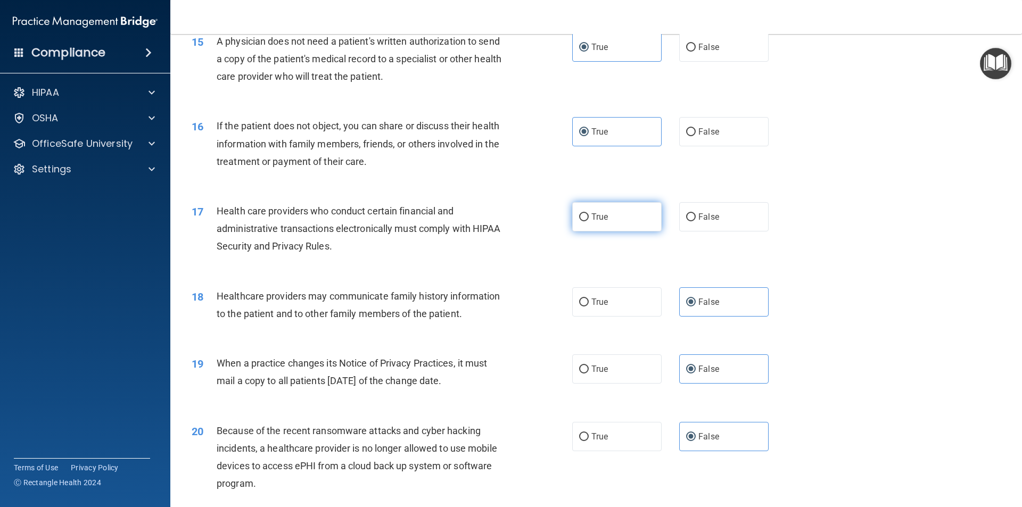
click at [612, 227] on label "True" at bounding box center [616, 216] width 89 height 29
click at [589, 221] on input "True" at bounding box center [584, 217] width 10 height 8
radio input "true"
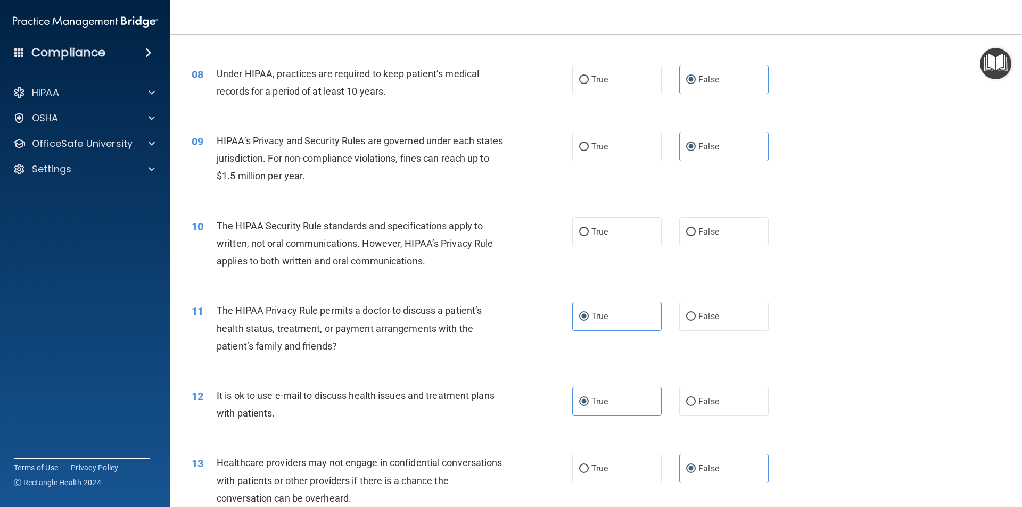
scroll to position [532, 0]
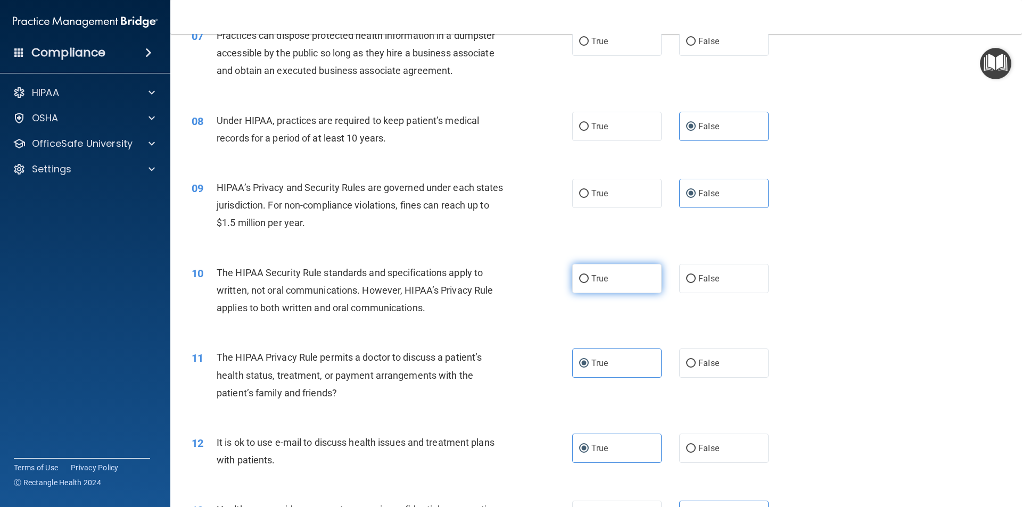
click at [610, 278] on label "True" at bounding box center [616, 278] width 89 height 29
click at [589, 278] on input "True" at bounding box center [584, 279] width 10 height 8
radio input "true"
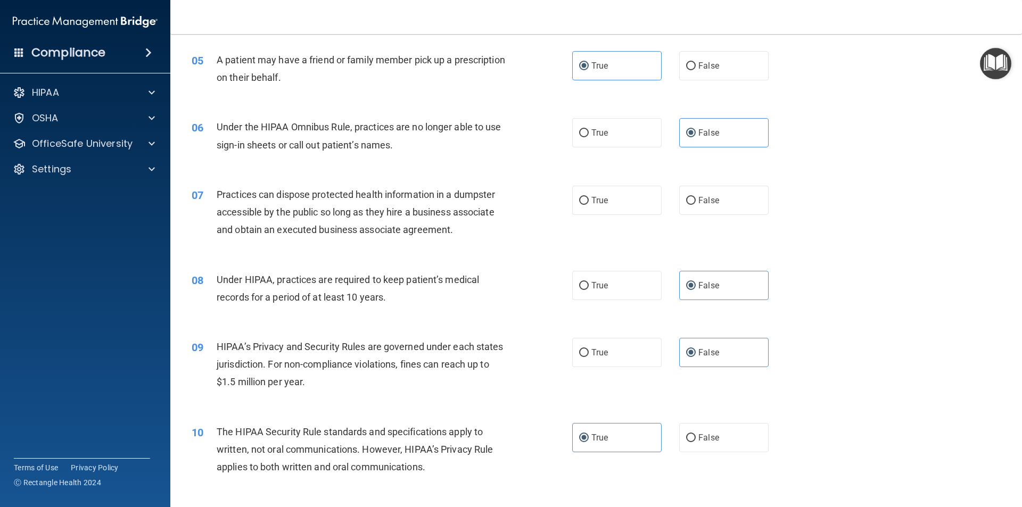
scroll to position [373, 0]
click at [718, 198] on label "False" at bounding box center [723, 200] width 89 height 29
click at [696, 198] on input "False" at bounding box center [691, 202] width 10 height 8
radio input "true"
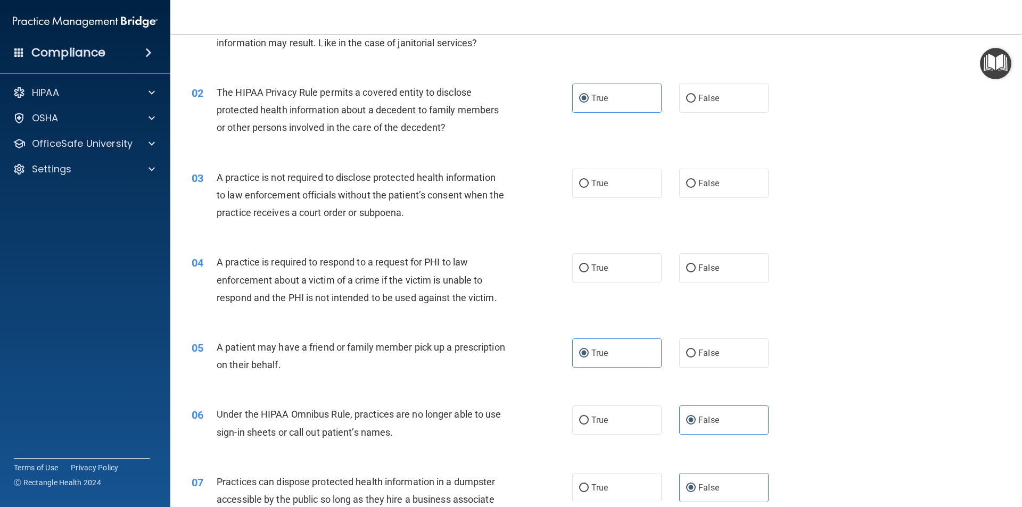
scroll to position [53, 0]
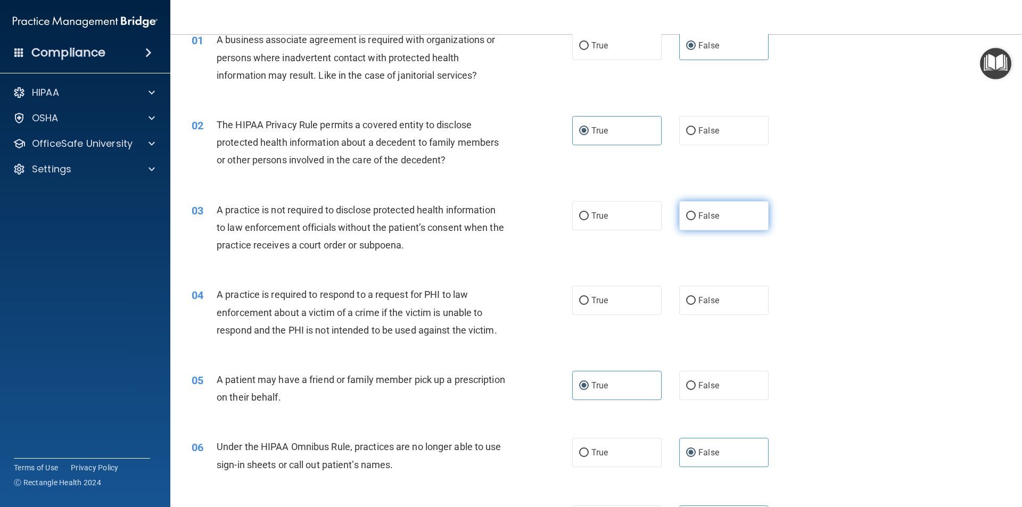
click at [717, 209] on label "False" at bounding box center [723, 215] width 89 height 29
click at [696, 212] on input "False" at bounding box center [691, 216] width 10 height 8
radio input "true"
click at [598, 296] on span "True" at bounding box center [600, 300] width 17 height 10
click at [589, 297] on input "True" at bounding box center [584, 301] width 10 height 8
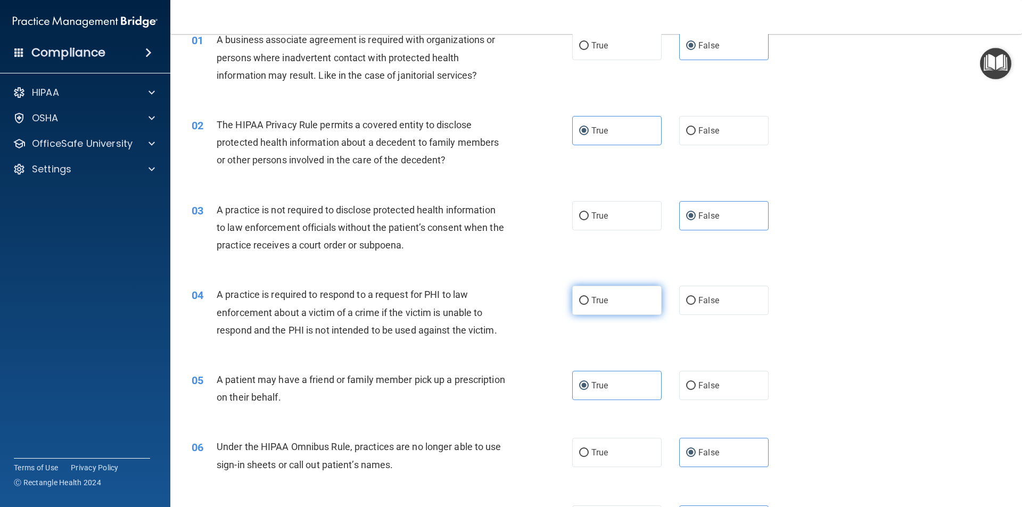
radio input "true"
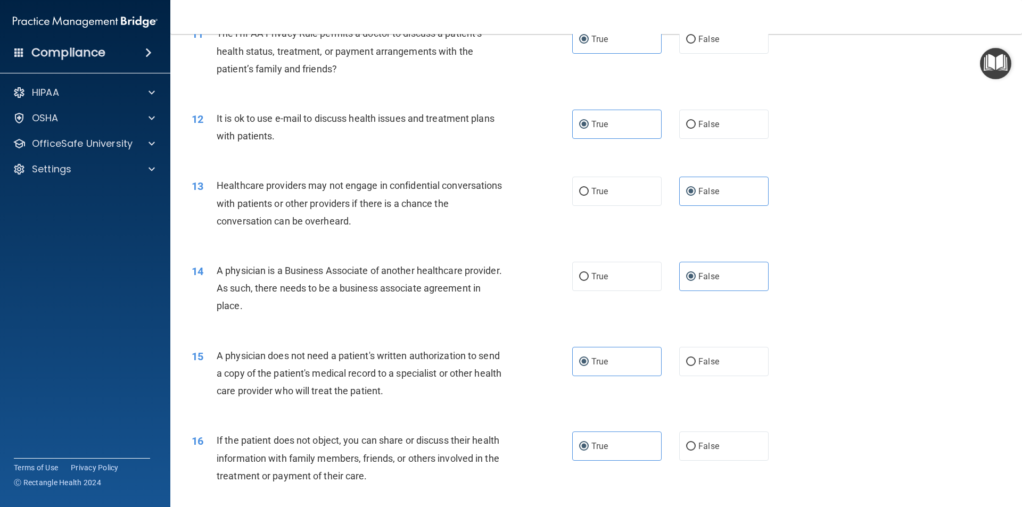
scroll to position [1971, 0]
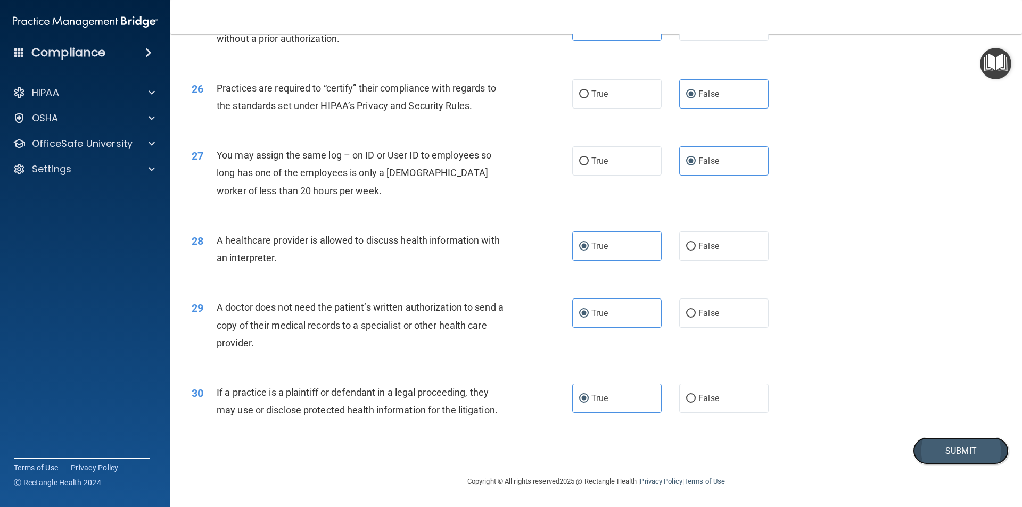
click at [949, 449] on button "Submit" at bounding box center [961, 451] width 96 height 27
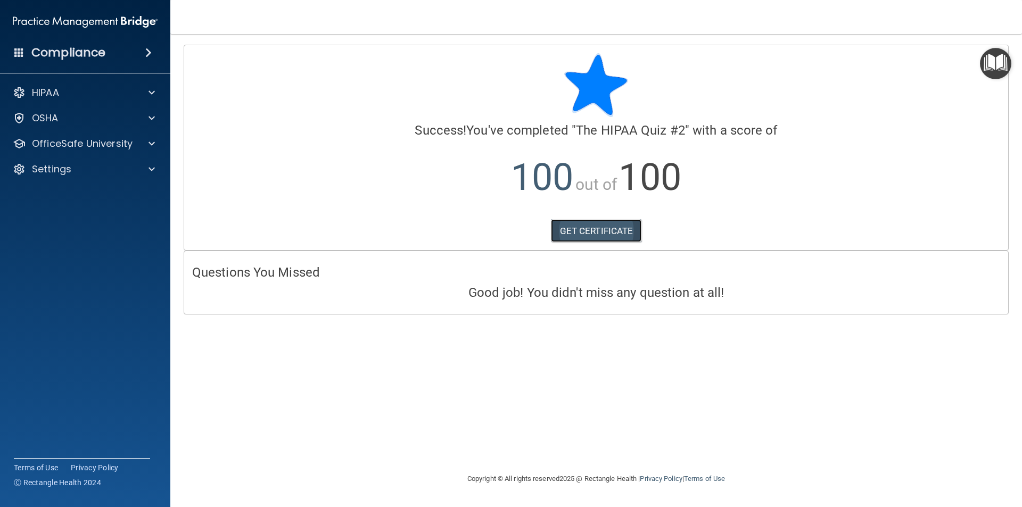
click at [589, 228] on link "GET CERTIFICATE" at bounding box center [596, 230] width 91 height 23
click at [82, 146] on p "OfficeSafe University" at bounding box center [82, 143] width 101 height 13
click at [118, 163] on link "HIPAA Training" at bounding box center [73, 169] width 168 height 21
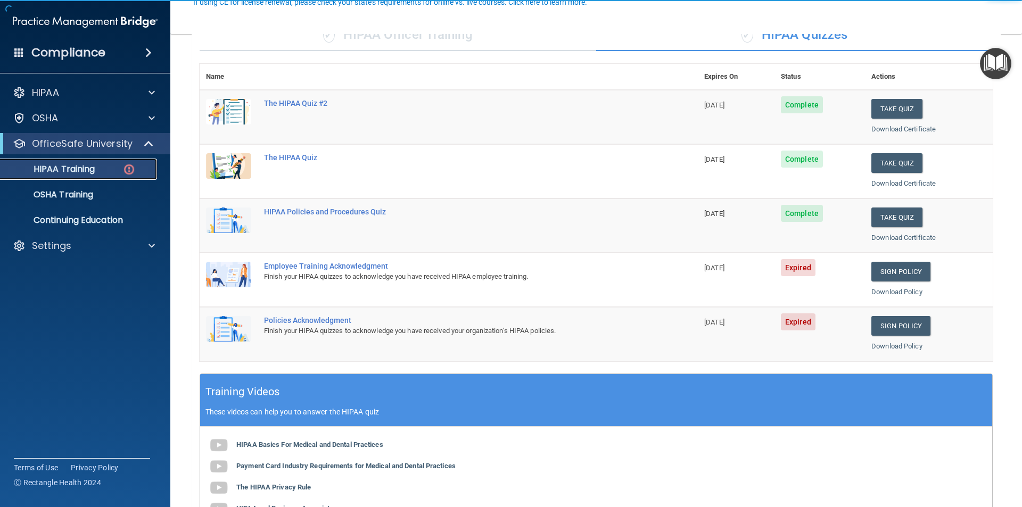
scroll to position [106, 0]
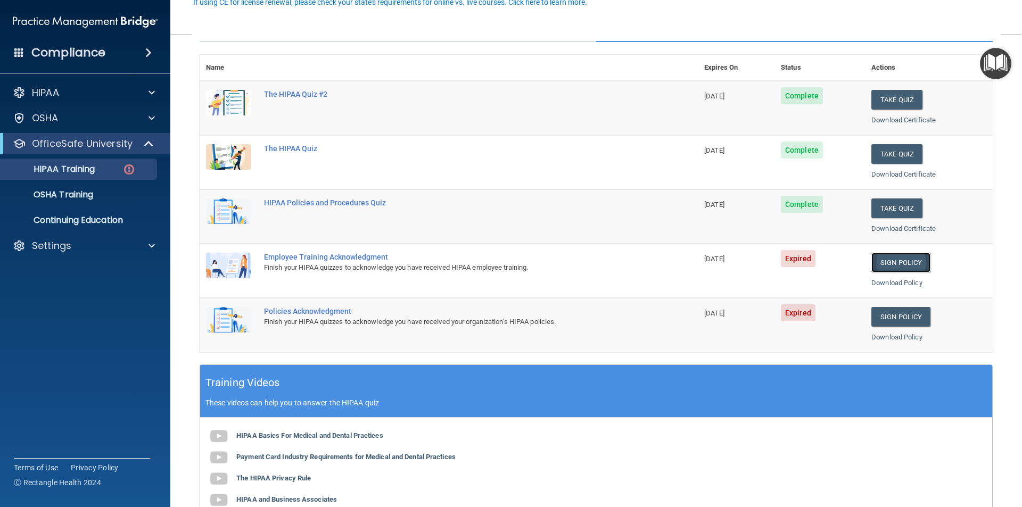
click at [889, 264] on link "Sign Policy" at bounding box center [901, 263] width 59 height 20
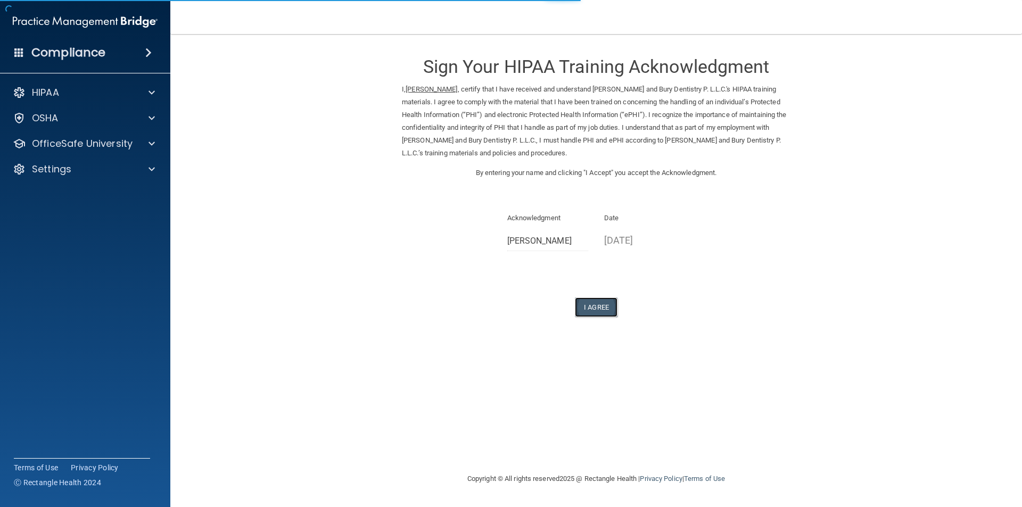
click at [587, 307] on button "I Agree" at bounding box center [596, 308] width 43 height 20
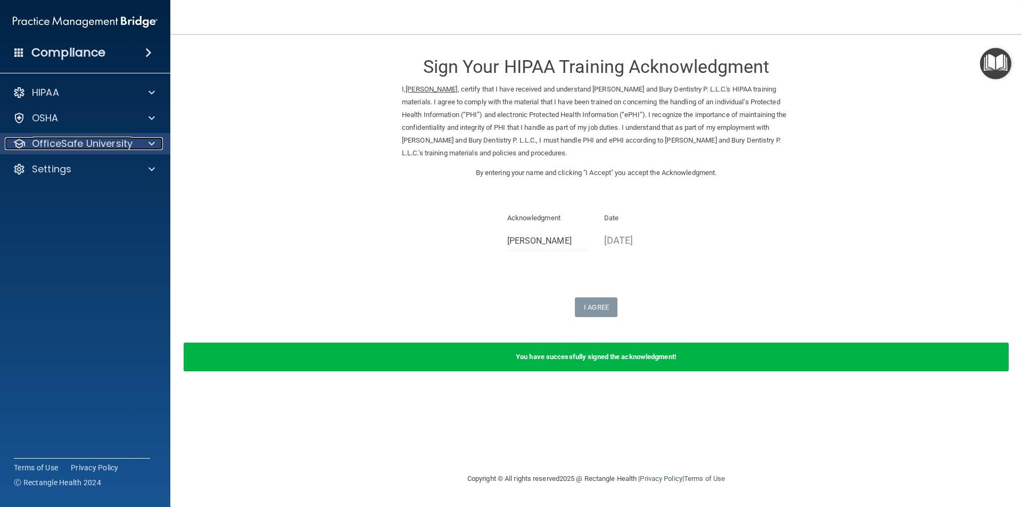
click at [108, 149] on p "OfficeSafe University" at bounding box center [82, 143] width 101 height 13
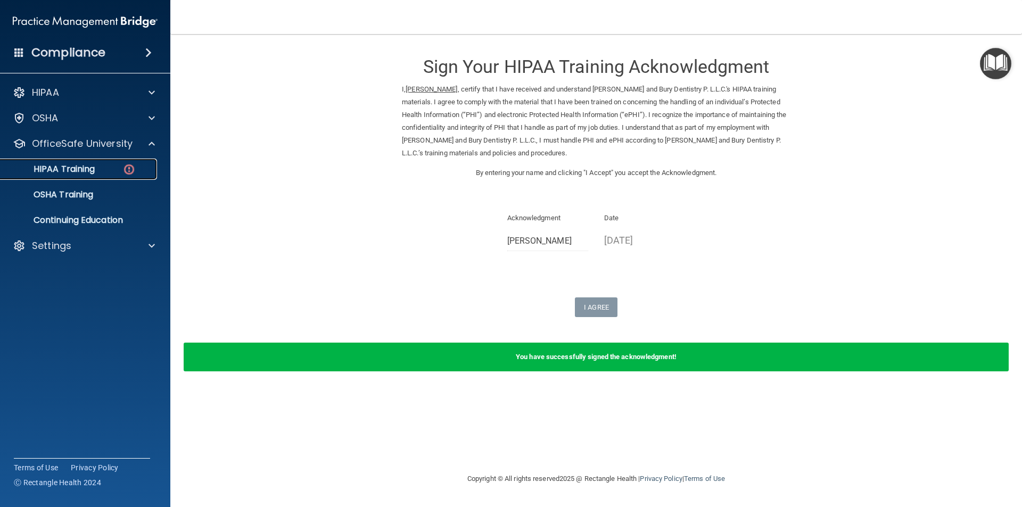
click at [114, 172] on div "HIPAA Training" at bounding box center [79, 169] width 145 height 11
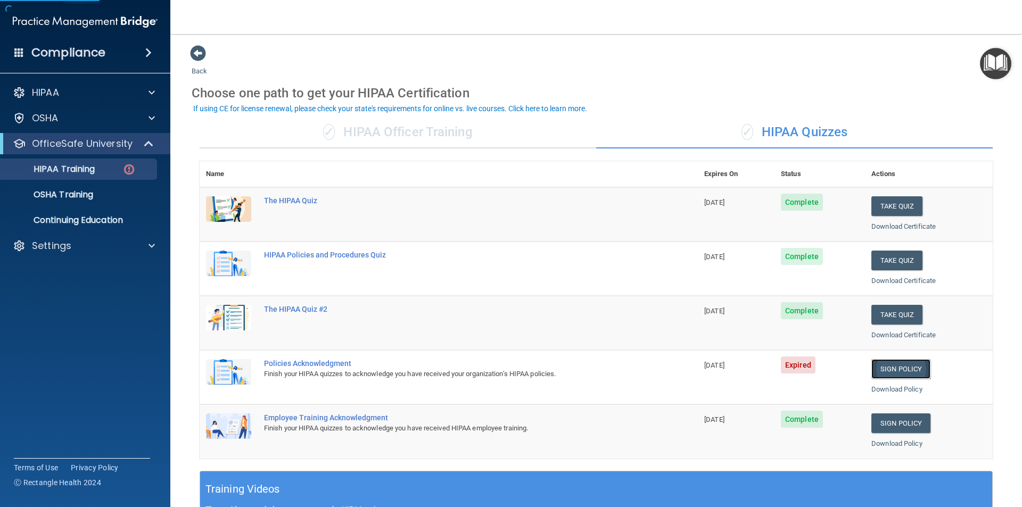
click at [904, 370] on link "Sign Policy" at bounding box center [901, 369] width 59 height 20
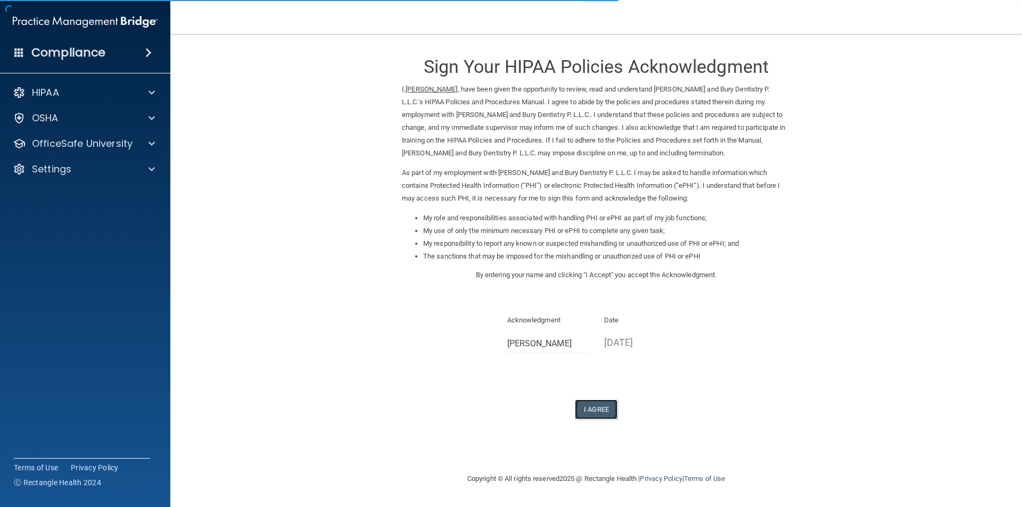
click at [598, 414] on button "I Agree" at bounding box center [596, 410] width 43 height 20
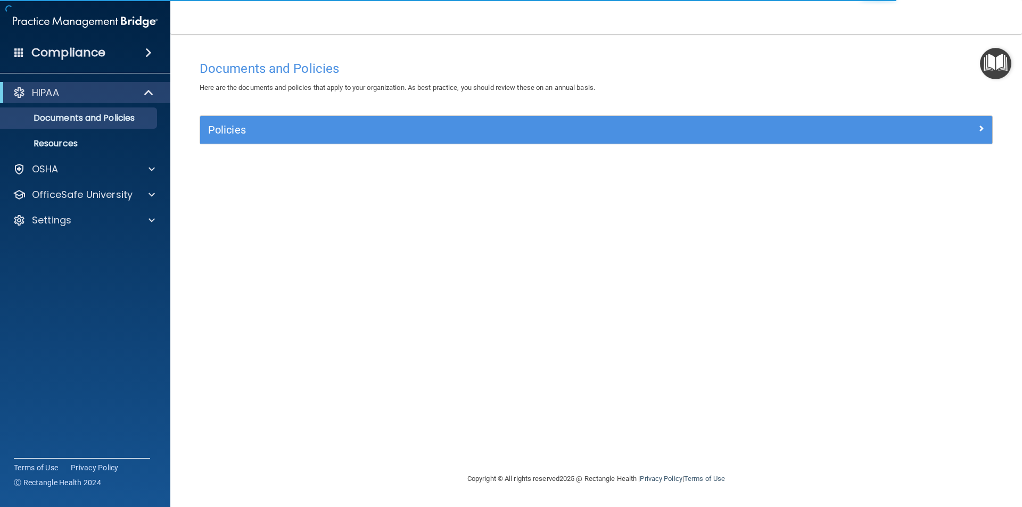
click at [109, 283] on accordion "HIPAA Documents and Policies Report an Incident Business Associates Emergency P…" at bounding box center [85, 224] width 171 height 292
click at [106, 119] on p "Documents and Policies" at bounding box center [79, 118] width 145 height 11
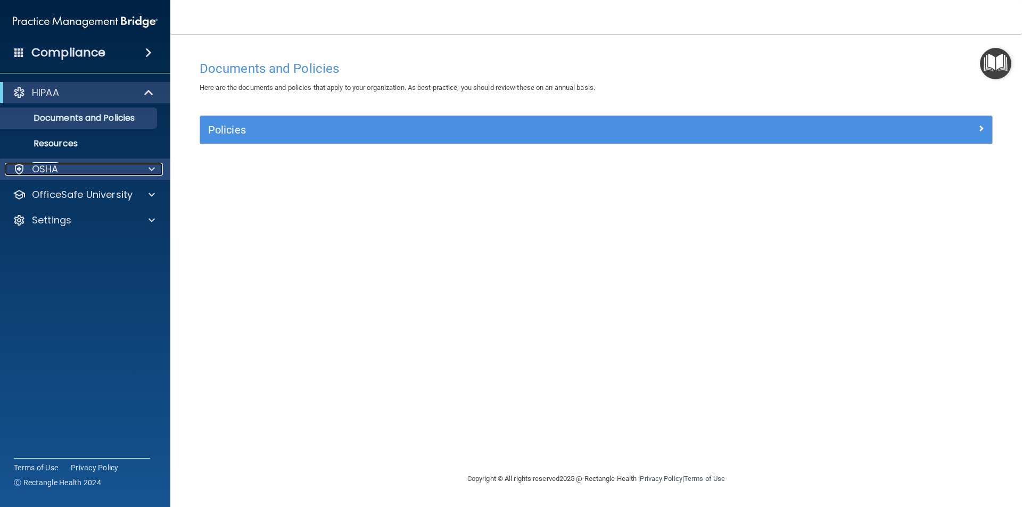
click at [91, 168] on div "OSHA" at bounding box center [71, 169] width 132 height 13
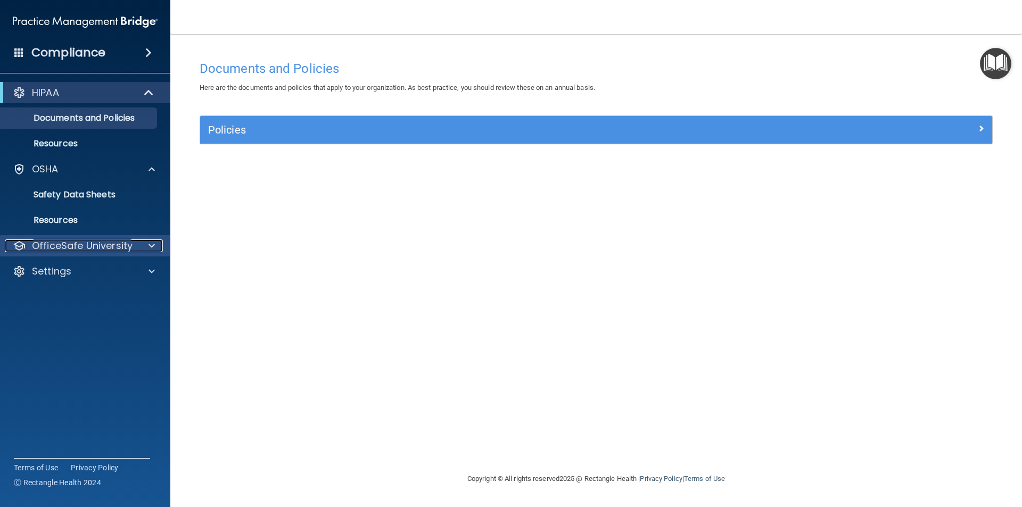
click at [101, 248] on p "OfficeSafe University" at bounding box center [82, 246] width 101 height 13
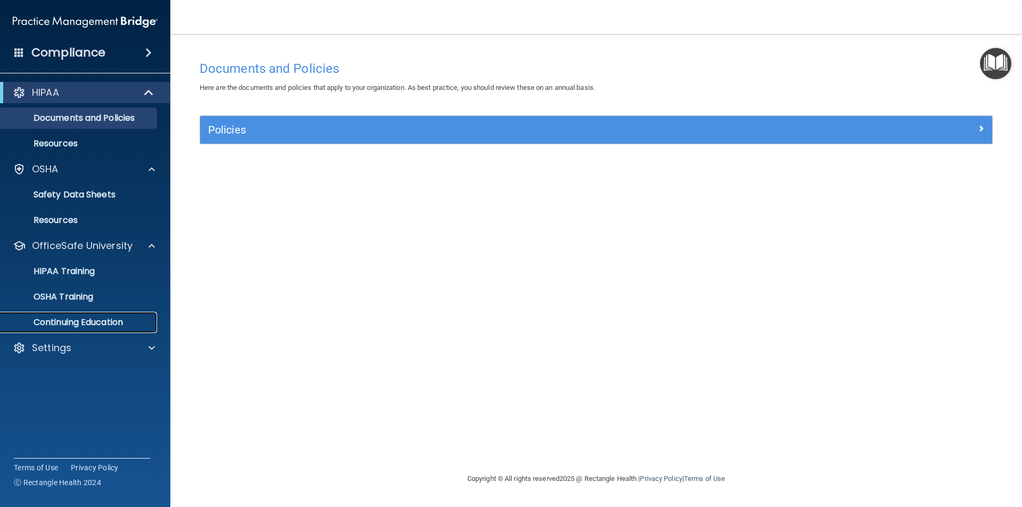
click at [81, 325] on p "Continuing Education" at bounding box center [79, 322] width 145 height 11
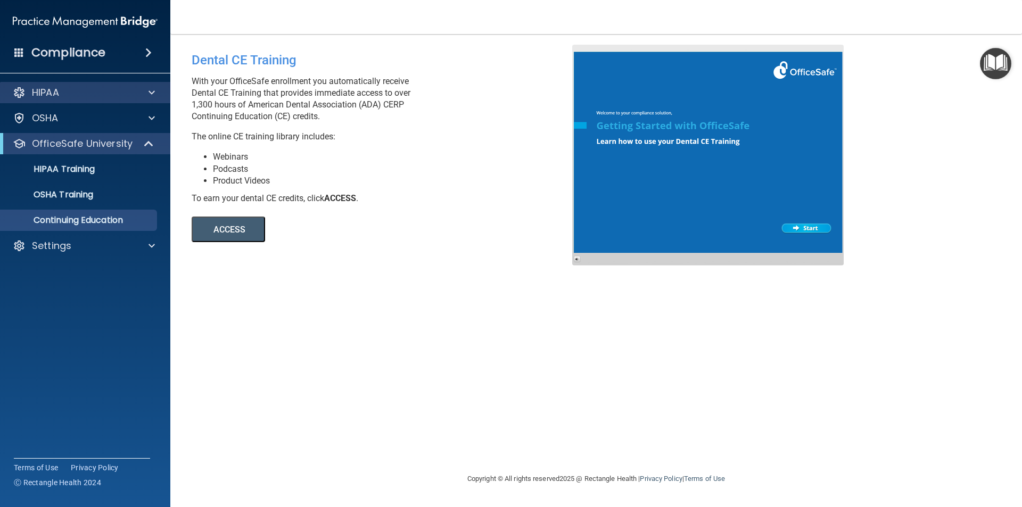
click at [72, 86] on div "HIPAA" at bounding box center [85, 92] width 171 height 21
click at [68, 52] on h4 "Compliance" at bounding box center [68, 52] width 74 height 15
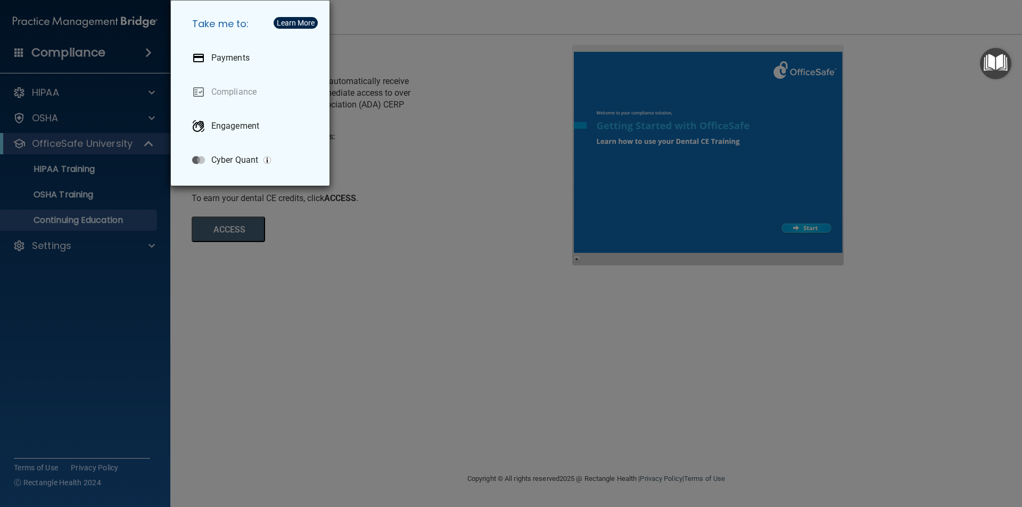
click at [98, 145] on div "Take me to: Payments Compliance Engagement Cyber Quant" at bounding box center [511, 253] width 1022 height 507
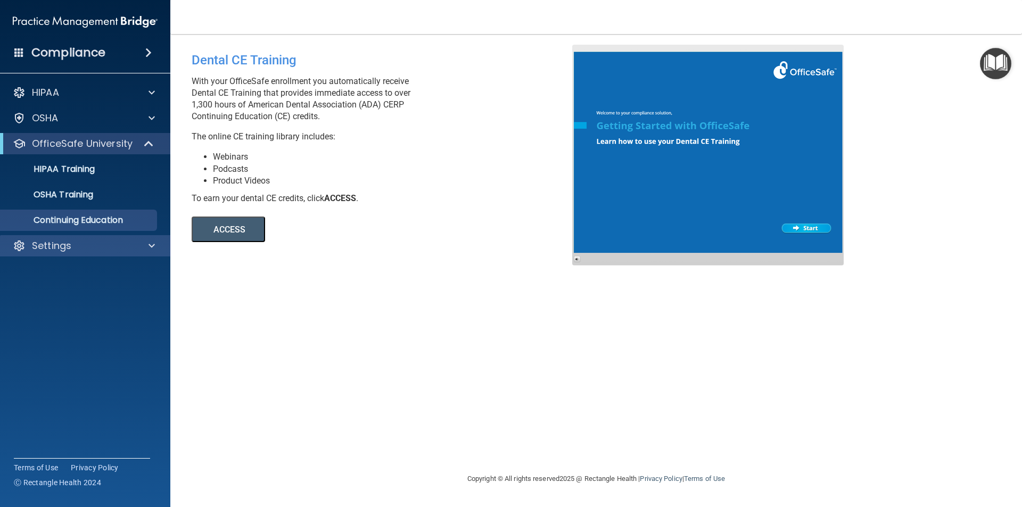
click at [54, 237] on div "Settings" at bounding box center [85, 245] width 171 height 21
click at [86, 245] on div "Settings" at bounding box center [71, 246] width 132 height 13
click at [88, 248] on div "Settings" at bounding box center [71, 246] width 132 height 13
drag, startPoint x: 86, startPoint y: 261, endPoint x: 81, endPoint y: 254, distance: 8.0
click at [84, 257] on div "HIPAA Documents and Policies Report an Incident Business Associates Emergency P…" at bounding box center [85, 171] width 171 height 187
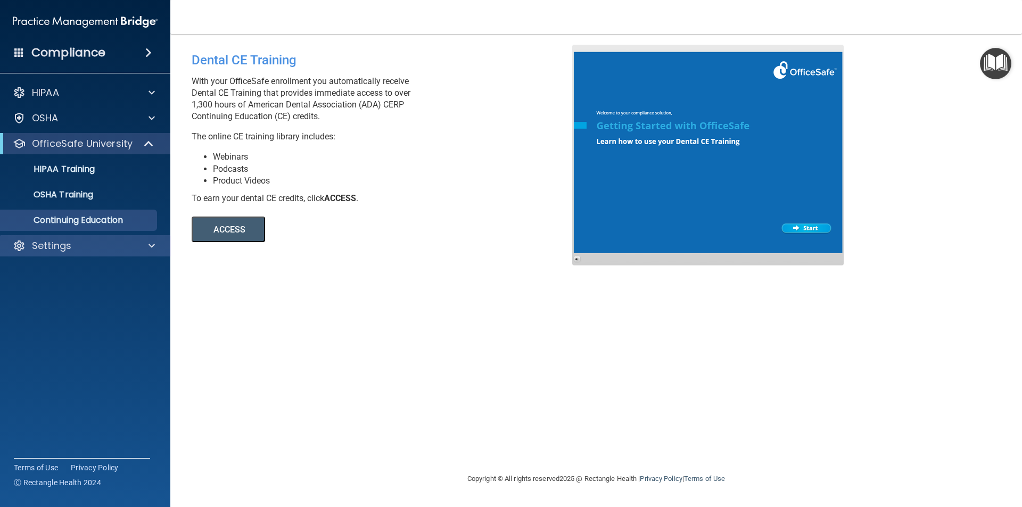
click at [79, 253] on div "Settings" at bounding box center [85, 245] width 171 height 21
click at [51, 248] on p "Settings" at bounding box center [51, 246] width 39 height 13
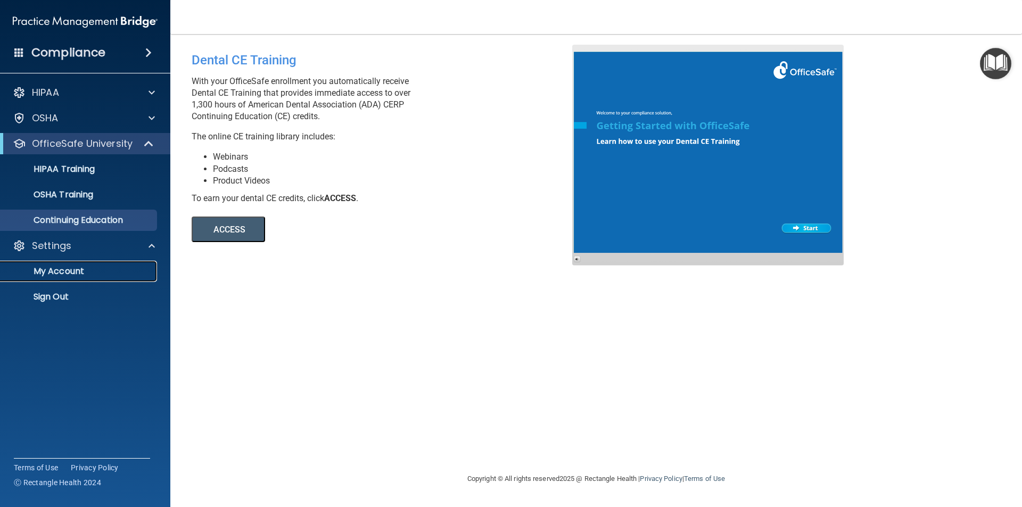
click at [62, 276] on p "My Account" at bounding box center [79, 271] width 145 height 11
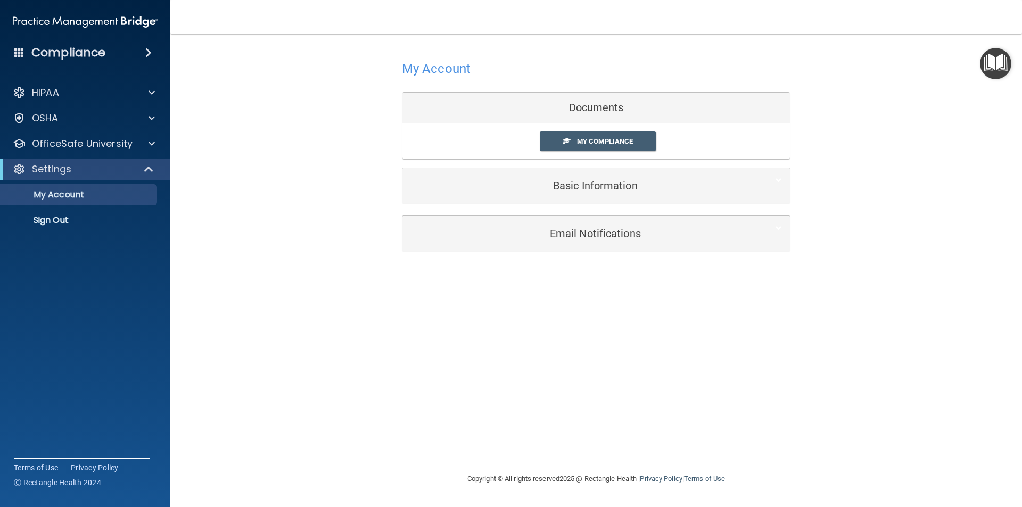
click at [596, 115] on div "Documents" at bounding box center [597, 108] width 388 height 31
click at [600, 140] on span "My Compliance" at bounding box center [605, 141] width 56 height 8
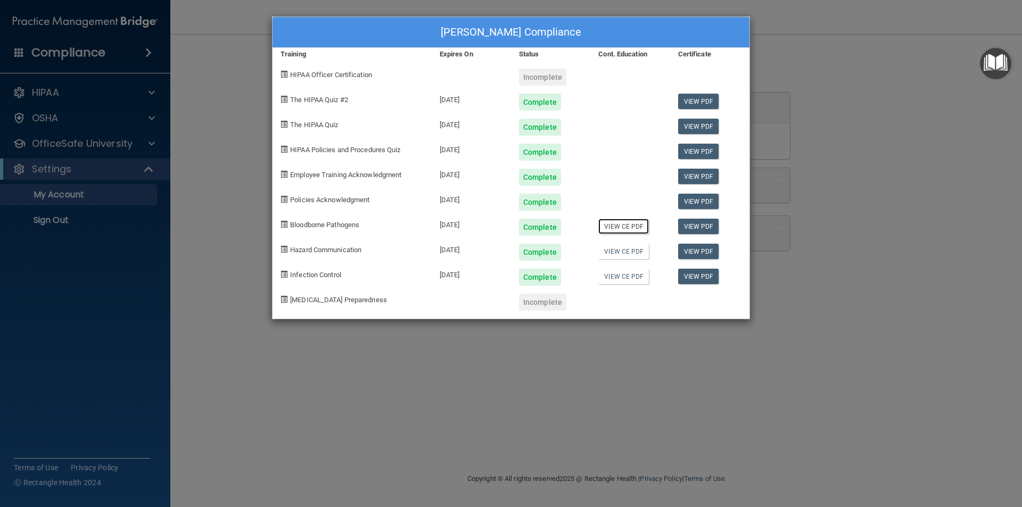
click at [613, 229] on link "View CE PDF" at bounding box center [623, 226] width 51 height 15
click at [628, 248] on link "View CE PDF" at bounding box center [623, 251] width 51 height 15
click at [620, 278] on link "View CE PDF" at bounding box center [623, 276] width 51 height 15
